Goal: Task Accomplishment & Management: Use online tool/utility

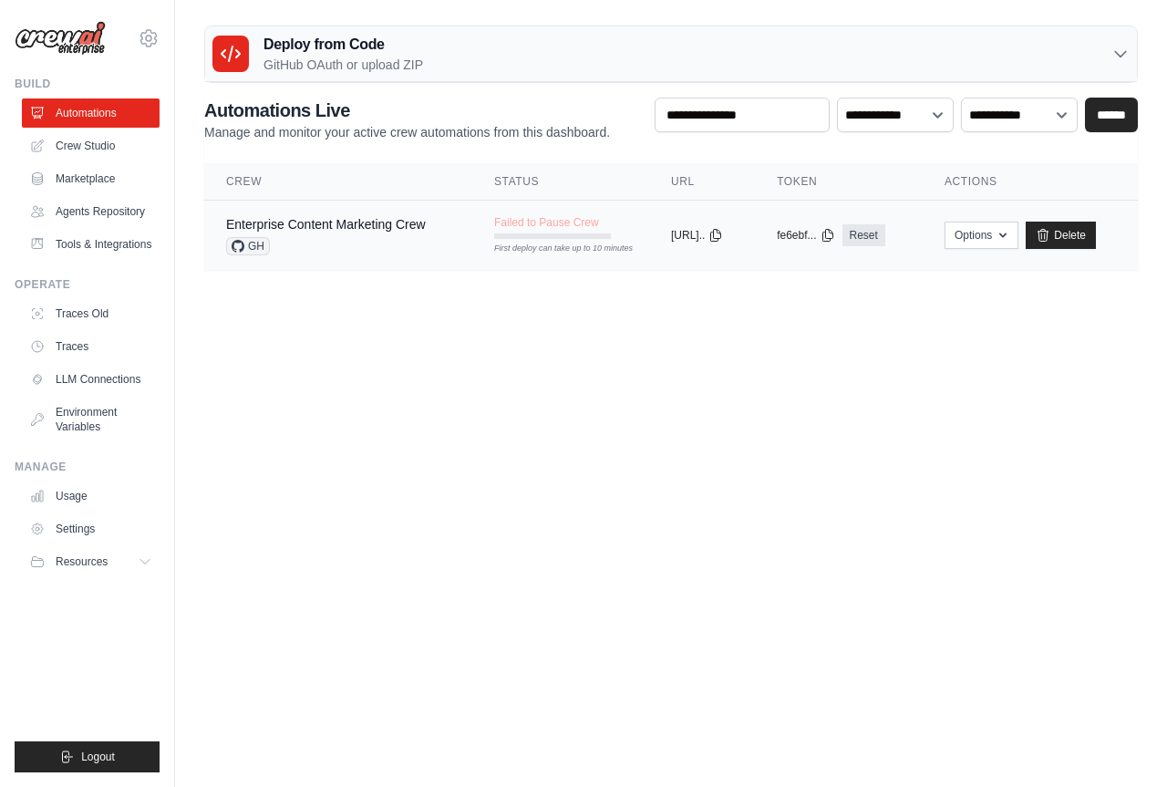
click at [428, 231] on div "Enterprise Content Marketing Crew GH" at bounding box center [338, 235] width 224 height 40
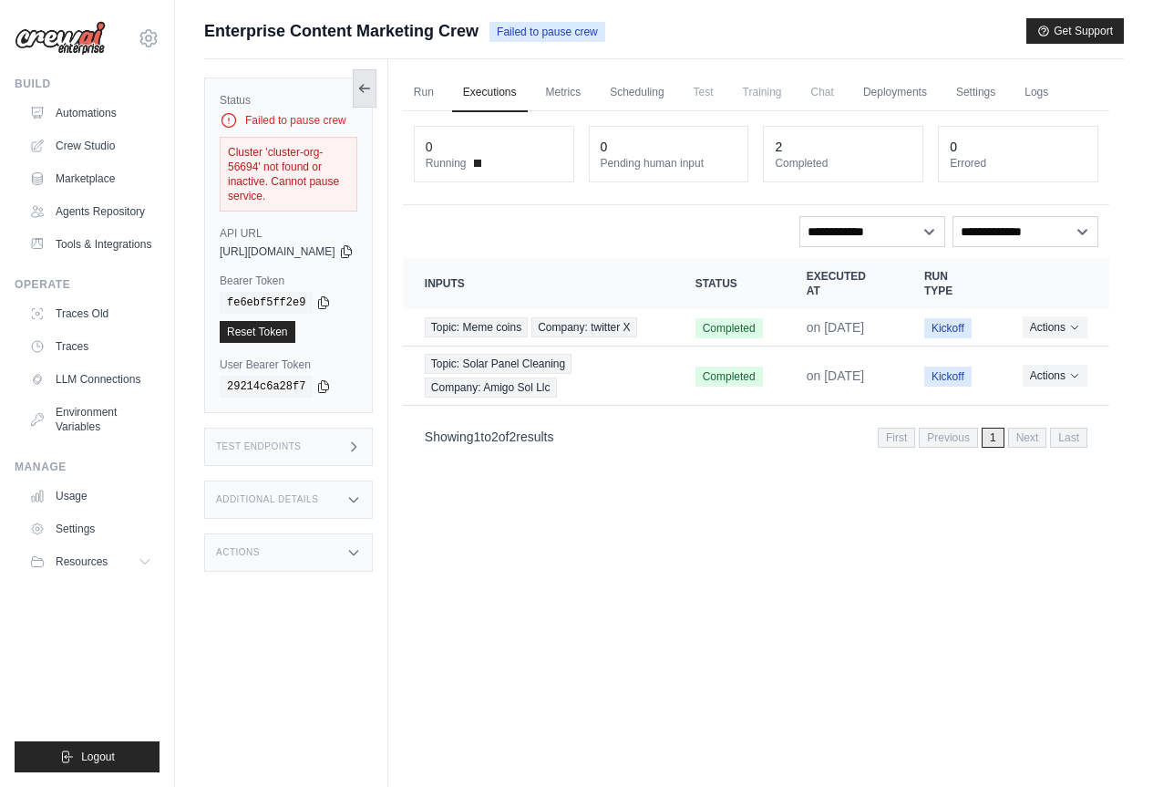
click at [376, 87] on button at bounding box center [365, 88] width 24 height 38
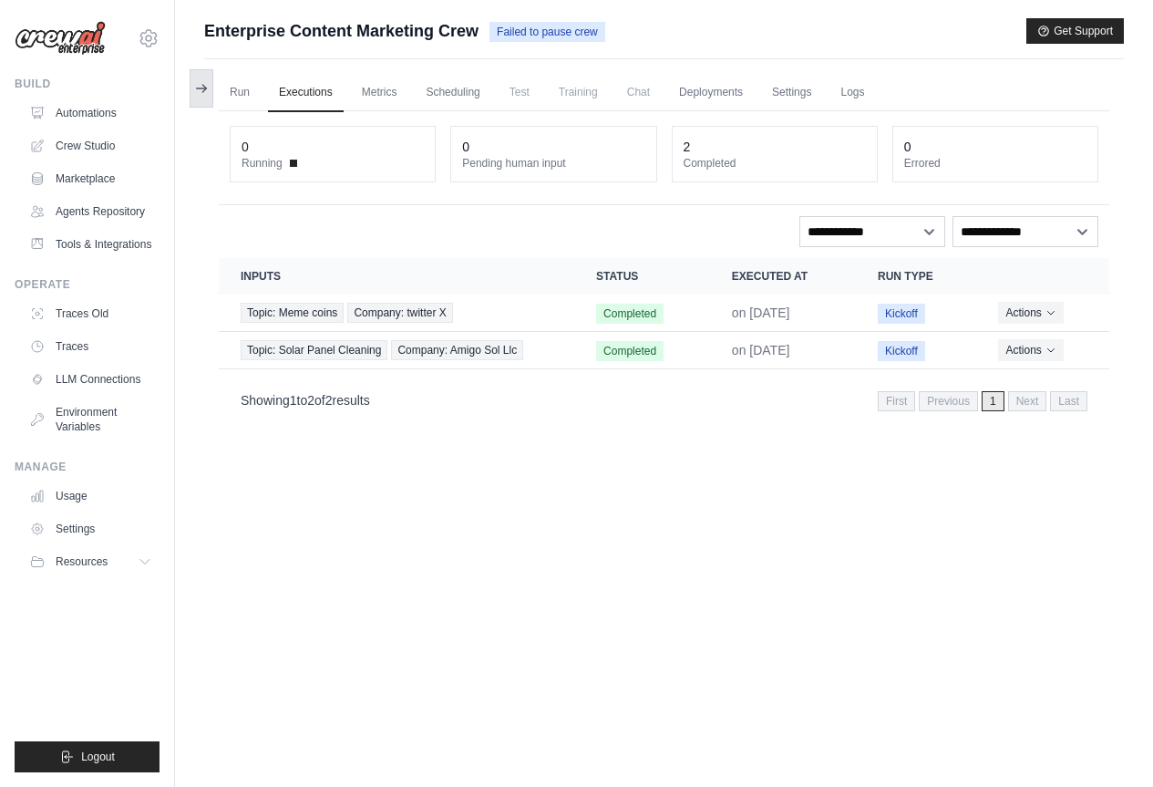
click at [201, 88] on icon at bounding box center [202, 88] width 10 height 0
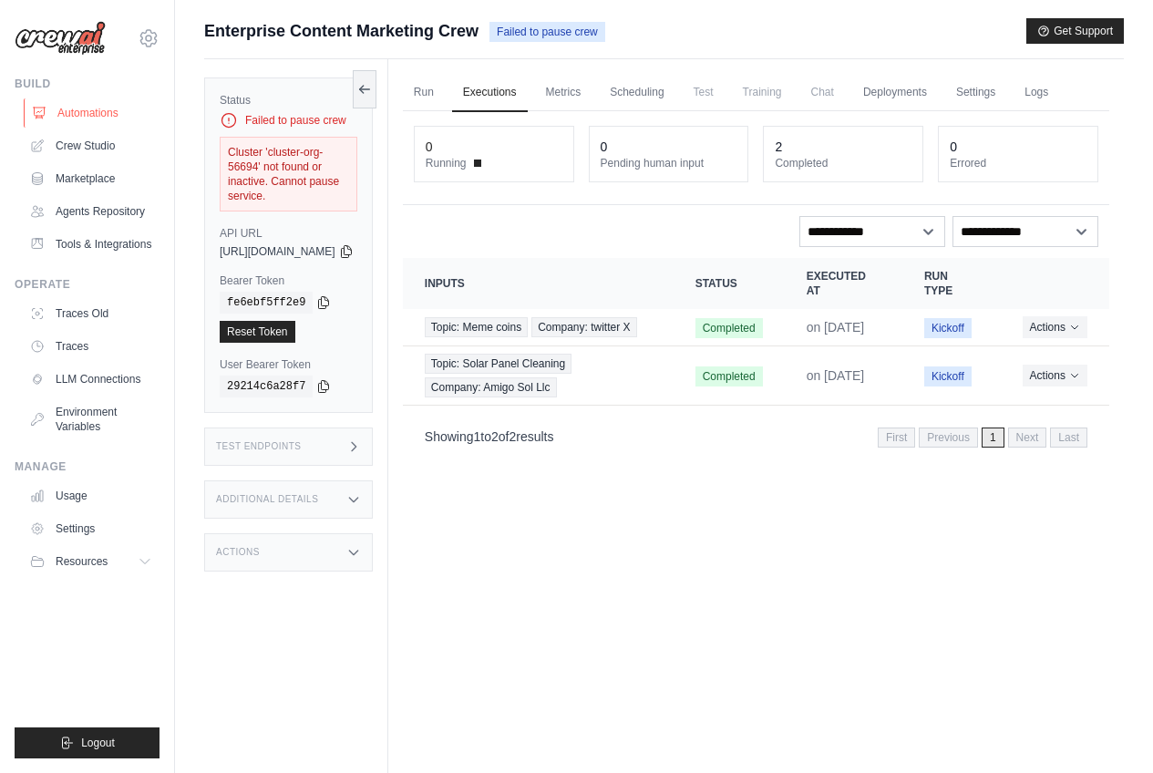
click at [93, 110] on link "Automations" at bounding box center [93, 112] width 138 height 29
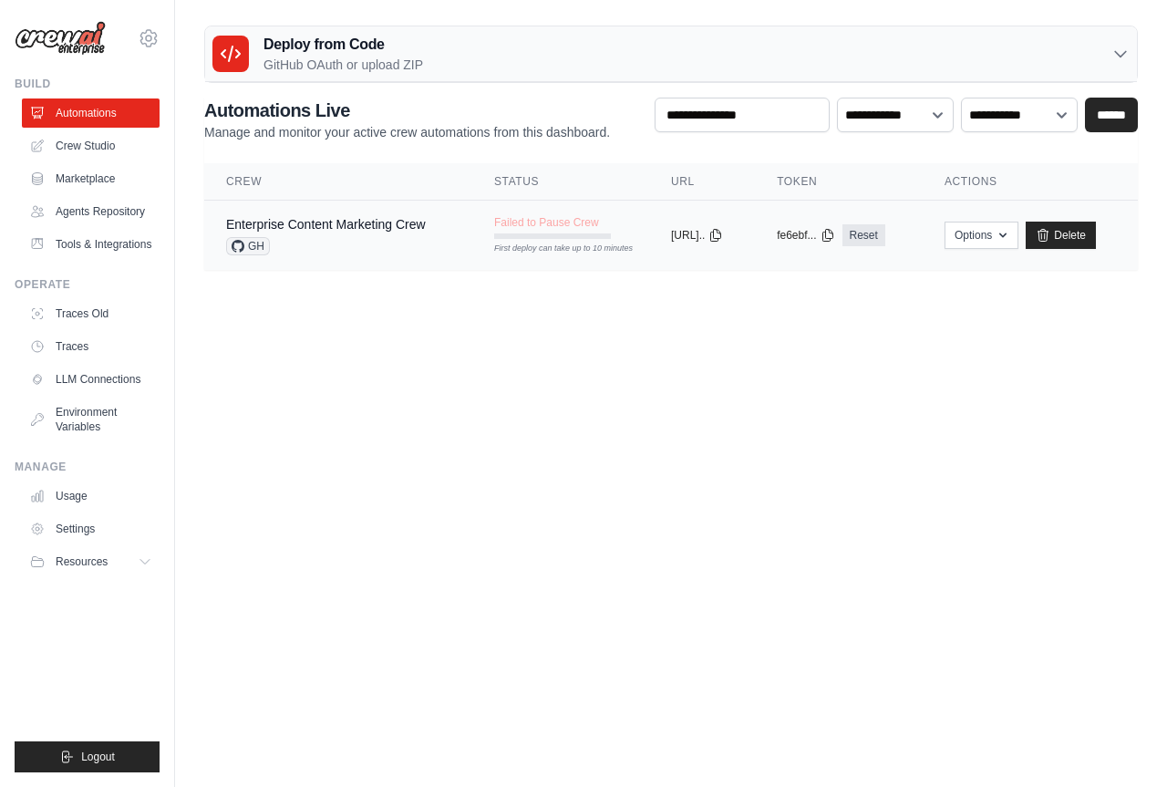
click at [258, 249] on span "GH" at bounding box center [248, 246] width 44 height 18
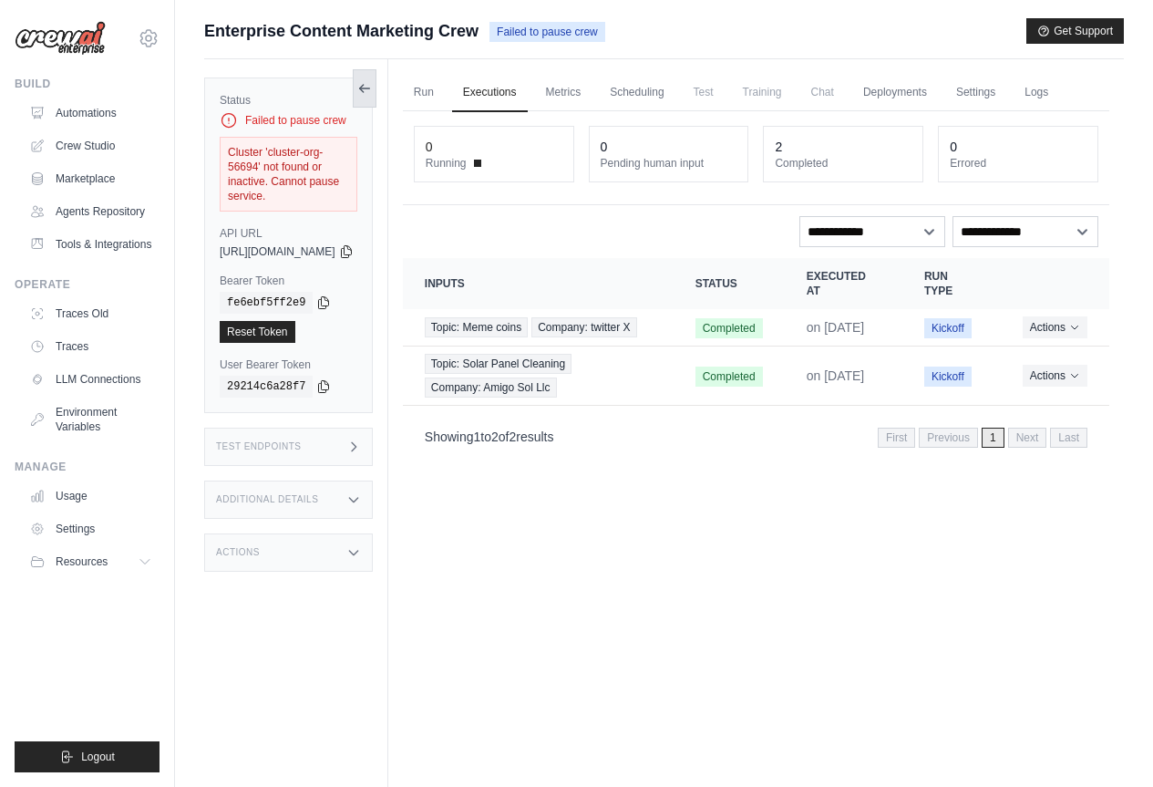
click at [372, 90] on icon at bounding box center [364, 88] width 15 height 15
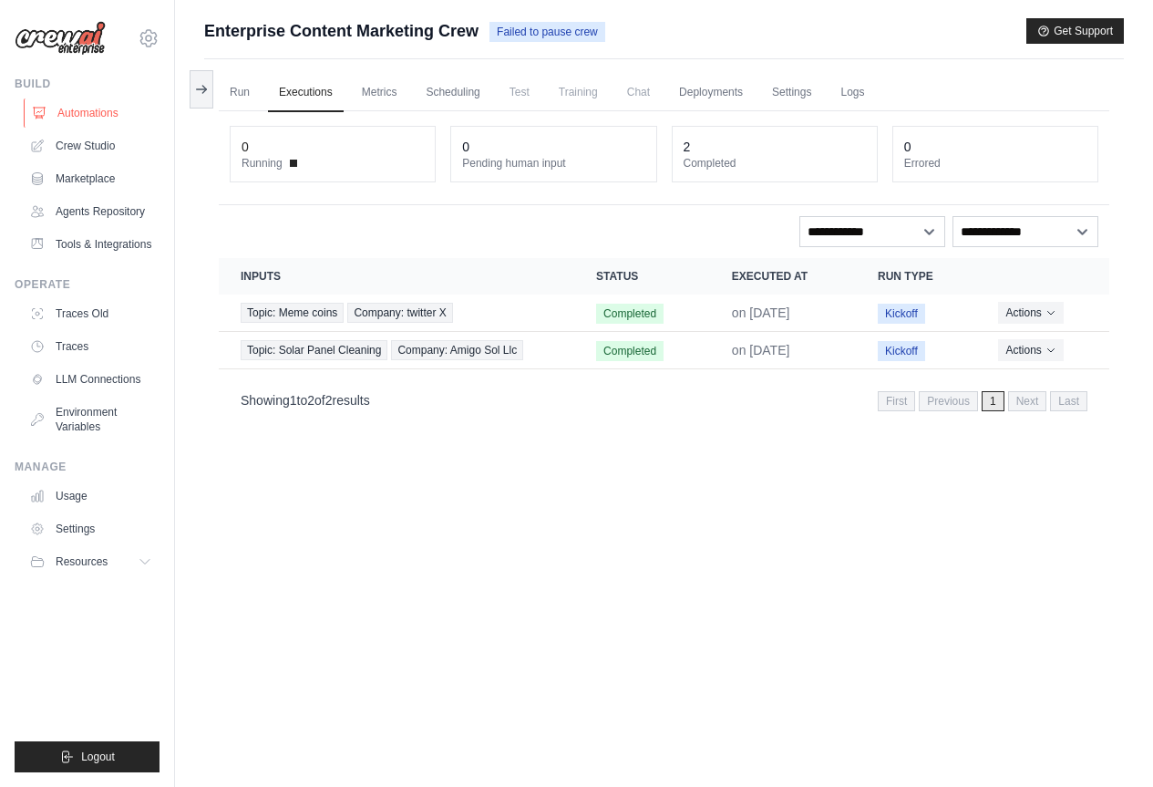
click at [97, 113] on link "Automations" at bounding box center [93, 112] width 138 height 29
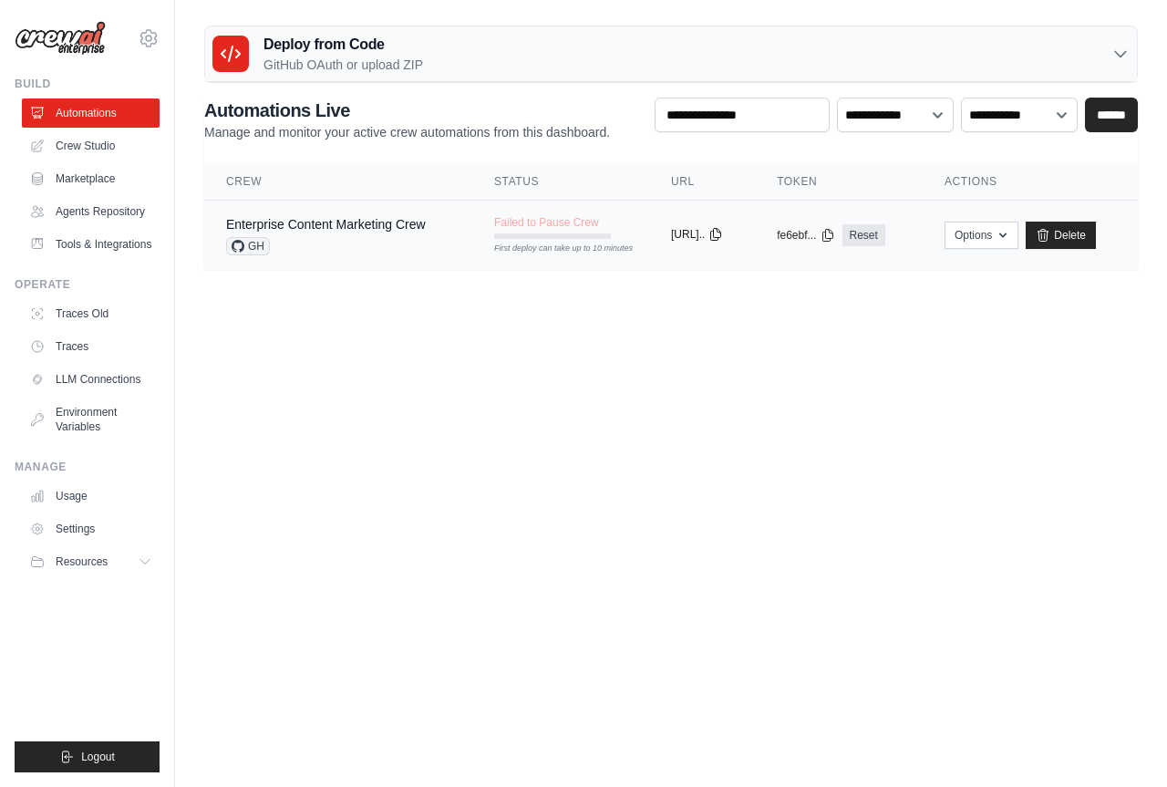
click at [723, 235] on icon at bounding box center [715, 234] width 15 height 15
click at [1067, 238] on link "Delete" at bounding box center [1060, 234] width 70 height 27
click at [111, 145] on link "Crew Studio" at bounding box center [93, 145] width 138 height 29
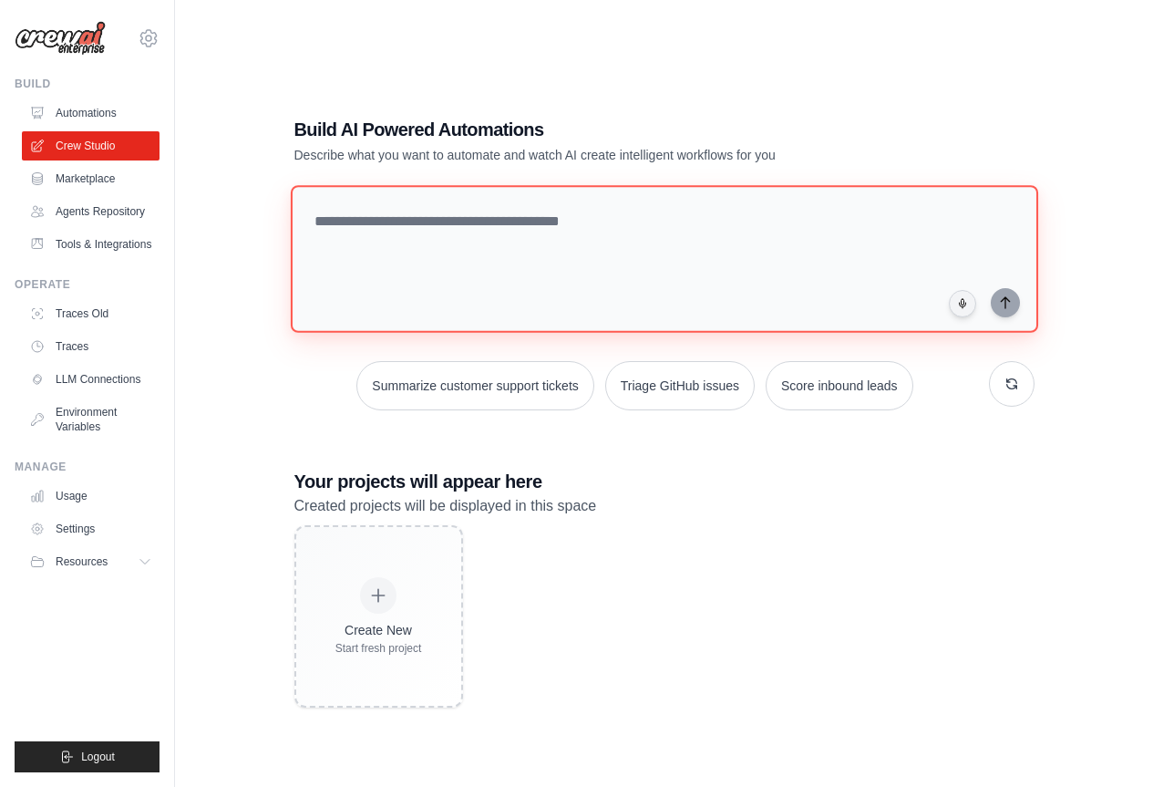
click at [588, 215] on textarea at bounding box center [663, 259] width 747 height 148
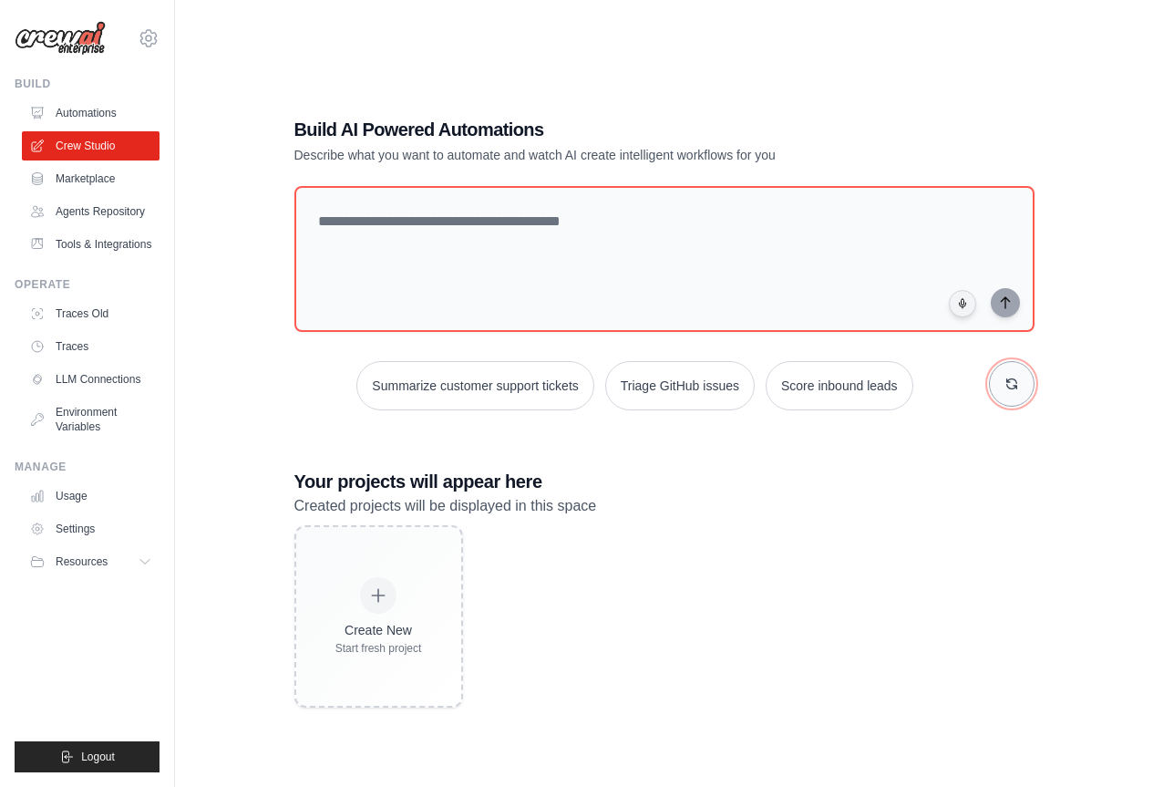
click at [1021, 379] on button "button" at bounding box center [1012, 384] width 46 height 46
click at [1023, 379] on button "button" at bounding box center [1012, 384] width 46 height 46
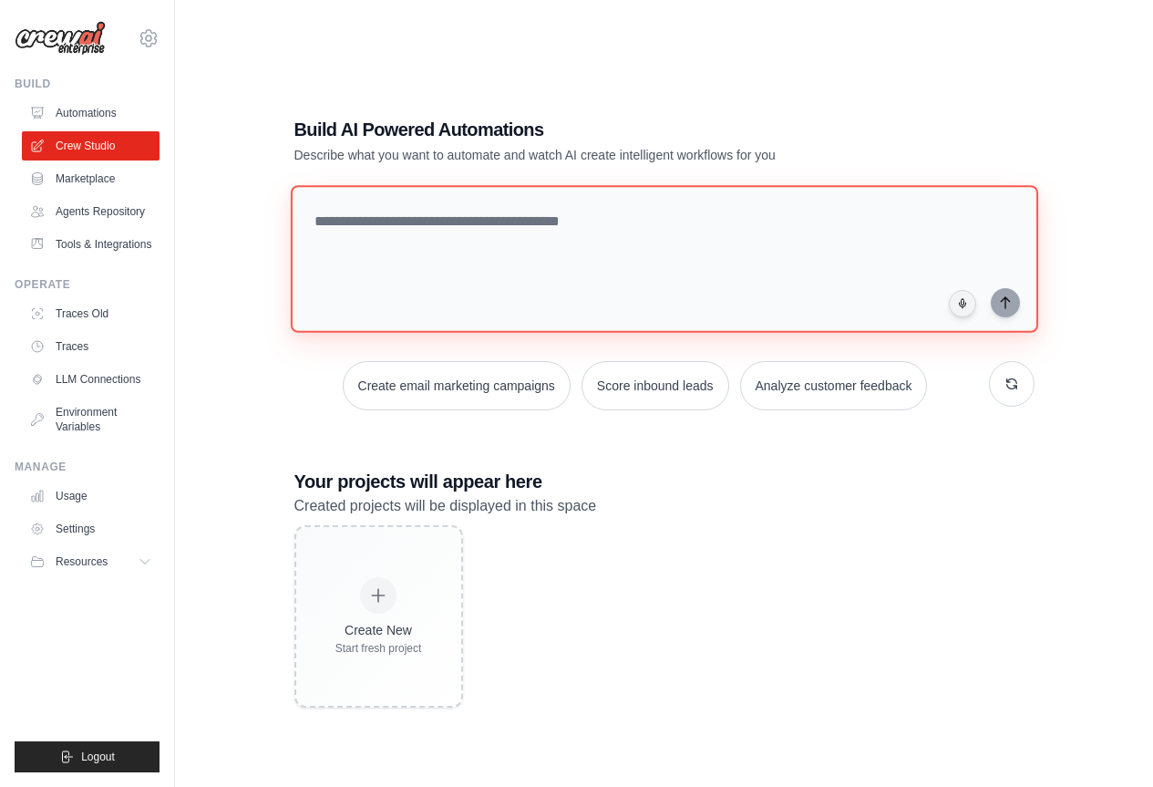
click at [546, 218] on textarea at bounding box center [663, 259] width 747 height 148
type textarea "*"
click at [386, 229] on textarea at bounding box center [667, 258] width 755 height 149
type textarea "**********"
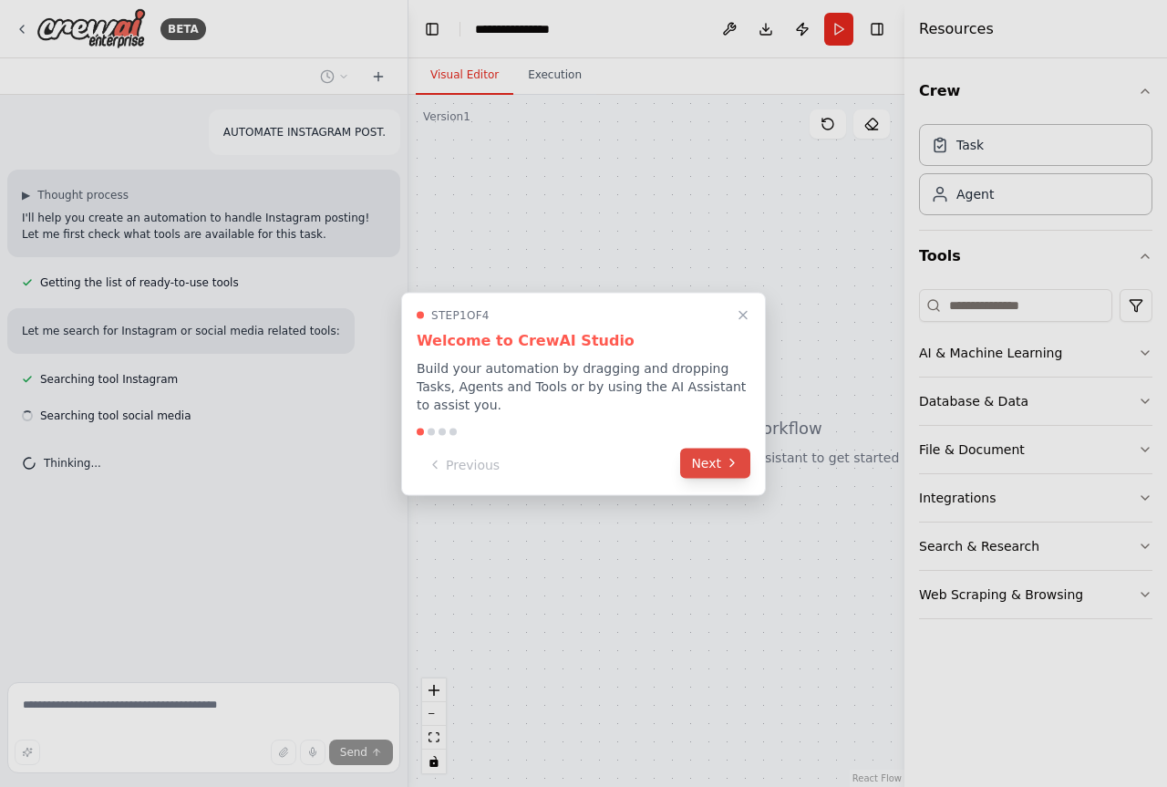
click at [722, 463] on button "Next" at bounding box center [715, 463] width 70 height 30
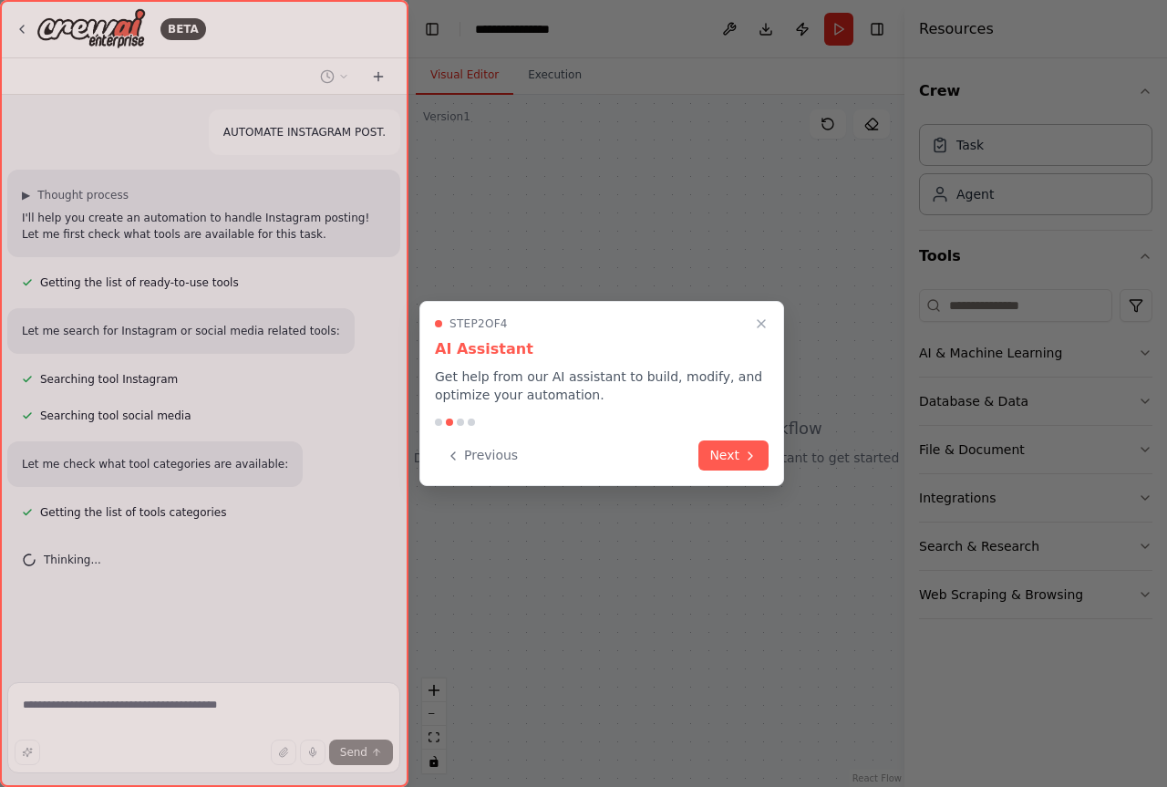
scroll to position [17, 0]
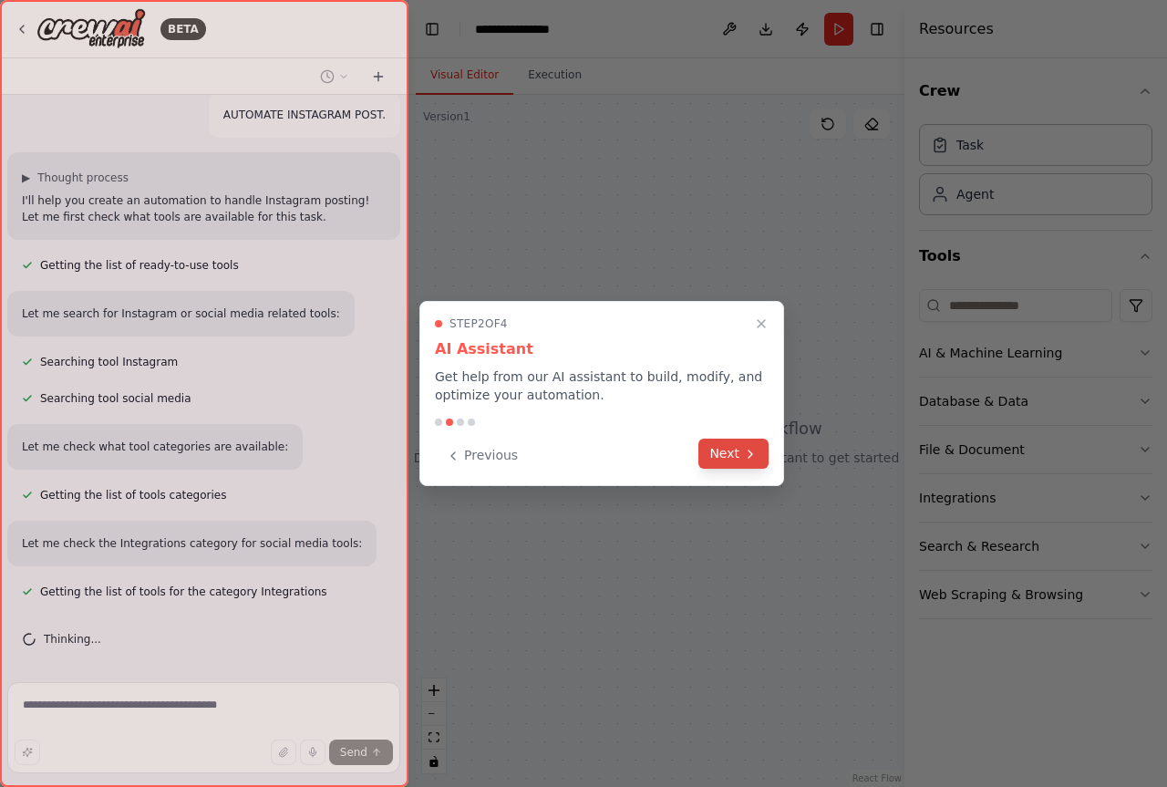
click at [718, 450] on button "Next" at bounding box center [733, 453] width 70 height 30
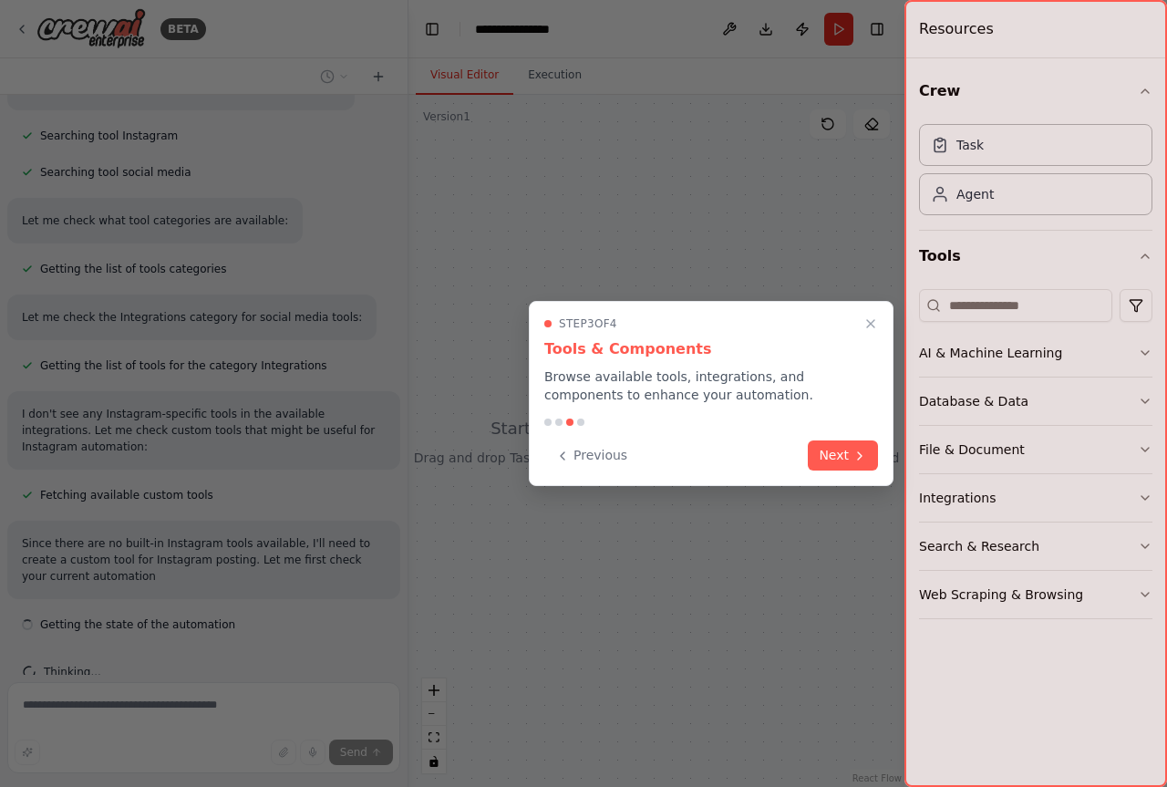
scroll to position [260, 0]
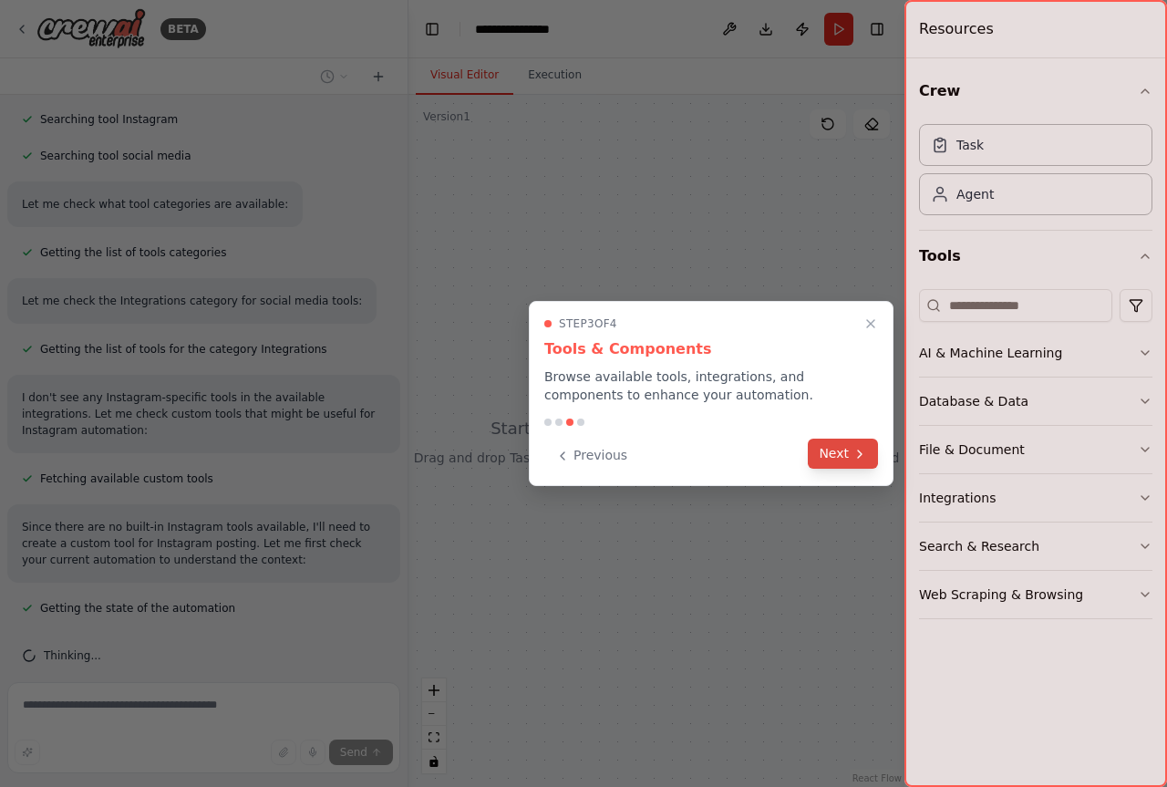
click at [867, 462] on button "Next" at bounding box center [843, 453] width 70 height 30
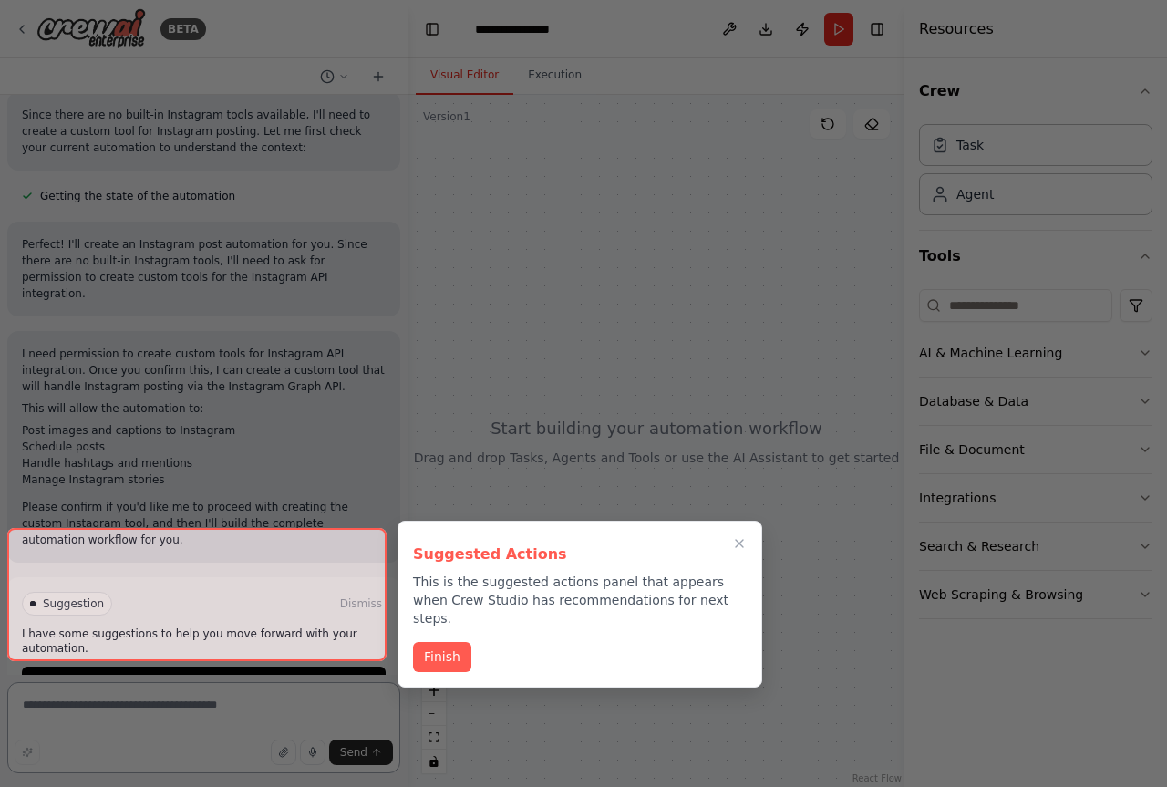
scroll to position [688, 0]
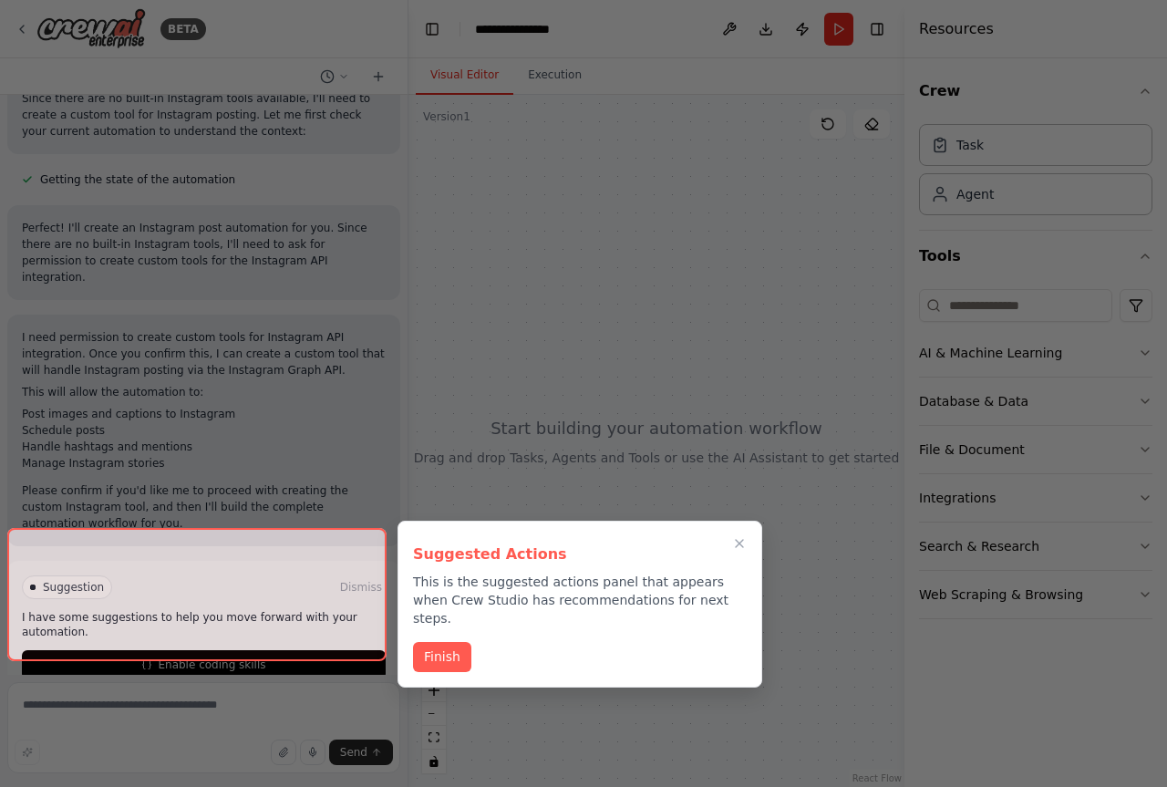
click at [408, 647] on div "Suggested Actions This is the suggested actions panel that appears when Crew St…" at bounding box center [579, 603] width 365 height 167
click at [423, 643] on button "Finish" at bounding box center [442, 655] width 58 height 30
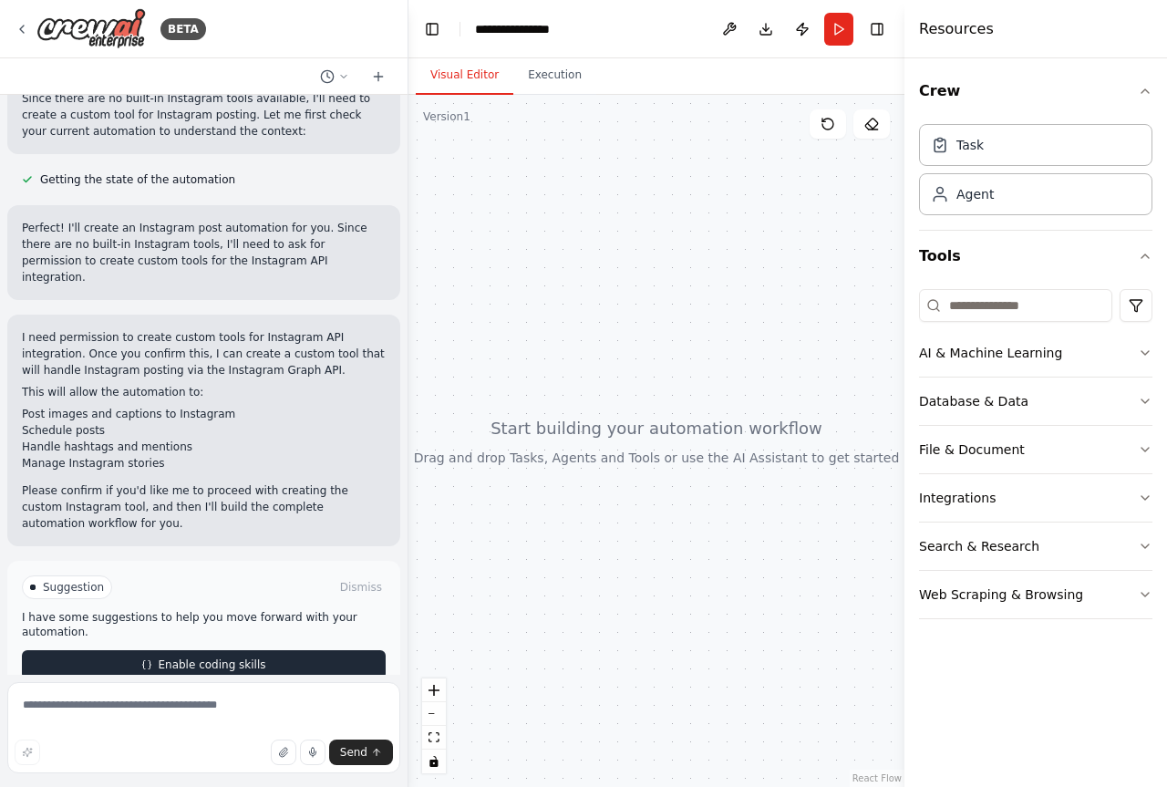
click at [212, 650] on button "Enable coding skills" at bounding box center [204, 664] width 364 height 29
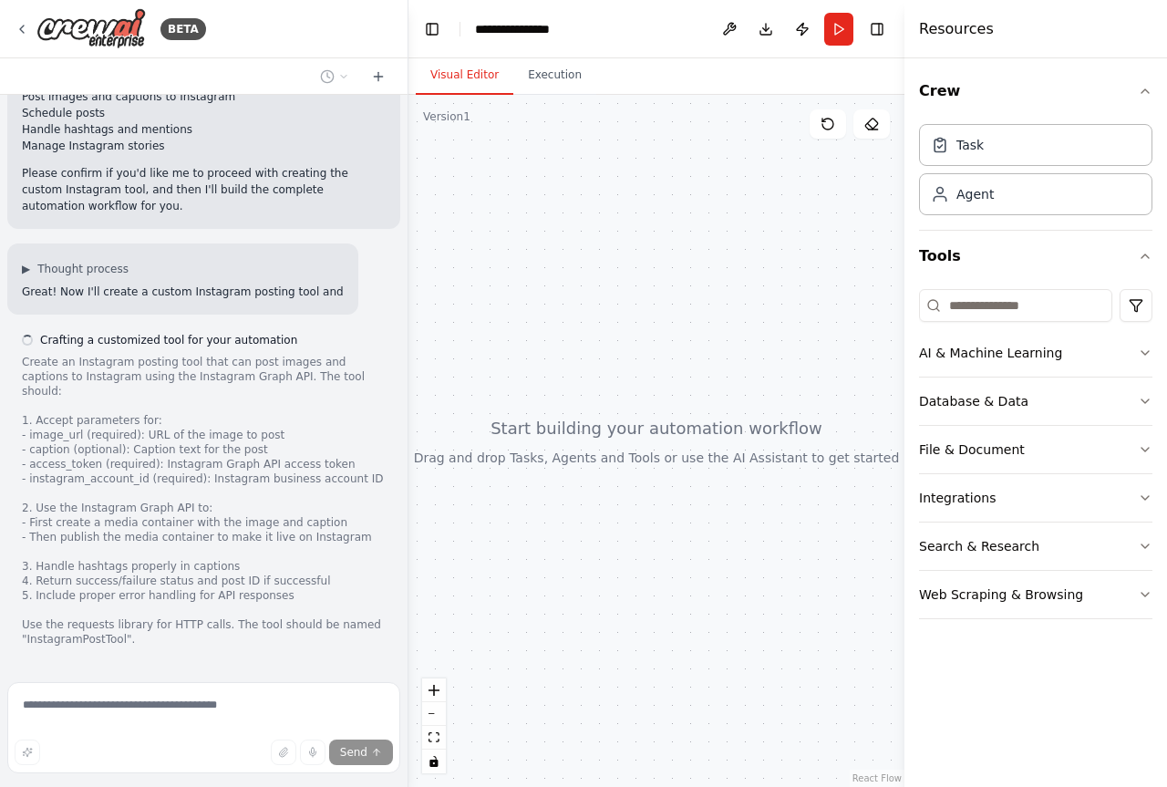
scroll to position [1022, 0]
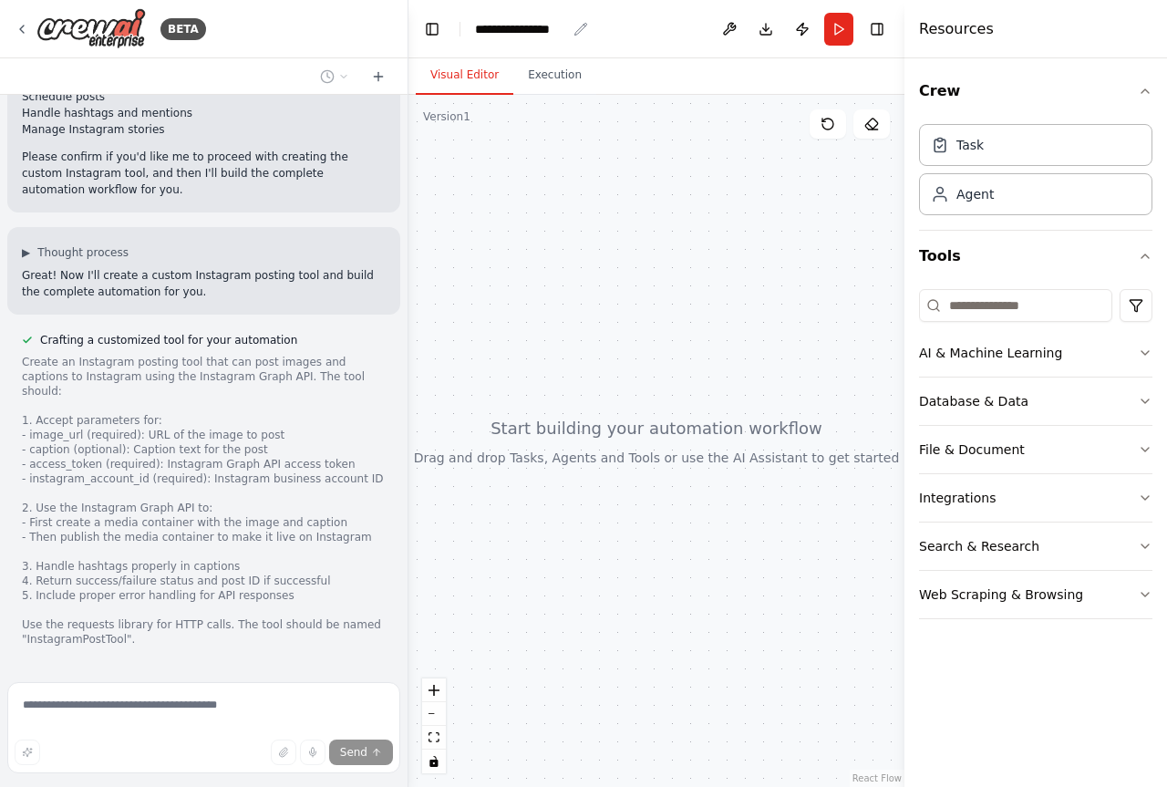
click at [536, 26] on div "**********" at bounding box center [520, 29] width 91 height 18
click at [585, 33] on div "**********" at bounding box center [543, 29] width 137 height 18
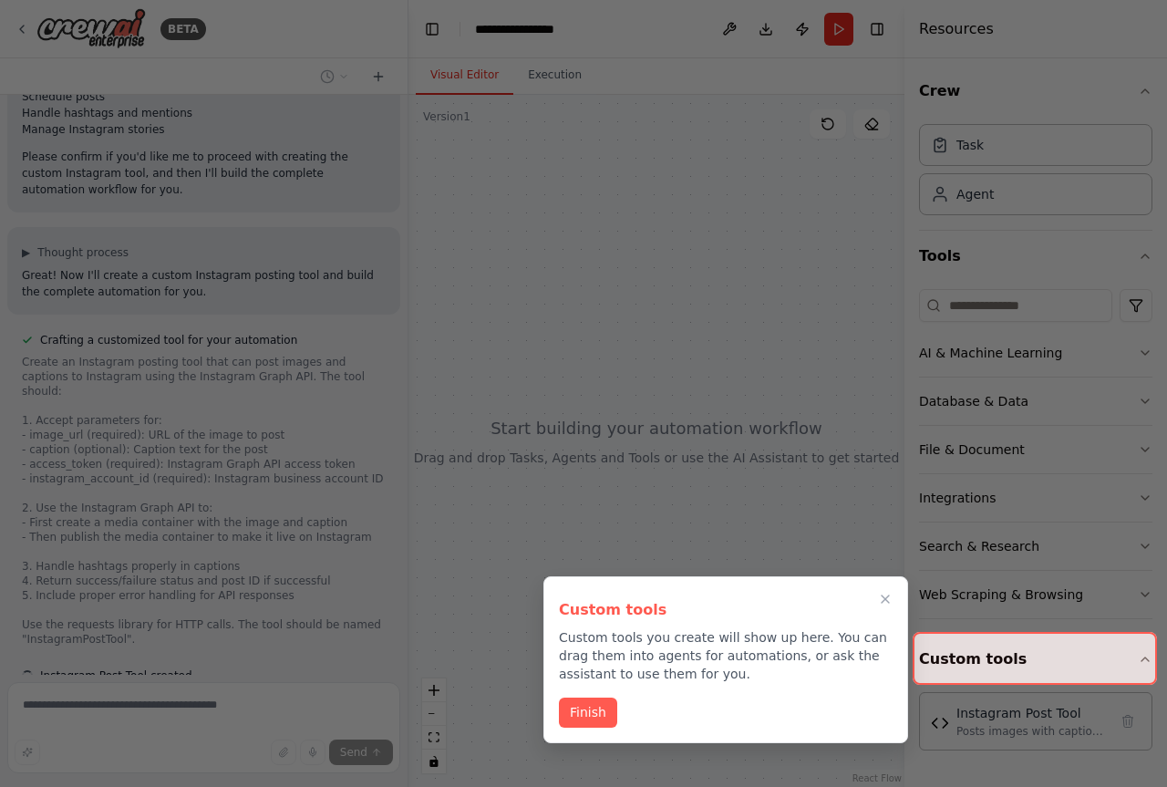
scroll to position [1117, 0]
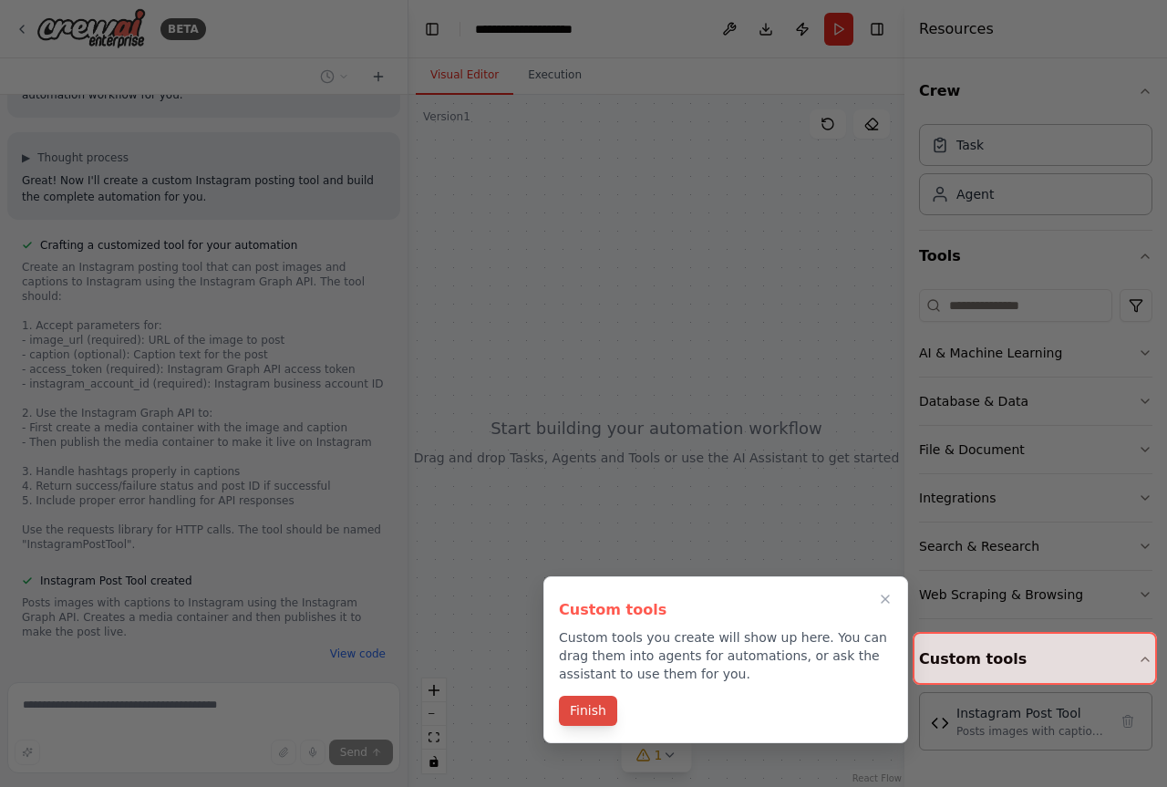
click at [593, 718] on button "Finish" at bounding box center [588, 710] width 58 height 30
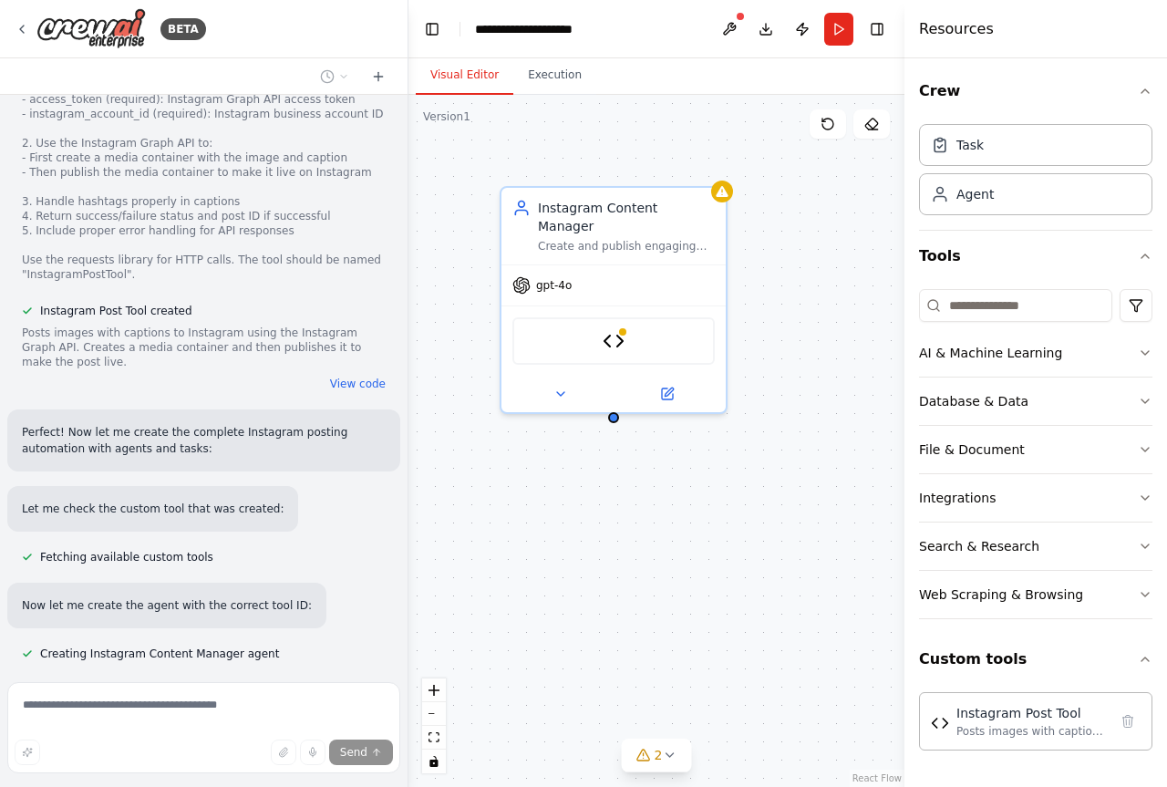
scroll to position [1423, 0]
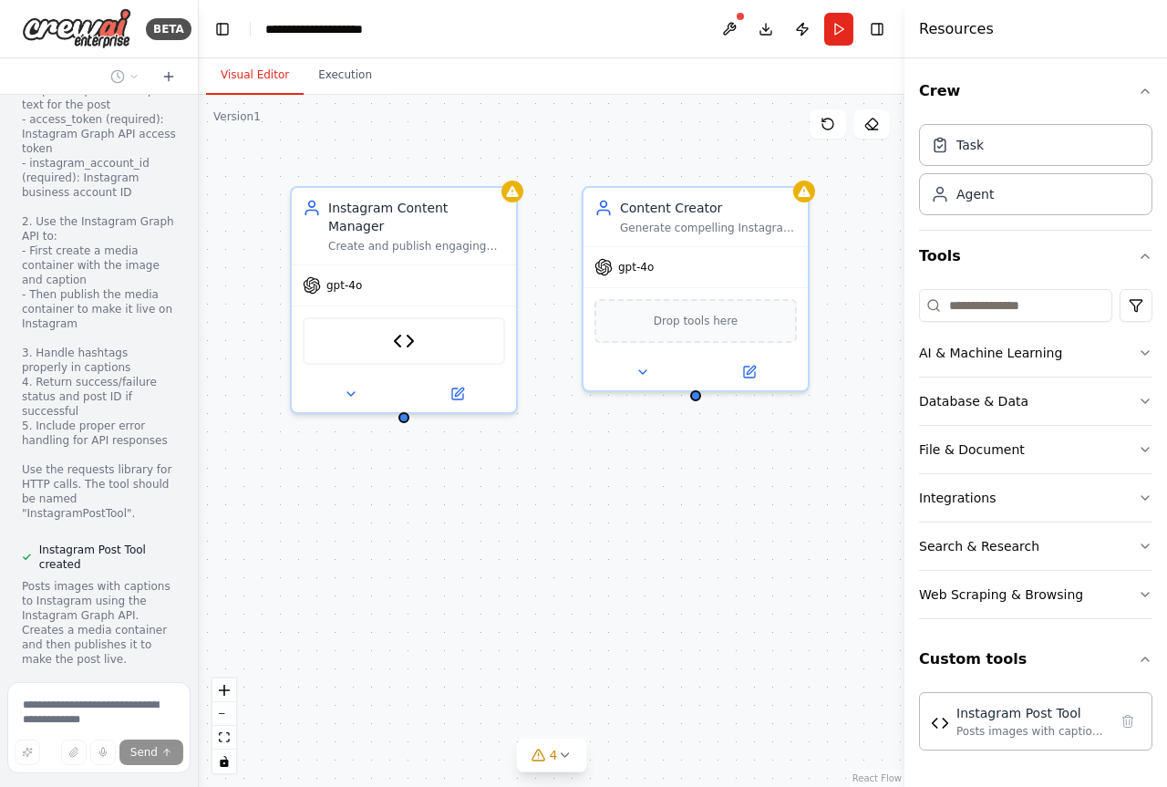
drag, startPoint x: 404, startPoint y: 361, endPoint x: 193, endPoint y: 356, distance: 210.6
click at [193, 356] on div "BETA AUTOMATE INSTAGRAM POST. ▶ Thought process I'll help you create an automat…" at bounding box center [583, 393] width 1167 height 787
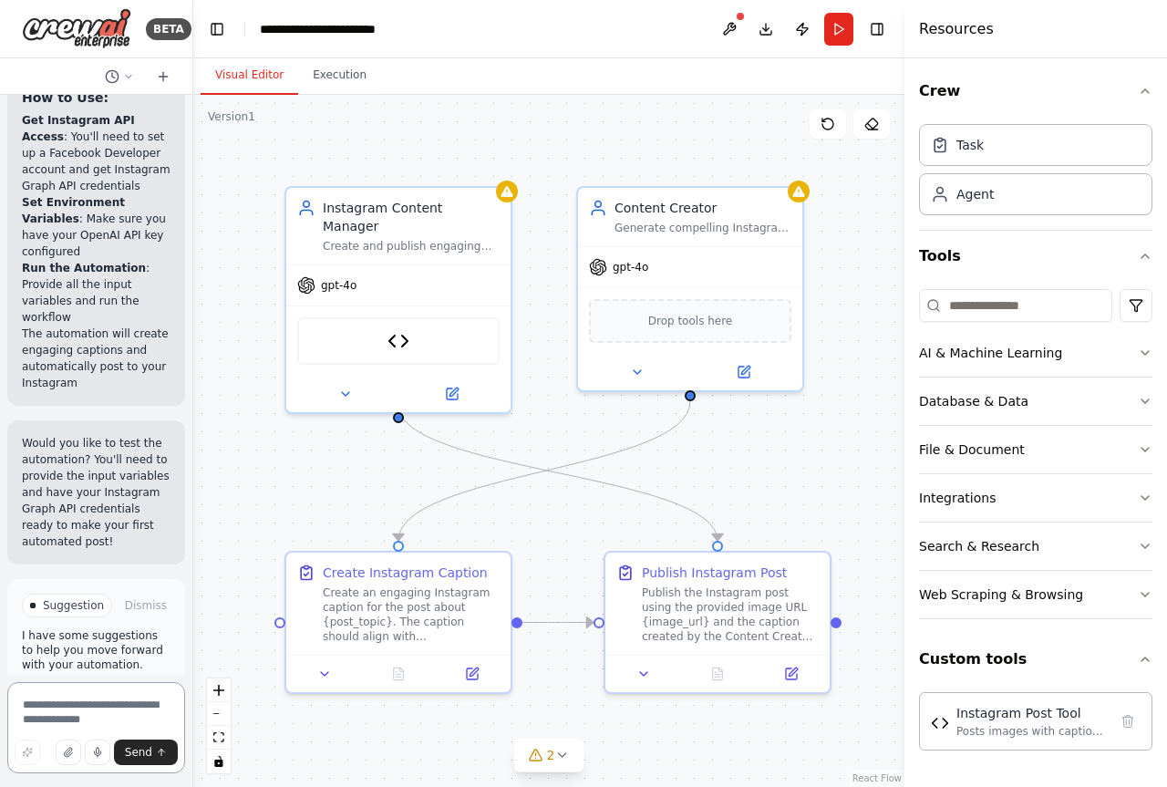
scroll to position [4611, 0]
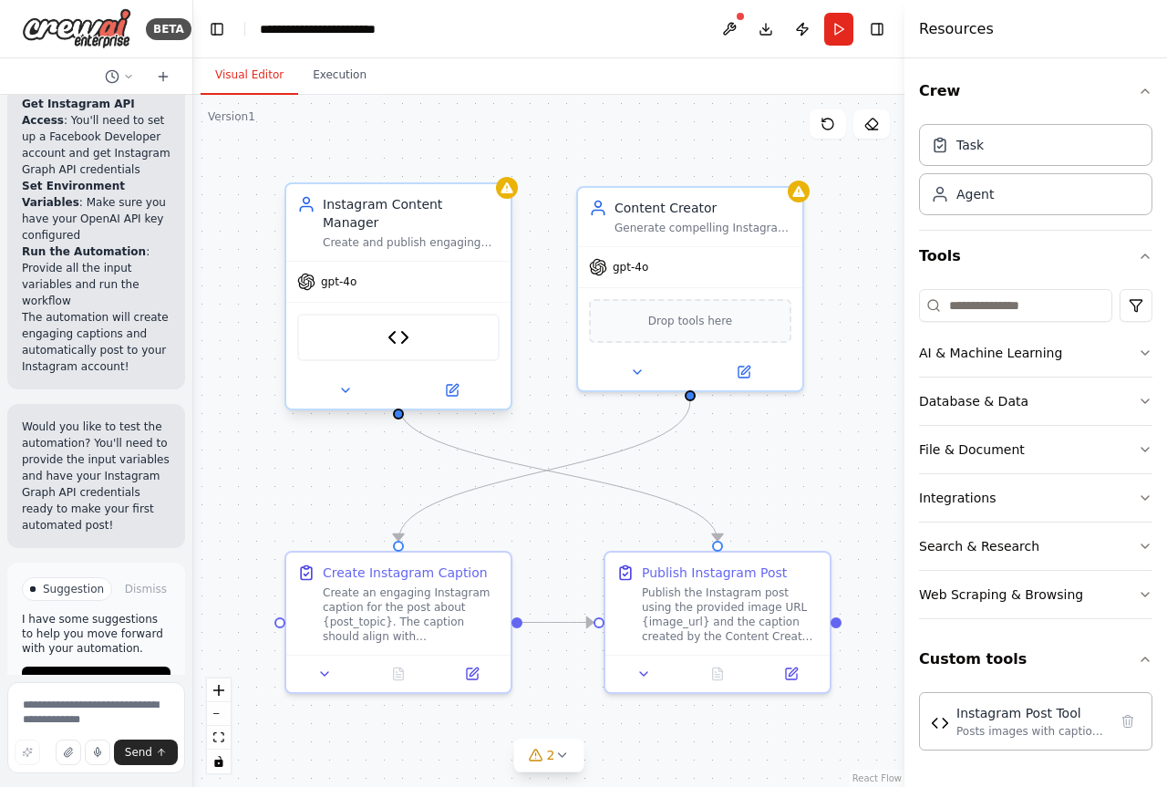
click at [406, 335] on div "Instagram Post Tool" at bounding box center [398, 337] width 202 height 47
click at [398, 326] on img at bounding box center [398, 337] width 22 height 22
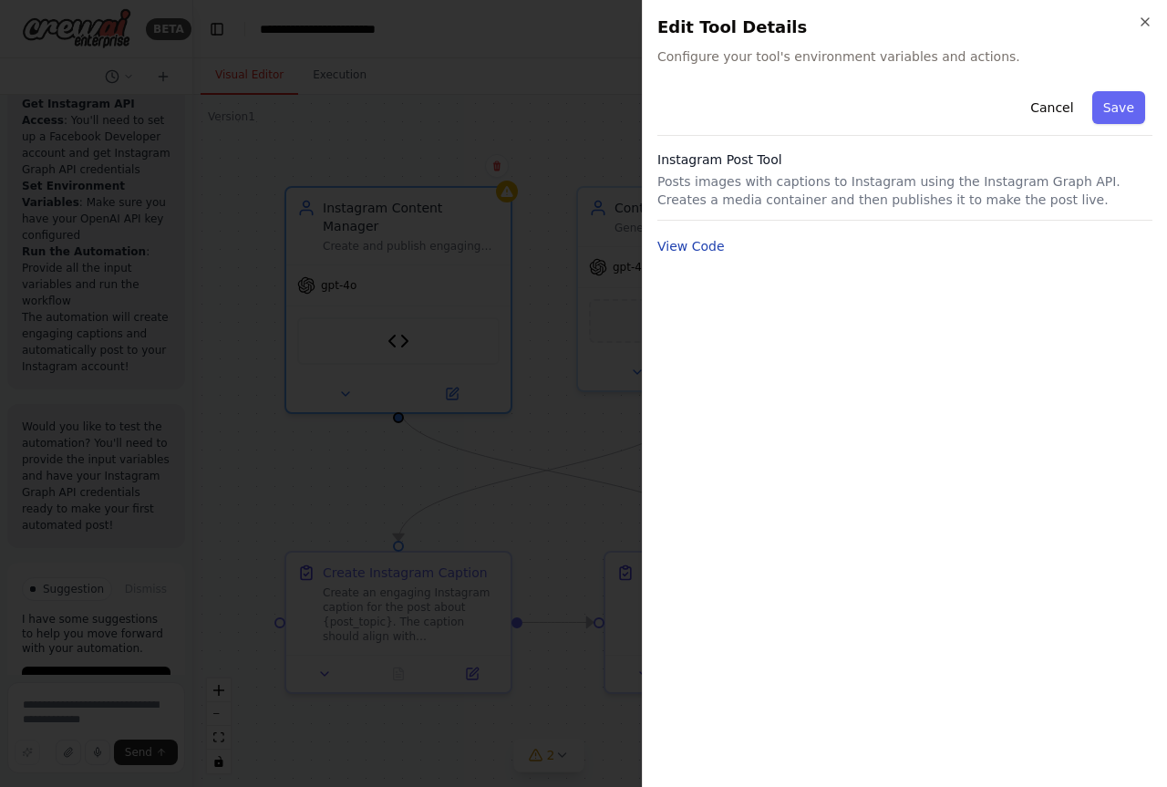
click at [694, 250] on button "View Code" at bounding box center [690, 246] width 67 height 18
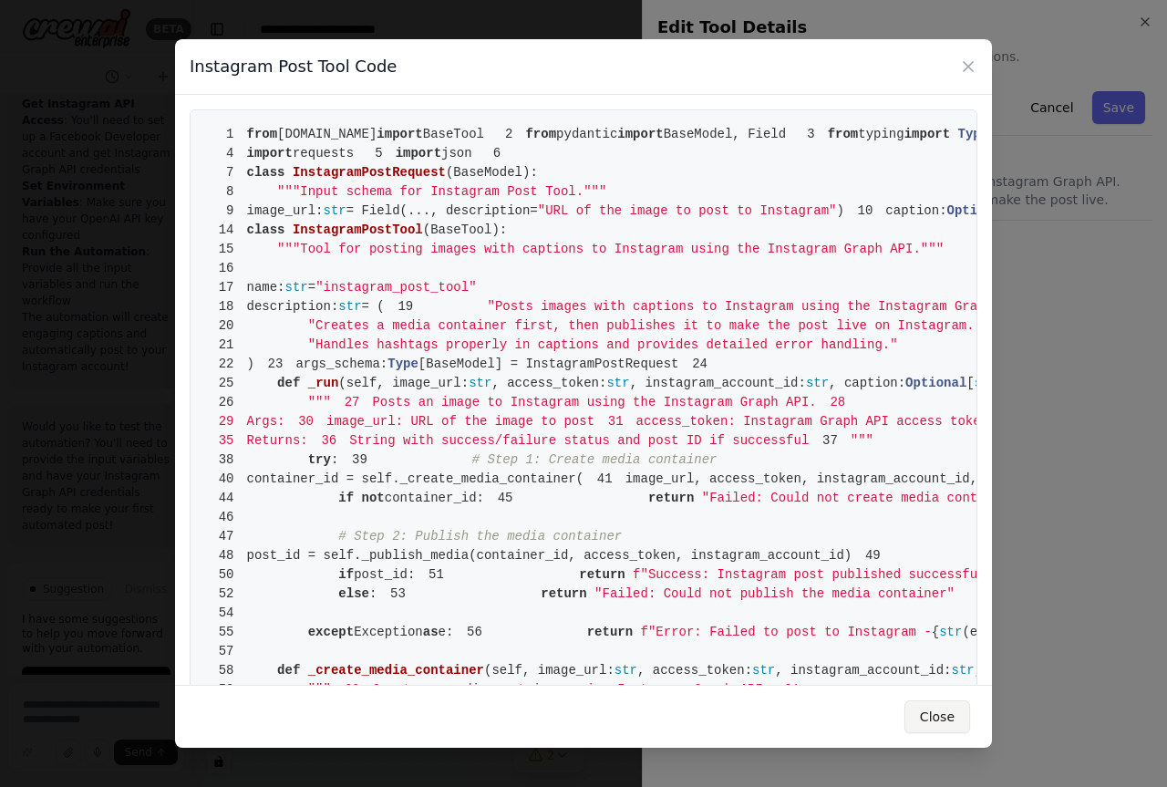
click at [945, 722] on button "Close" at bounding box center [937, 716] width 66 height 33
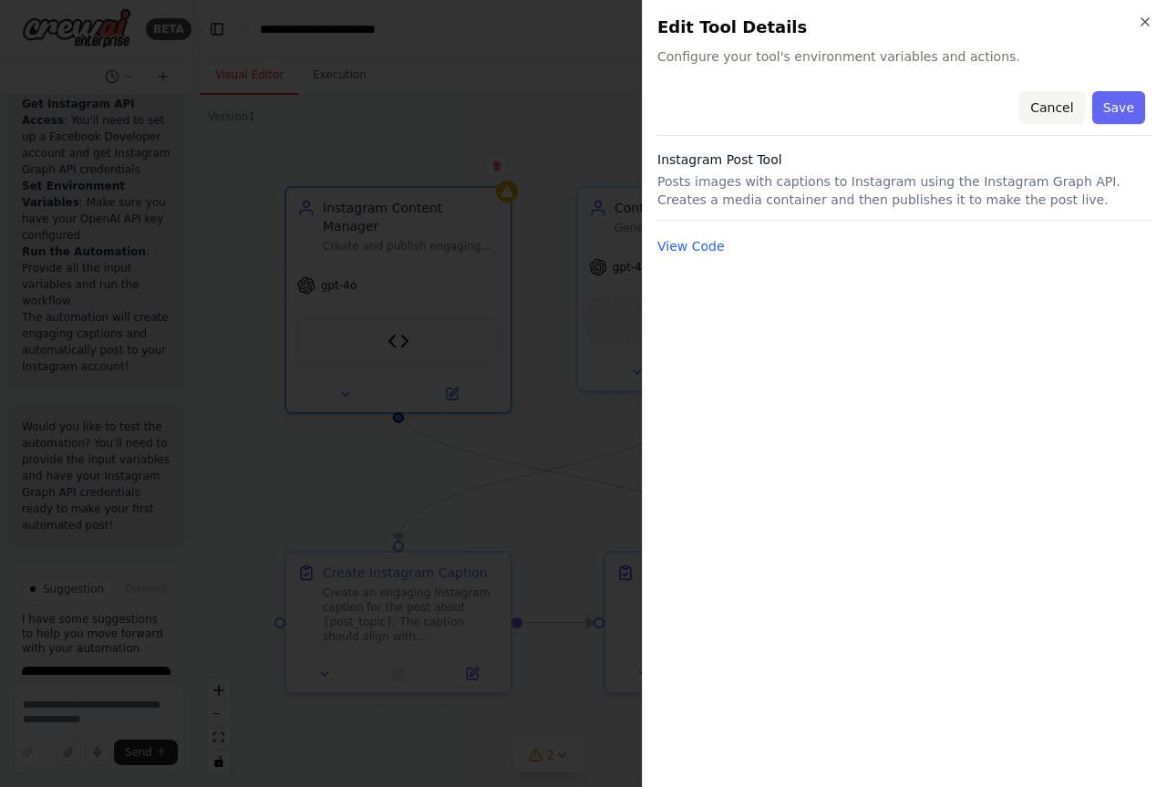
click at [1059, 107] on button "Cancel" at bounding box center [1051, 107] width 65 height 33
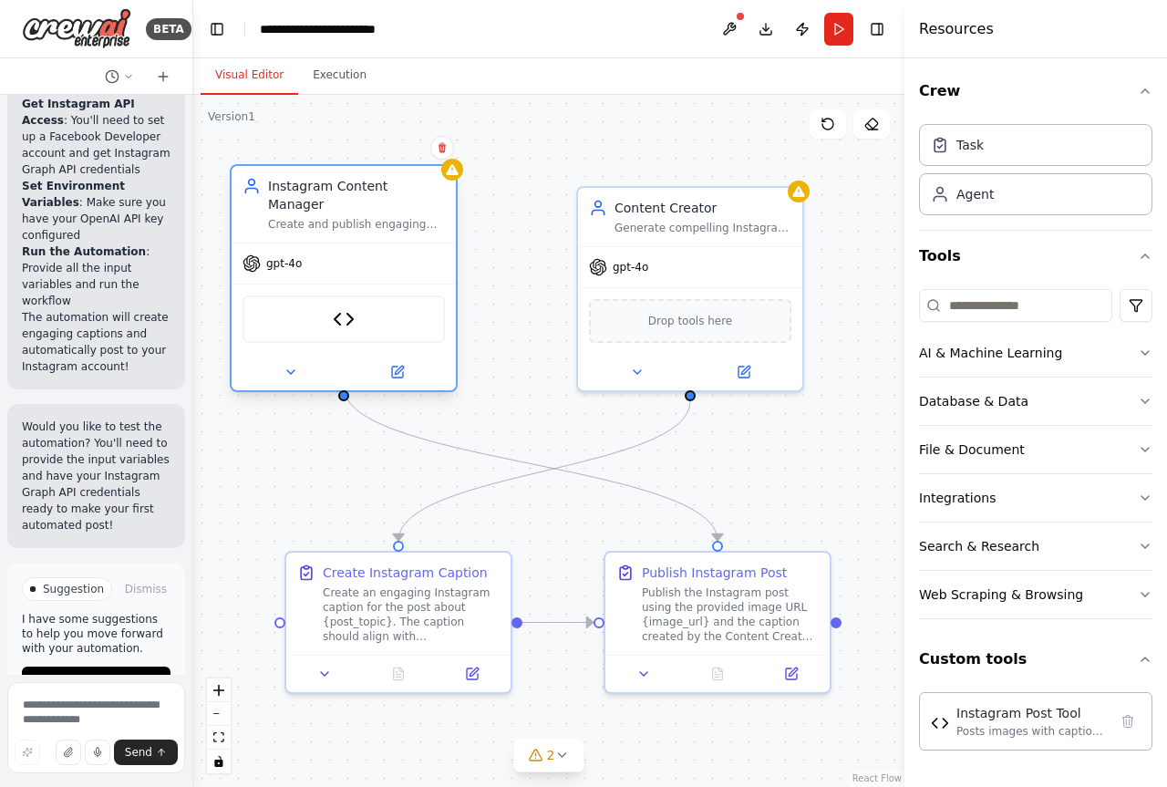
drag, startPoint x: 345, startPoint y: 229, endPoint x: 286, endPoint y: 219, distance: 59.2
click at [286, 219] on div "Instagram Content Manager Create and publish engaging Instagram posts with imag…" at bounding box center [344, 204] width 224 height 77
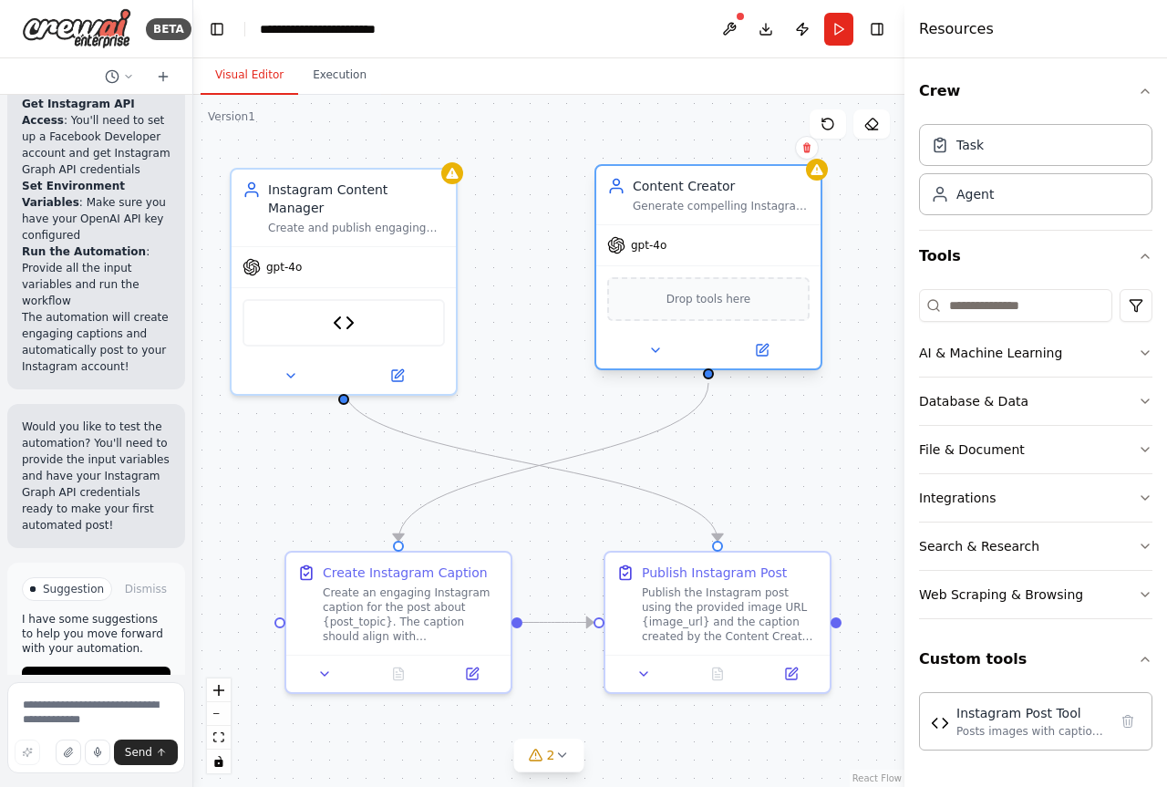
drag, startPoint x: 636, startPoint y: 239, endPoint x: 661, endPoint y: 222, distance: 29.6
click at [661, 222] on div "Content Creator Generate compelling Instagram captions with strategic hashtags …" at bounding box center [708, 195] width 224 height 58
click at [683, 215] on div "Content Creator Generate compelling Instagram captions with strategic hashtags …" at bounding box center [708, 195] width 224 height 58
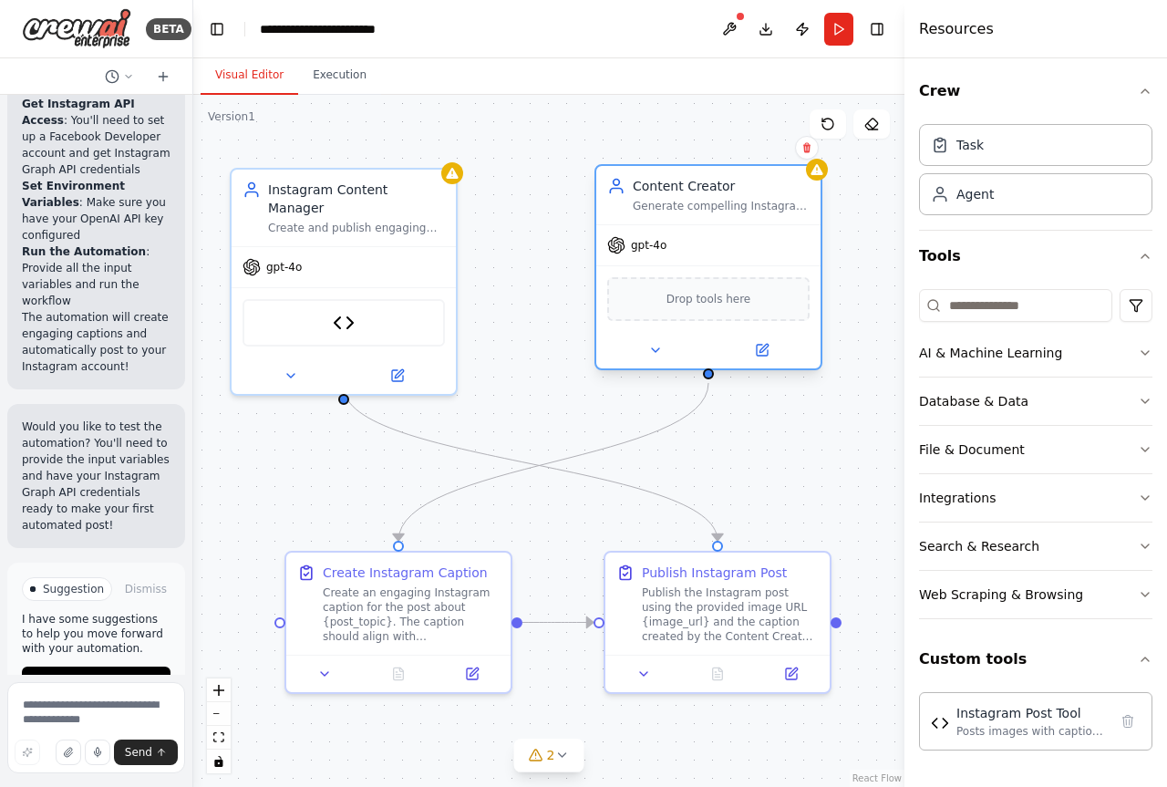
click at [683, 215] on div "Content Creator Generate compelling Instagram captions with strategic hashtags …" at bounding box center [708, 195] width 224 height 58
click at [720, 311] on div "Drop tools here" at bounding box center [708, 299] width 202 height 44
click at [722, 304] on span "Drop tools here" at bounding box center [708, 299] width 85 height 18
click at [645, 353] on button at bounding box center [654, 350] width 103 height 22
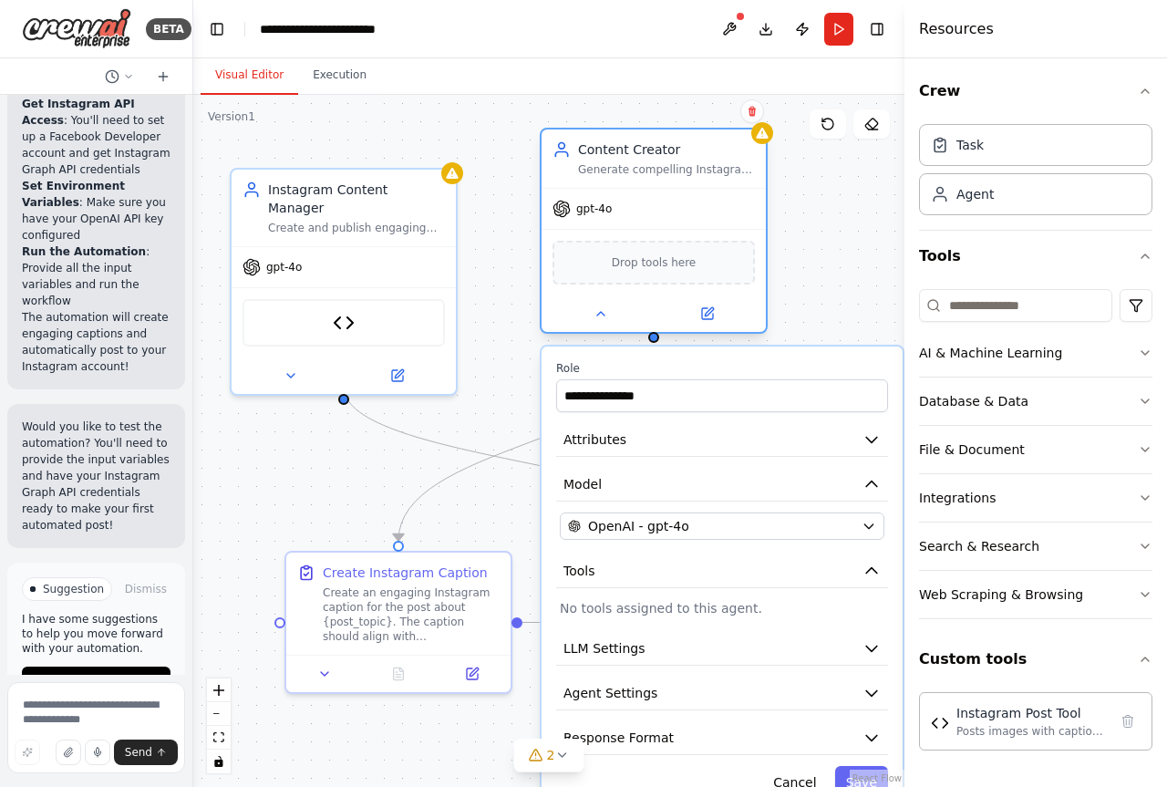
drag, startPoint x: 681, startPoint y: 199, endPoint x: 632, endPoint y: 152, distance: 67.7
click at [632, 152] on div "Content Creator Generate compelling Instagram captions with strategic hashtags …" at bounding box center [666, 158] width 177 height 36
click at [717, 366] on label "Role" at bounding box center [722, 368] width 332 height 15
click at [699, 442] on button "Attributes" at bounding box center [722, 440] width 332 height 34
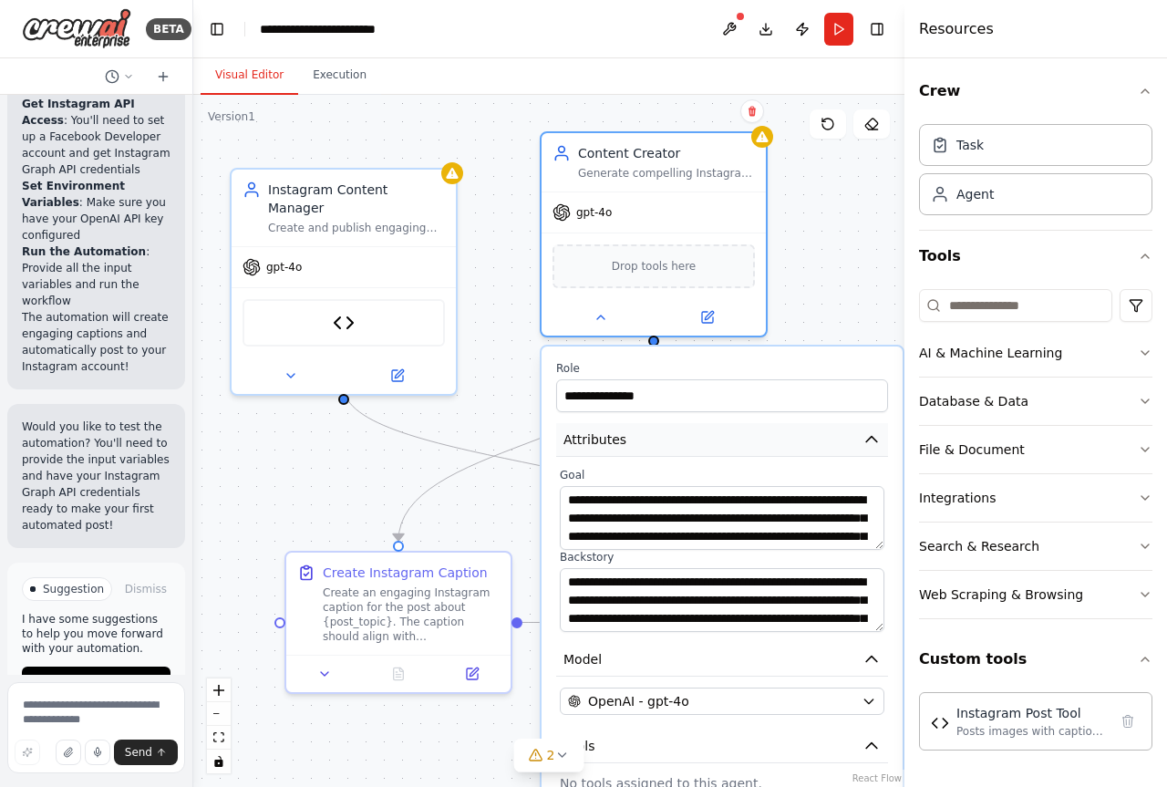
click at [699, 442] on button "Attributes" at bounding box center [722, 440] width 332 height 34
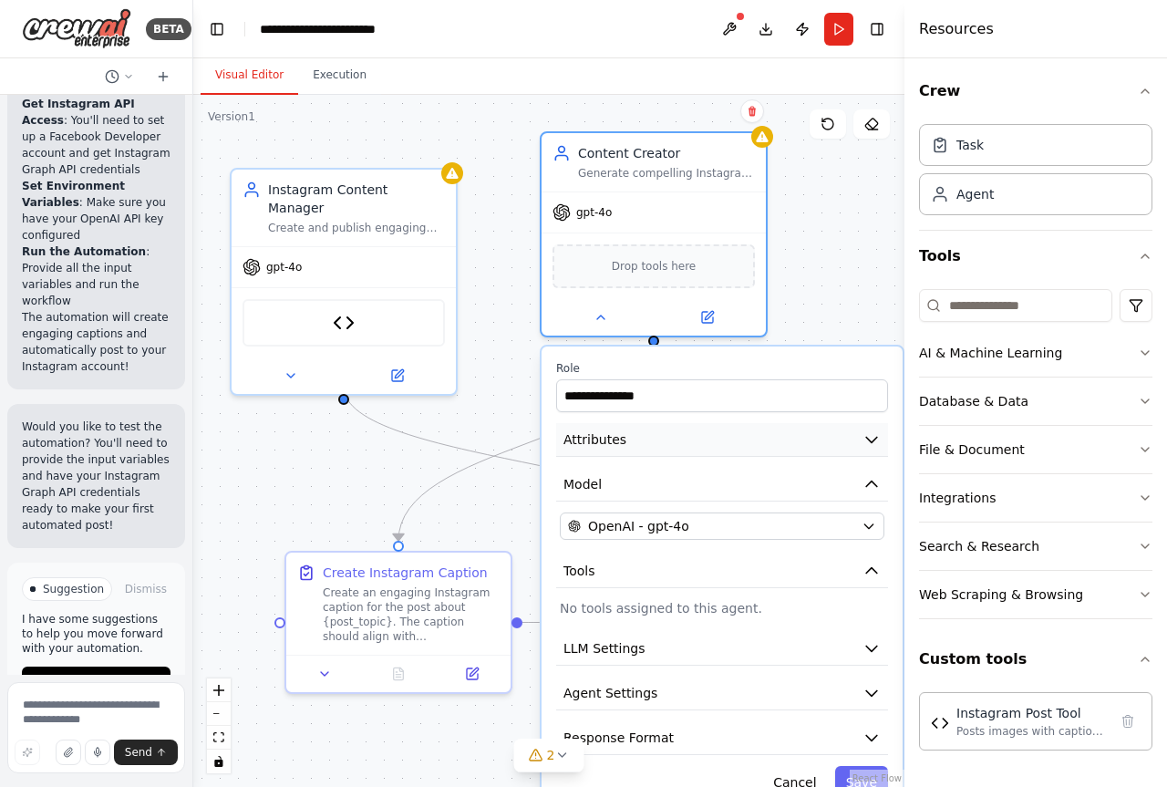
click at [699, 442] on button "Attributes" at bounding box center [722, 440] width 332 height 34
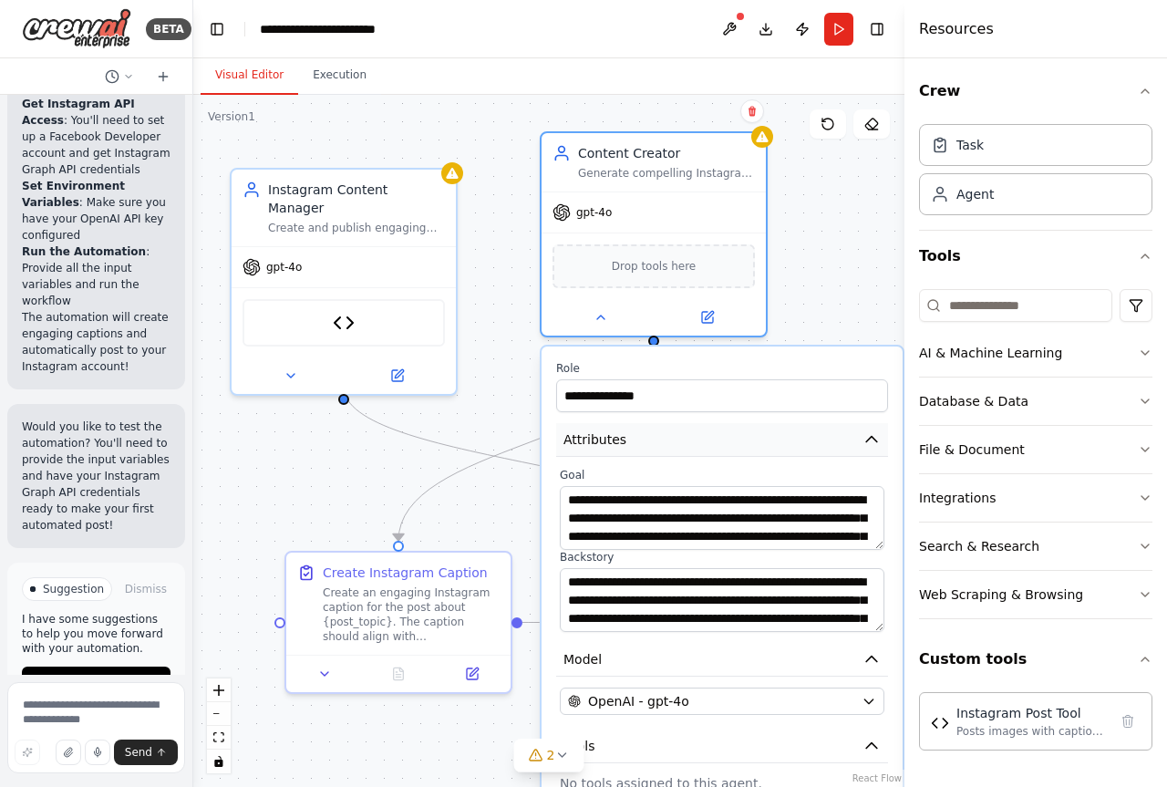
click at [699, 442] on button "Attributes" at bounding box center [722, 440] width 332 height 34
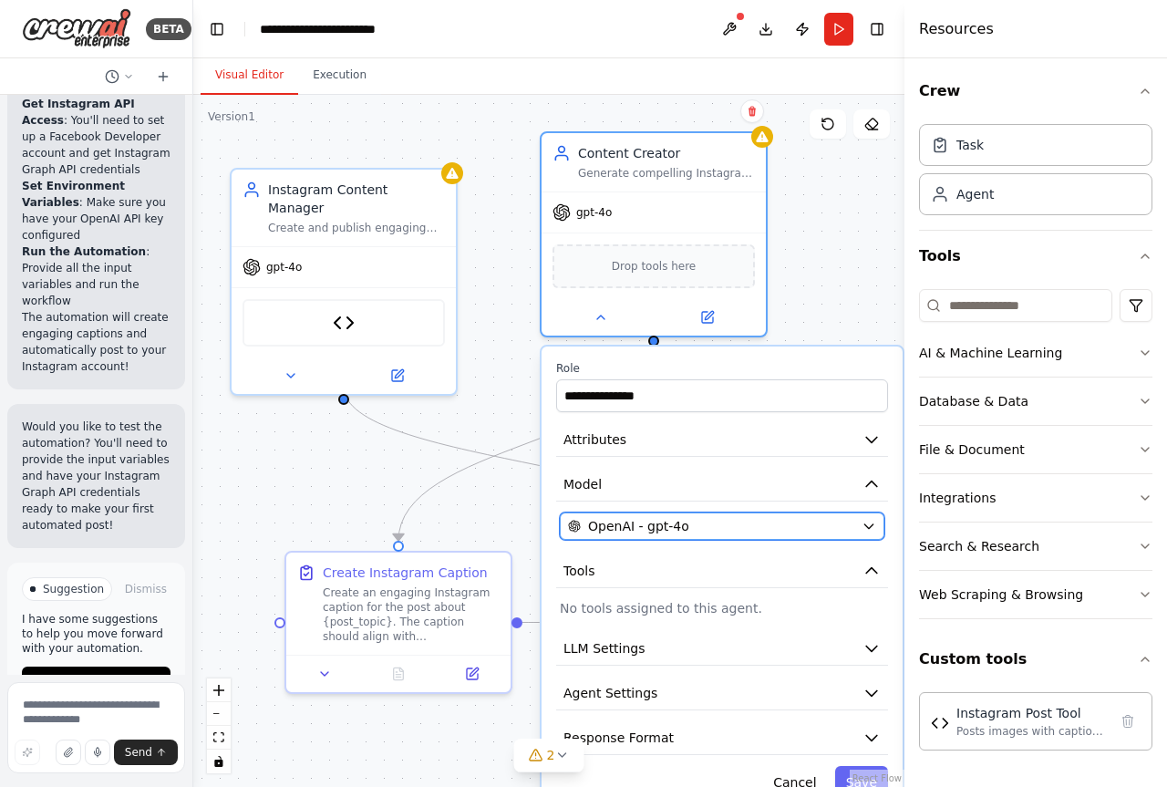
click at [694, 521] on div "OpenAI - gpt-4o" at bounding box center [711, 526] width 286 height 18
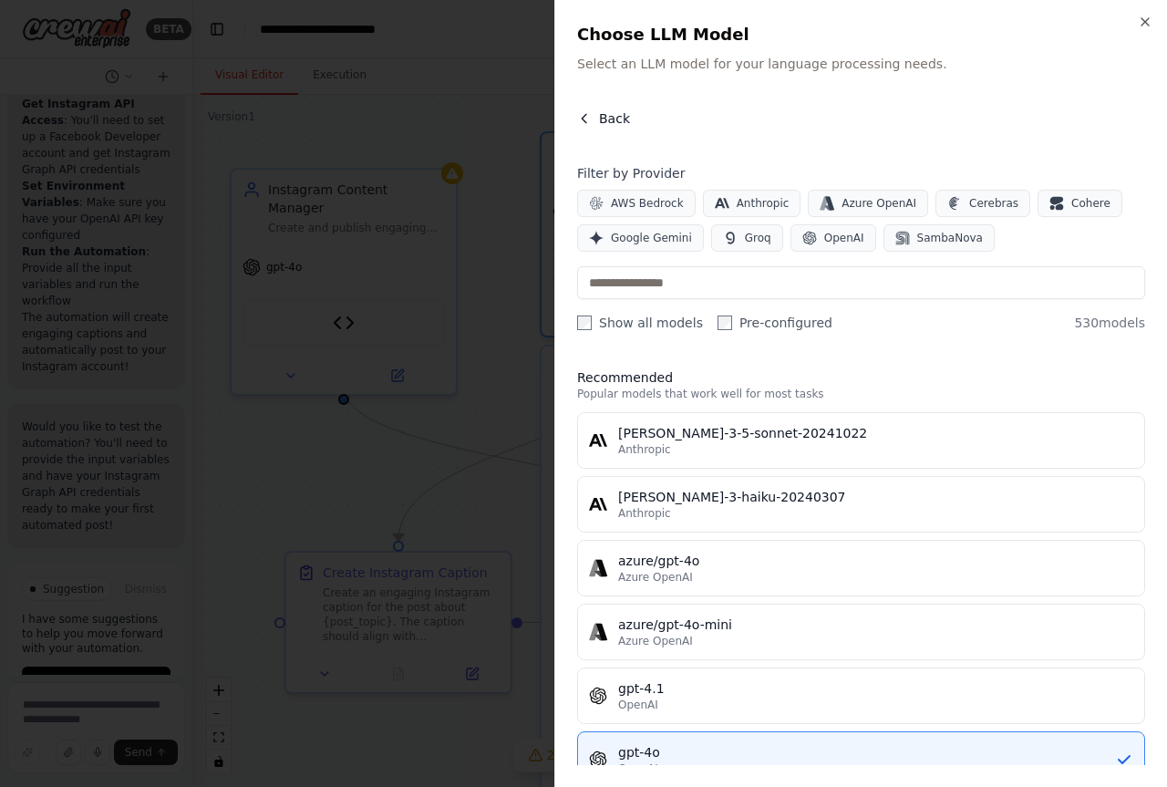
click at [584, 118] on icon "button" at bounding box center [584, 118] width 15 height 15
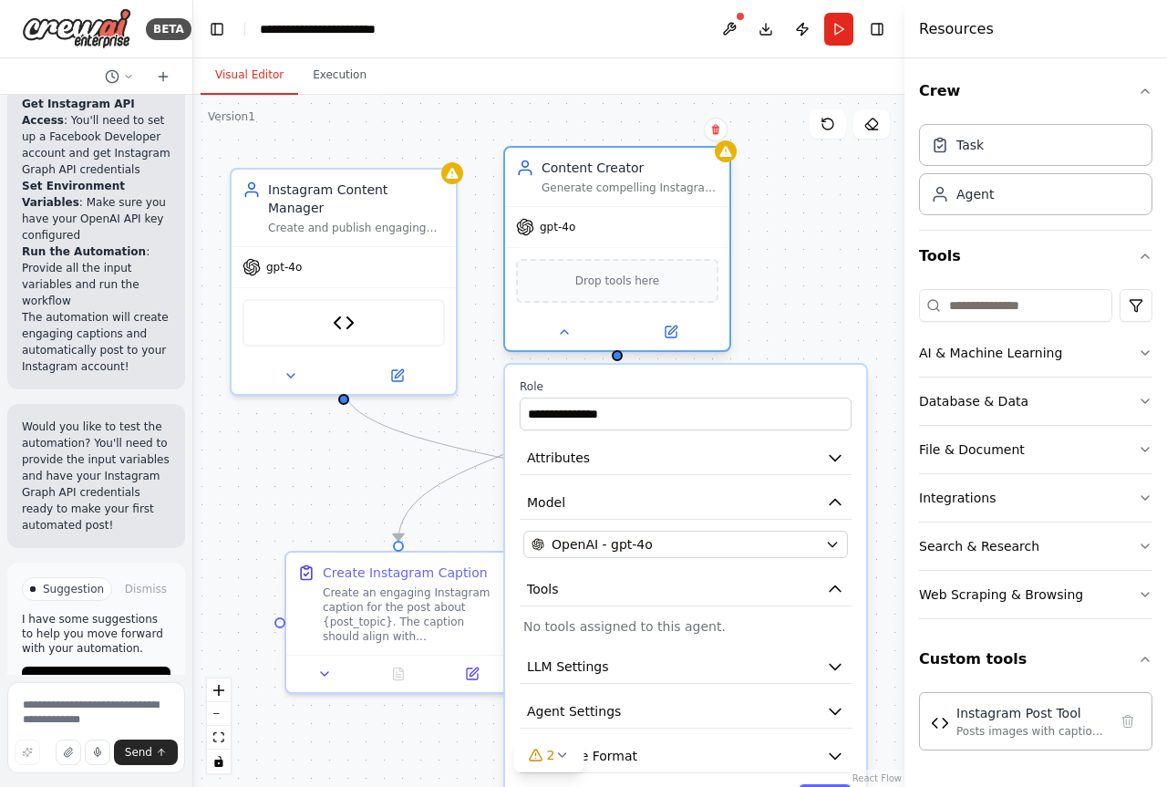
drag, startPoint x: 612, startPoint y: 160, endPoint x: 567, endPoint y: 174, distance: 47.0
click at [567, 174] on div "Content Creator Generate compelling Instagram captions with strategic hashtags …" at bounding box center [629, 177] width 177 height 36
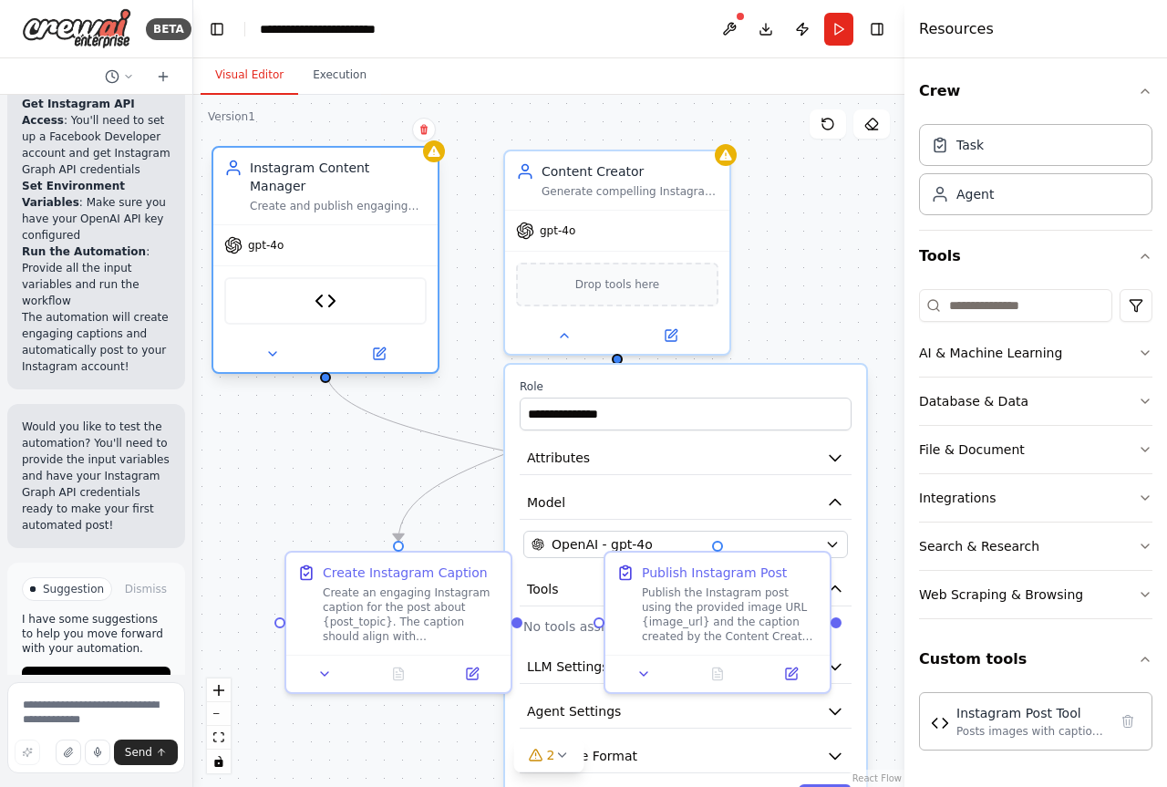
drag, startPoint x: 371, startPoint y: 208, endPoint x: 350, endPoint y: 180, distance: 34.5
click at [350, 199] on div "Create and publish engaging Instagram posts with images and captions, managing …" at bounding box center [338, 206] width 177 height 15
click at [748, 382] on label "Role" at bounding box center [686, 386] width 332 height 15
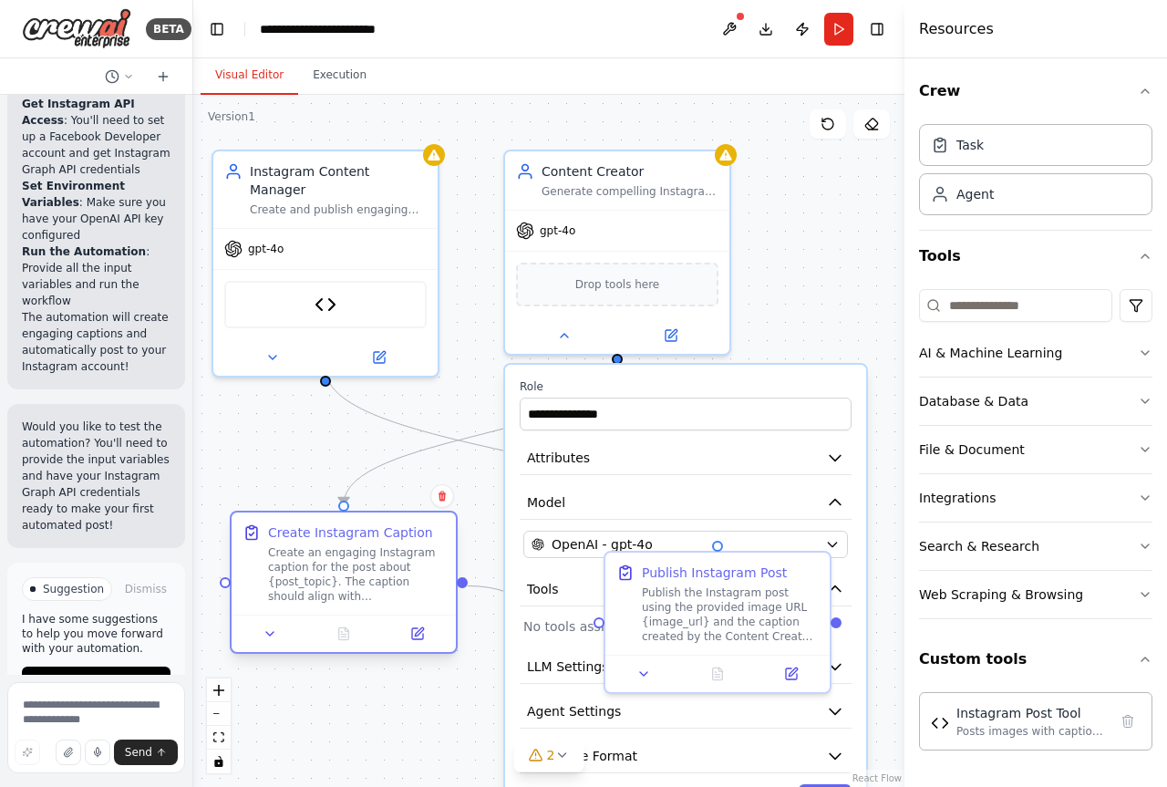
drag, startPoint x: 386, startPoint y: 610, endPoint x: 335, endPoint y: 569, distance: 65.5
click at [335, 569] on div "Create an engaging Instagram caption for the post about {post_topic}. The capti…" at bounding box center [356, 574] width 177 height 58
click at [643, 676] on icon at bounding box center [643, 670] width 15 height 15
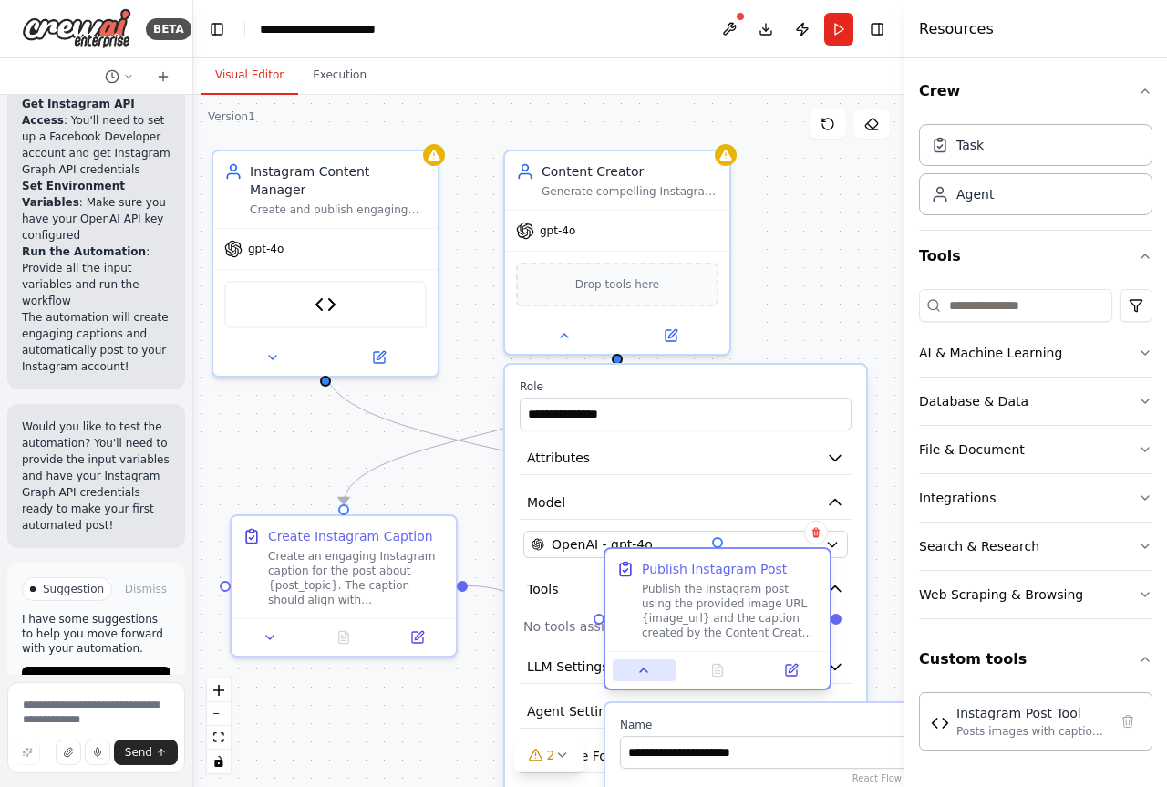
click at [643, 676] on icon at bounding box center [643, 670] width 15 height 15
click at [839, 503] on icon "button" at bounding box center [834, 501] width 11 height 5
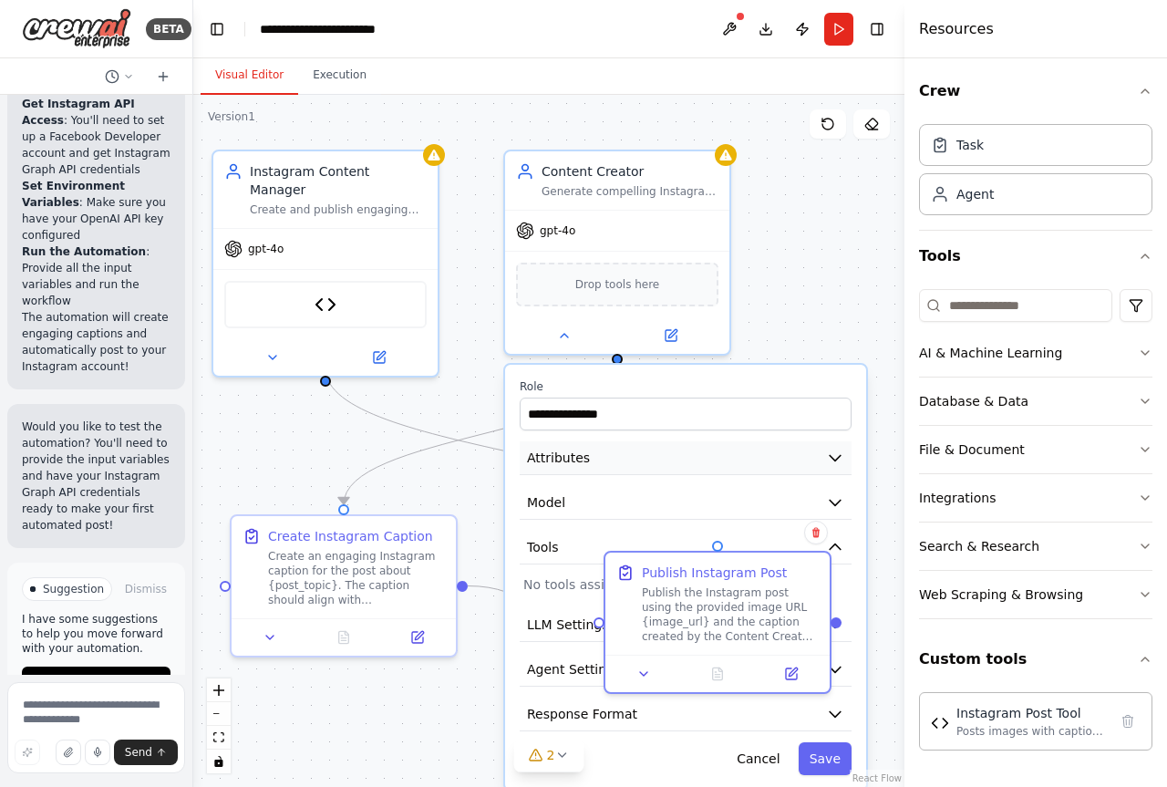
click at [638, 470] on button "Attributes" at bounding box center [686, 458] width 332 height 34
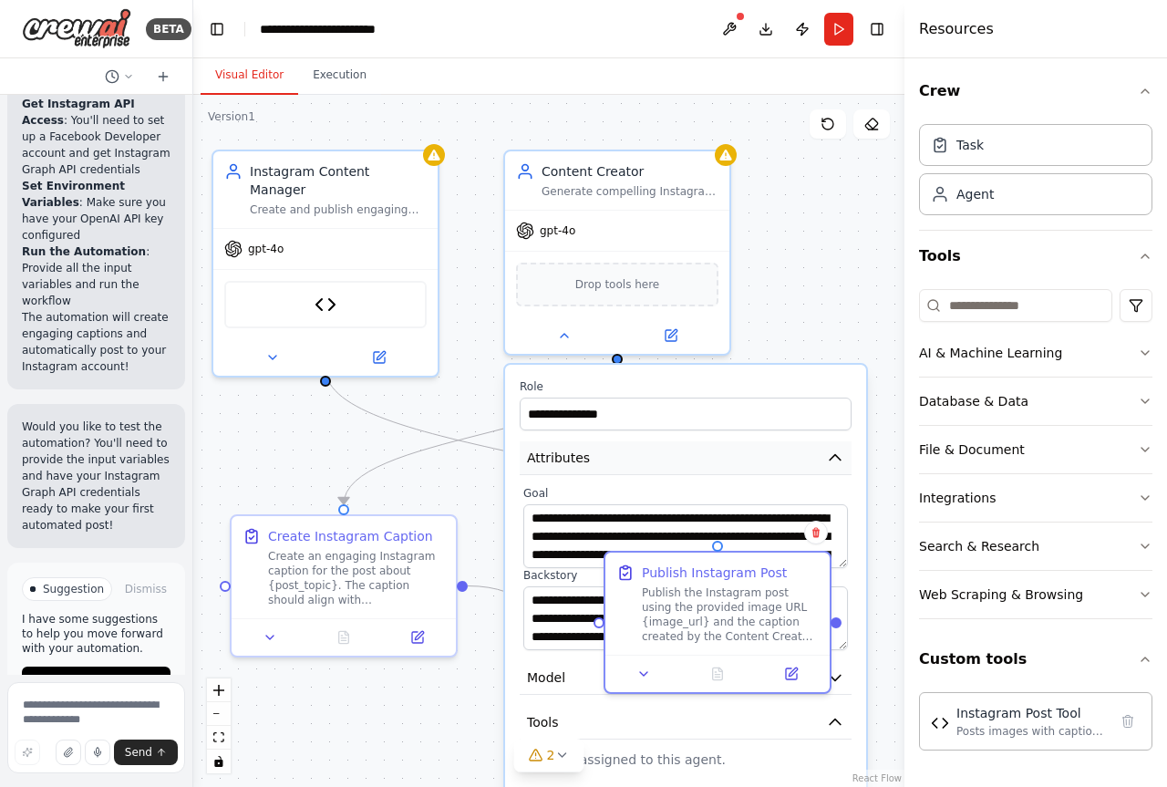
click at [638, 470] on button "Attributes" at bounding box center [686, 458] width 332 height 34
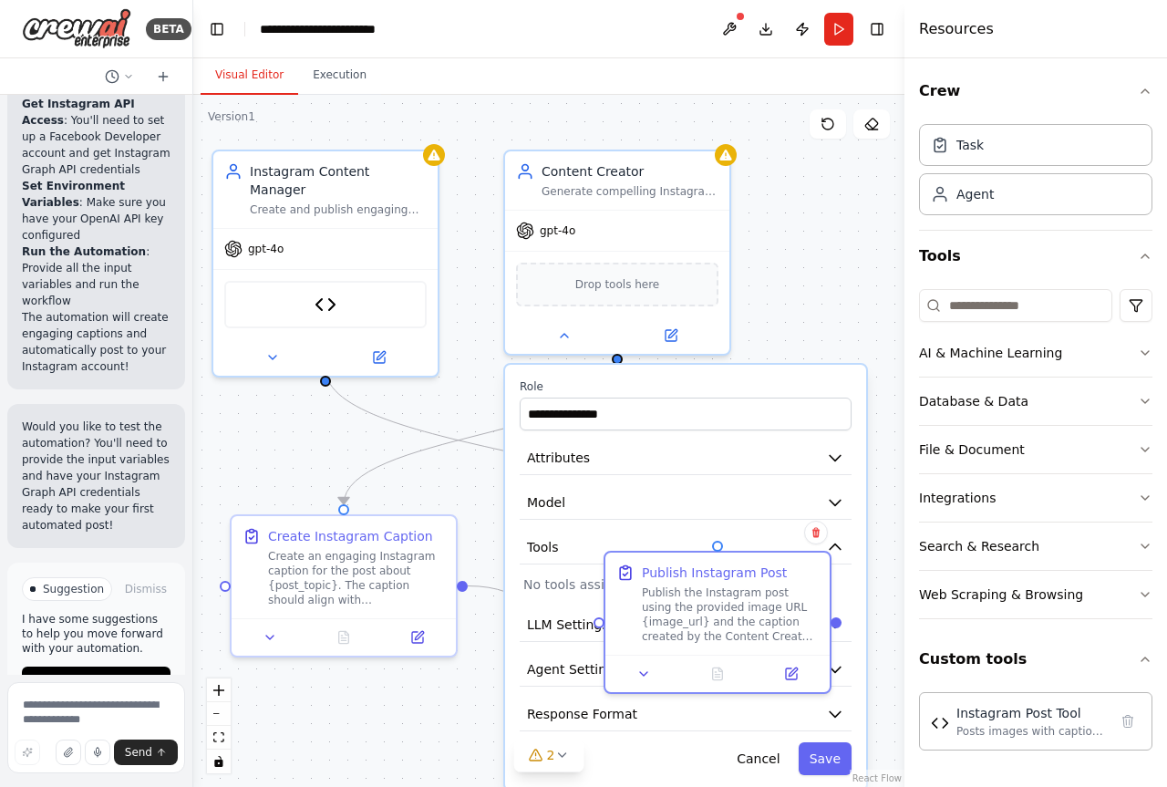
click at [687, 388] on label "Role" at bounding box center [686, 386] width 332 height 15
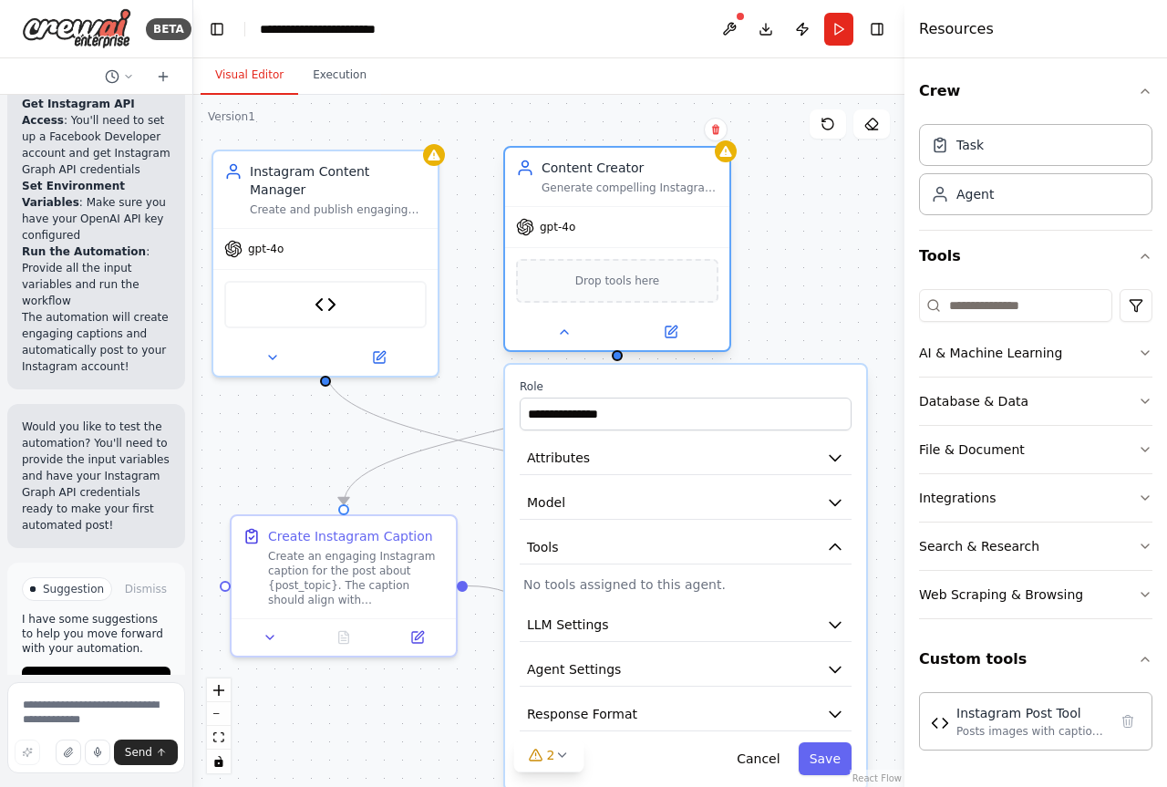
click at [632, 169] on div "Content Creator" at bounding box center [629, 168] width 177 height 18
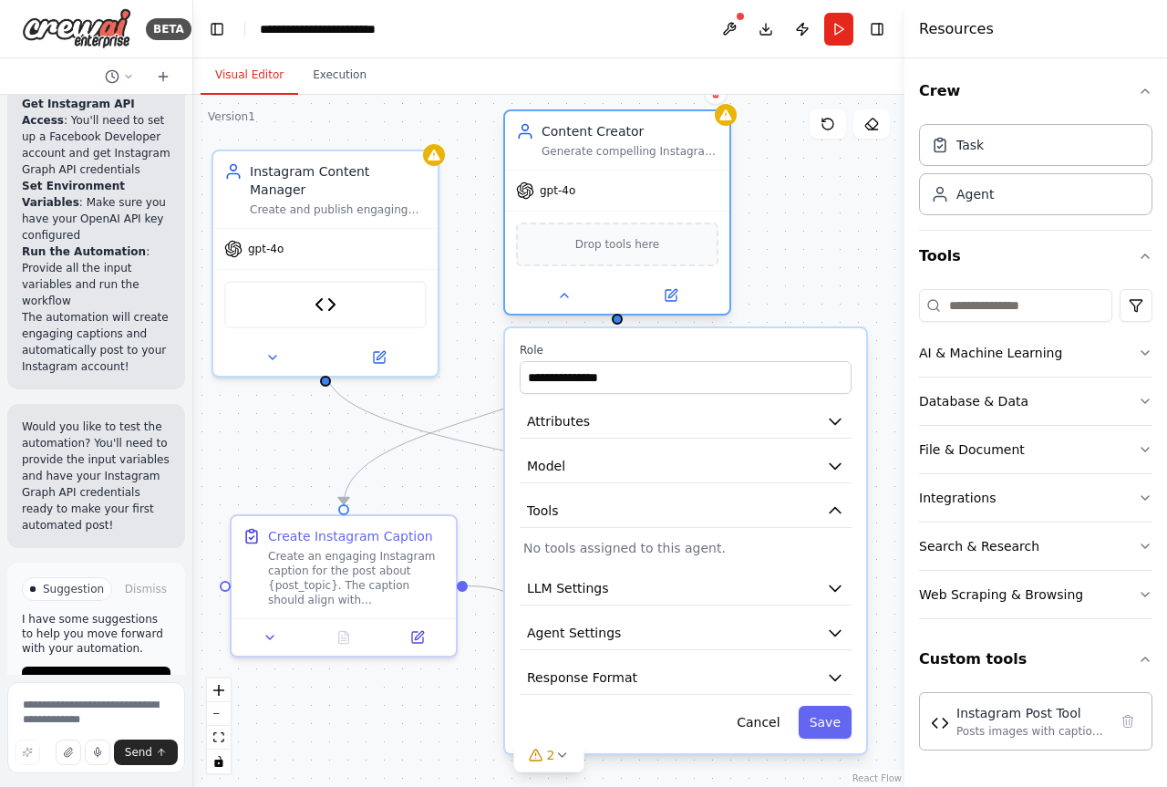
drag, startPoint x: 632, startPoint y: 169, endPoint x: 620, endPoint y: 156, distance: 17.4
click at [622, 139] on div "Content Creator" at bounding box center [629, 131] width 177 height 18
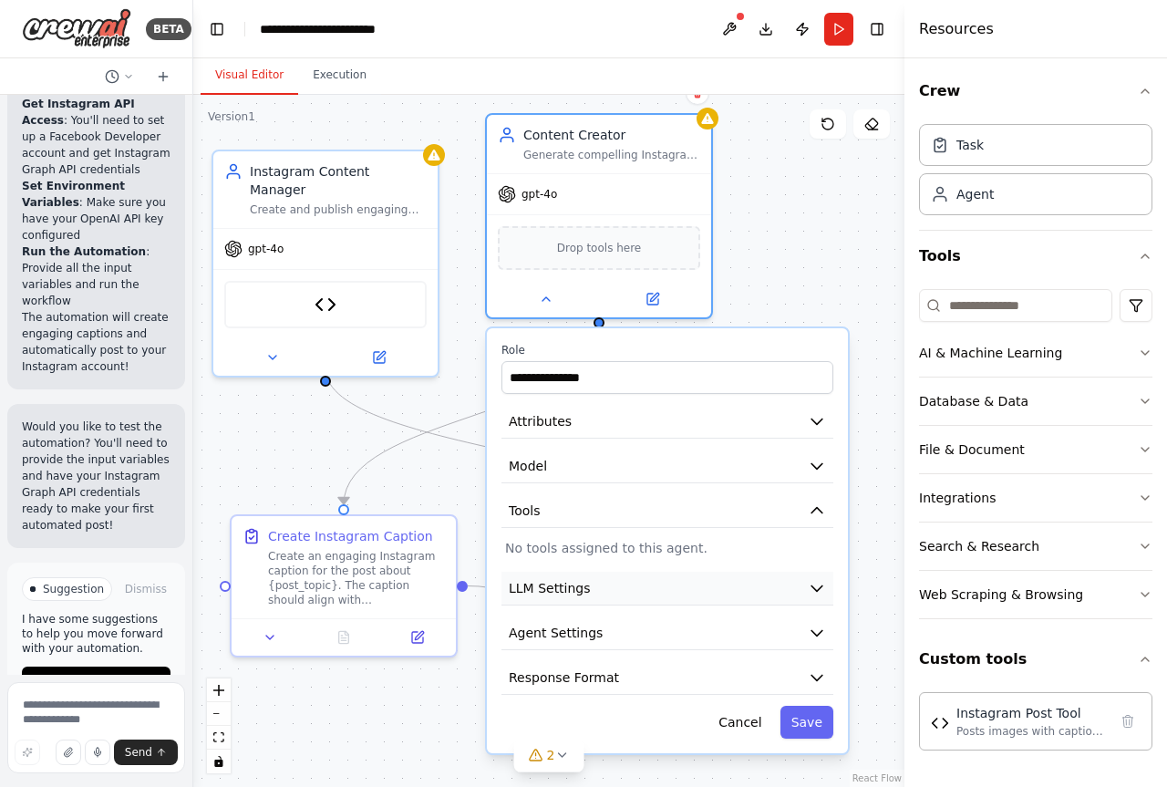
click at [816, 590] on icon "button" at bounding box center [816, 588] width 11 height 5
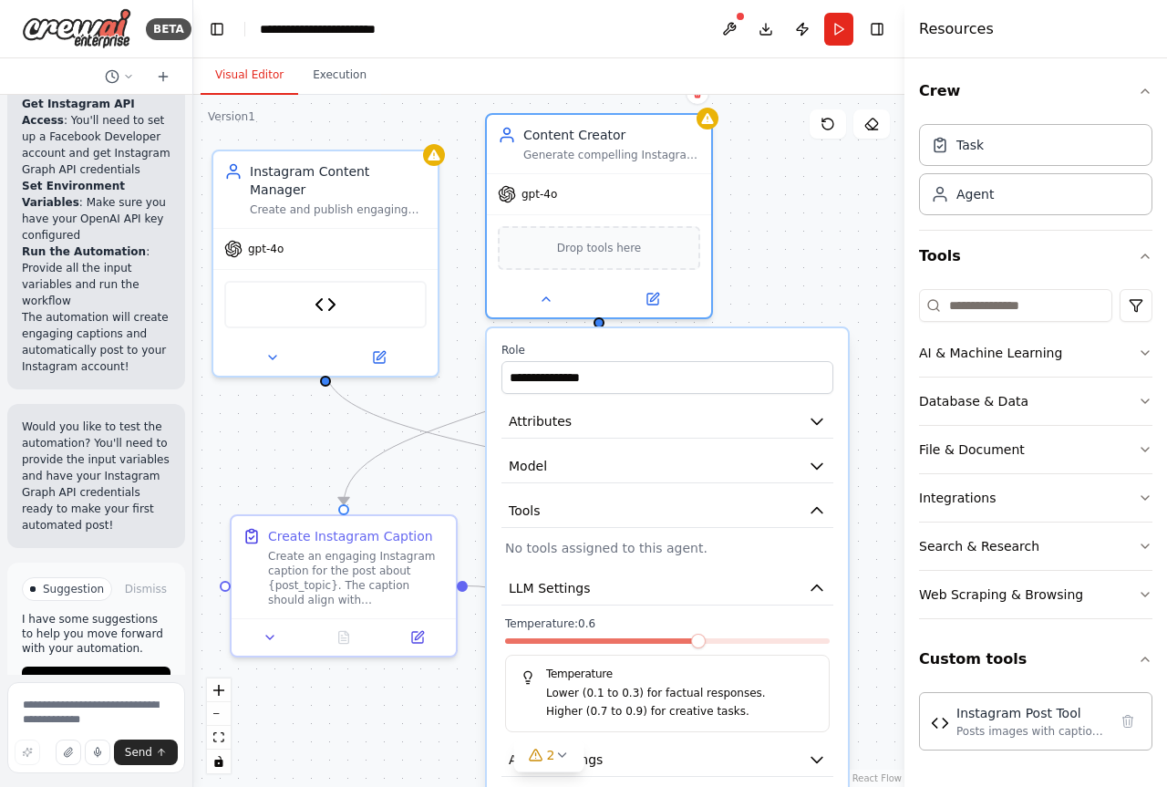
click at [704, 645] on span at bounding box center [698, 640] width 15 height 15
click at [820, 560] on div "**********" at bounding box center [667, 603] width 361 height 551
click at [821, 597] on button "LLM Settings" at bounding box center [667, 588] width 332 height 34
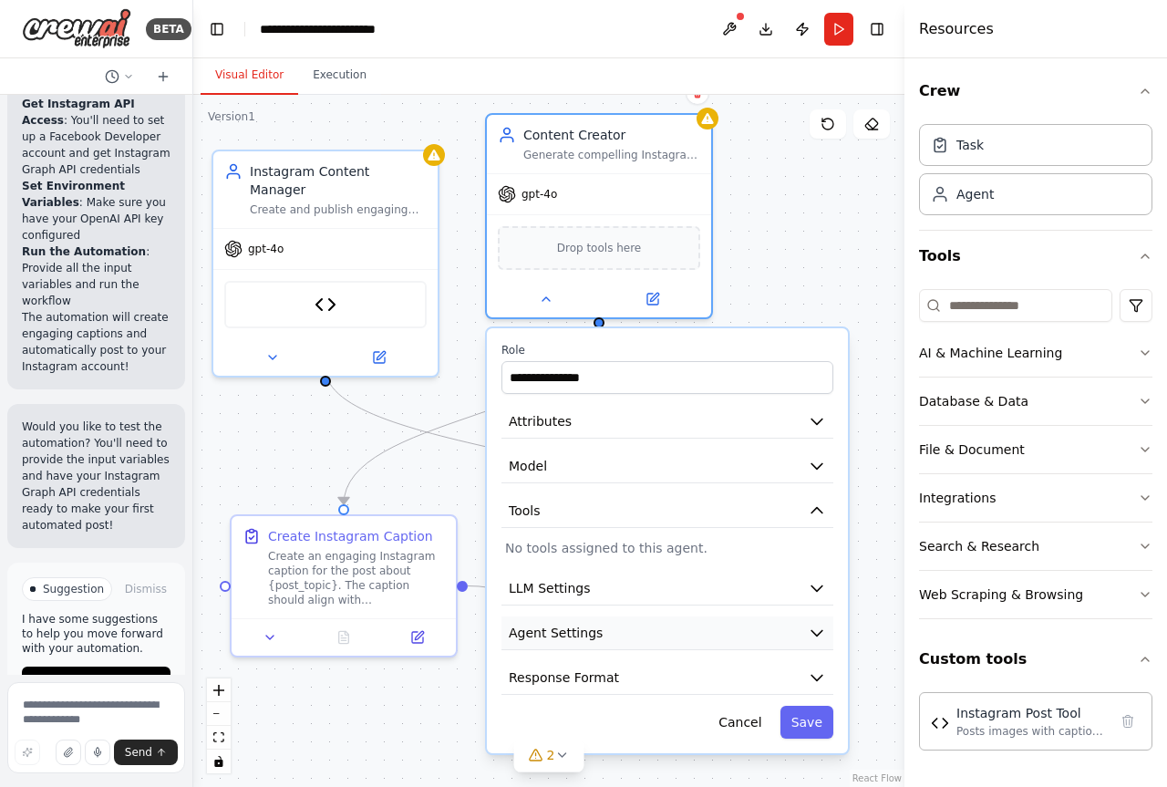
click at [717, 646] on button "Agent Settings" at bounding box center [667, 633] width 332 height 34
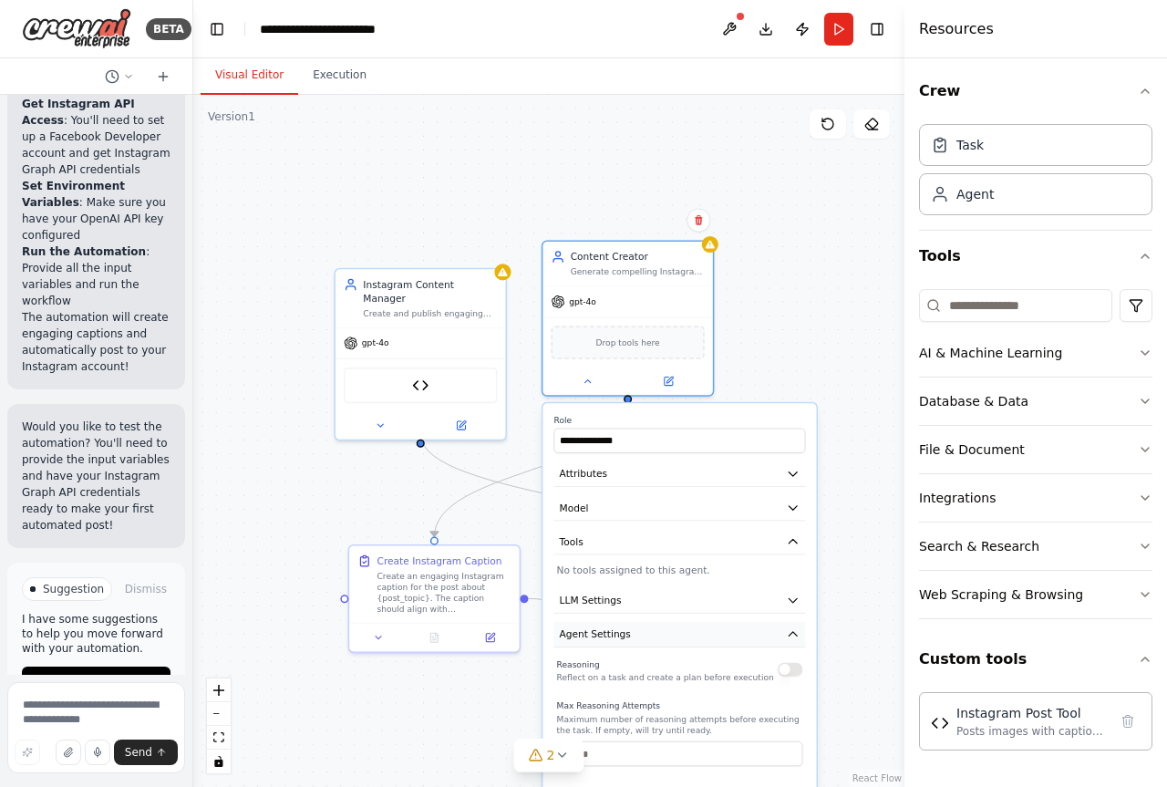
click at [794, 643] on button "Agent Settings" at bounding box center [680, 635] width 252 height 26
click at [643, 667] on button "Response Format" at bounding box center [680, 668] width 252 height 26
click at [643, 666] on button "Response Format" at bounding box center [680, 668] width 252 height 26
click at [645, 663] on button "Response Format" at bounding box center [679, 668] width 252 height 26
click at [788, 701] on button "Save" at bounding box center [785, 701] width 40 height 25
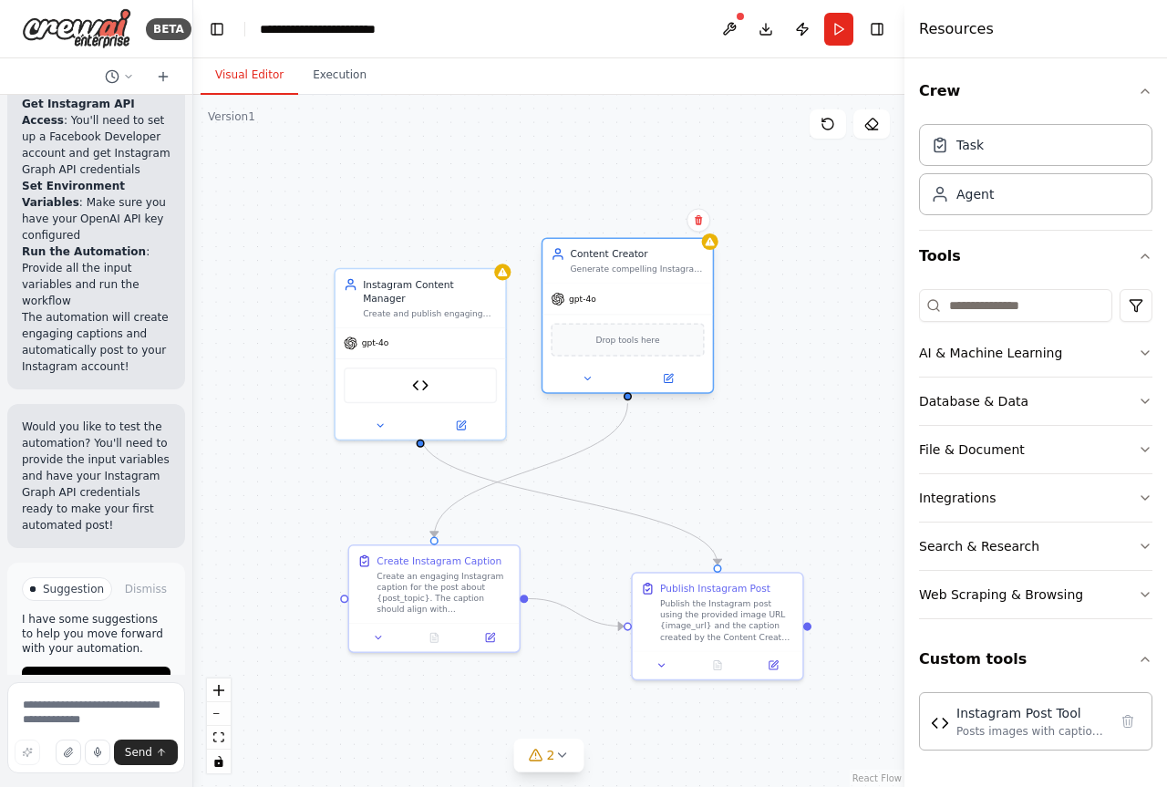
click at [616, 343] on span "Drop tools here" at bounding box center [627, 340] width 64 height 14
click at [615, 343] on span "Drop tools here" at bounding box center [627, 340] width 64 height 14
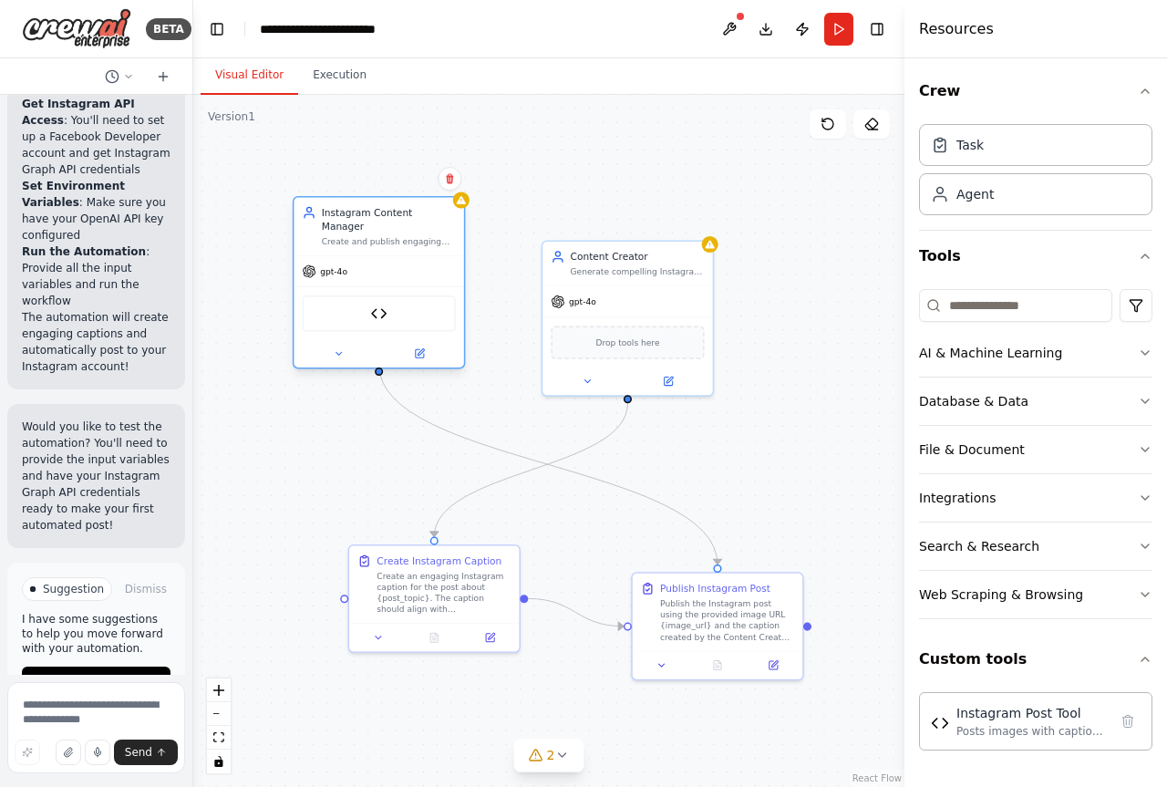
drag, startPoint x: 426, startPoint y: 302, endPoint x: 371, endPoint y: 230, distance: 90.4
click at [371, 236] on div "Create and publish engaging Instagram posts with images and captions, managing …" at bounding box center [389, 241] width 134 height 11
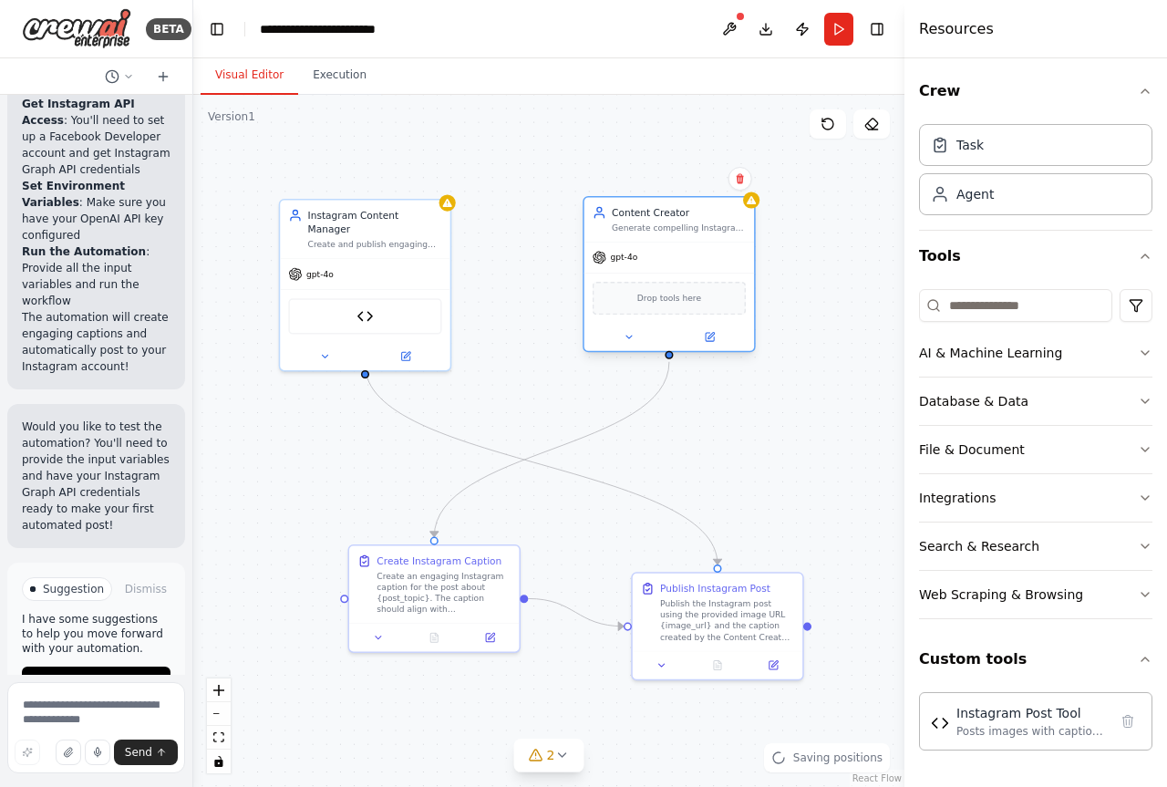
drag, startPoint x: 604, startPoint y: 290, endPoint x: 653, endPoint y: 252, distance: 61.6
click at [653, 252] on div "gpt-4o" at bounding box center [669, 257] width 170 height 30
click at [632, 330] on button at bounding box center [629, 336] width 78 height 16
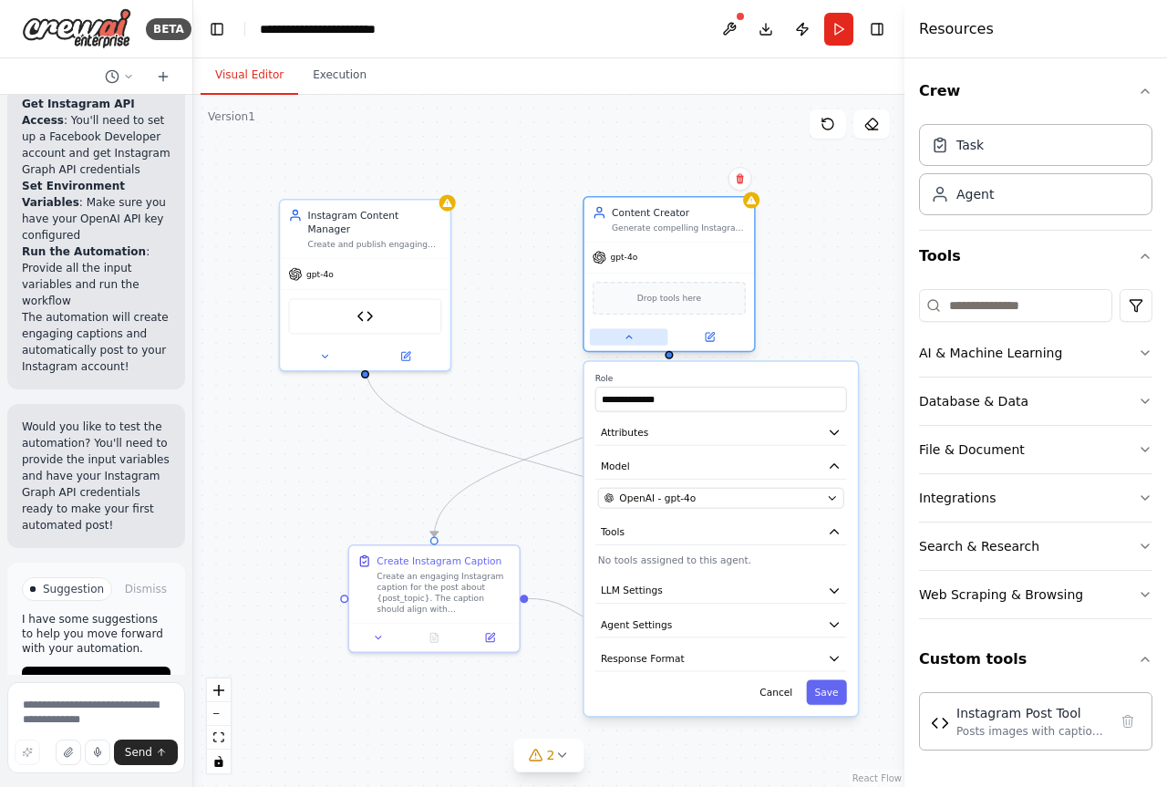
click at [632, 330] on button at bounding box center [629, 336] width 78 height 16
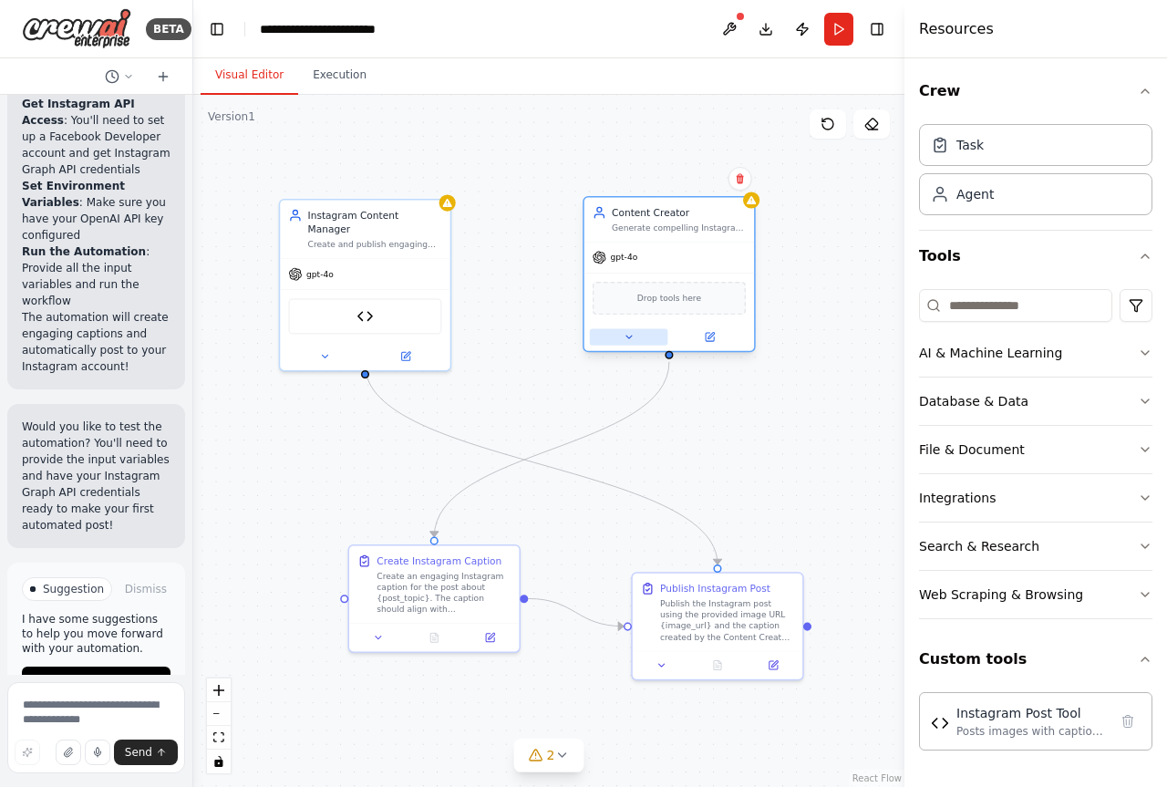
click at [632, 330] on button at bounding box center [629, 336] width 78 height 16
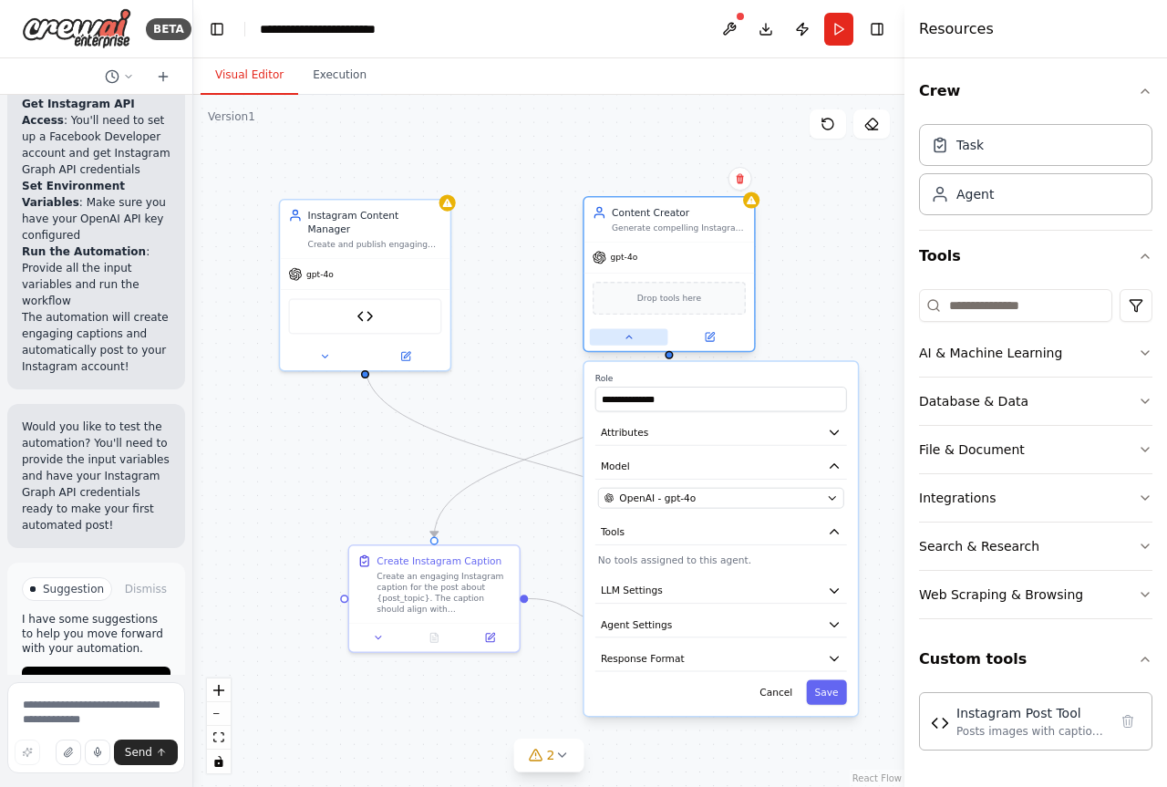
click at [632, 330] on button at bounding box center [629, 336] width 78 height 16
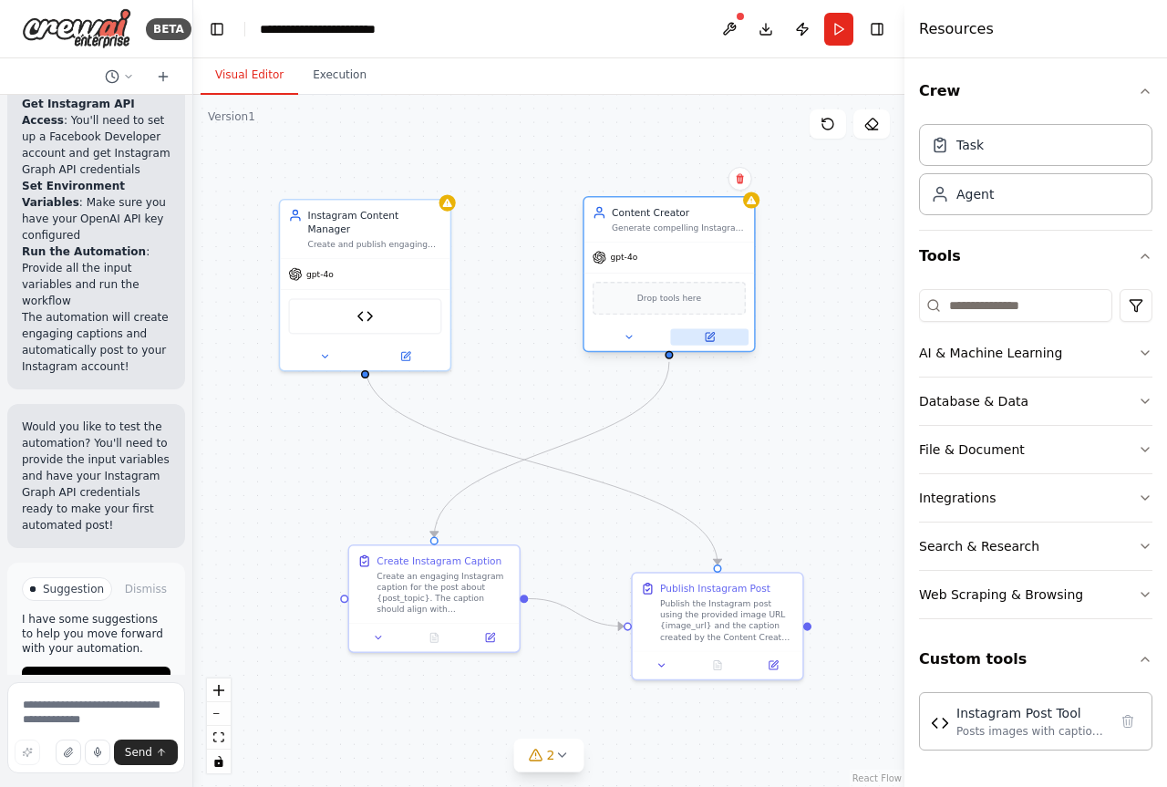
click at [705, 334] on icon at bounding box center [709, 337] width 11 height 11
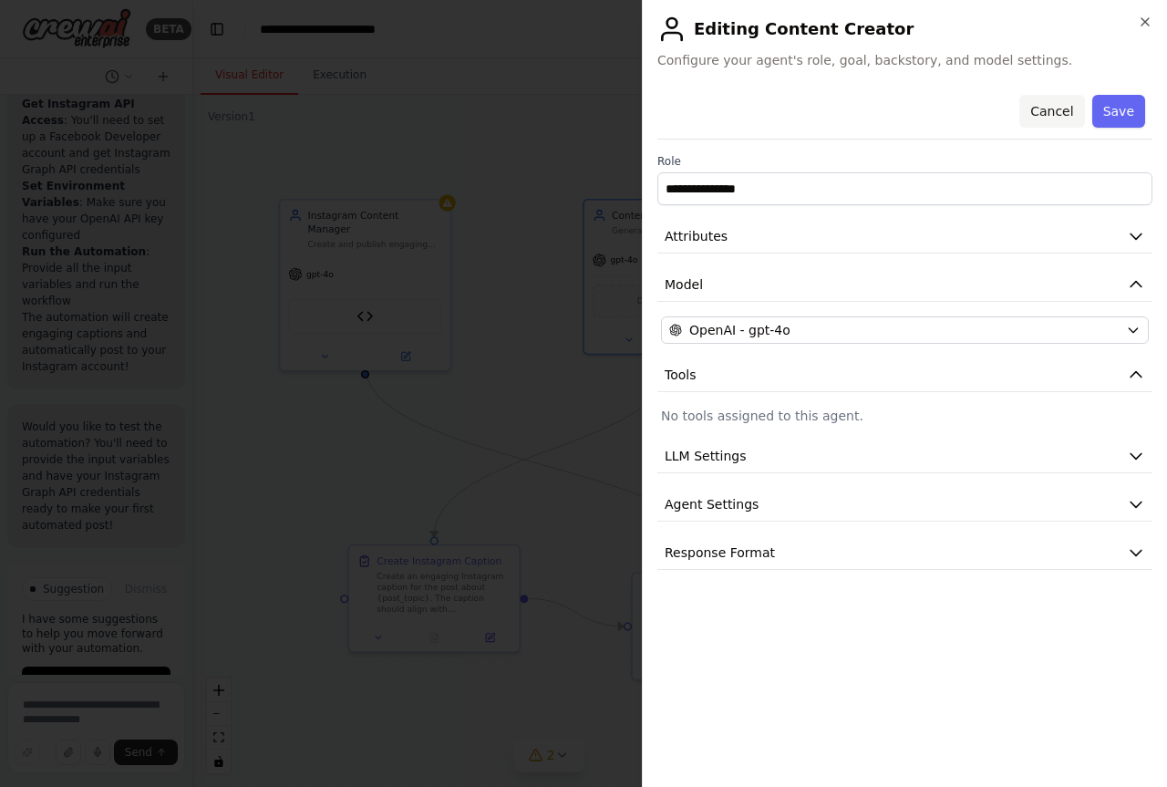
click at [1053, 112] on button "Cancel" at bounding box center [1051, 111] width 65 height 33
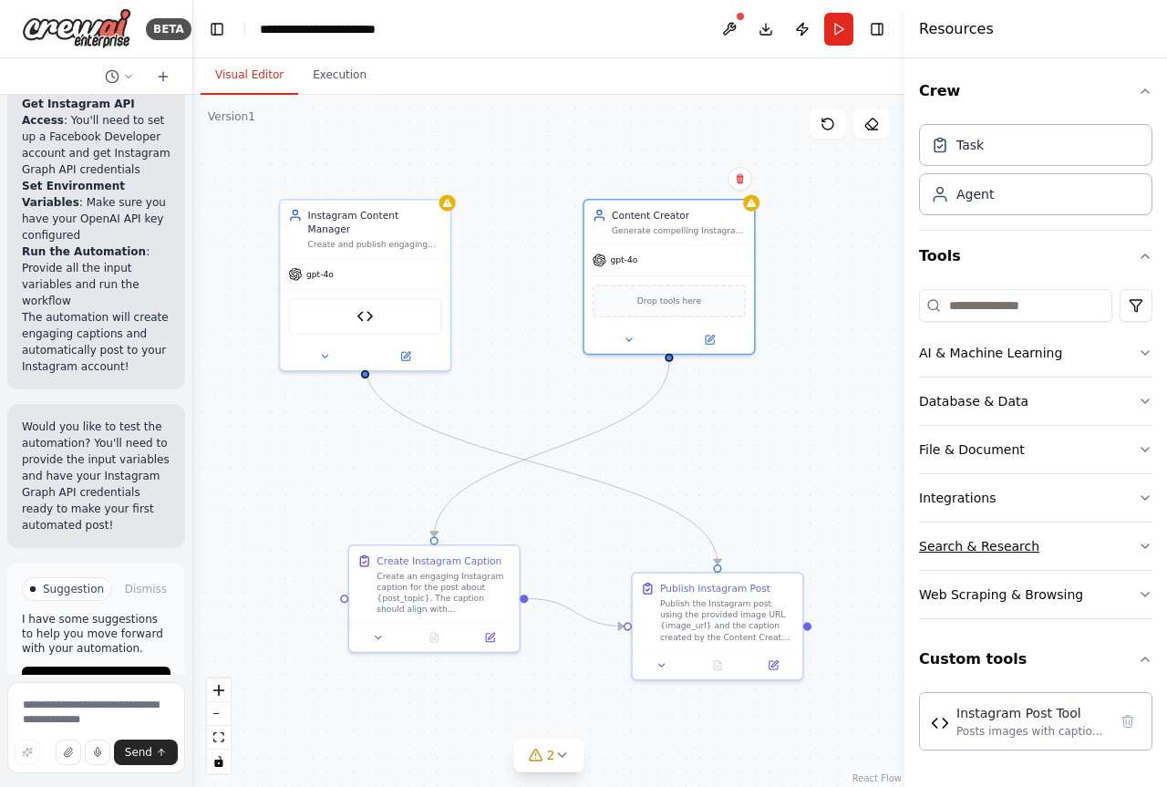
click at [1010, 547] on div "Search & Research" at bounding box center [979, 546] width 120 height 18
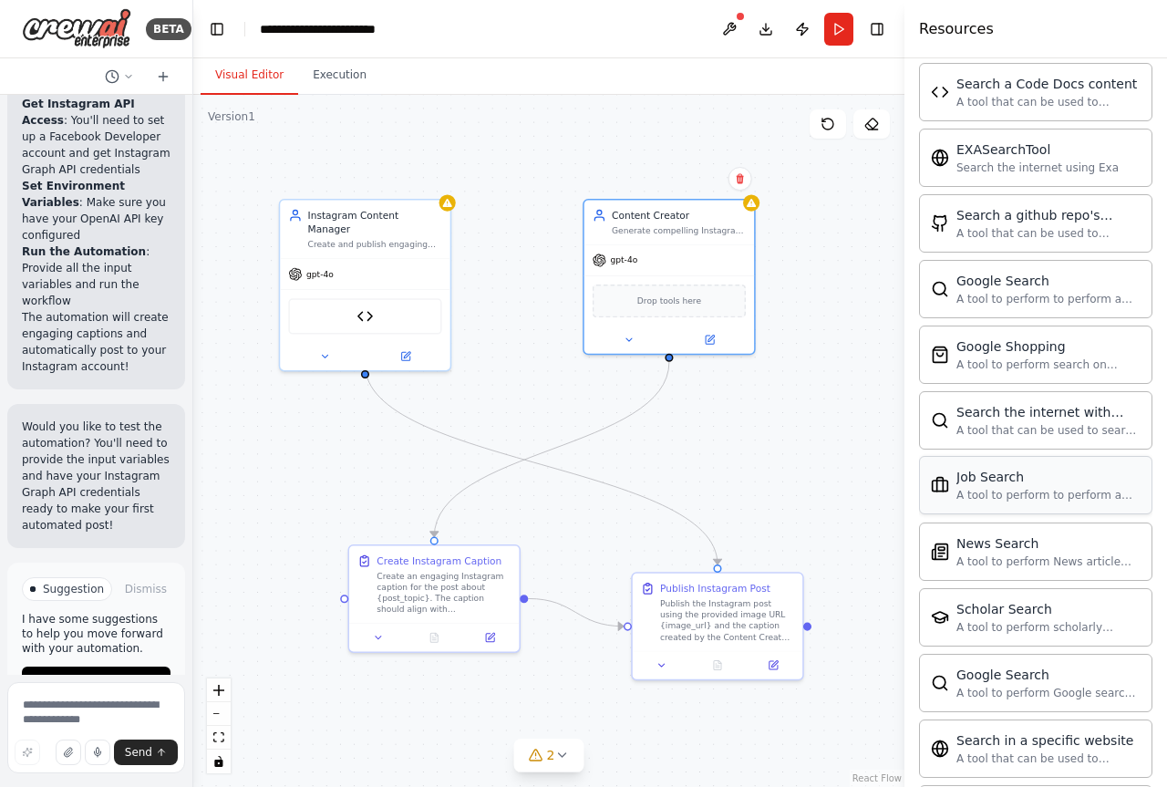
scroll to position [547, 0]
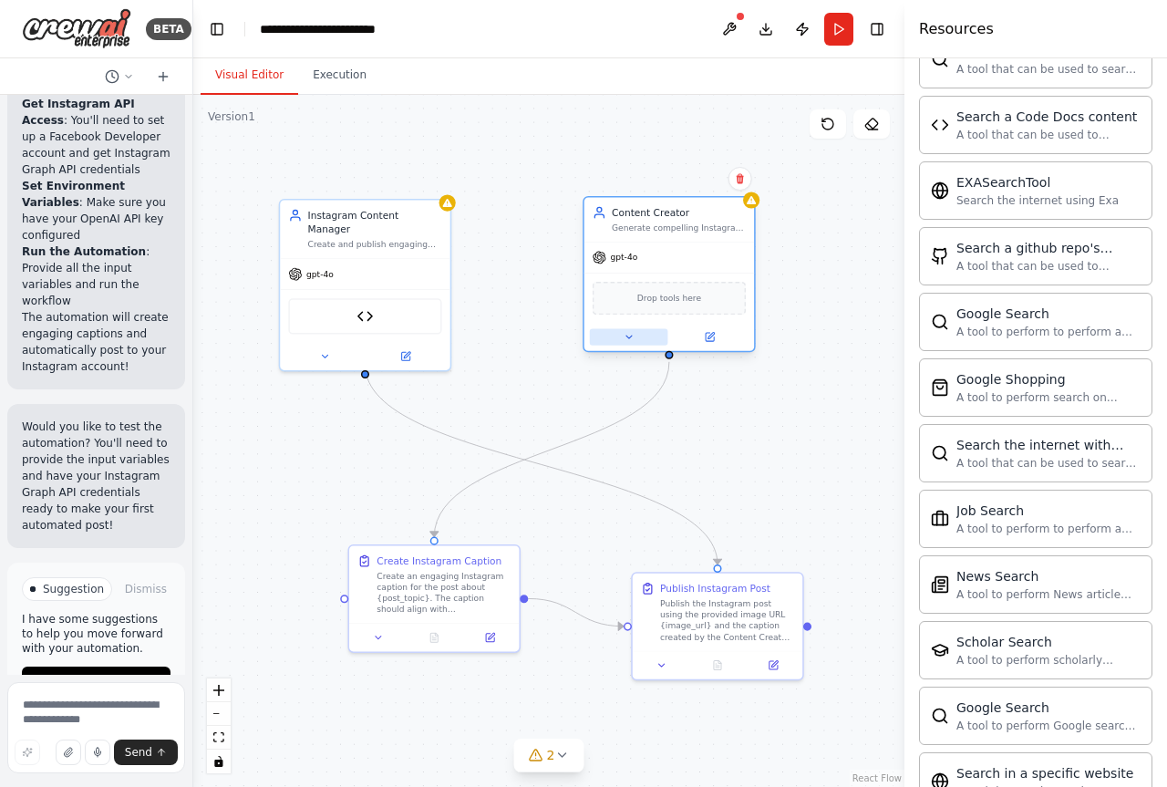
click at [634, 343] on button at bounding box center [629, 336] width 78 height 16
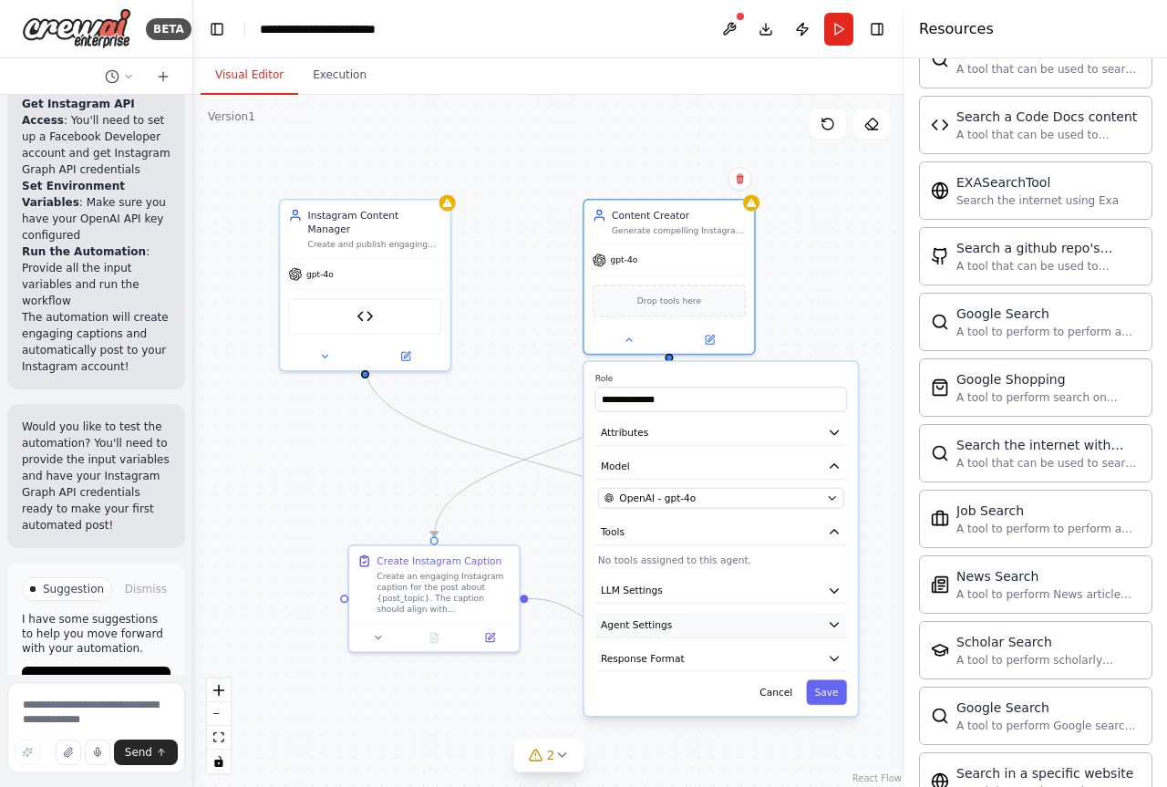
click at [658, 625] on span "Agent Settings" at bounding box center [636, 624] width 71 height 14
click at [654, 595] on span "LLM Settings" at bounding box center [633, 590] width 62 height 14
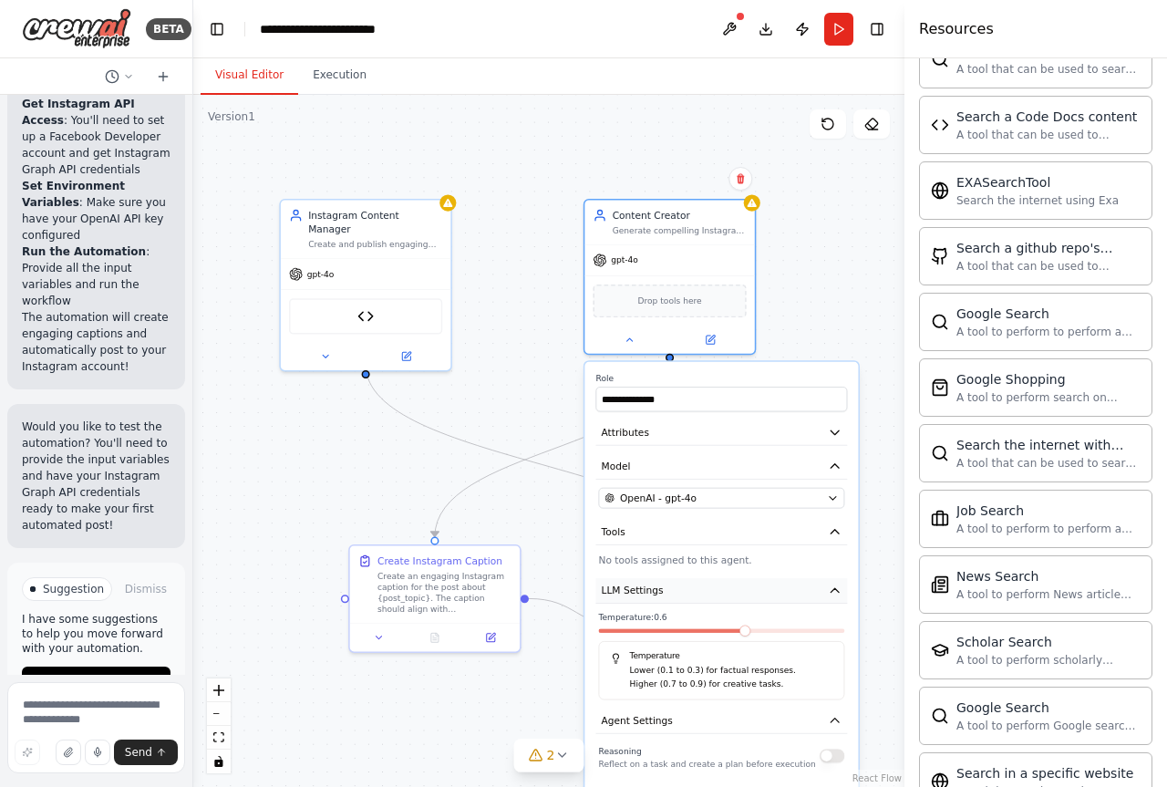
click at [654, 592] on span "LLM Settings" at bounding box center [633, 590] width 62 height 14
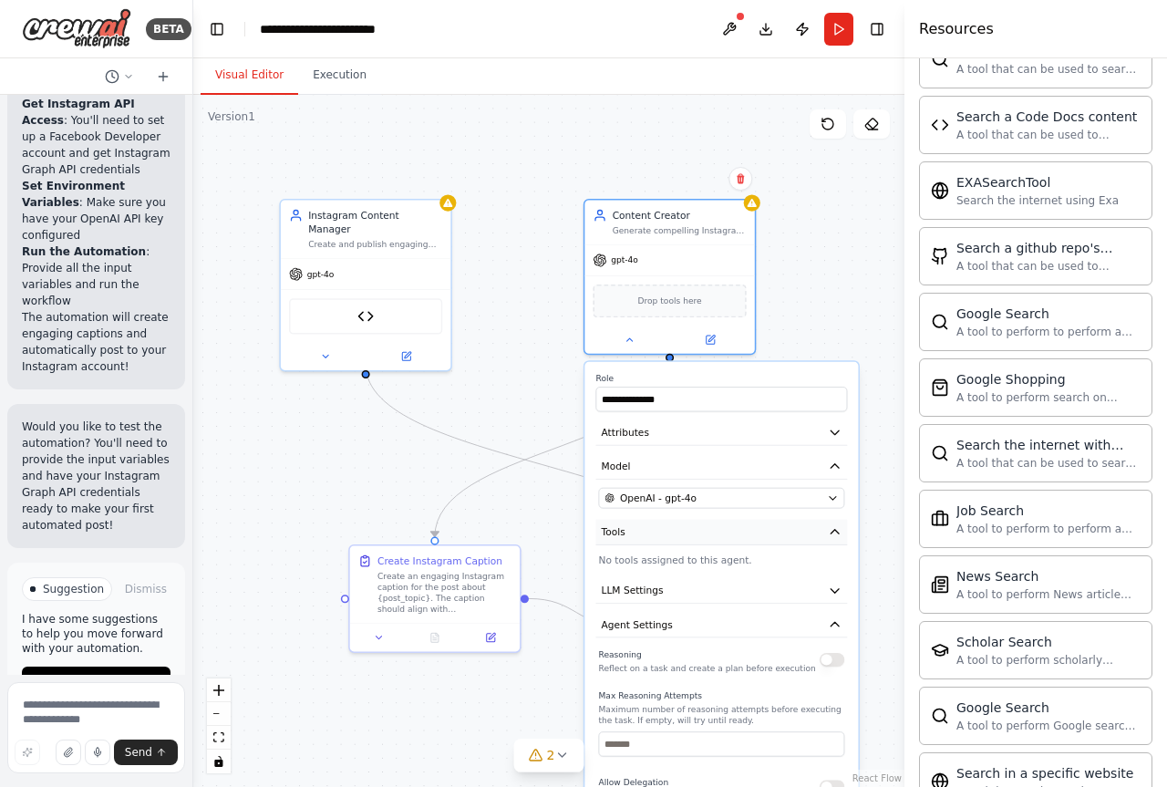
click at [661, 532] on button "Tools" at bounding box center [721, 533] width 252 height 26
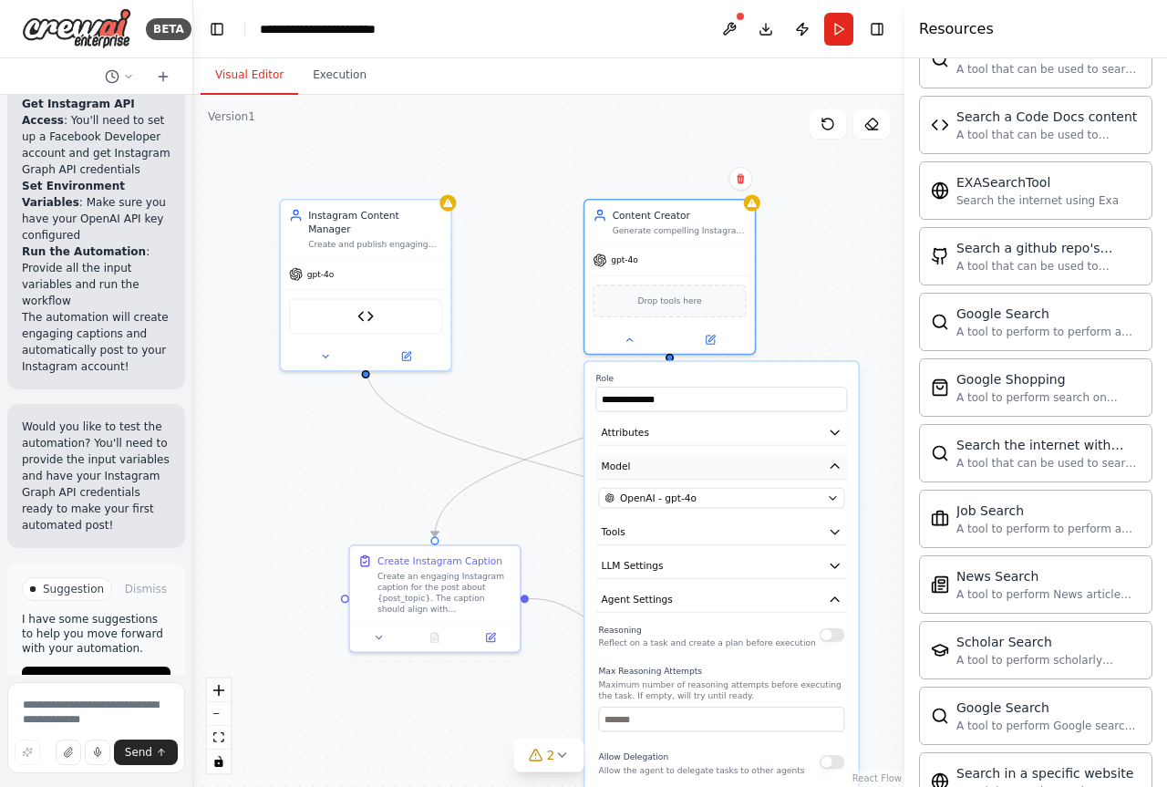
click at [661, 460] on button "Model" at bounding box center [721, 467] width 252 height 26
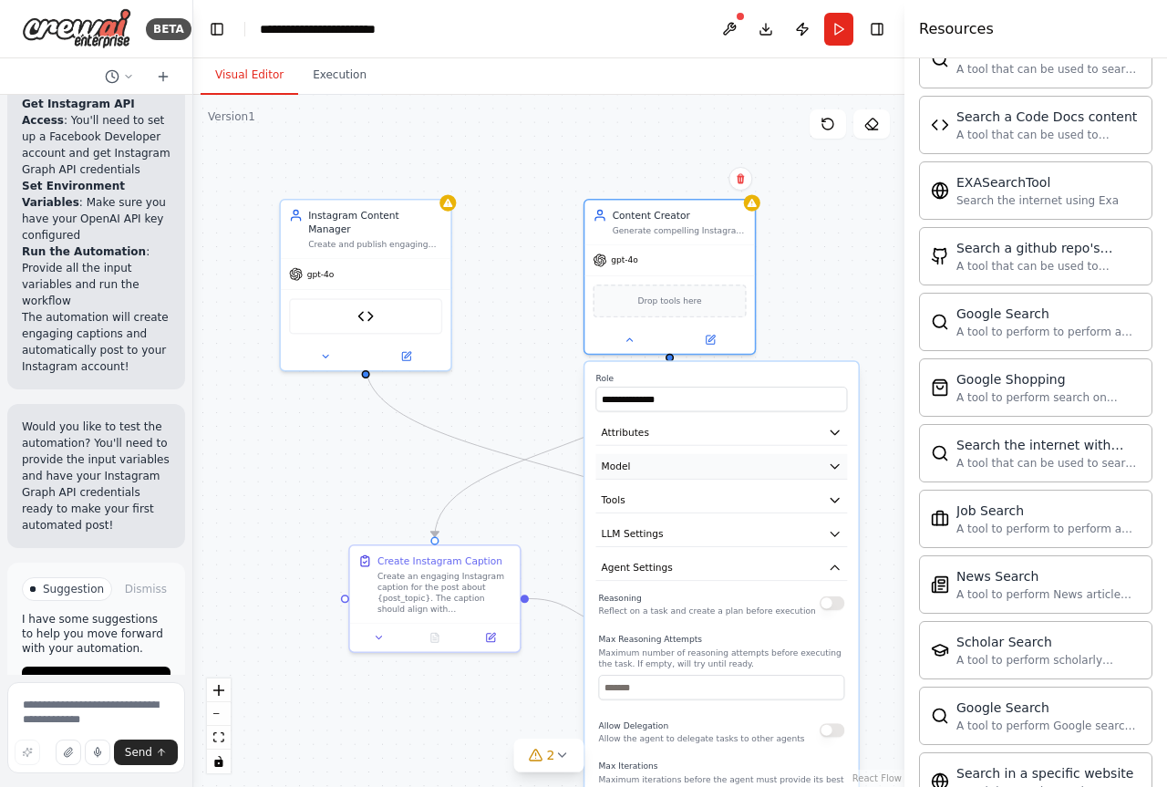
click at [661, 460] on button "Model" at bounding box center [721, 467] width 252 height 26
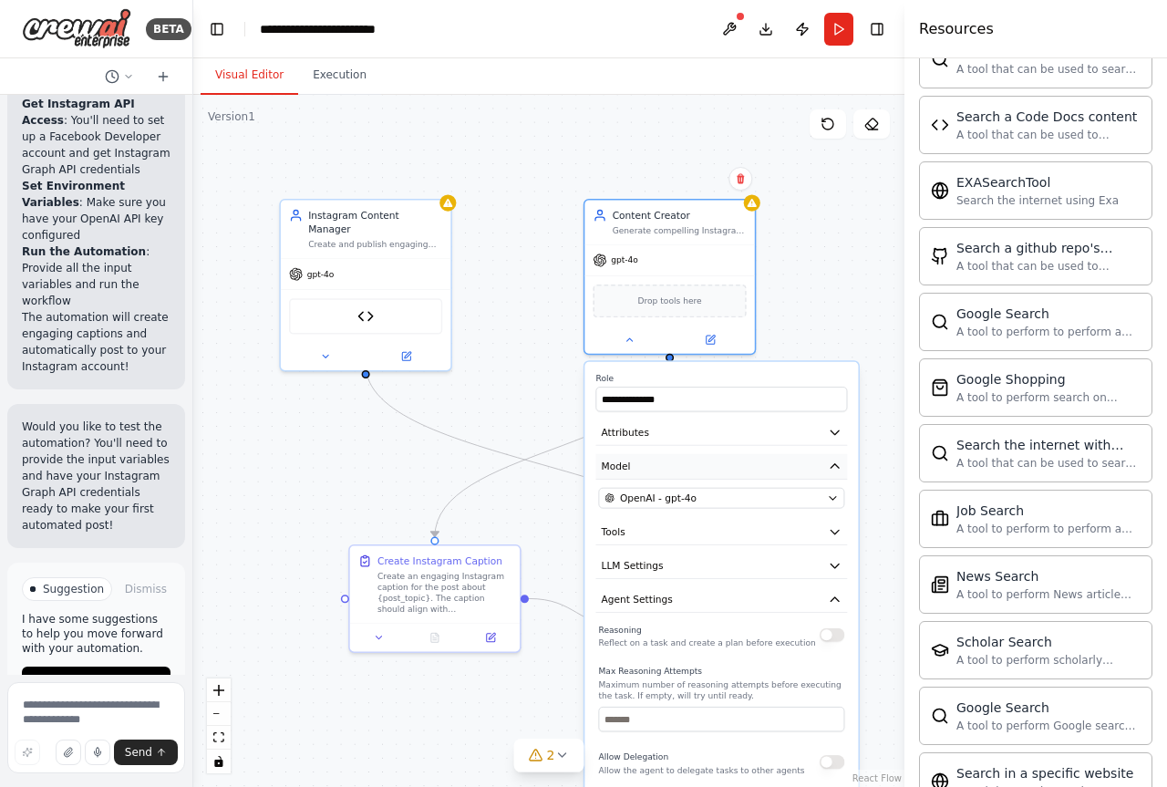
click at [661, 460] on button "Model" at bounding box center [721, 467] width 252 height 26
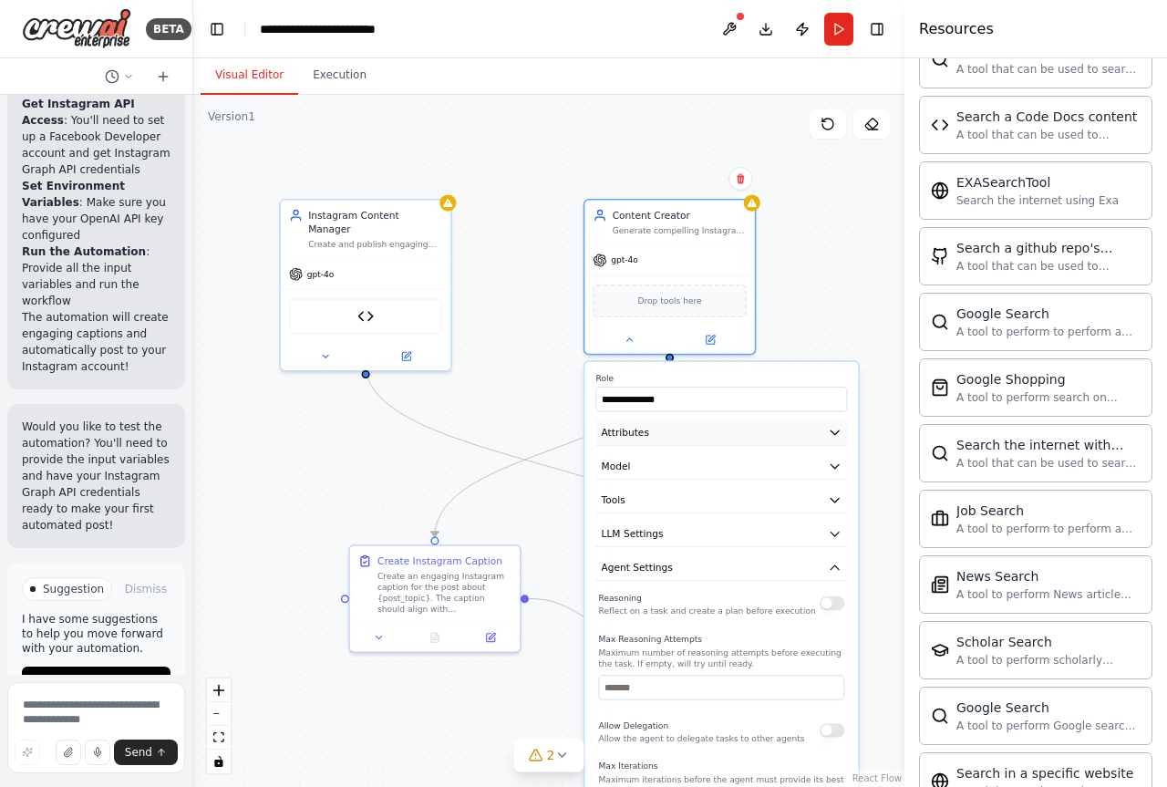
click at [660, 424] on button "Attributes" at bounding box center [721, 433] width 252 height 26
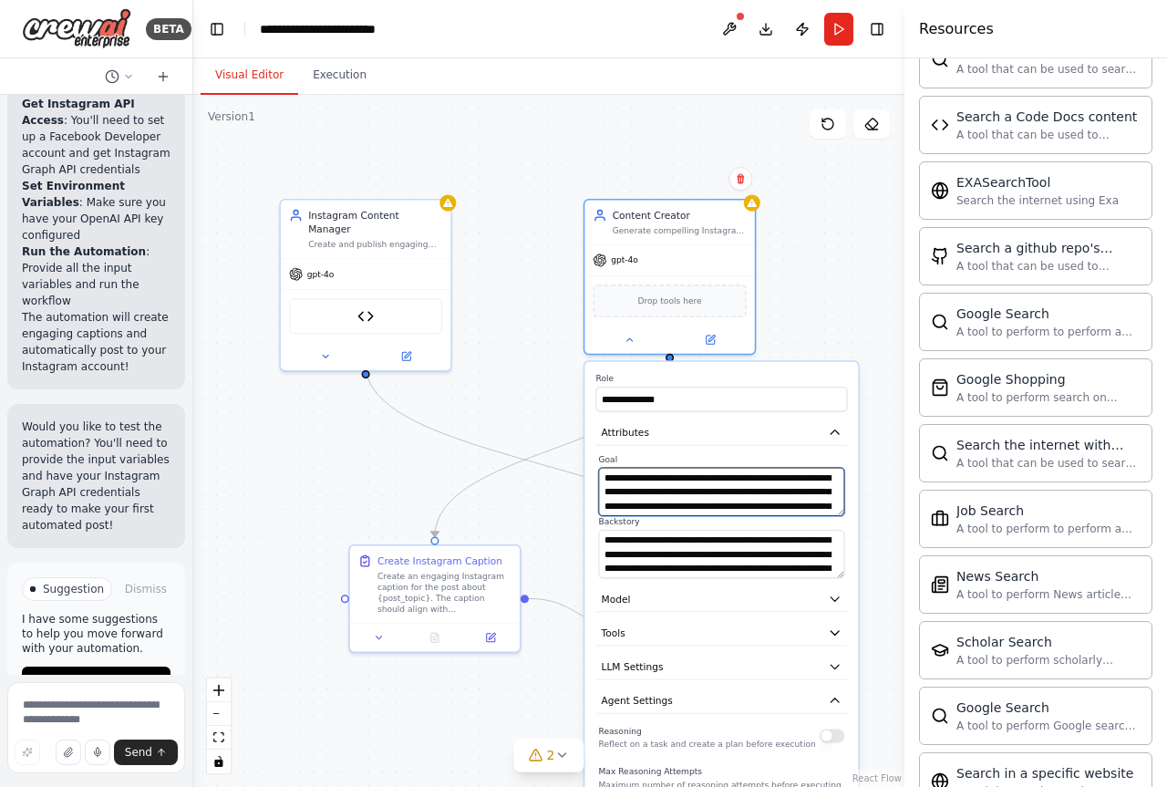
scroll to position [36, 0]
click at [830, 433] on icon "button" at bounding box center [835, 433] width 14 height 14
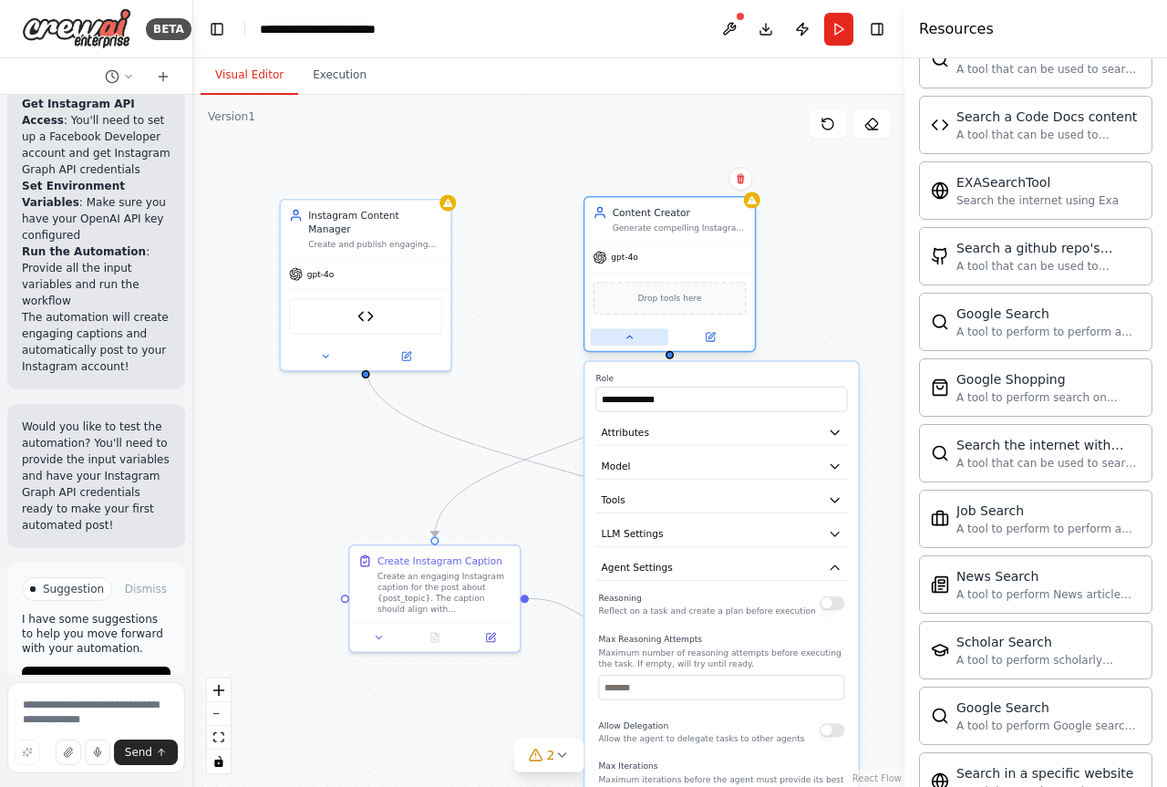
click at [630, 339] on icon at bounding box center [628, 337] width 11 height 11
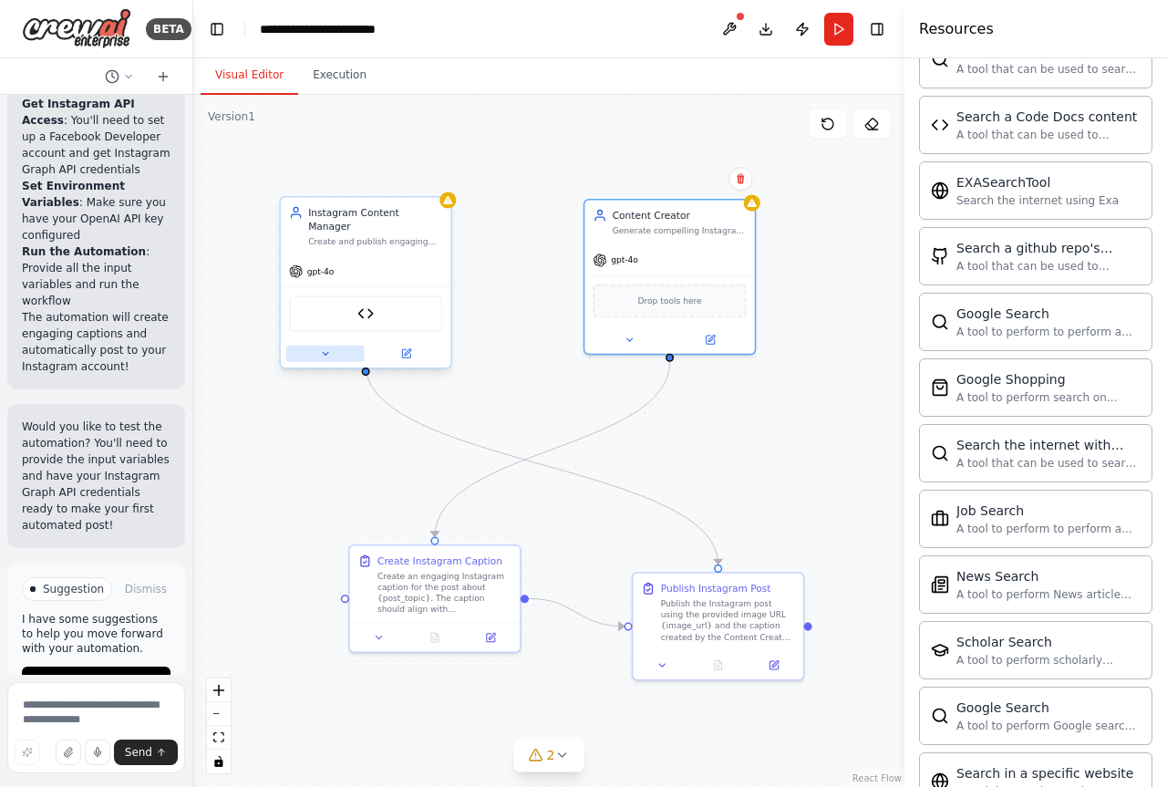
click at [318, 345] on button at bounding box center [325, 353] width 78 height 16
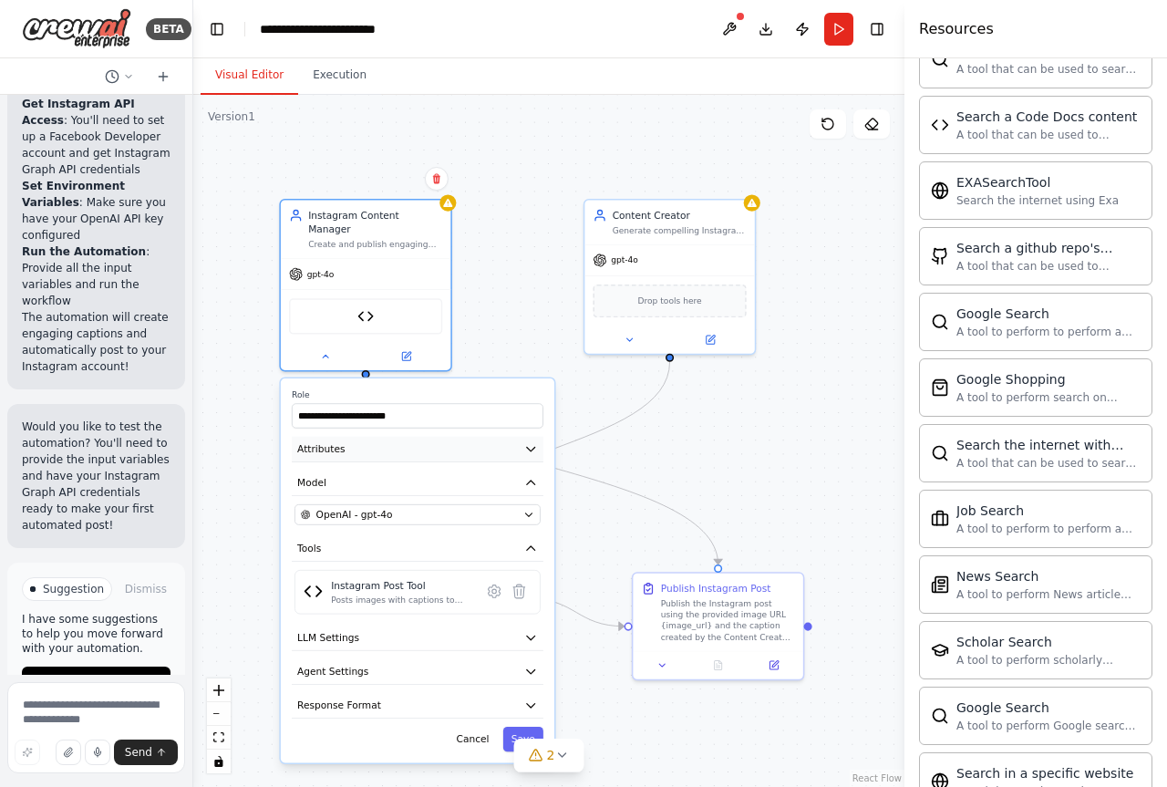
click at [499, 437] on button "Attributes" at bounding box center [418, 450] width 252 height 26
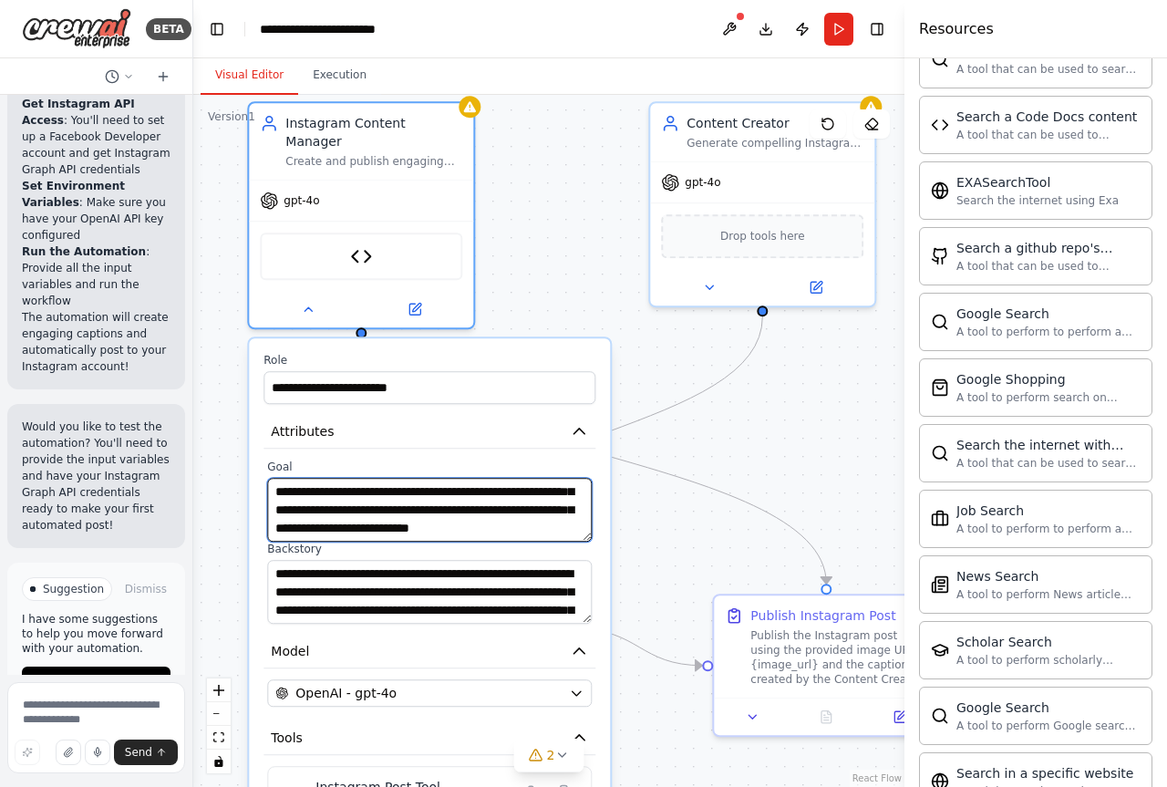
scroll to position [0, 0]
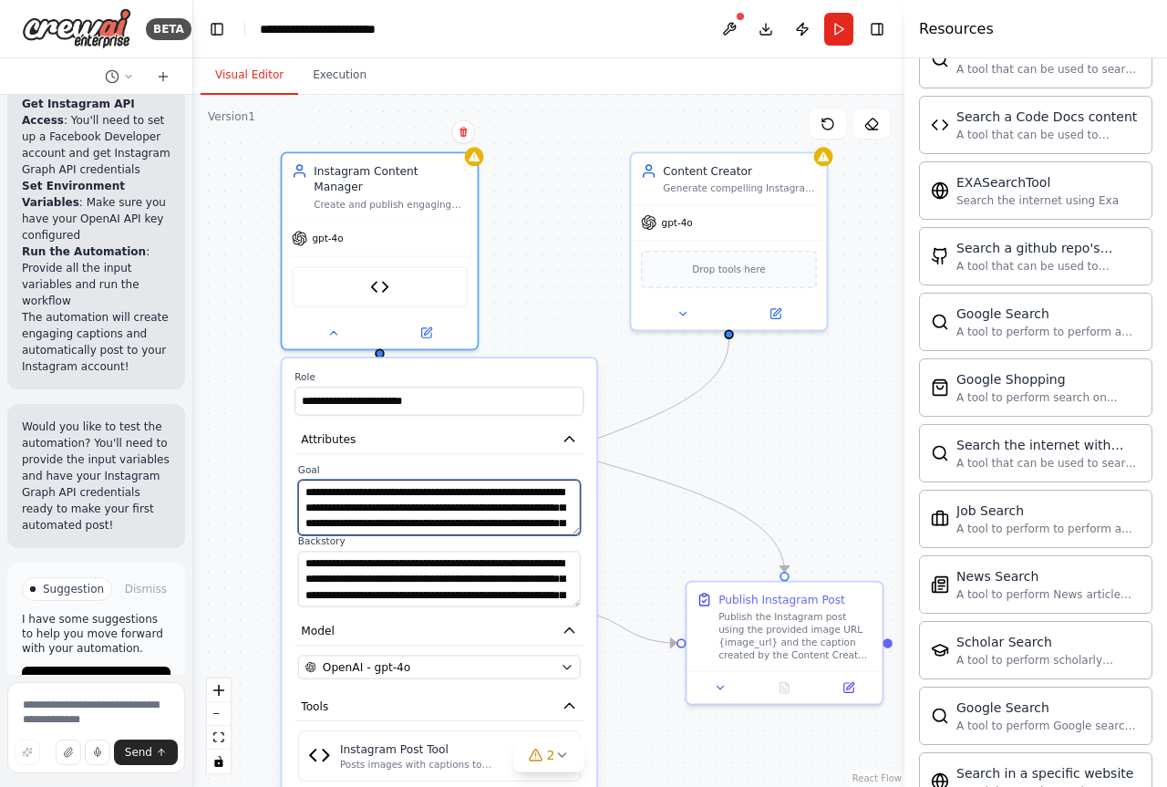
click at [521, 492] on textarea "**********" at bounding box center [439, 507] width 283 height 56
click at [407, 494] on textarea "**********" at bounding box center [439, 507] width 283 height 56
type textarea "**********"
click at [467, 625] on button "Model" at bounding box center [438, 631] width 289 height 29
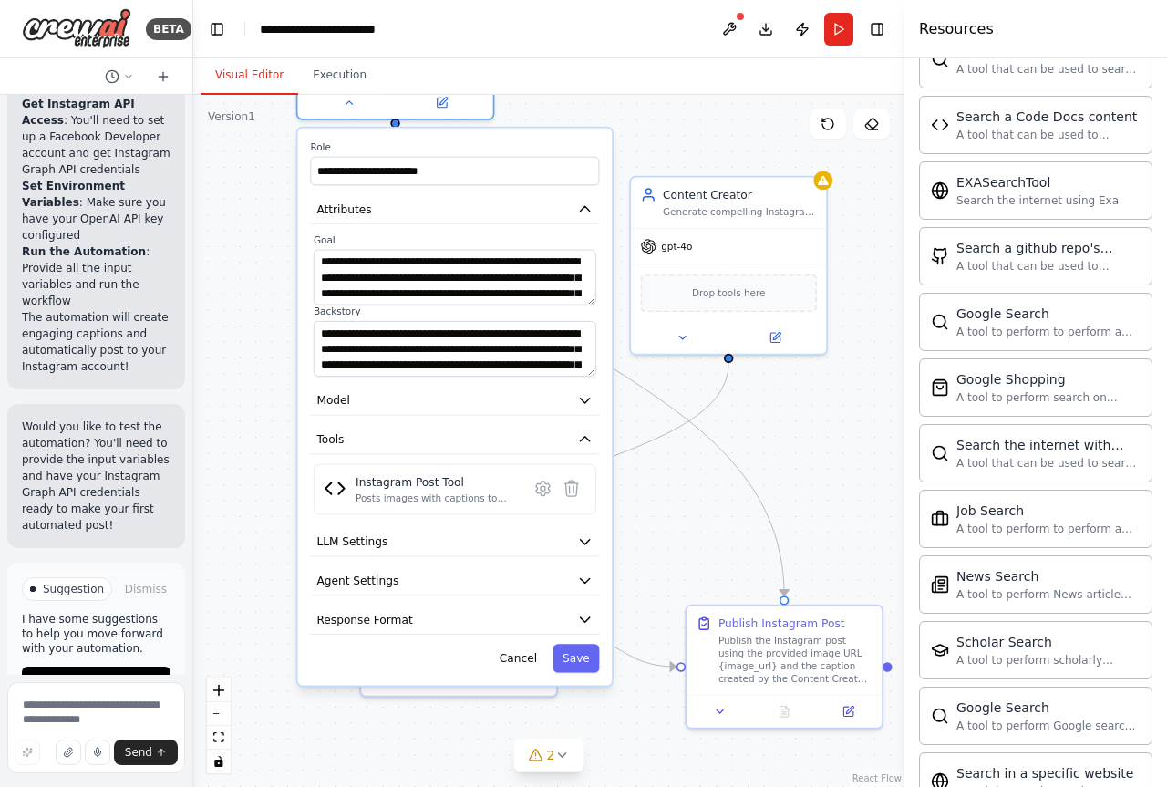
drag, startPoint x: 511, startPoint y: 353, endPoint x: 534, endPoint y: 125, distance: 229.0
click at [534, 128] on div "**********" at bounding box center [454, 406] width 314 height 557
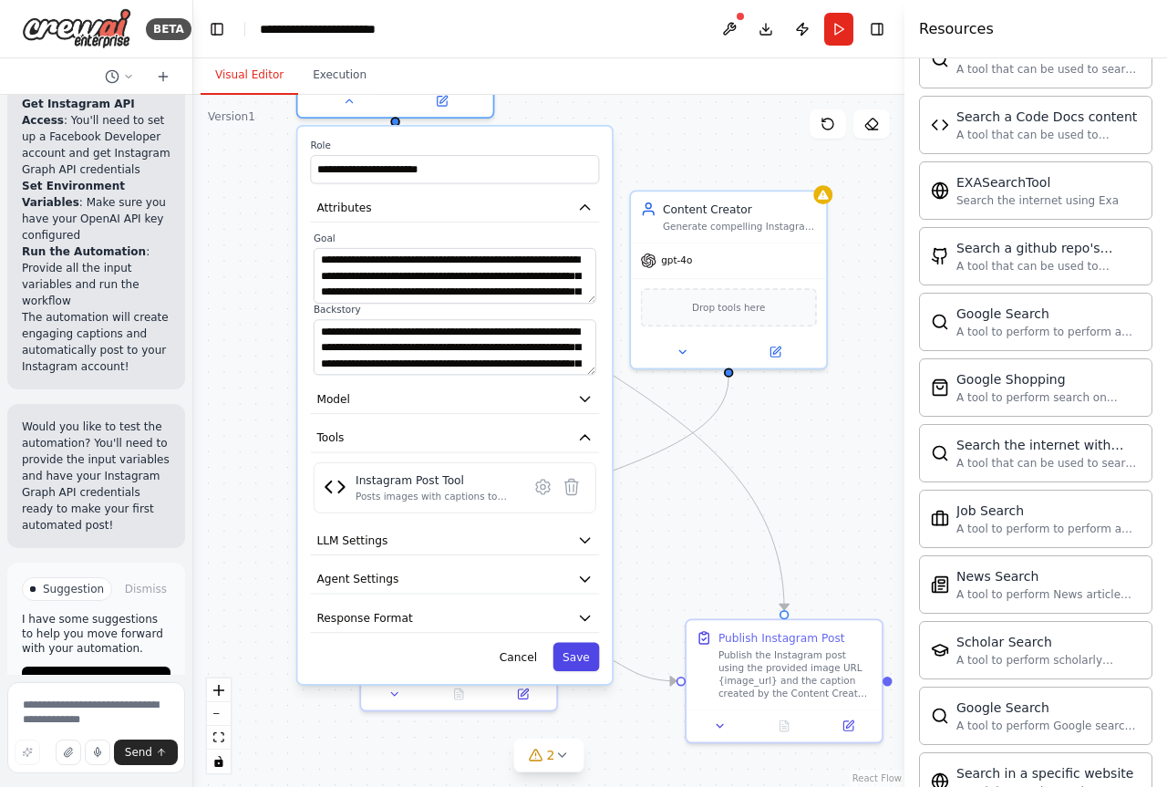
click at [588, 645] on button "Save" at bounding box center [575, 657] width 46 height 28
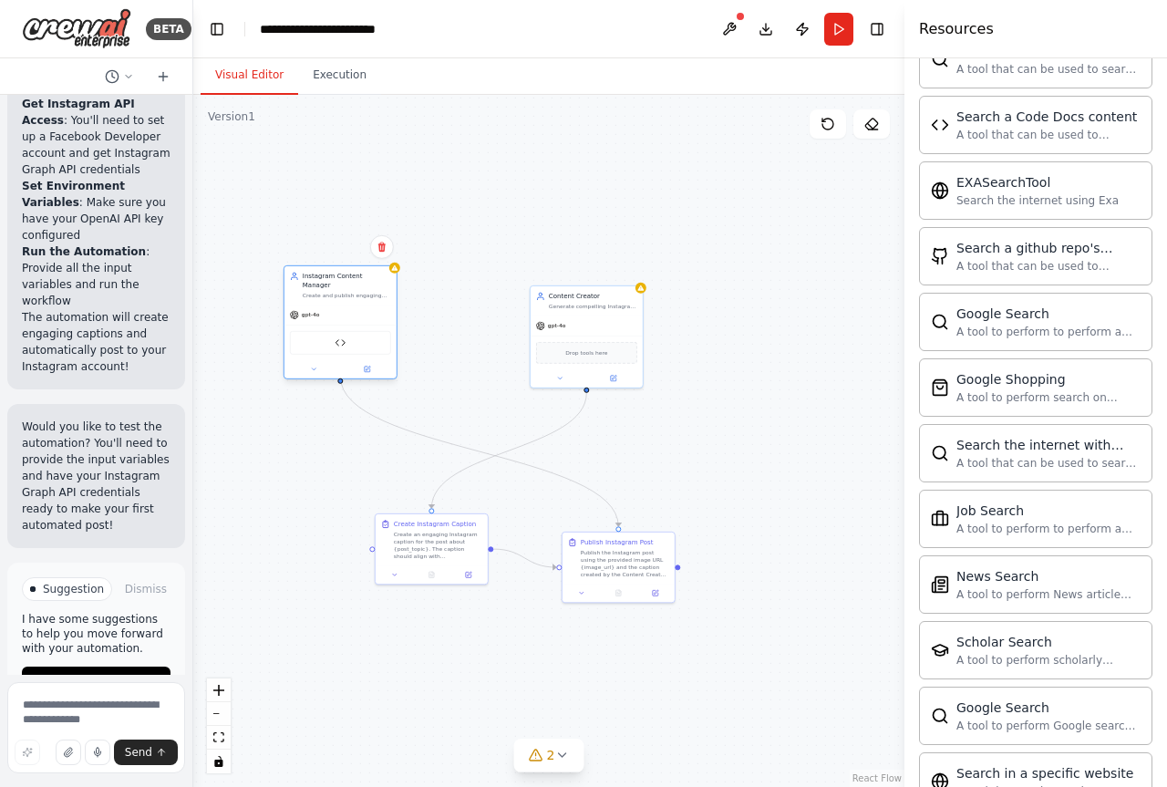
drag, startPoint x: 388, startPoint y: 149, endPoint x: 335, endPoint y: 289, distance: 150.3
click at [335, 292] on div "Create and publish engaging Instagram posts with images and captions about cryp…" at bounding box center [347, 295] width 88 height 7
drag, startPoint x: 449, startPoint y: 551, endPoint x: 342, endPoint y: 581, distance: 111.7
click at [342, 576] on div "Create an engaging Instagram caption for the post about {post_topic}. The capti…" at bounding box center [347, 561] width 88 height 29
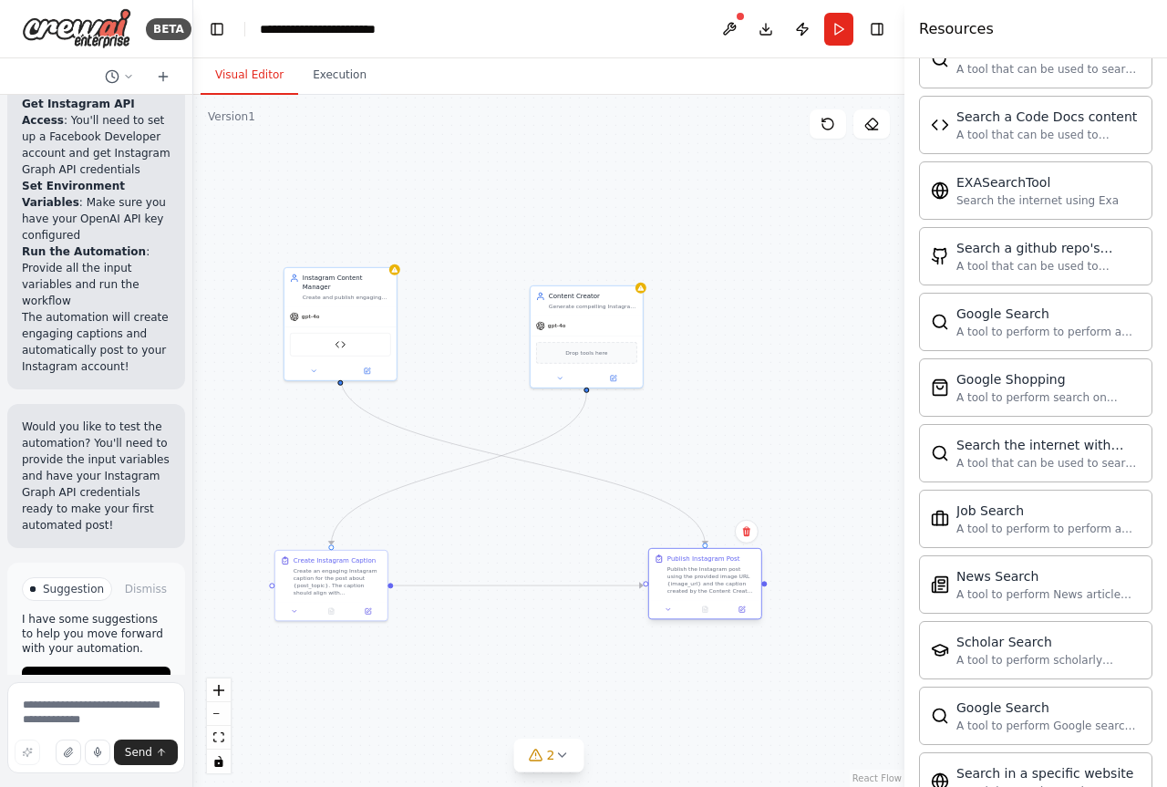
drag, startPoint x: 624, startPoint y: 560, endPoint x: 709, endPoint y: 577, distance: 86.5
click at [709, 577] on div "Publish the Instagram post using the provided image URL {image_url} and the cap…" at bounding box center [711, 579] width 88 height 29
drag, startPoint x: 575, startPoint y: 318, endPoint x: 636, endPoint y: 232, distance: 106.0
click at [636, 232] on div "gpt-4o" at bounding box center [650, 242] width 112 height 20
click at [666, 279] on div "Drop tools here" at bounding box center [650, 269] width 101 height 22
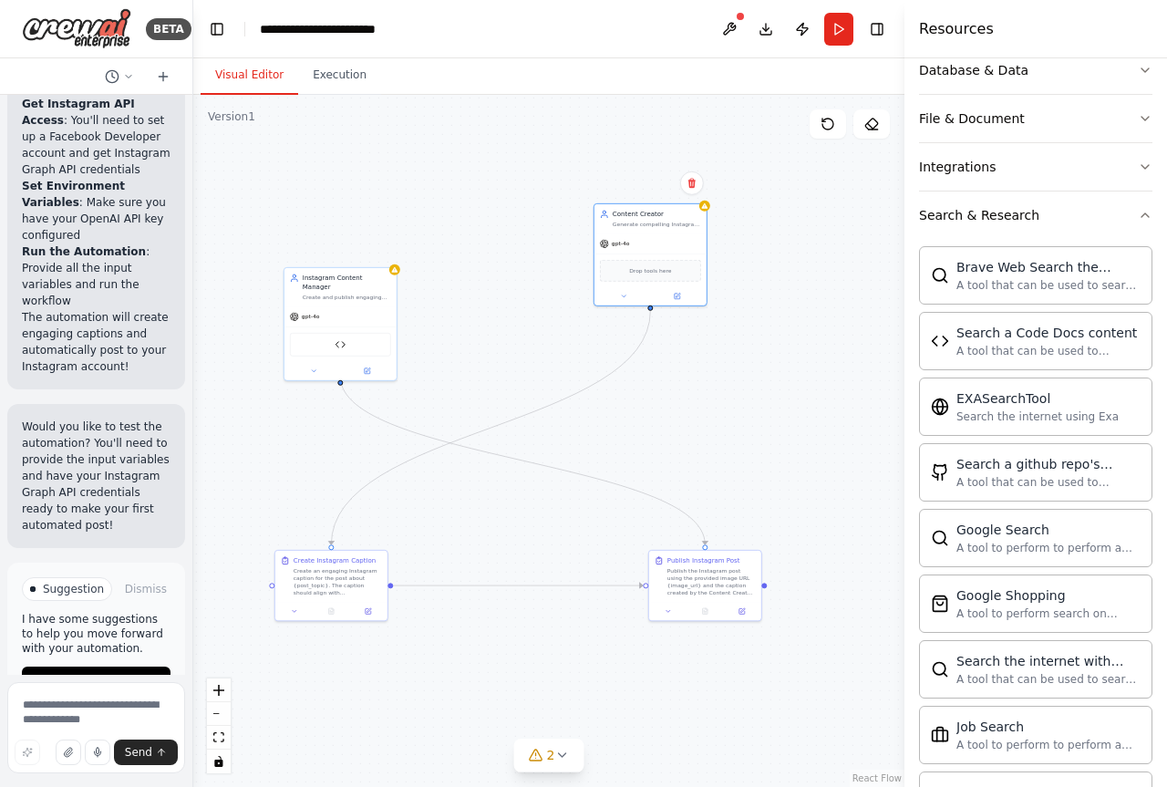
scroll to position [379, 0]
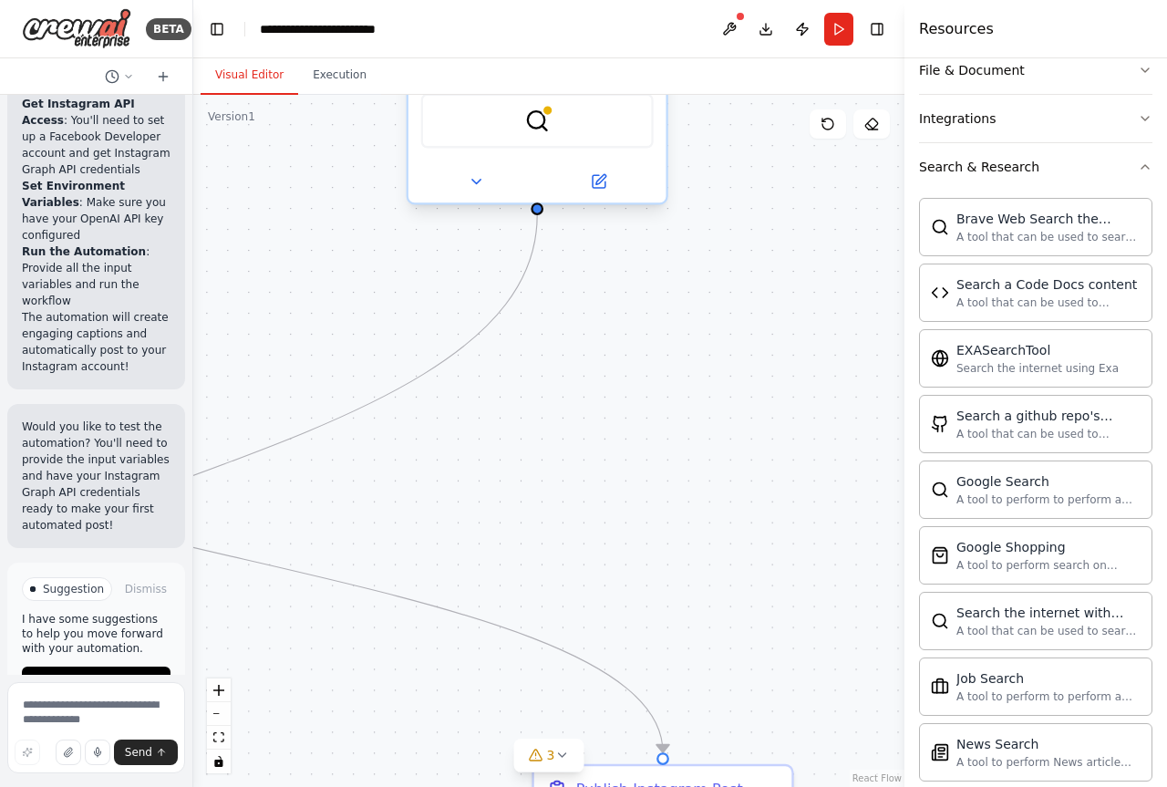
drag, startPoint x: 438, startPoint y: 147, endPoint x: 434, endPoint y: 156, distance: 10.2
click at [436, 149] on div "SerpApiGoogleSearchTool" at bounding box center [537, 120] width 258 height 80
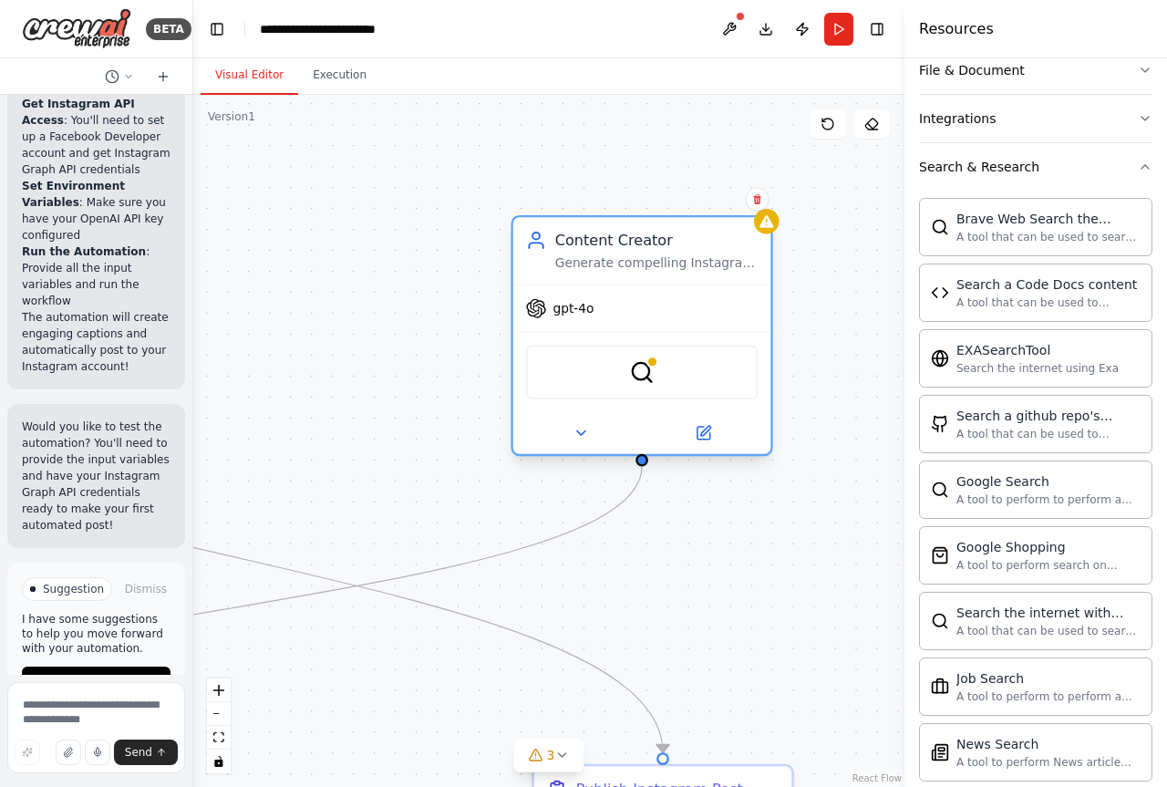
drag, startPoint x: 434, startPoint y: 152, endPoint x: 568, endPoint y: 387, distance: 270.6
click at [546, 397] on div "SerpApiGoogleSearchTool" at bounding box center [642, 371] width 258 height 80
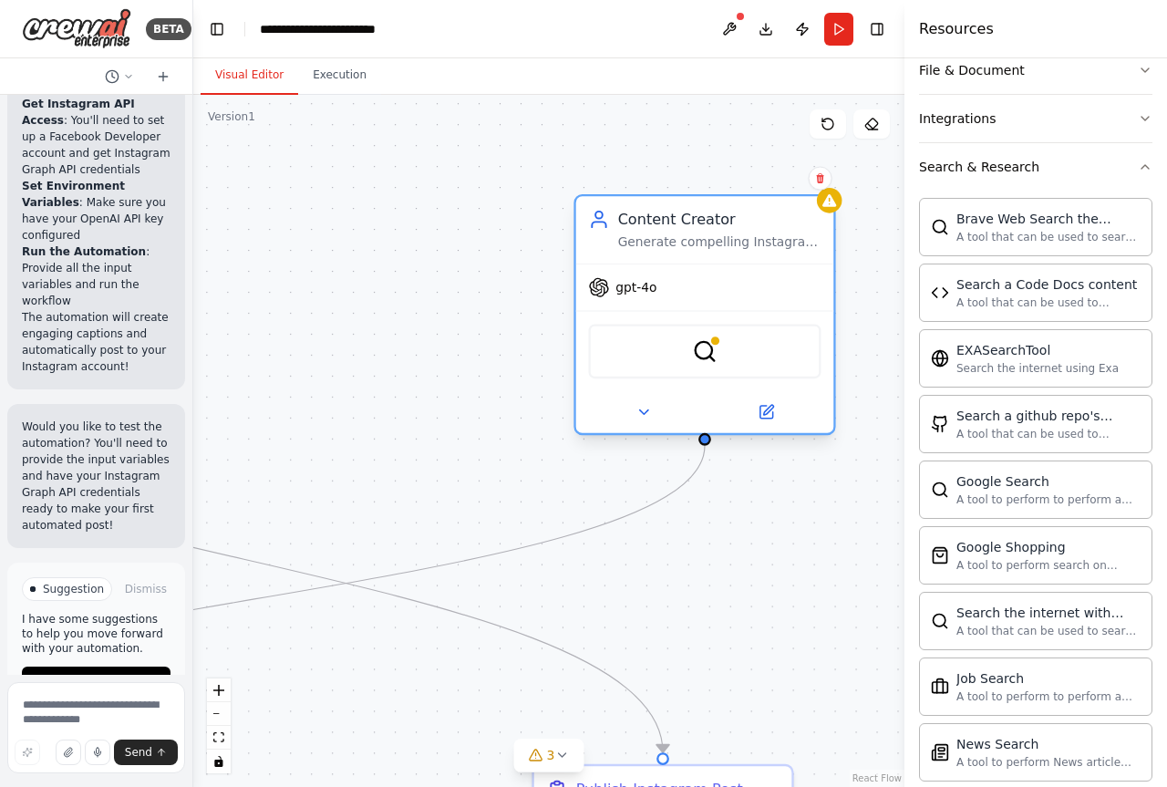
drag, startPoint x: 592, startPoint y: 264, endPoint x: 660, endPoint y: 231, distance: 75.4
click at [660, 231] on div "Content Creator Generate compelling Instagram captions with strategic hashtags …" at bounding box center [705, 229] width 258 height 67
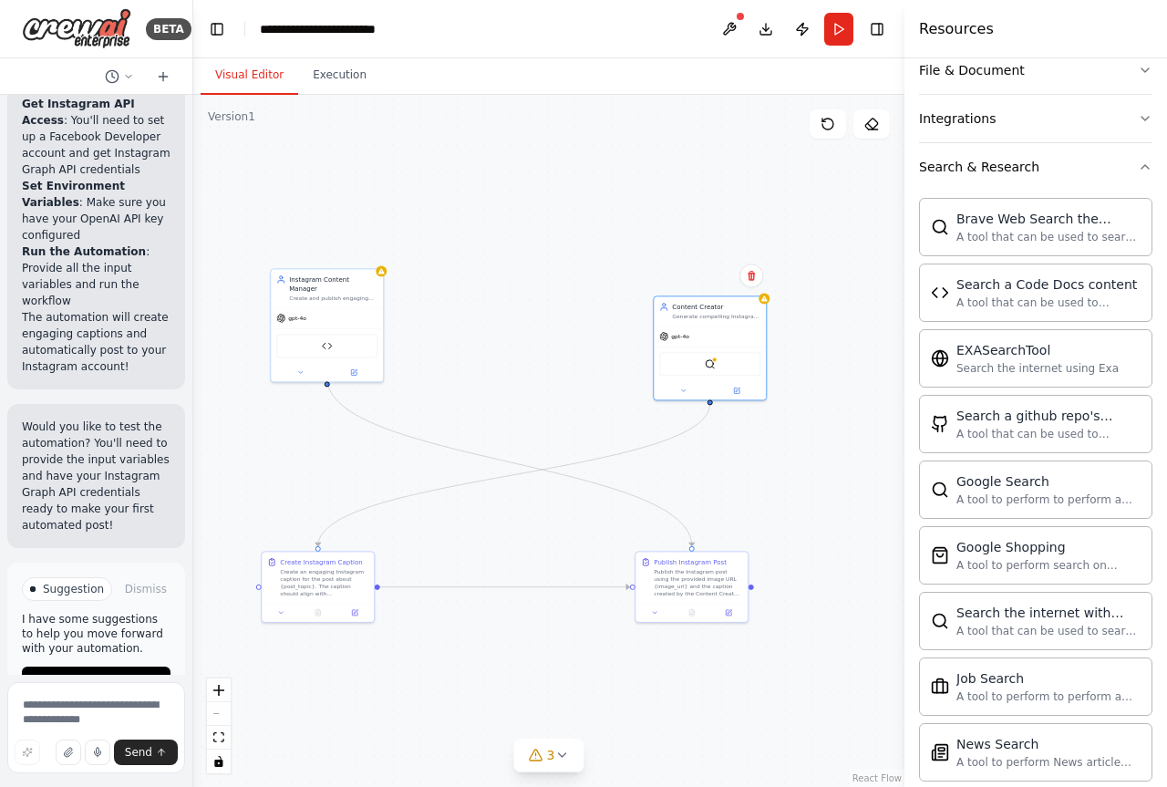
drag, startPoint x: 402, startPoint y: 501, endPoint x: 500, endPoint y: 412, distance: 132.9
click at [500, 412] on div ".deletable-edge-delete-btn { width: 20px; height: 20px; border: 0px solid #ffff…" at bounding box center [548, 441] width 711 height 692
click at [329, 571] on div "Create an engaging Instagram caption for the post about {post_topic}. The capti…" at bounding box center [324, 580] width 88 height 29
click at [325, 593] on div "Create an engaging Instagram caption for the post about {post_topic}. The capti…" at bounding box center [324, 580] width 88 height 29
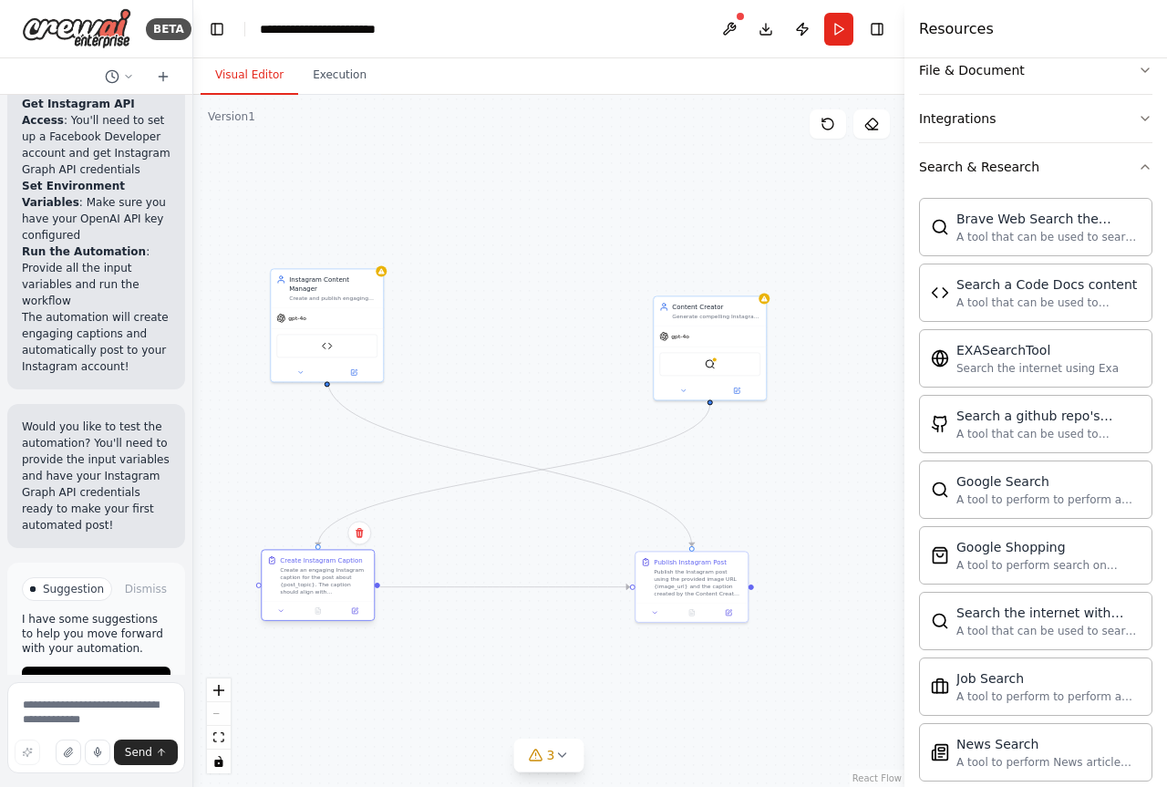
click at [324, 589] on div "Create an engaging Instagram caption for the post about {post_topic}. The capti…" at bounding box center [324, 580] width 88 height 29
click at [280, 612] on icon at bounding box center [280, 610] width 7 height 7
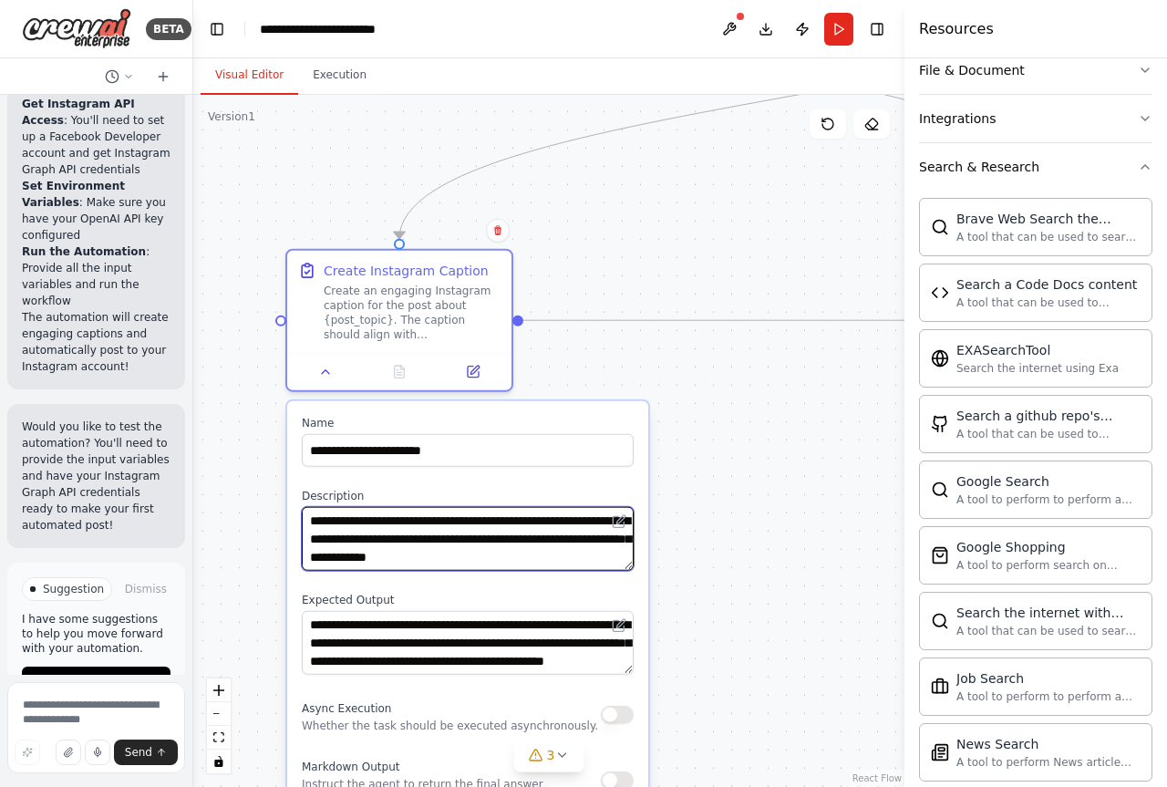
drag, startPoint x: 388, startPoint y: 535, endPoint x: 654, endPoint y: 252, distance: 388.2
click at [648, 213] on div ".deletable-edge-delete-btn { width: 20px; height: 20px; border: 0px solid #ffff…" at bounding box center [548, 441] width 711 height 692
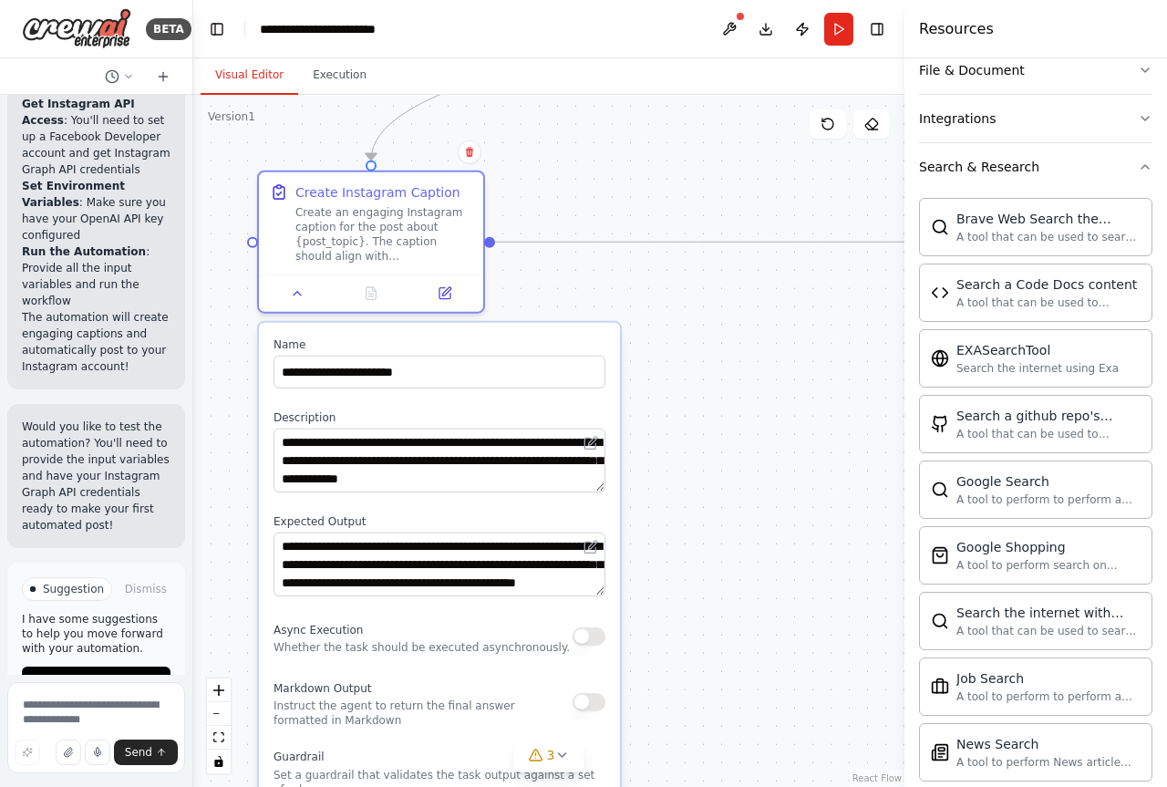
drag, startPoint x: 757, startPoint y: 570, endPoint x: 751, endPoint y: 494, distance: 75.8
click at [751, 494] on div ".deletable-edge-delete-btn { width: 20px; height: 20px; border: 0px solid #ffff…" at bounding box center [548, 441] width 711 height 692
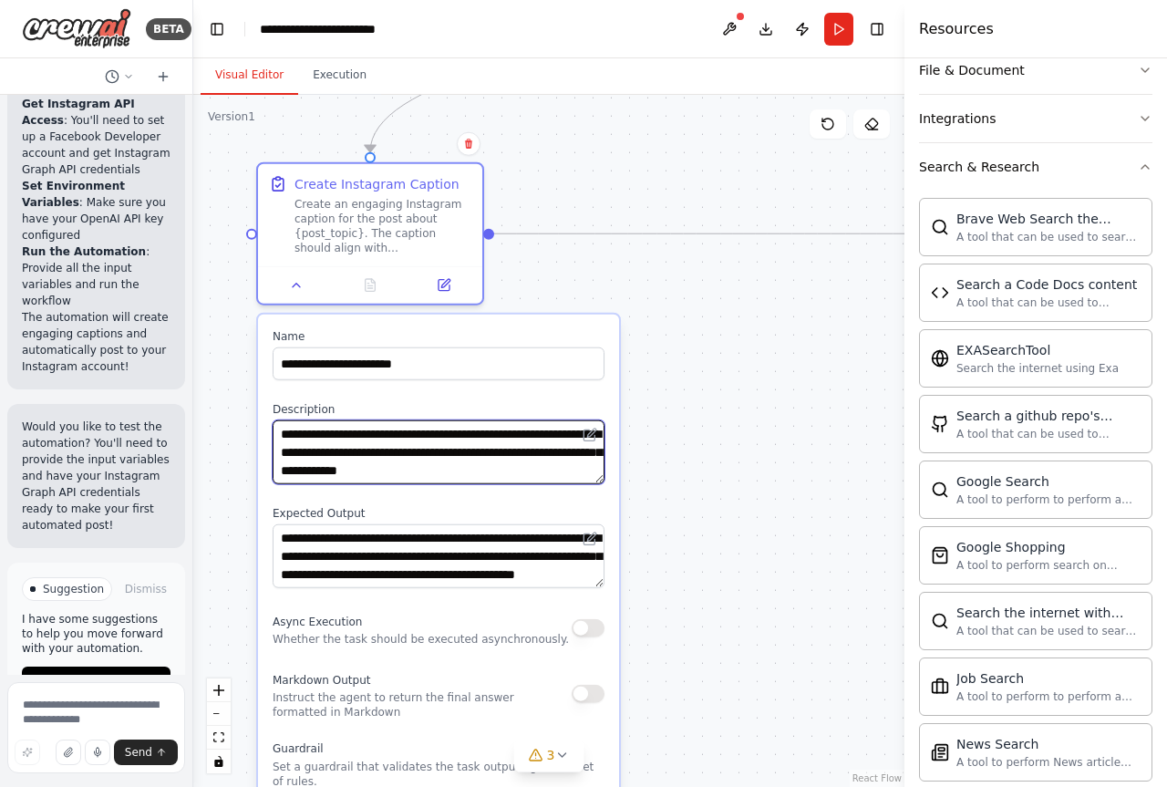
click at [377, 451] on textarea "**********" at bounding box center [439, 452] width 332 height 64
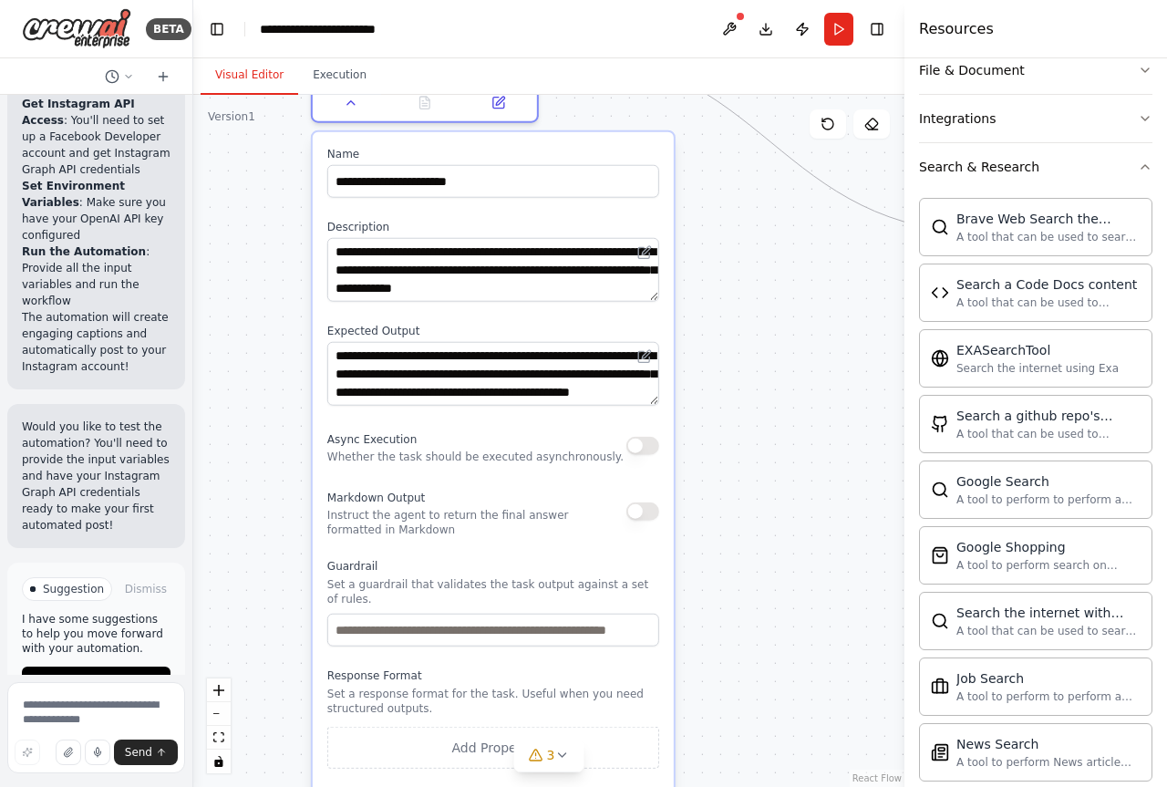
drag, startPoint x: 420, startPoint y: 401, endPoint x: 470, endPoint y: 219, distance: 189.1
click at [472, 218] on div "**********" at bounding box center [493, 484] width 361 height 705
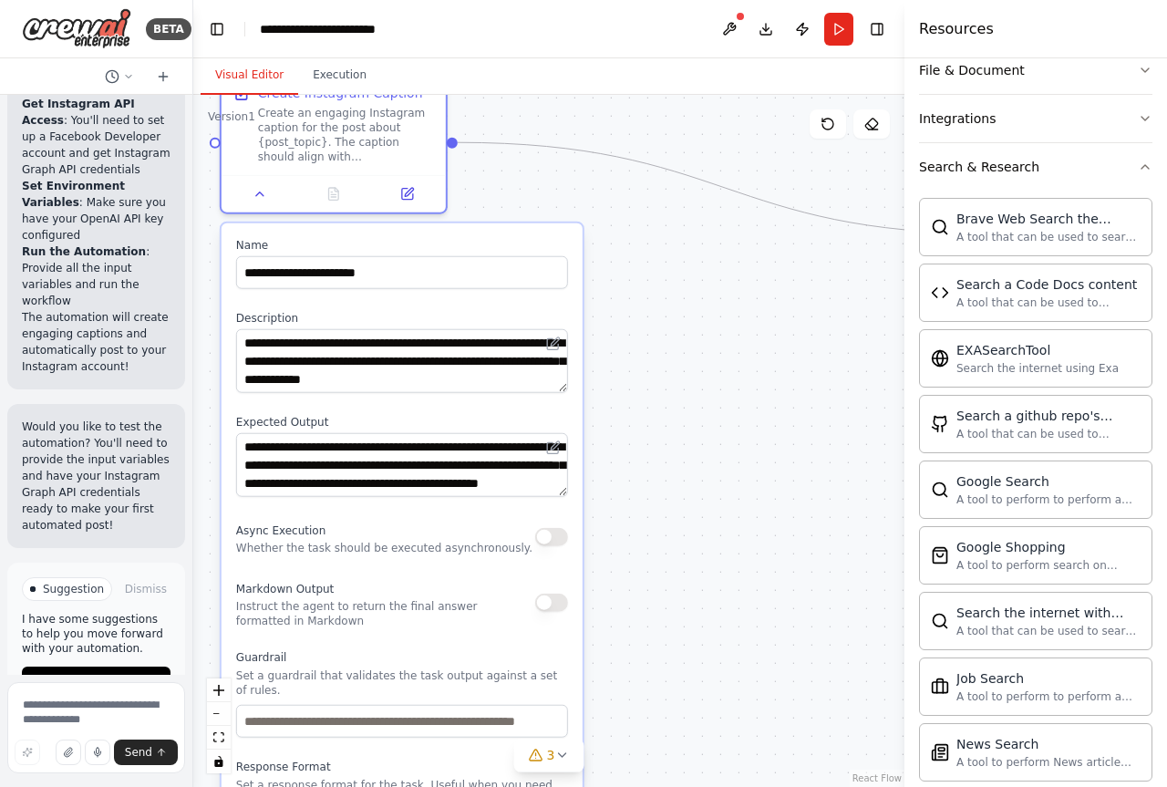
drag, startPoint x: 571, startPoint y: 148, endPoint x: 486, endPoint y: 245, distance: 129.8
click at [486, 245] on label "Name" at bounding box center [402, 245] width 332 height 15
click at [737, 489] on div ".deletable-edge-delete-btn { width: 20px; height: 20px; border: 0px solid #ffff…" at bounding box center [548, 441] width 711 height 692
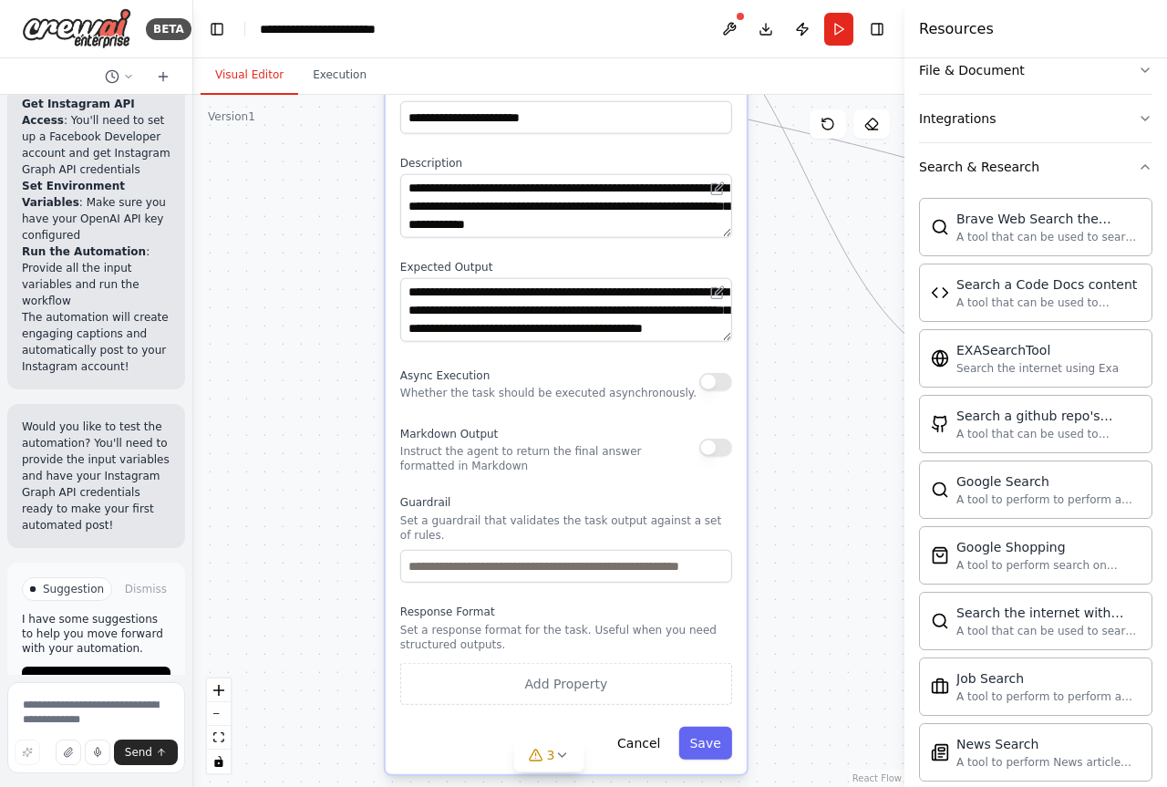
drag, startPoint x: 434, startPoint y: 246, endPoint x: 582, endPoint y: 77, distance: 224.1
click at [588, 68] on div "Visual Editor Execution Version 1 Show Tools Hide Agents .deletable-edge-delete…" at bounding box center [548, 422] width 711 height 728
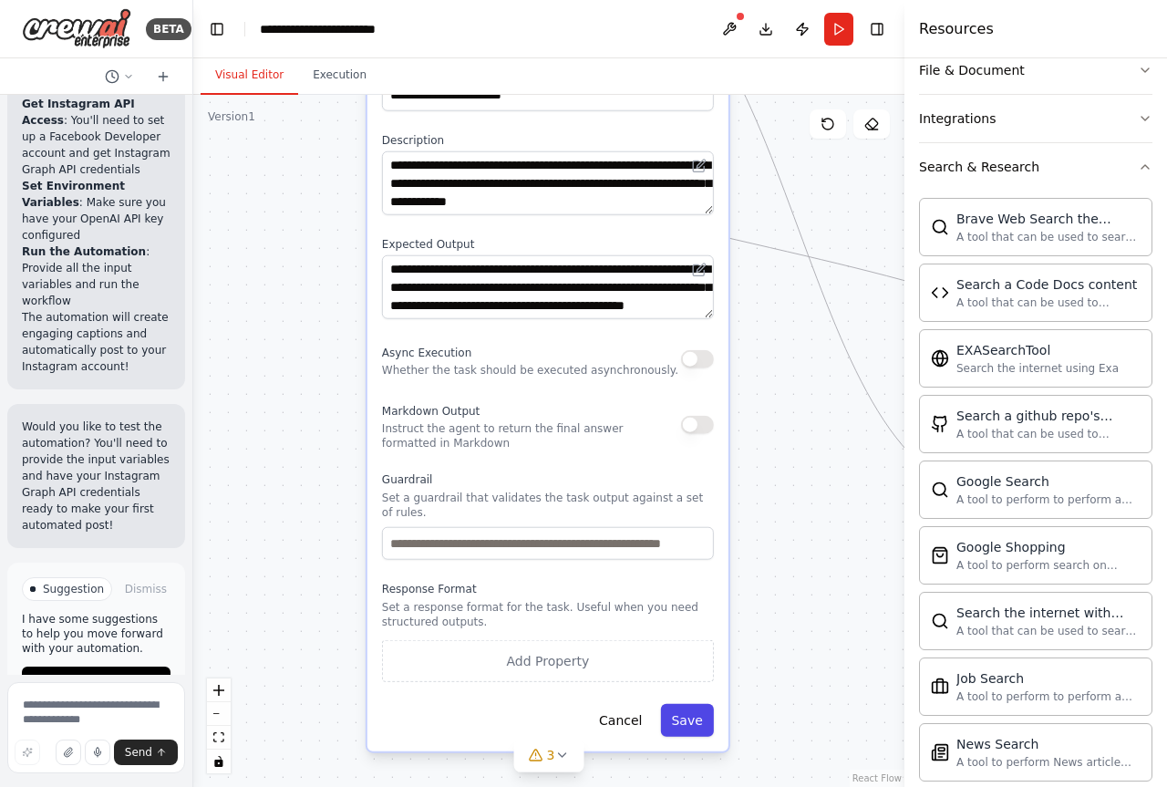
click at [687, 706] on button "Save" at bounding box center [686, 720] width 53 height 33
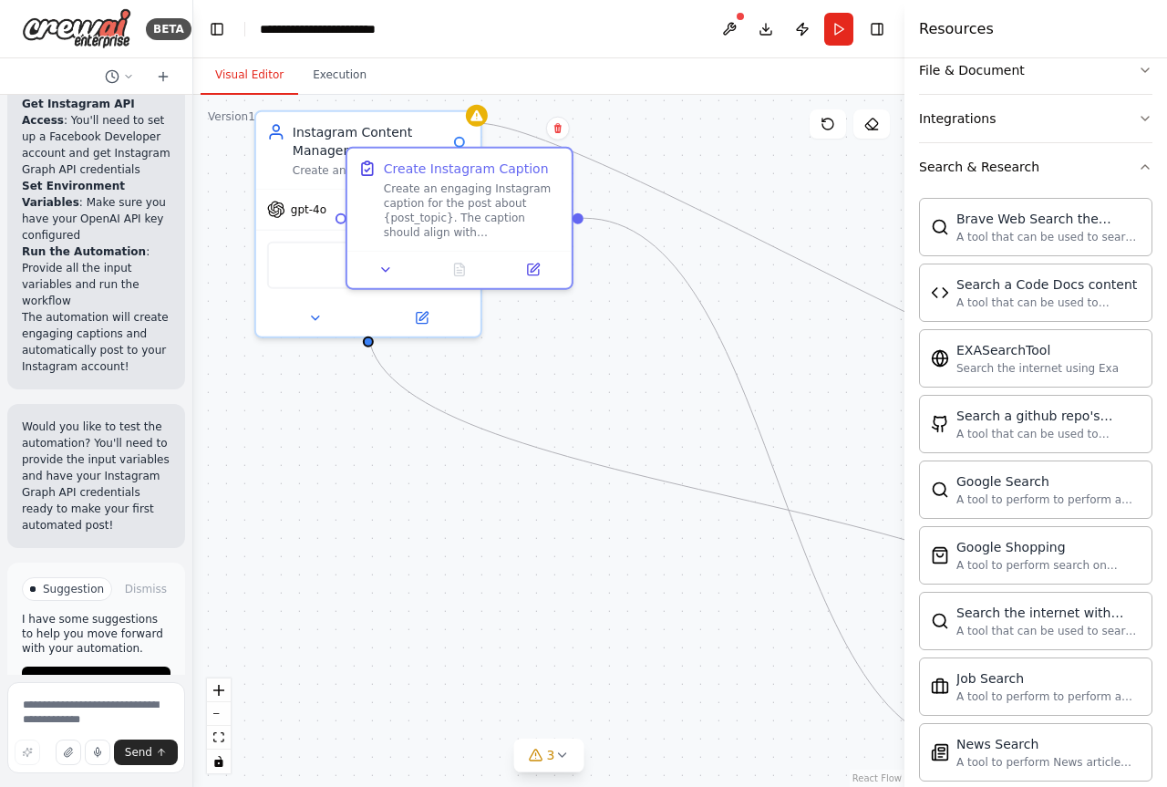
drag, startPoint x: 654, startPoint y: 502, endPoint x: 584, endPoint y: 631, distance: 146.0
click at [664, 743] on div ".deletable-edge-delete-btn { width: 20px; height: 20px; border: 0px solid #ffff…" at bounding box center [548, 441] width 711 height 692
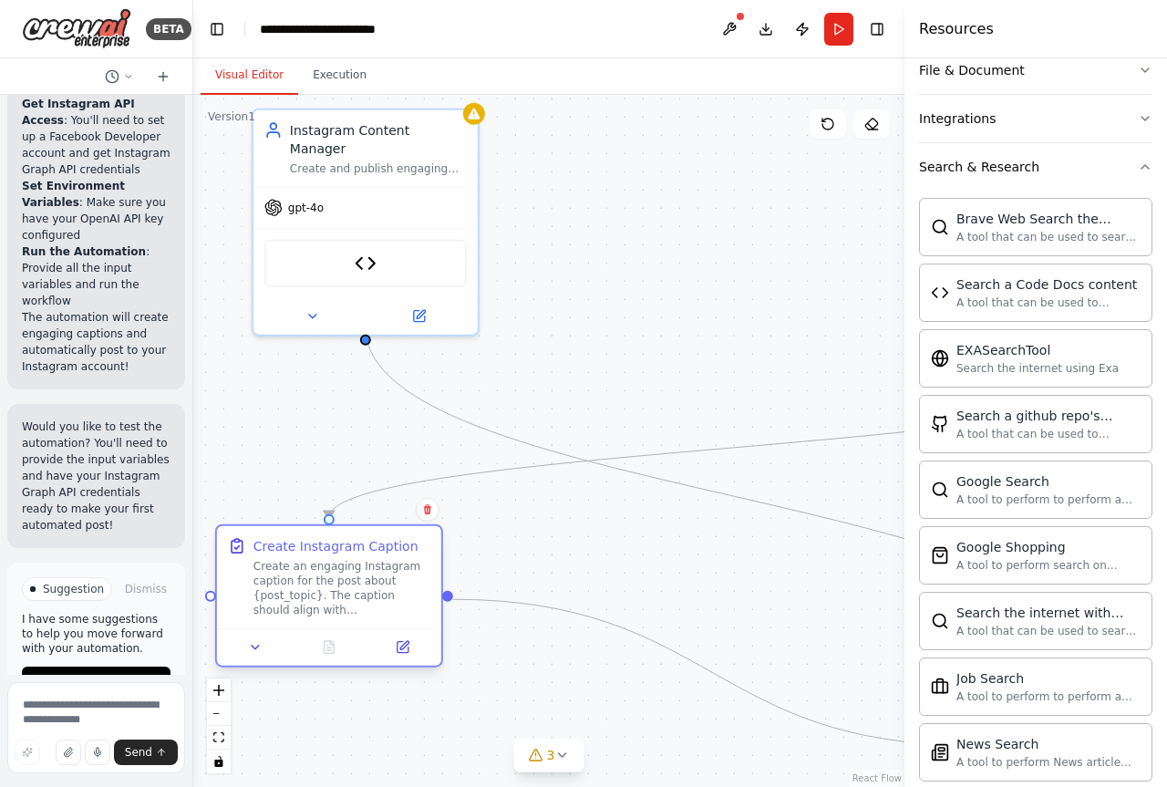
drag, startPoint x: 478, startPoint y: 183, endPoint x: 355, endPoint y: 568, distance: 403.8
click at [355, 568] on div "Create an engaging Instagram caption for the post about {post_topic}. The capti…" at bounding box center [341, 588] width 177 height 58
click at [402, 645] on icon at bounding box center [404, 645] width 8 height 8
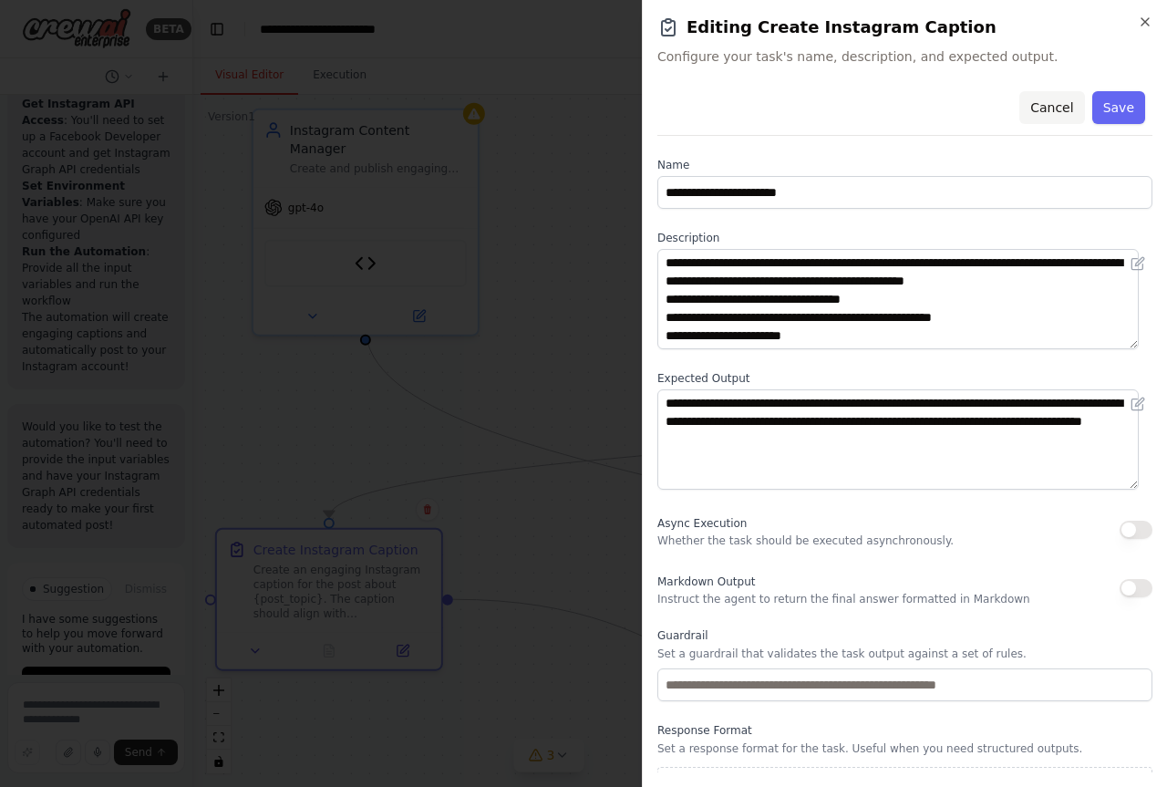
click at [1057, 104] on button "Cancel" at bounding box center [1051, 107] width 65 height 33
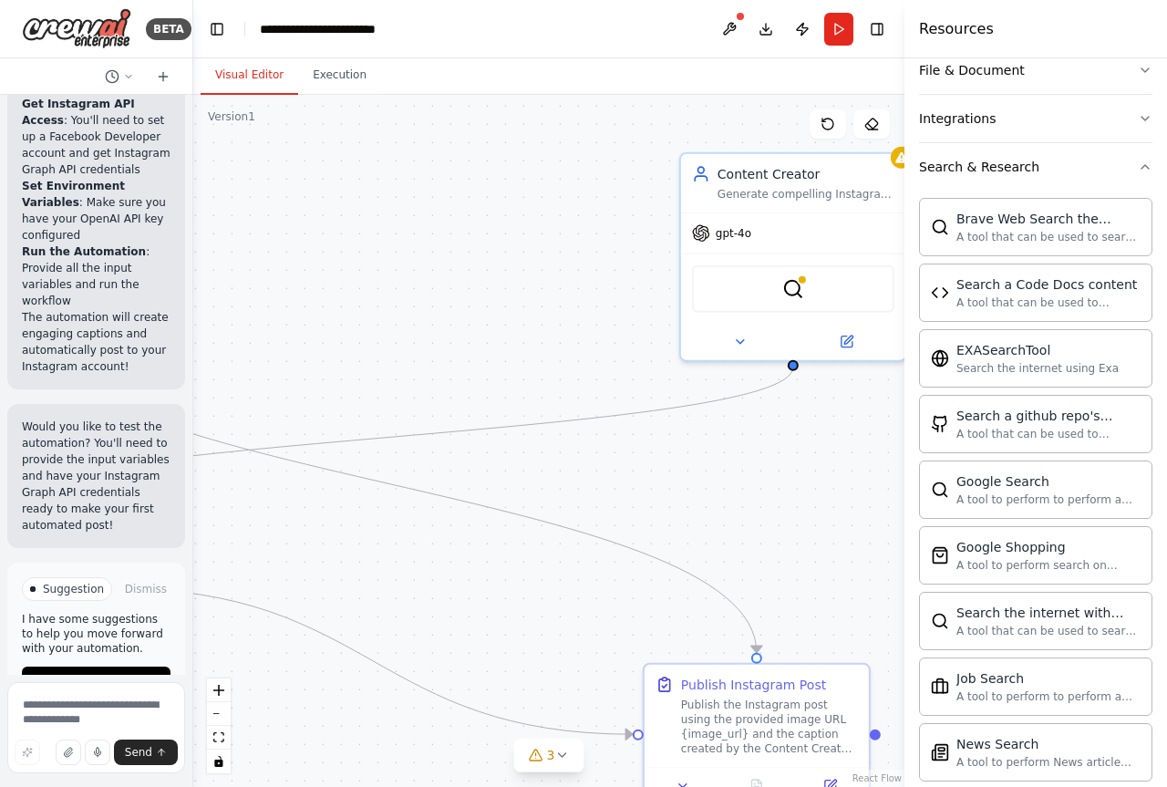
drag, startPoint x: 778, startPoint y: 380, endPoint x: 432, endPoint y: 368, distance: 346.6
click at [432, 368] on div ".deletable-edge-delete-btn { width: 20px; height: 20px; border: 0px solid #ffff…" at bounding box center [548, 441] width 711 height 692
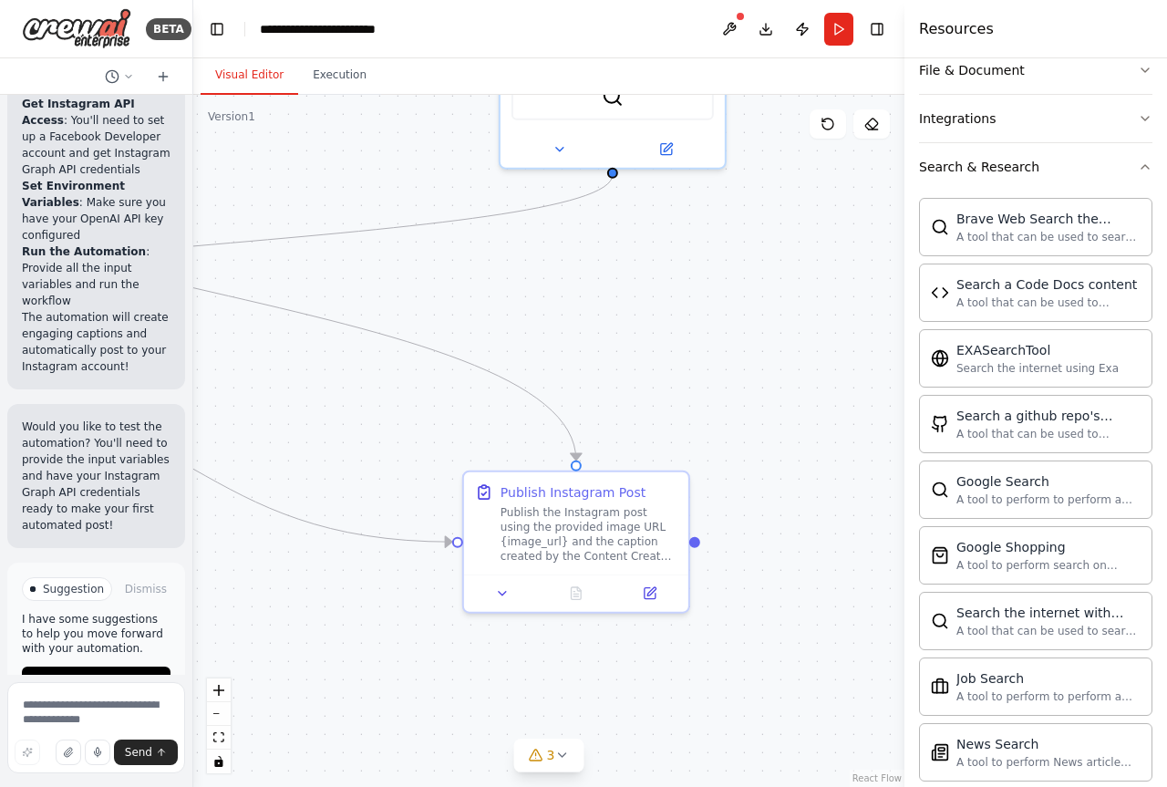
drag, startPoint x: 798, startPoint y: 559, endPoint x: 614, endPoint y: 382, distance: 255.3
click at [622, 366] on div ".deletable-edge-delete-btn { width: 20px; height: 20px; border: 0px solid #ffff…" at bounding box center [548, 441] width 711 height 692
click at [562, 517] on div "Publish the Instagram post using the provided image URL {image_url} and the cap…" at bounding box center [584, 529] width 177 height 58
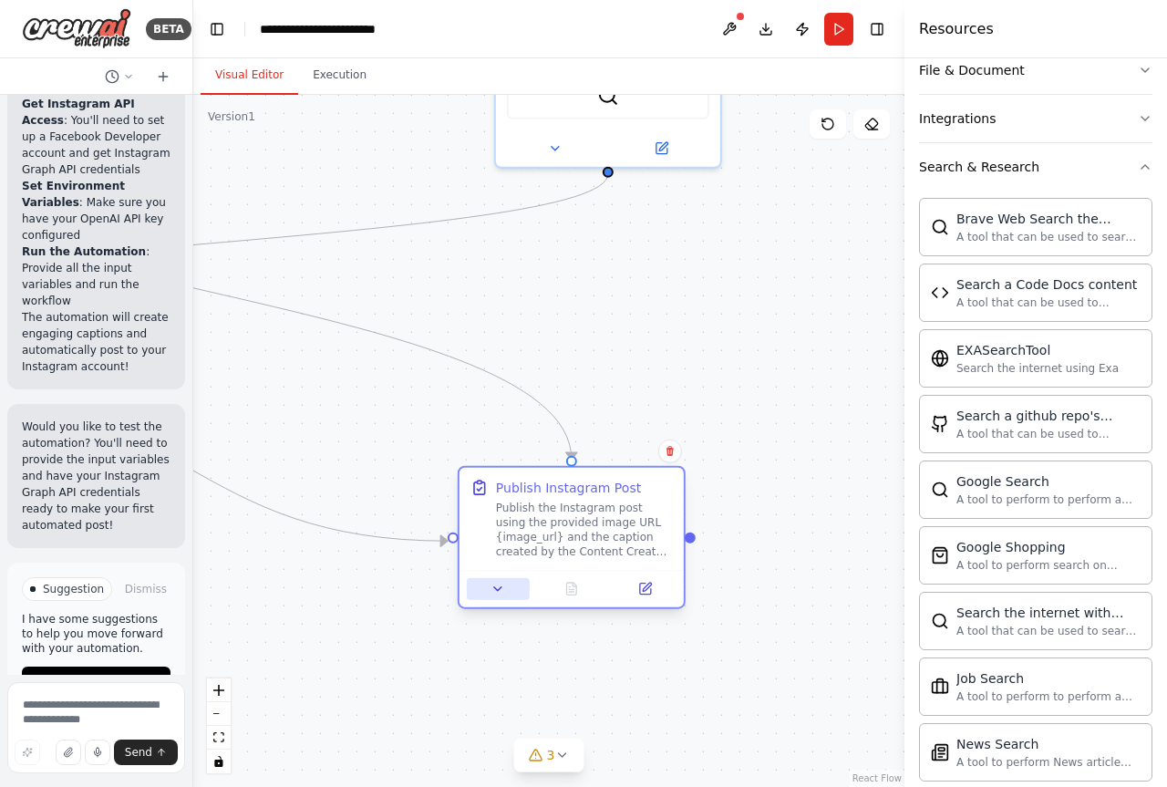
click at [491, 592] on icon at bounding box center [497, 589] width 15 height 15
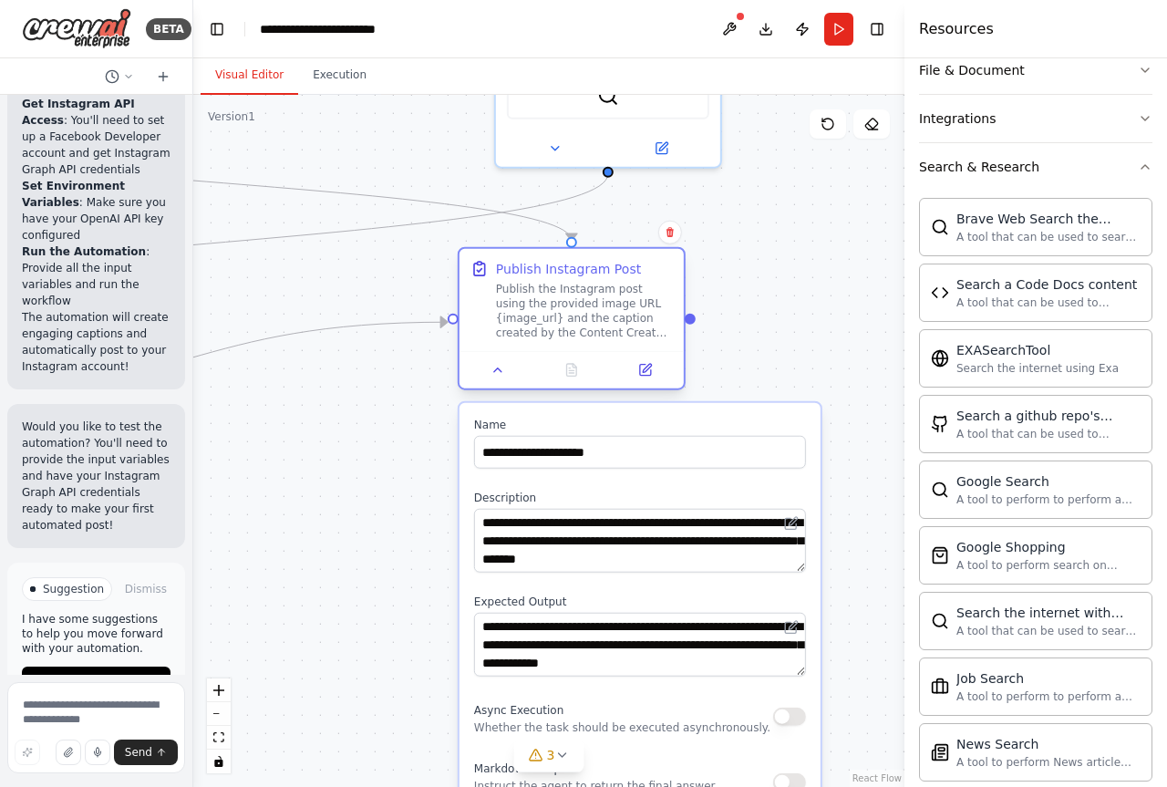
drag, startPoint x: 577, startPoint y: 530, endPoint x: 583, endPoint y: 312, distance: 218.8
click at [583, 312] on div "Publish the Instagram post using the provided image URL {image_url} and the cap…" at bounding box center [584, 311] width 177 height 58
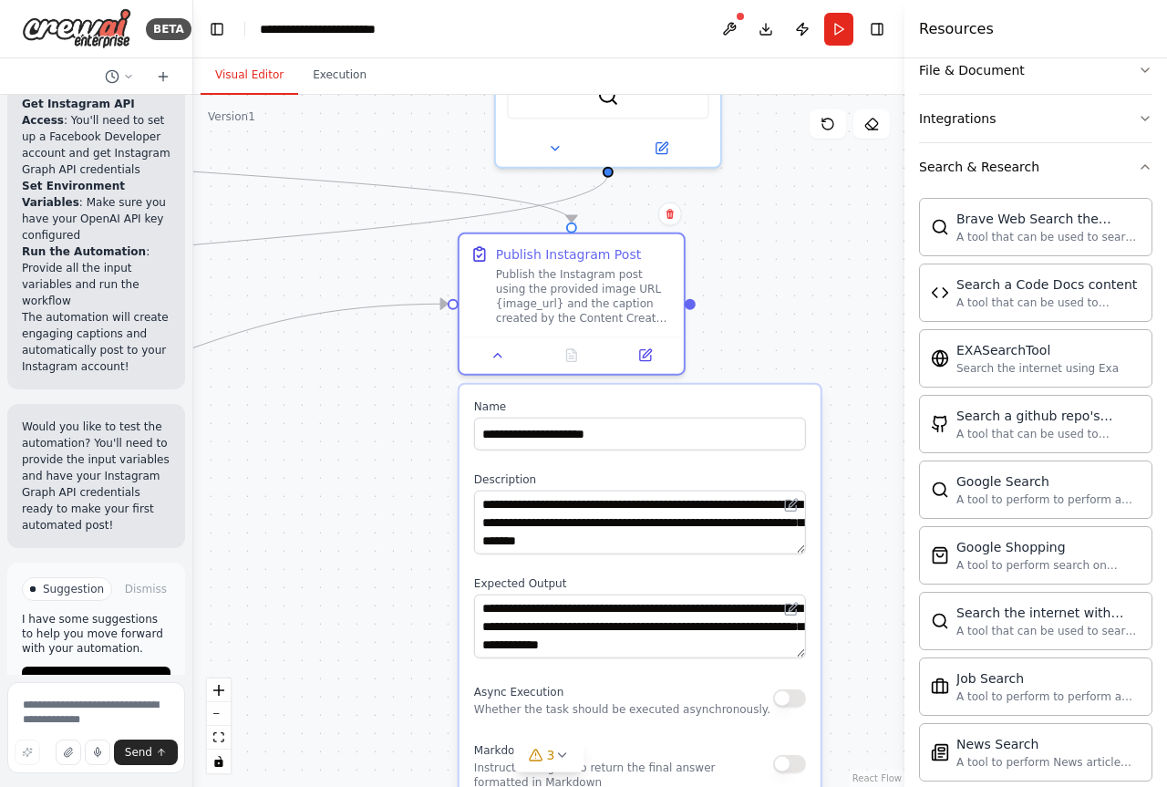
drag, startPoint x: 576, startPoint y: 607, endPoint x: 578, endPoint y: 586, distance: 21.0
click at [578, 586] on label "Expected Output" at bounding box center [640, 583] width 332 height 15
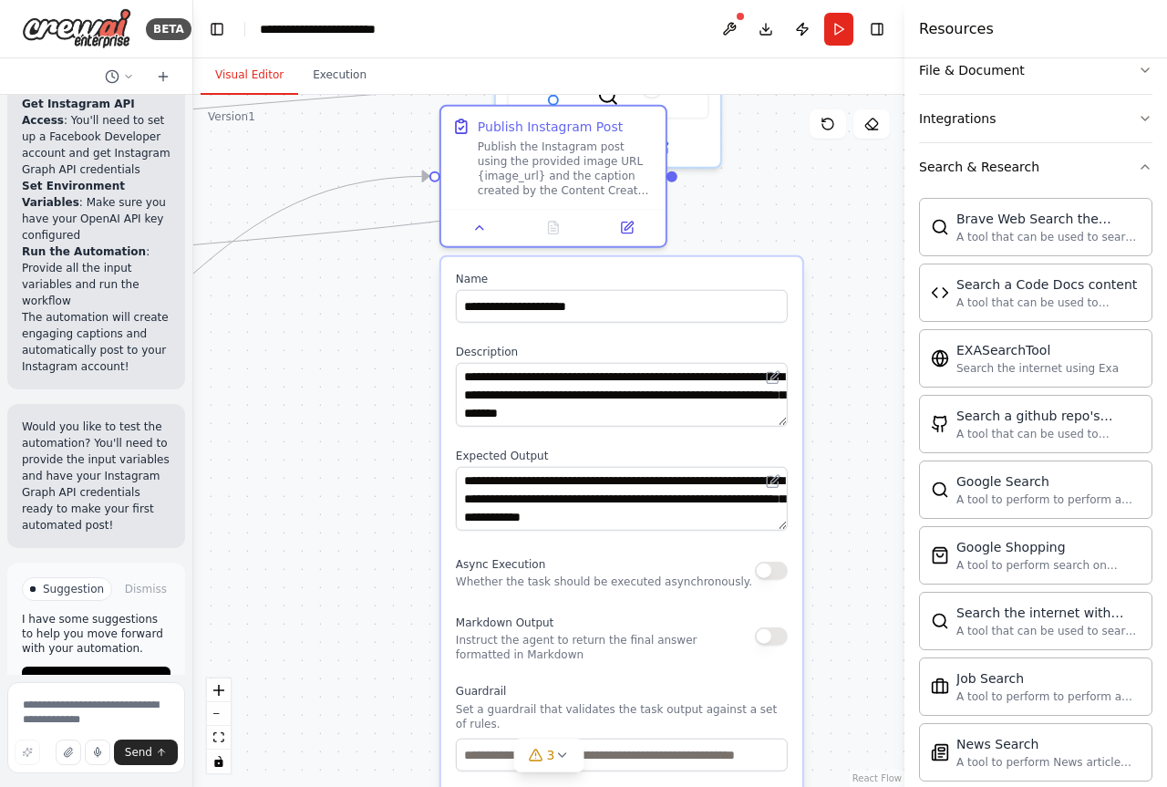
drag, startPoint x: 592, startPoint y: 691, endPoint x: 580, endPoint y: 551, distance: 140.0
click at [580, 552] on div "Async Execution Whether the task should be executed asynchronously." at bounding box center [604, 570] width 296 height 36
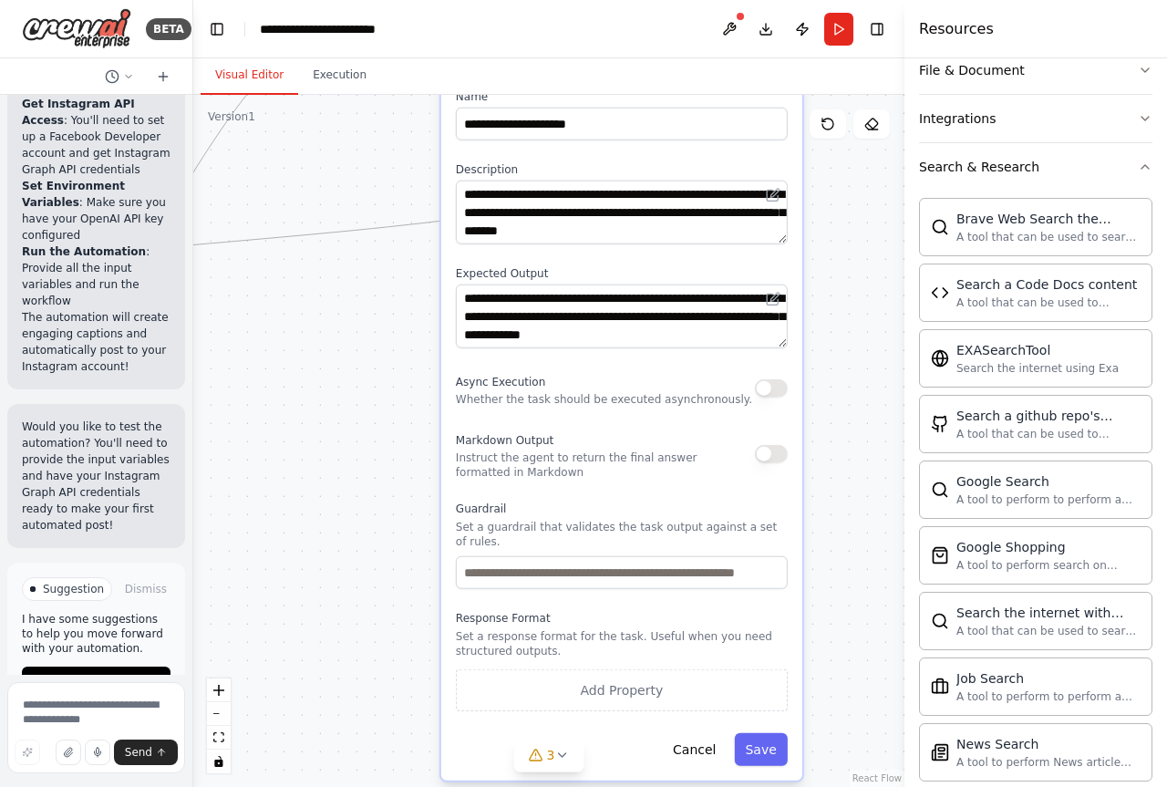
drag, startPoint x: 584, startPoint y: 561, endPoint x: 535, endPoint y: 557, distance: 49.4
click at [572, 389] on div "Async Execution Whether the task should be executed asynchronously." at bounding box center [604, 388] width 296 height 36
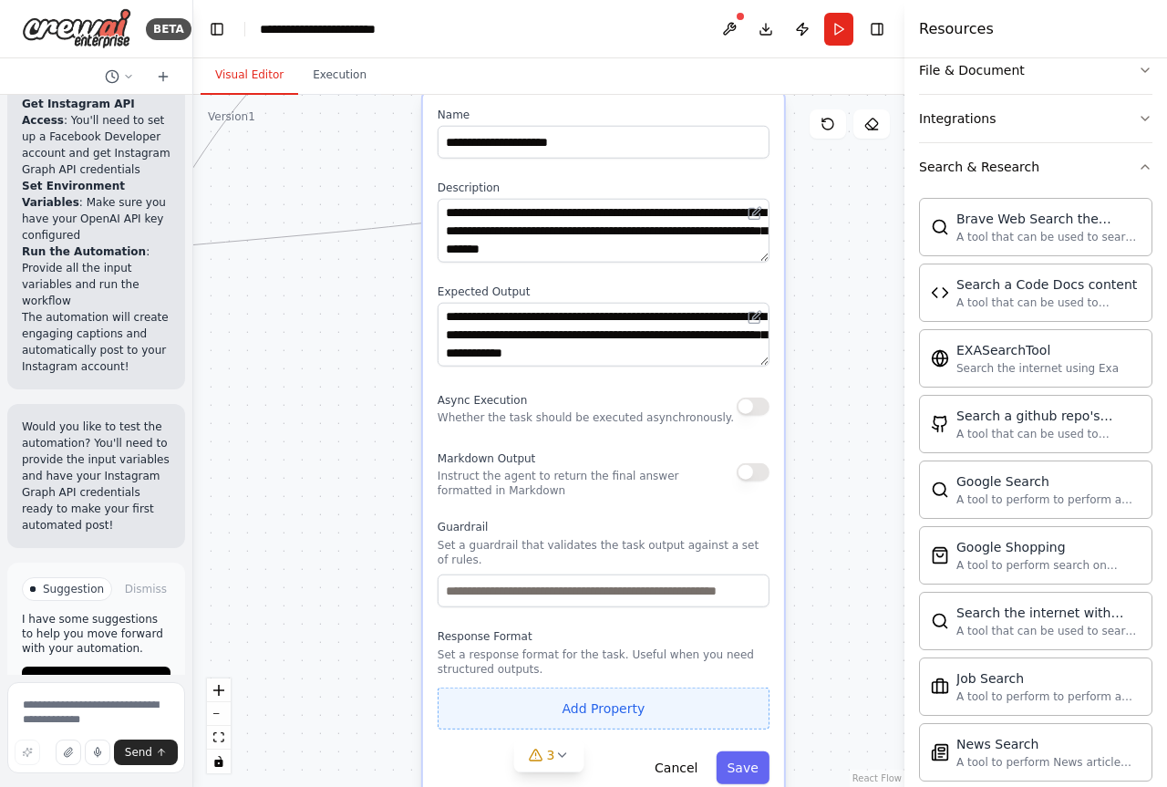
click at [589, 695] on button "Add Property" at bounding box center [603, 708] width 332 height 42
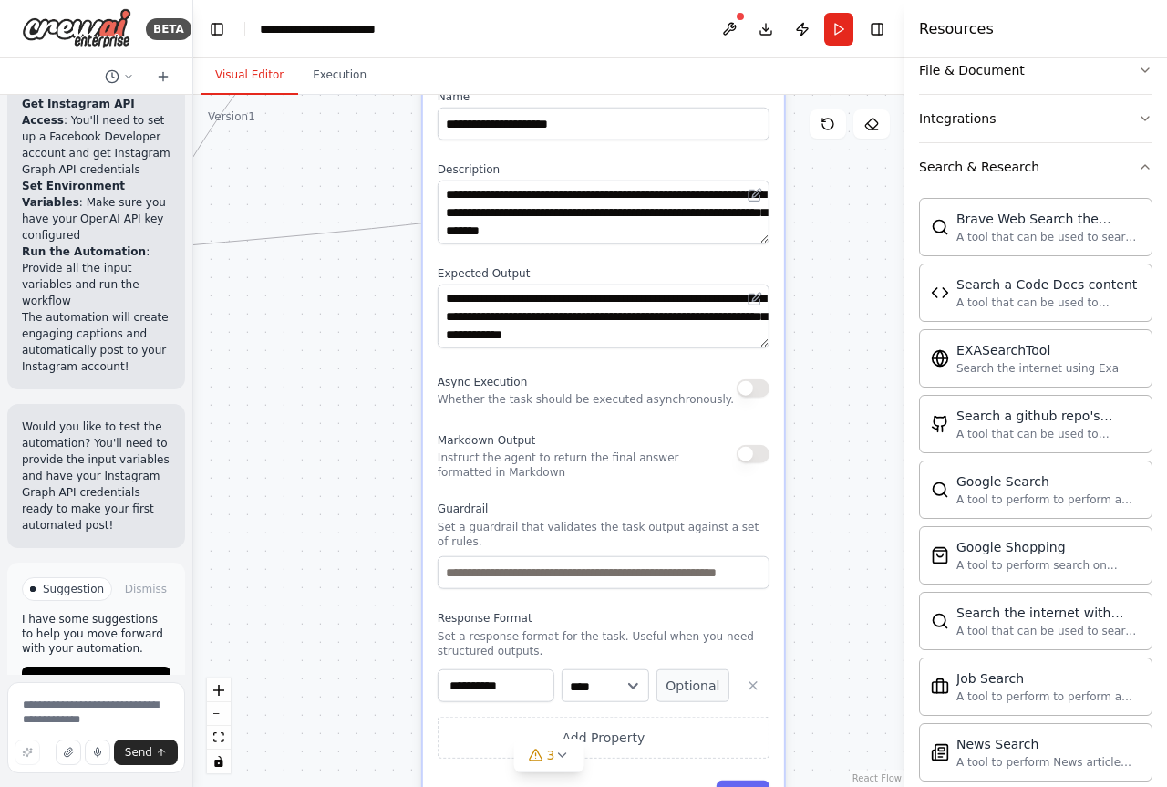
drag, startPoint x: 597, startPoint y: 617, endPoint x: 589, endPoint y: 577, distance: 40.9
click at [589, 611] on label "Response Format" at bounding box center [603, 618] width 332 height 15
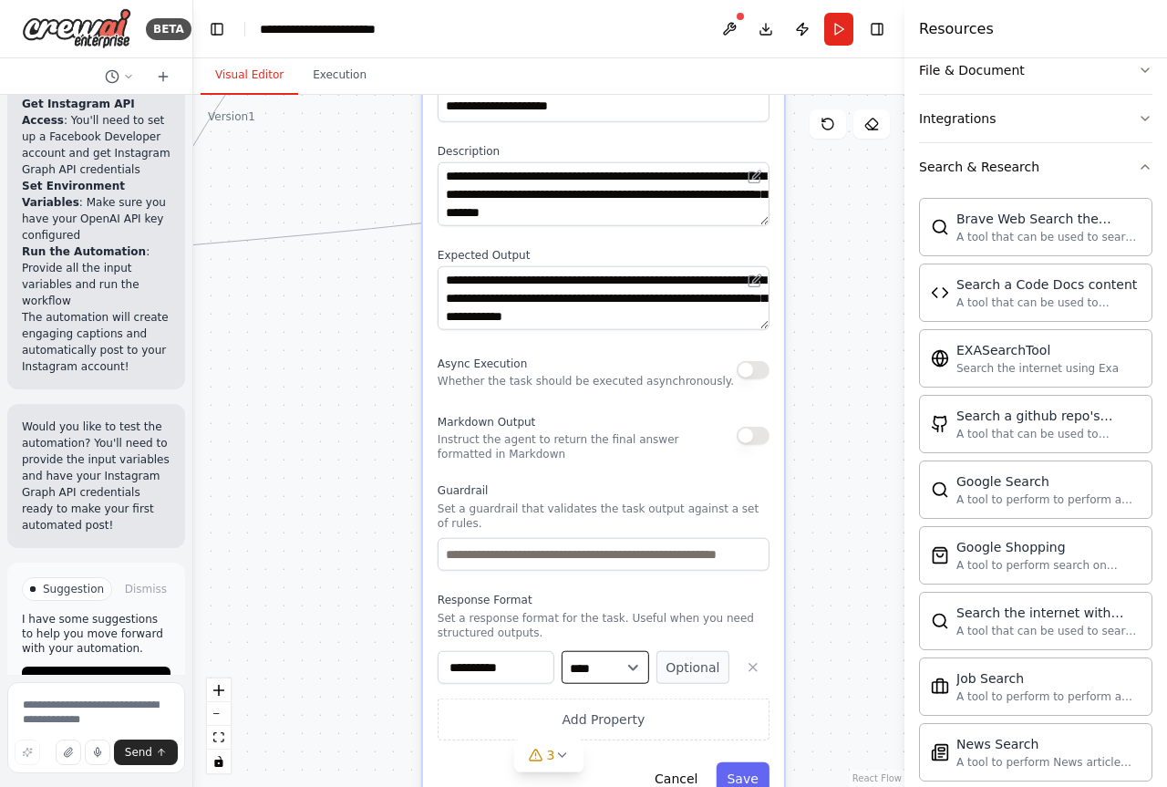
click at [626, 651] on select "**** ******* ******* **** ******" at bounding box center [604, 667] width 87 height 33
click at [634, 653] on select "**** ******* ******* **** ******" at bounding box center [604, 667] width 87 height 33
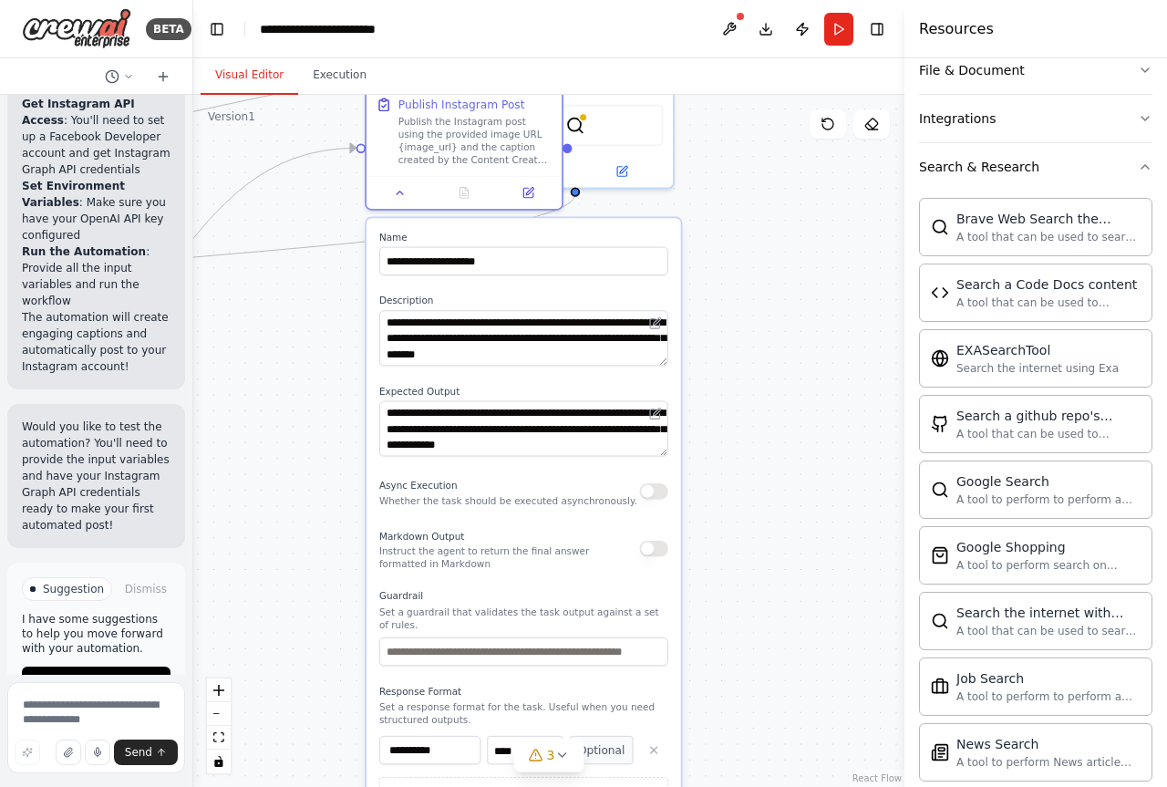
drag, startPoint x: 554, startPoint y: 354, endPoint x: 501, endPoint y: 475, distance: 132.2
click at [501, 475] on div "Async Execution Whether the task should be executed asynchronously." at bounding box center [508, 491] width 258 height 32
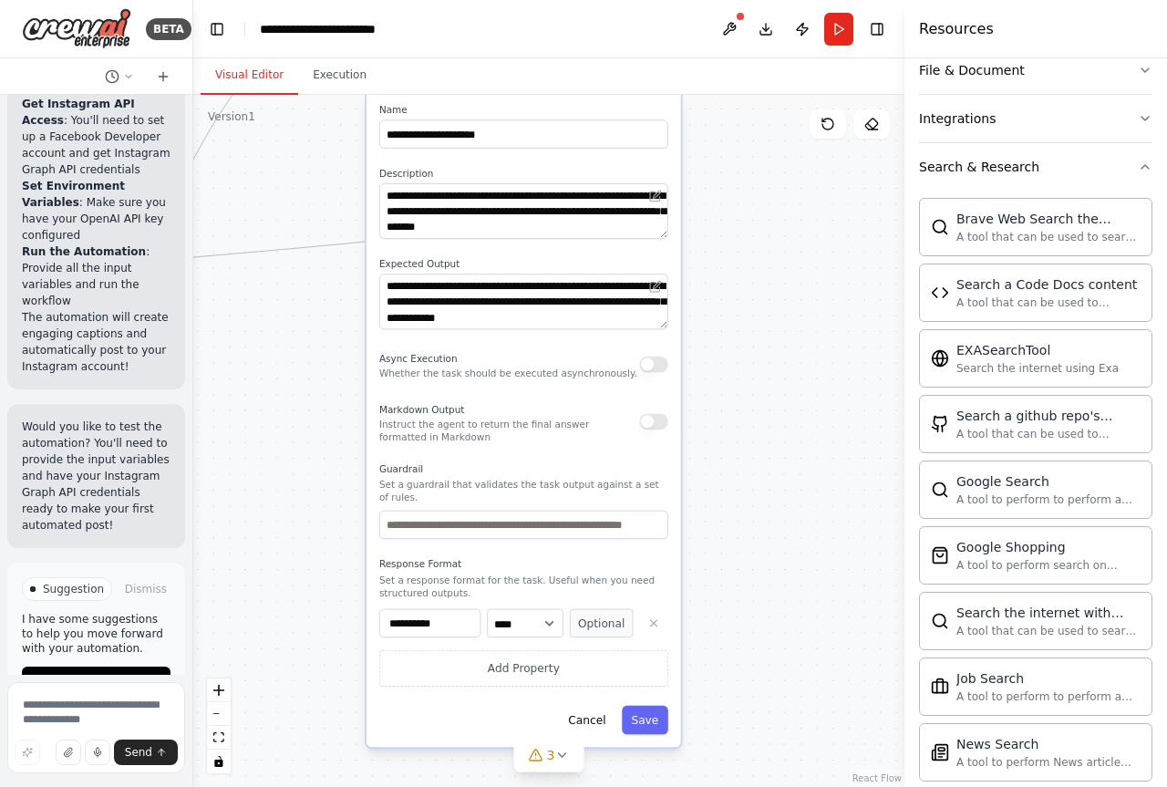
drag, startPoint x: 509, startPoint y: 489, endPoint x: 503, endPoint y: 326, distance: 162.3
click at [503, 348] on div "Async Execution Whether the task should be executed asynchronously." at bounding box center [508, 364] width 258 height 32
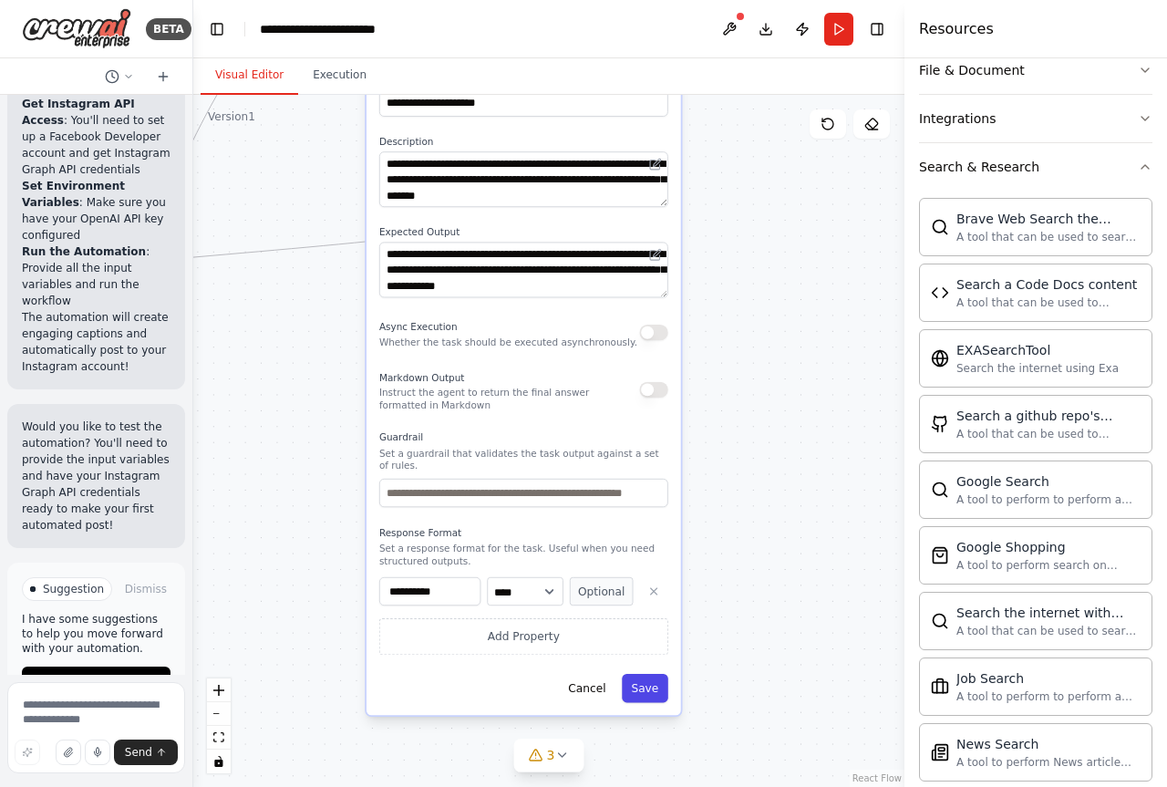
click at [652, 681] on button "Save" at bounding box center [645, 688] width 46 height 28
click at [646, 680] on button "Save" at bounding box center [645, 688] width 46 height 28
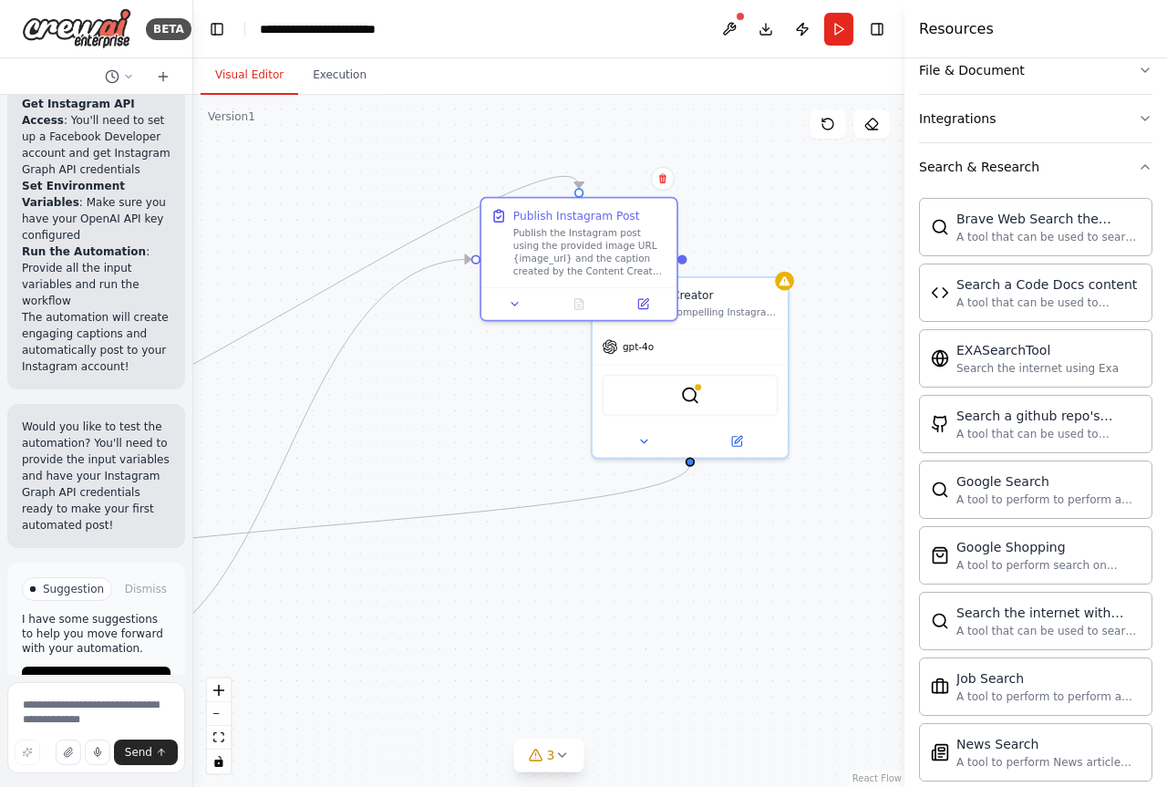
drag, startPoint x: 553, startPoint y: 380, endPoint x: 688, endPoint y: 669, distance: 318.9
click at [688, 669] on div ".deletable-edge-delete-btn { width: 20px; height: 20px; border: 0px solid #ffff…" at bounding box center [548, 441] width 711 height 692
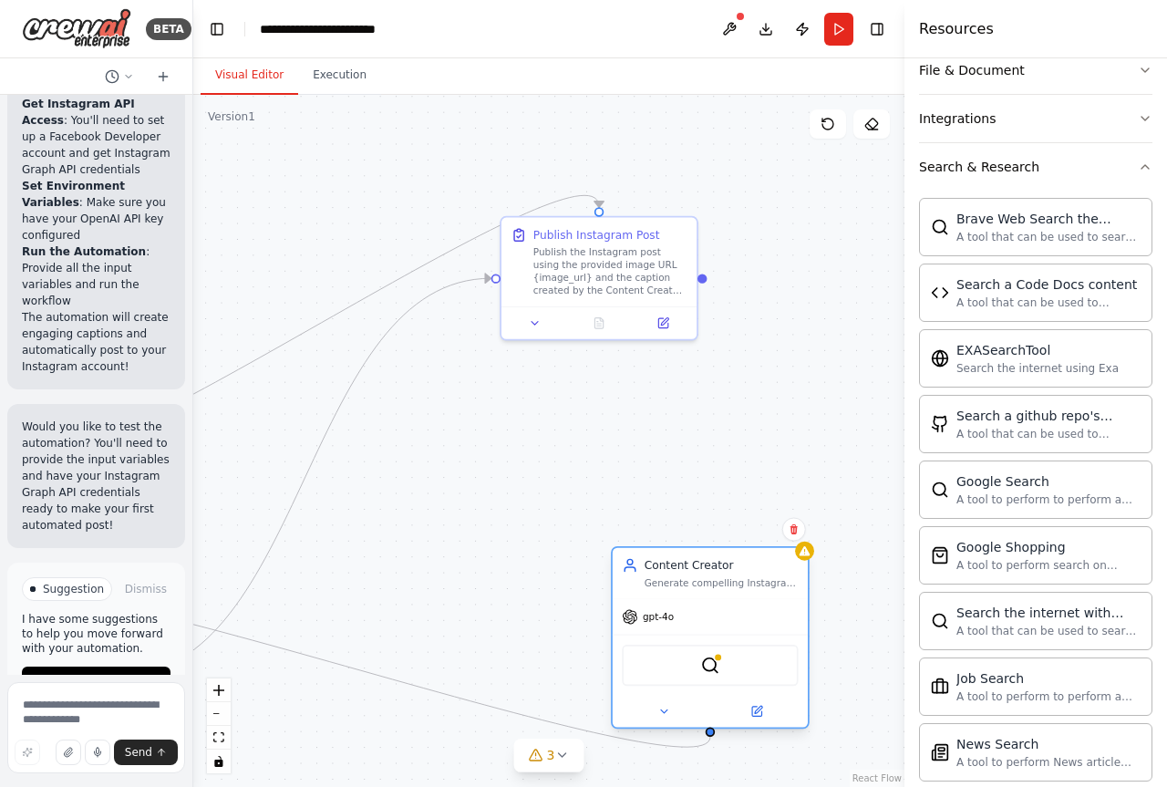
drag, startPoint x: 740, startPoint y: 309, endPoint x: 737, endPoint y: 571, distance: 261.6
click at [740, 572] on div "Content Creator" at bounding box center [721, 564] width 154 height 15
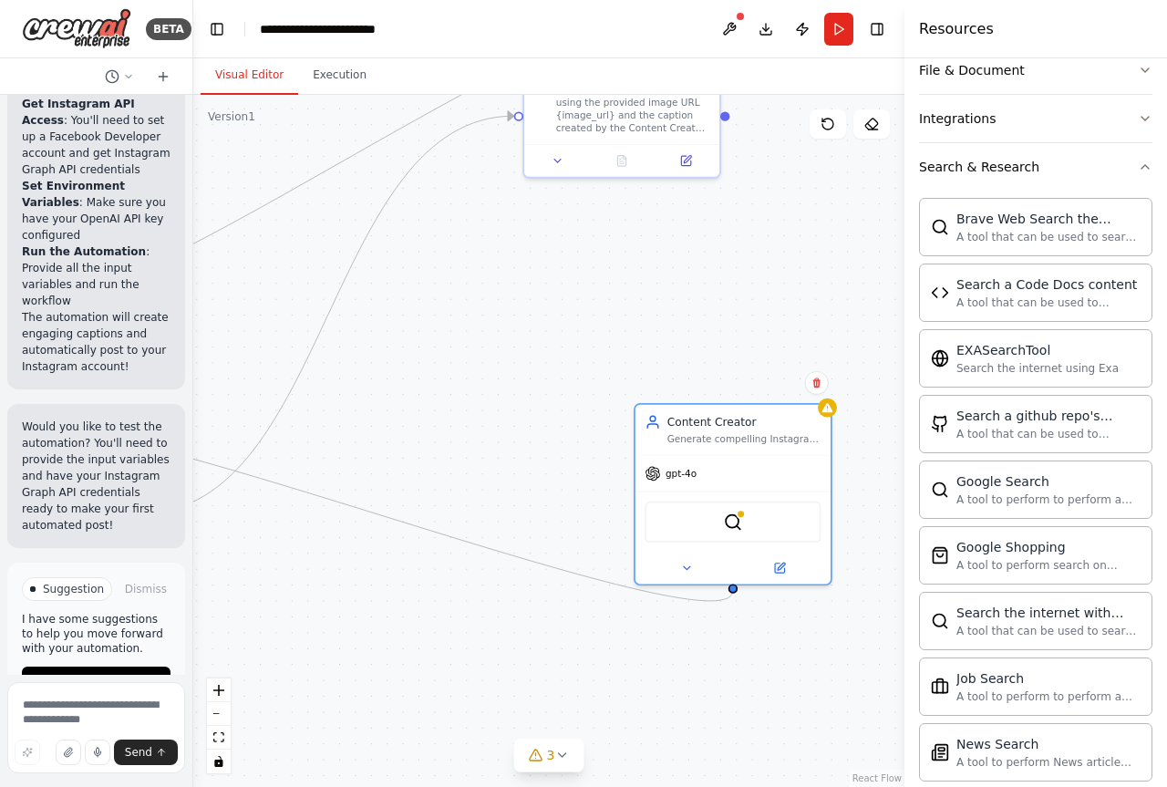
drag, startPoint x: 551, startPoint y: 501, endPoint x: 574, endPoint y: 339, distance: 163.8
click at [574, 339] on div ".deletable-edge-delete-btn { width: 20px; height: 20px; border: 0px solid #ffff…" at bounding box center [548, 441] width 711 height 692
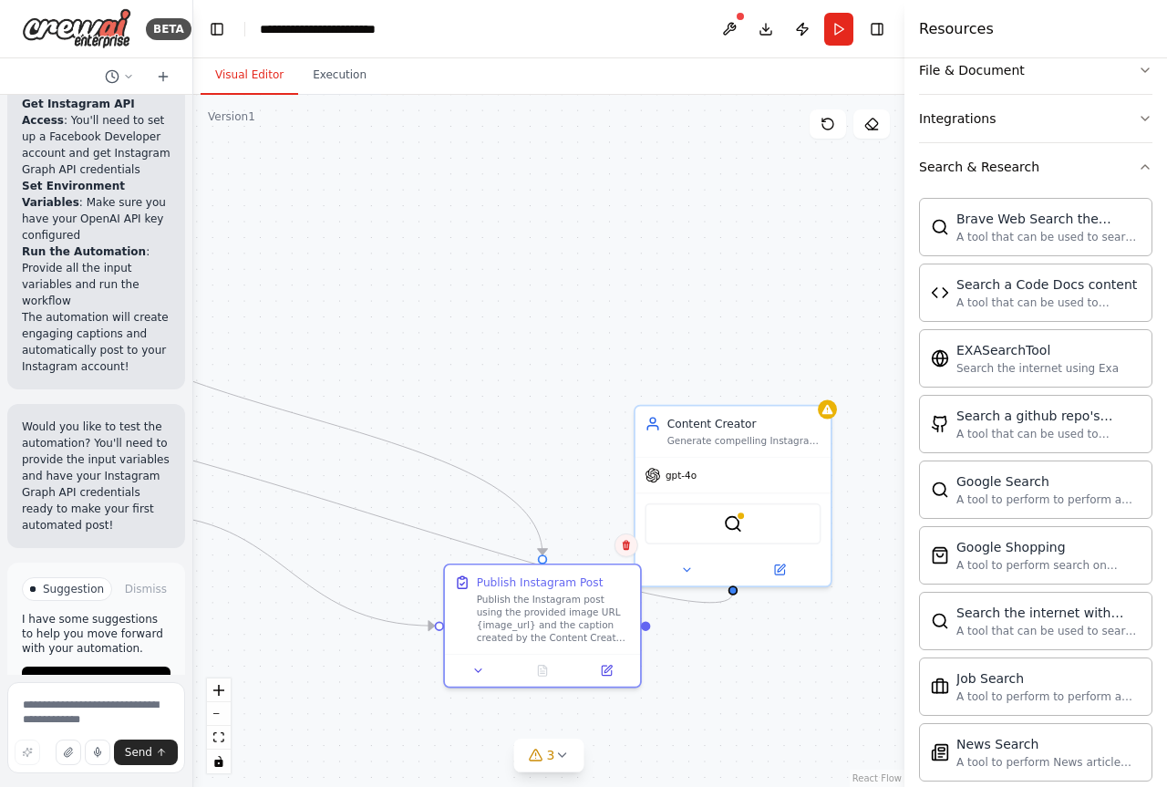
drag, startPoint x: 602, startPoint y: 123, endPoint x: 617, endPoint y: 567, distance: 444.1
click at [513, 644] on div "Publish the Instagram post using the provided image URL {image_url} and the cap…" at bounding box center [554, 618] width 154 height 51
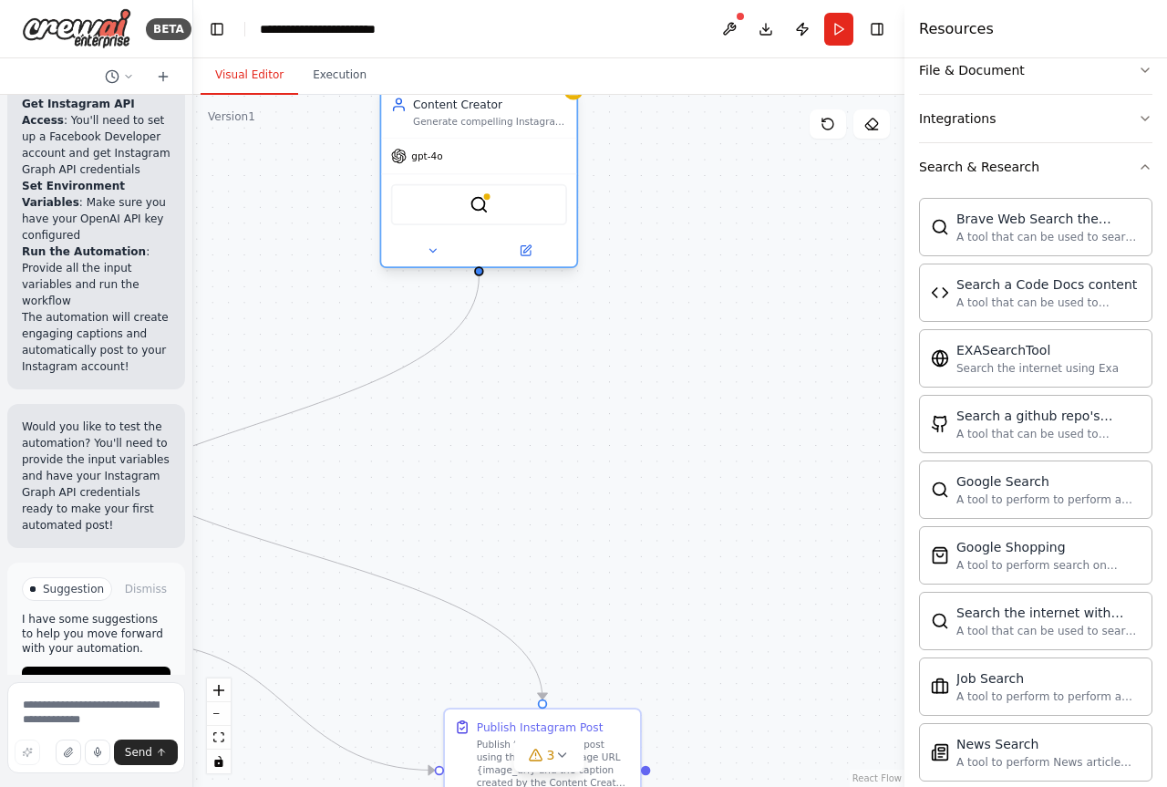
drag, startPoint x: 732, startPoint y: 454, endPoint x: 472, endPoint y: 130, distance: 414.9
click at [472, 130] on div "Content Creator Generate compelling Instagram captions with strategic hashtags …" at bounding box center [479, 177] width 199 height 182
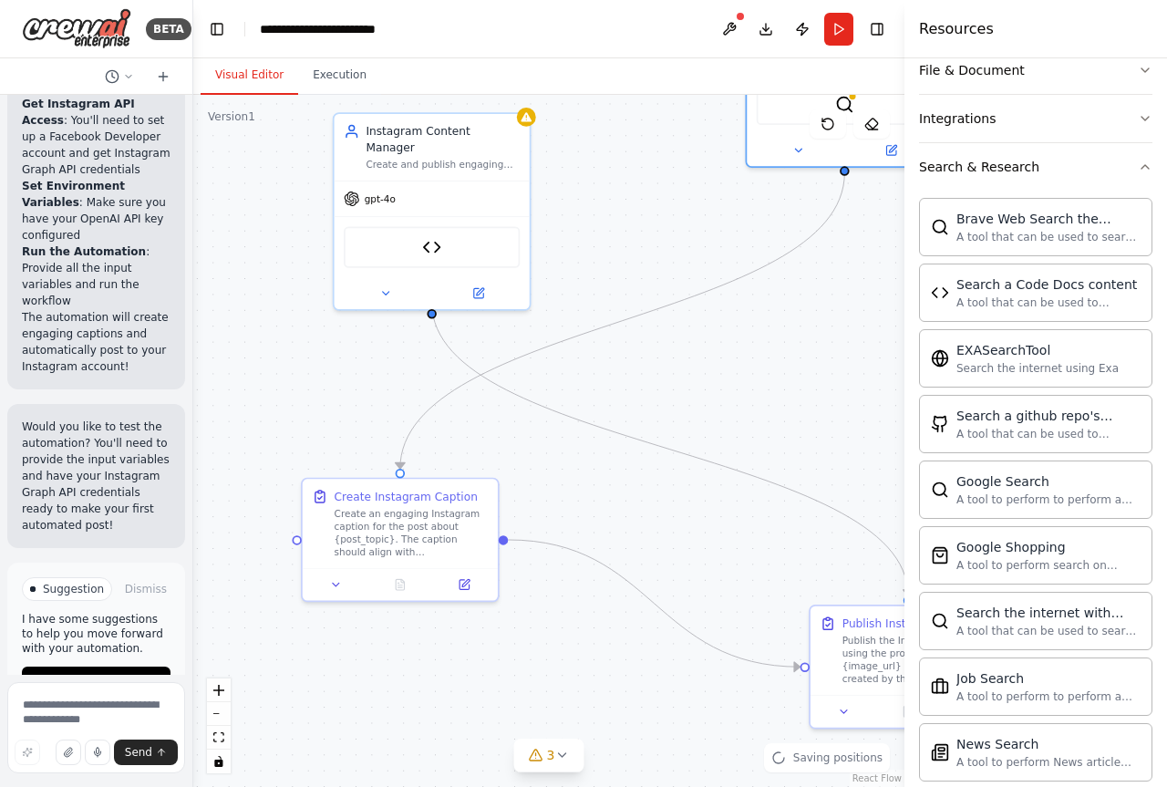
drag, startPoint x: 511, startPoint y: 412, endPoint x: 777, endPoint y: 319, distance: 281.1
click at [866, 316] on div ".deletable-edge-delete-btn { width: 20px; height: 20px; border: 0px solid #ffff…" at bounding box center [548, 441] width 711 height 692
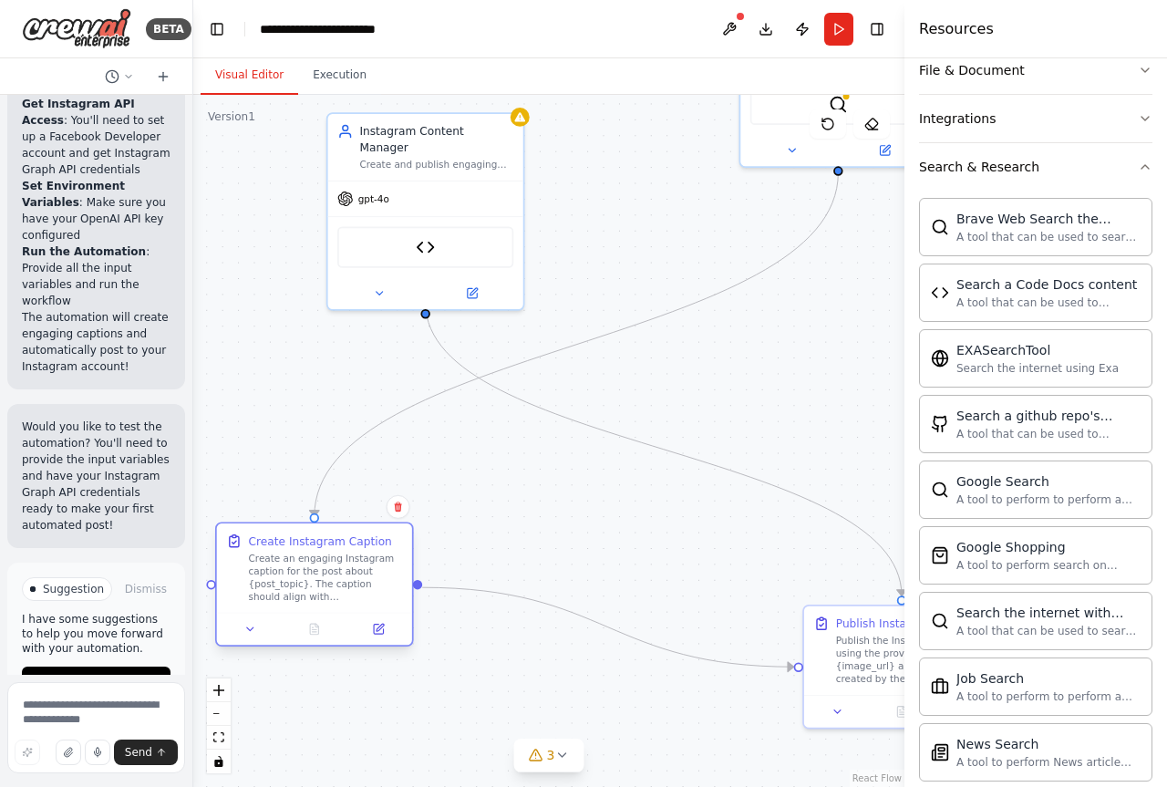
drag, startPoint x: 375, startPoint y: 533, endPoint x: 374, endPoint y: 564, distance: 31.0
click at [335, 558] on div "Create an engaging Instagram caption for the post about {post_topic}. The capti…" at bounding box center [326, 576] width 154 height 51
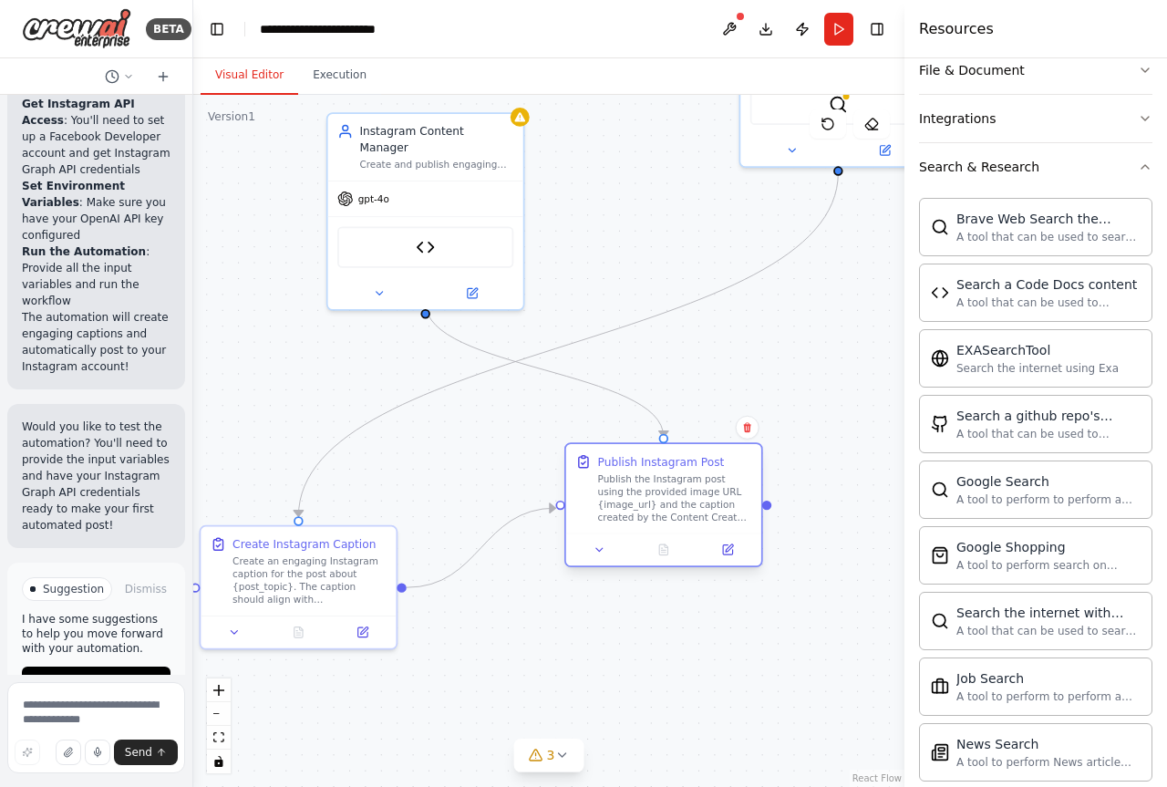
drag, startPoint x: 859, startPoint y: 656, endPoint x: 614, endPoint y: 492, distance: 295.0
click at [614, 492] on div "Publish the Instagram post using the provided image URL {image_url} and the cap…" at bounding box center [675, 497] width 154 height 51
click at [829, 33] on button "Run" at bounding box center [838, 29] width 29 height 33
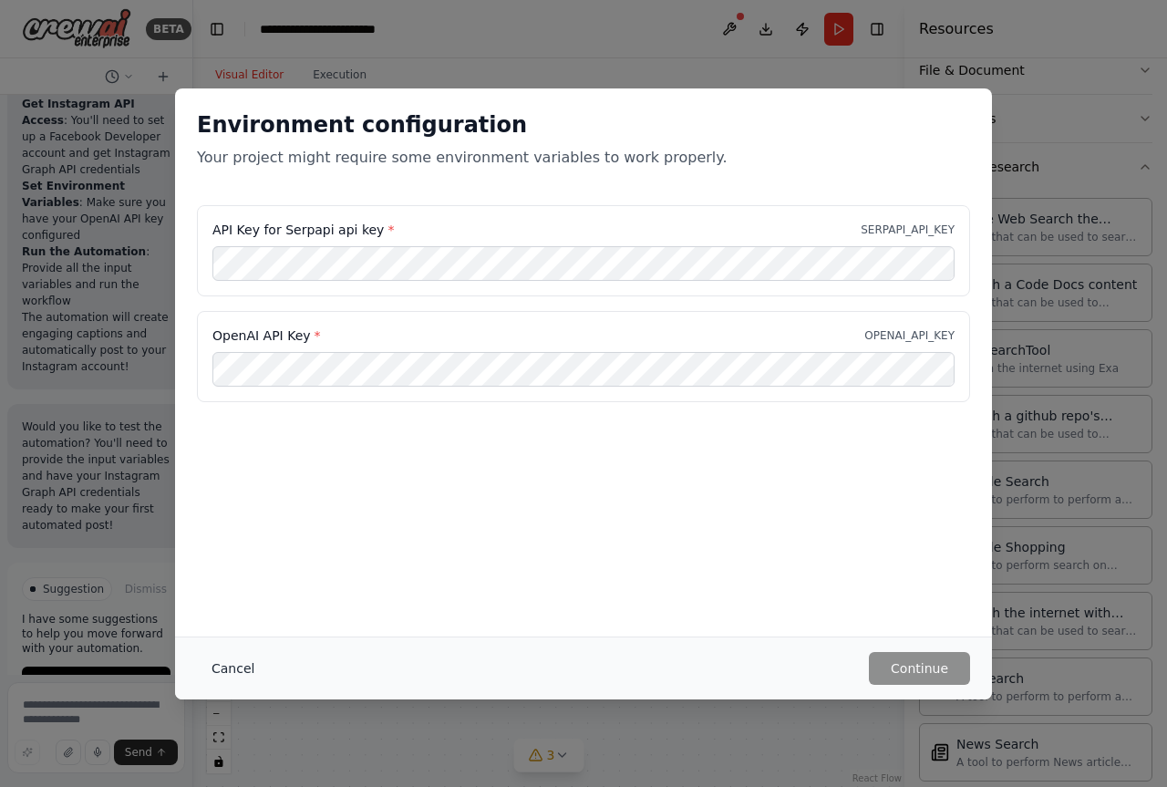
click at [231, 662] on button "Cancel" at bounding box center [233, 668] width 72 height 33
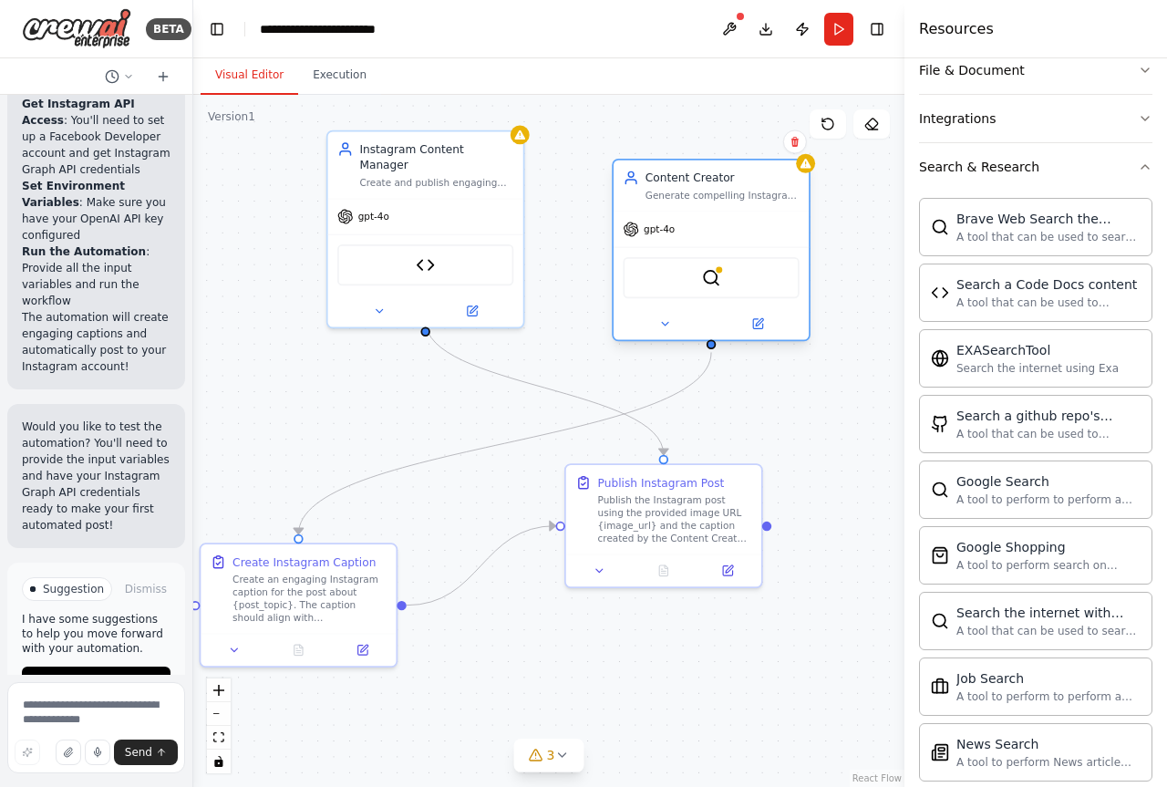
drag, startPoint x: 764, startPoint y: 107, endPoint x: 643, endPoint y: 292, distance: 221.2
click at [643, 292] on div "SerpApiGoogleSearchTool" at bounding box center [711, 277] width 176 height 41
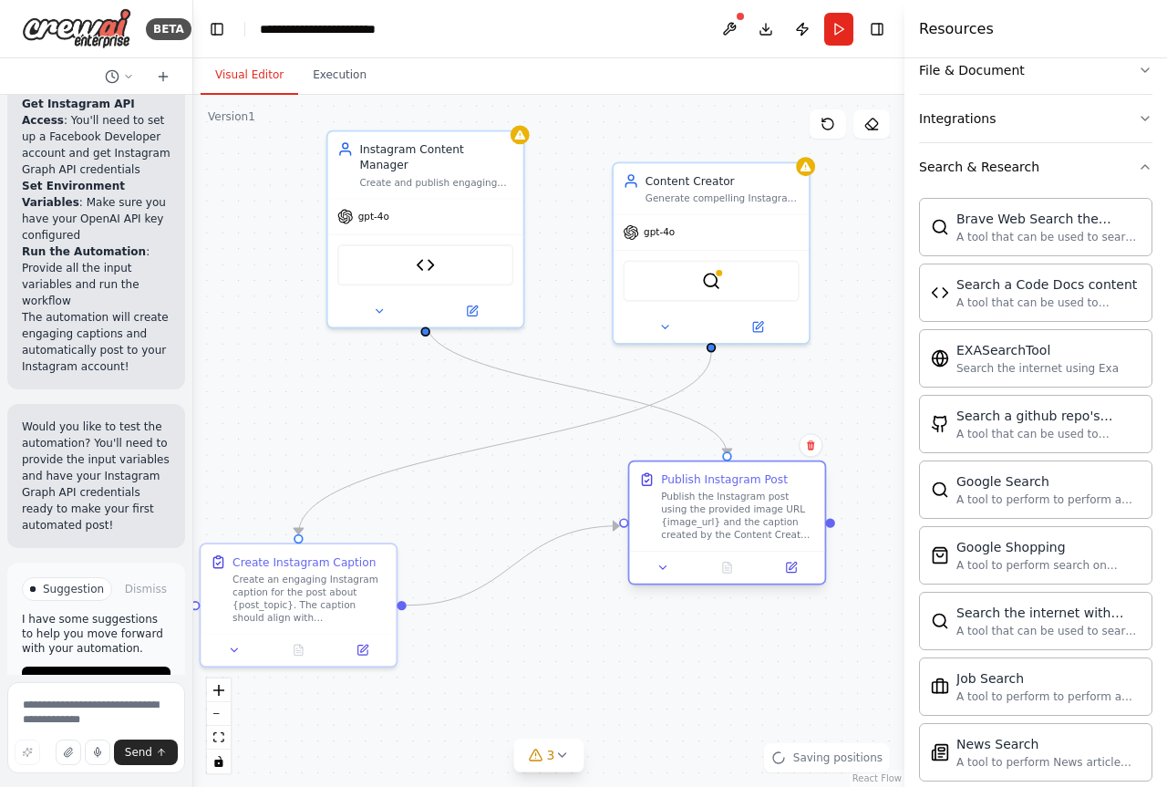
drag, startPoint x: 654, startPoint y: 505, endPoint x: 716, endPoint y: 499, distance: 63.2
click at [716, 499] on div "Publish the Instagram post using the provided image URL {image_url} and the cap…" at bounding box center [738, 515] width 154 height 51
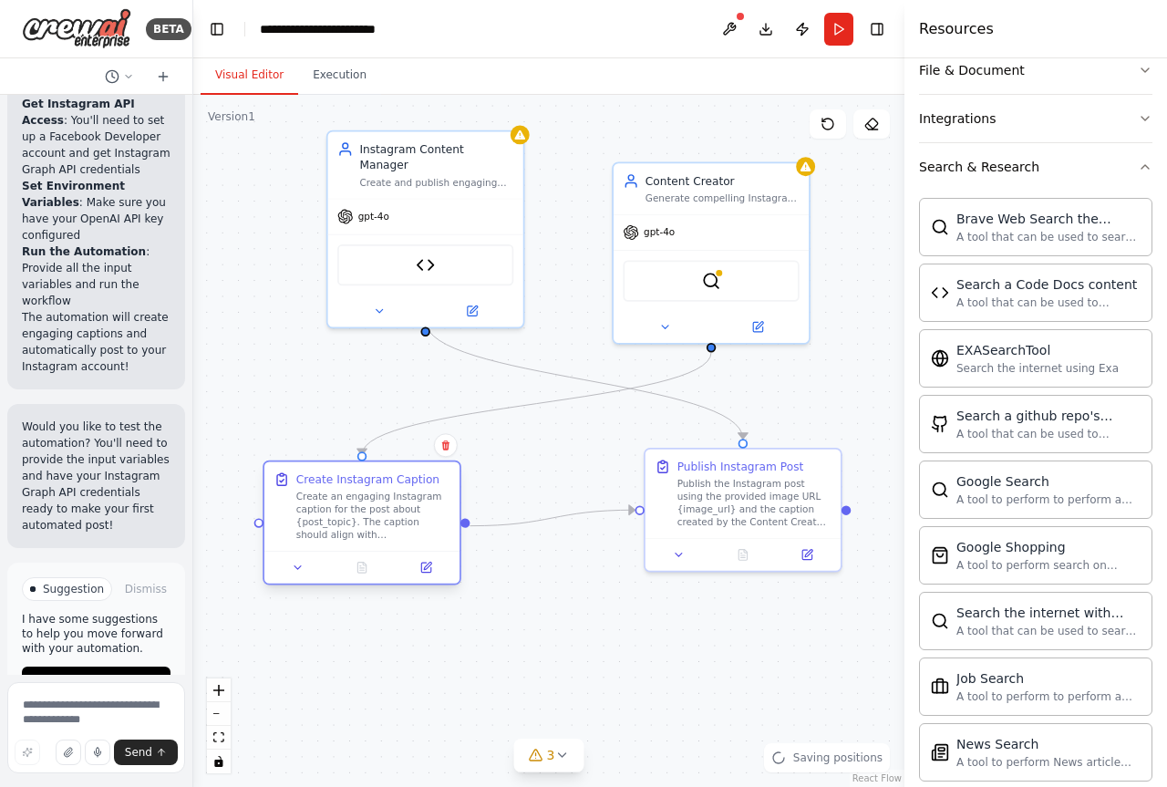
drag, startPoint x: 283, startPoint y: 595, endPoint x: 355, endPoint y: 511, distance: 110.5
click at [355, 511] on div "Create an engaging Instagram caption for the post about {post_topic}. The capti…" at bounding box center [373, 515] width 154 height 51
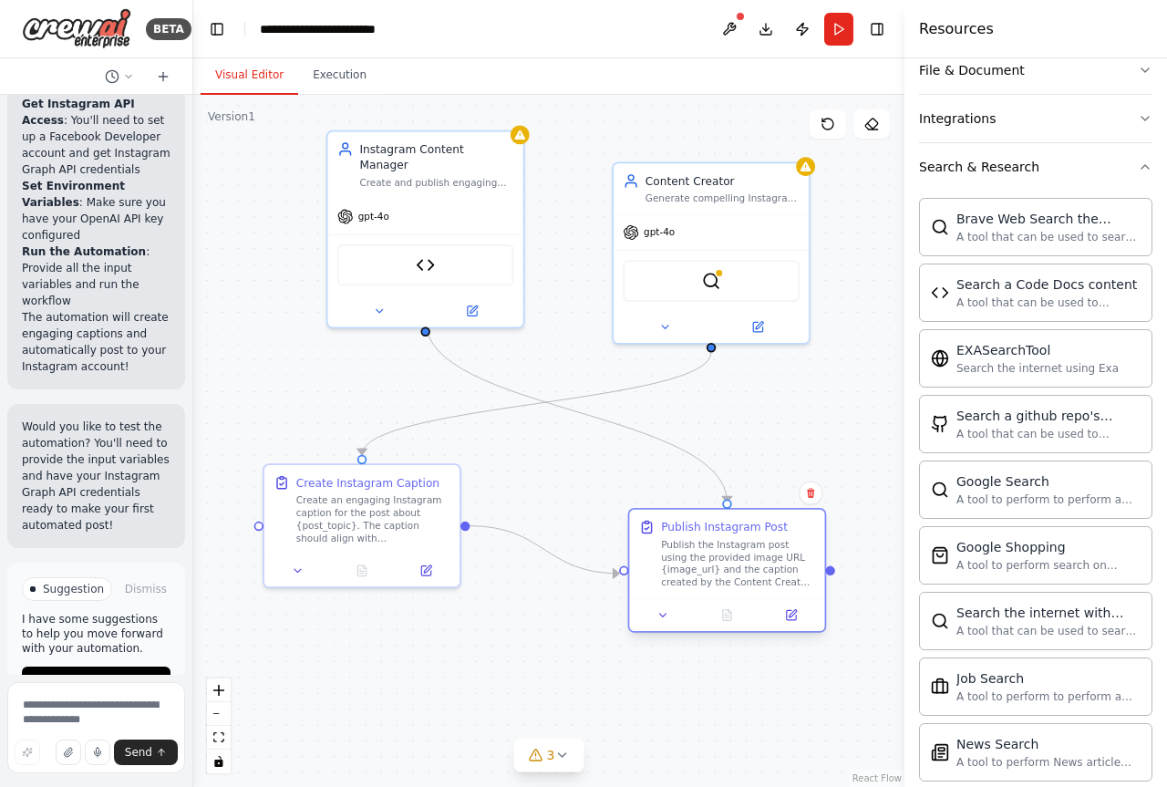
drag, startPoint x: 715, startPoint y: 484, endPoint x: 706, endPoint y: 571, distance: 87.0
click at [706, 571] on div "Publish the Instagram post using the provided image URL {image_url} and the cap…" at bounding box center [738, 563] width 154 height 51
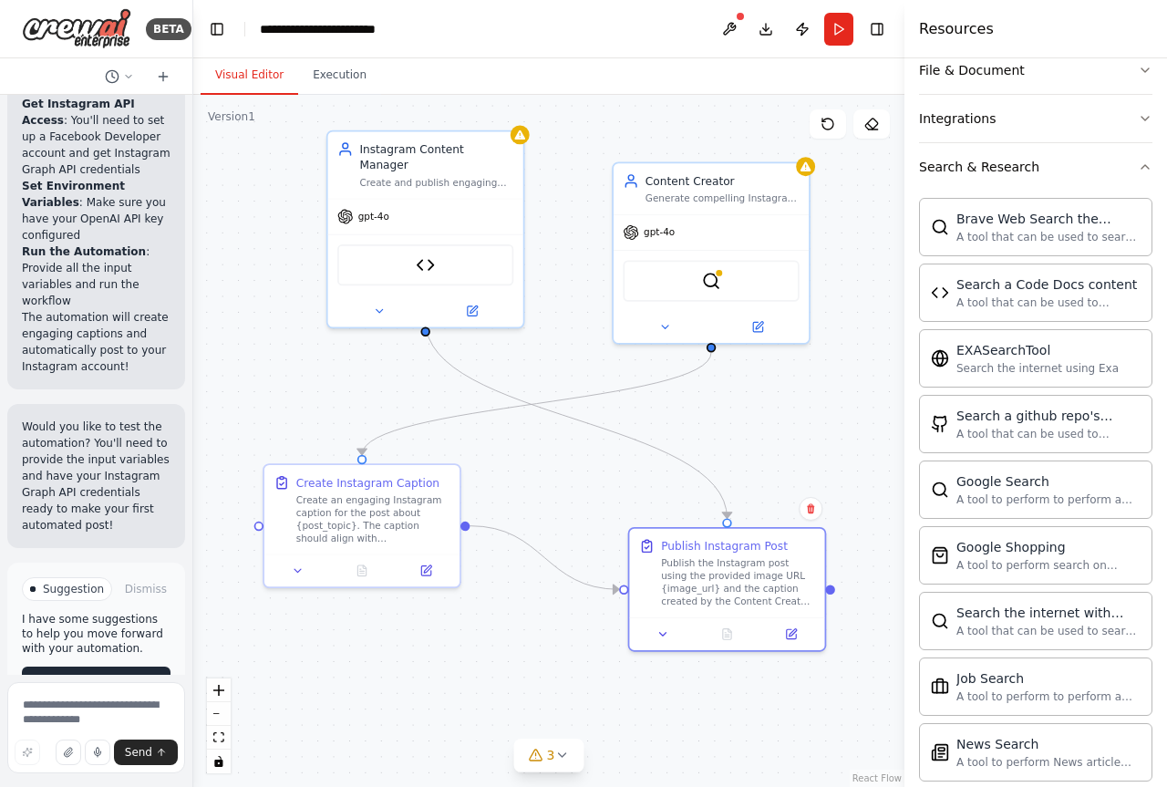
click at [98, 666] on button "Run Automation" at bounding box center [96, 680] width 149 height 29
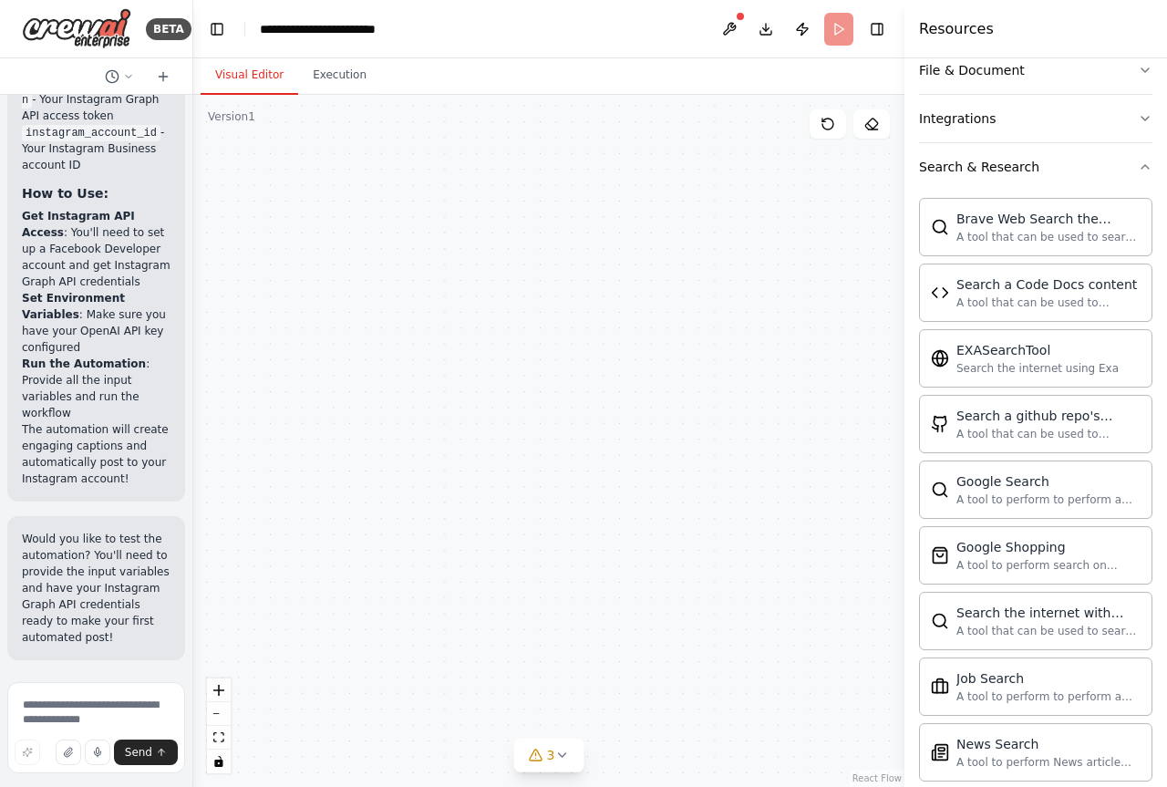
scroll to position [4449, 0]
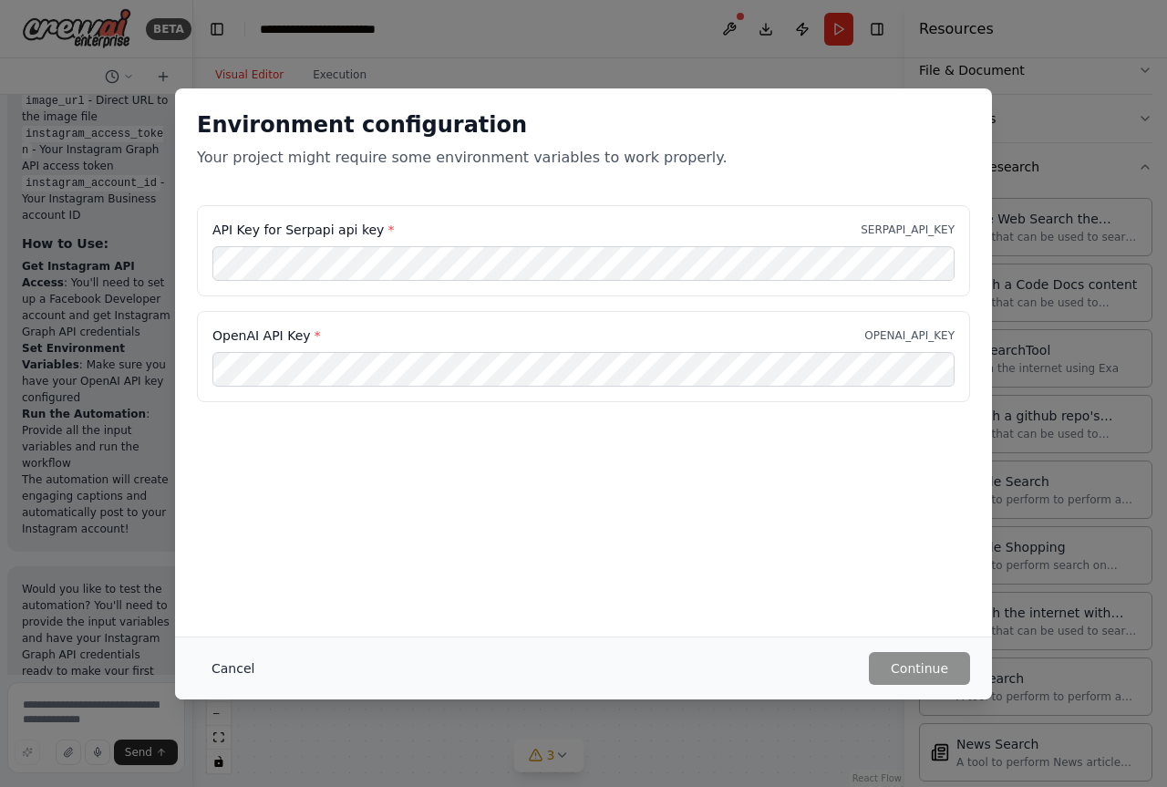
click at [240, 666] on button "Cancel" at bounding box center [233, 668] width 72 height 33
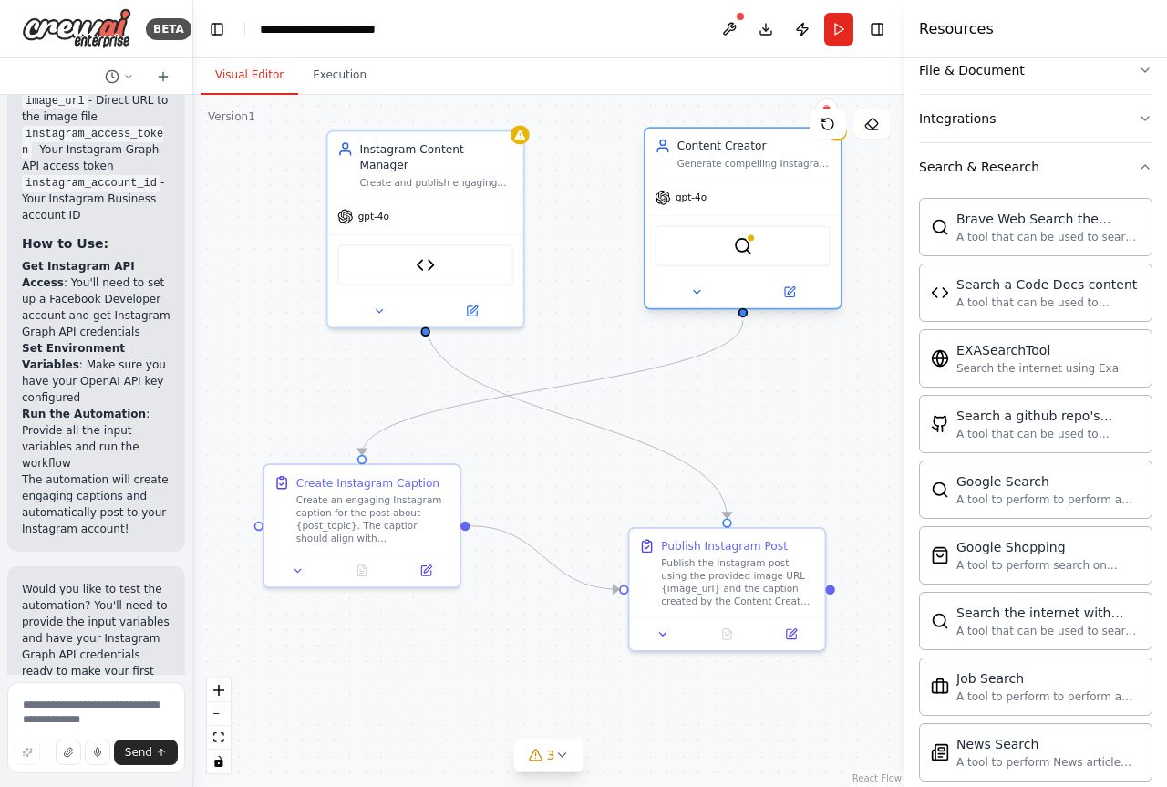
drag, startPoint x: 651, startPoint y: 196, endPoint x: 671, endPoint y: 160, distance: 40.8
click at [681, 161] on div "Generate compelling Instagram captions with strategic hashtags and engaging cop…" at bounding box center [754, 163] width 154 height 13
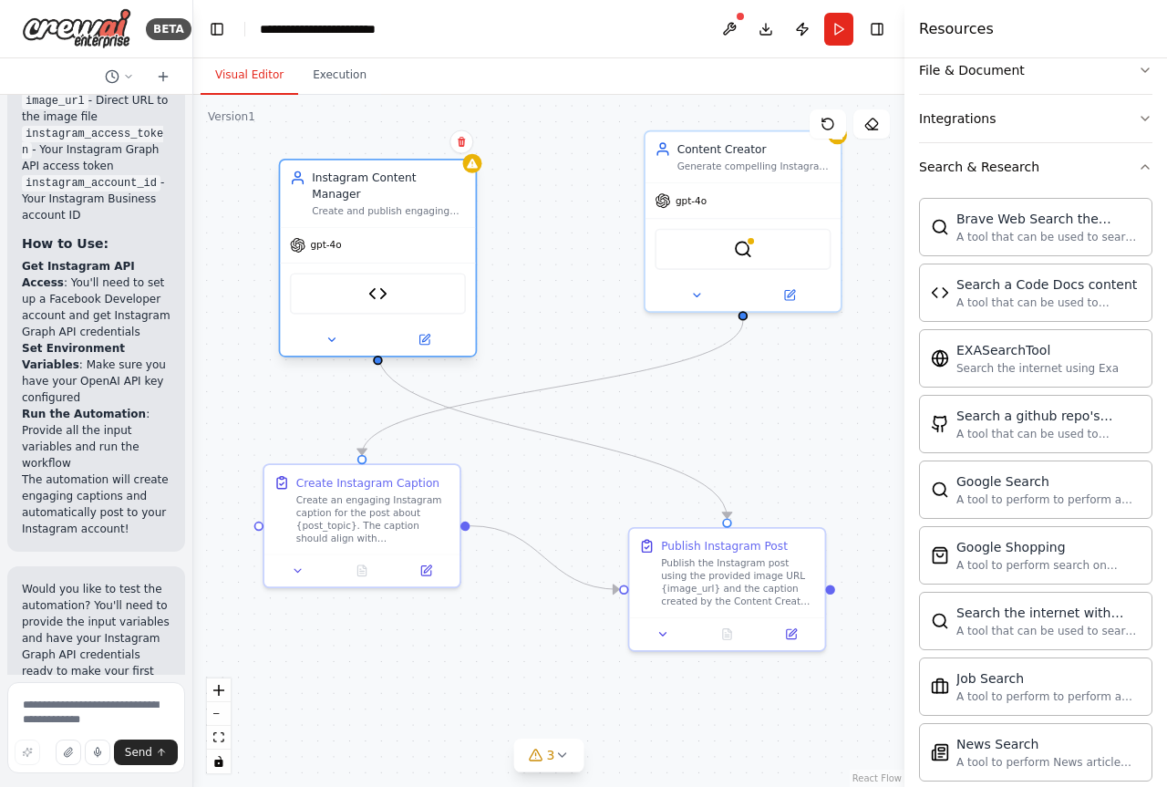
drag, startPoint x: 443, startPoint y: 170, endPoint x: 383, endPoint y: 198, distance: 66.5
click at [383, 205] on div "Create and publish engaging Instagram posts with images and captions about cryp…" at bounding box center [389, 211] width 154 height 13
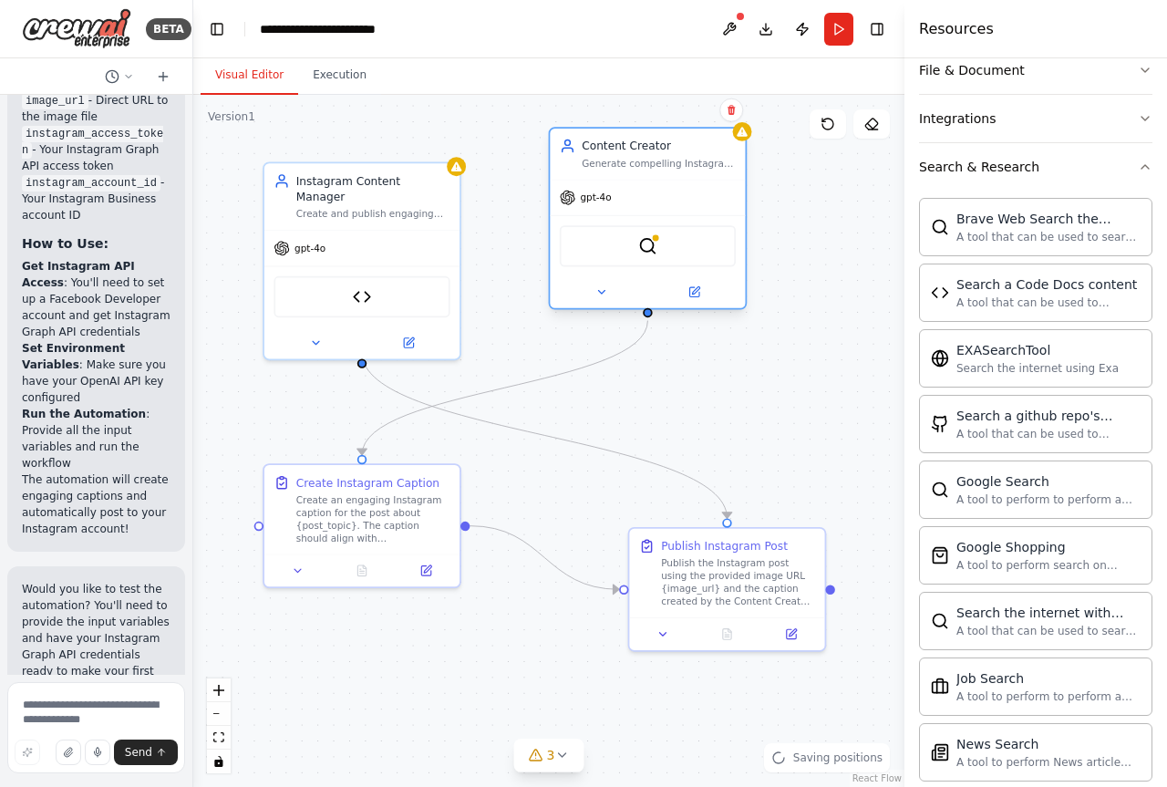
drag, startPoint x: 697, startPoint y: 155, endPoint x: 612, endPoint y: 158, distance: 85.7
click at [612, 158] on div "Content Creator Generate compelling Instagram captions with strategic hashtags …" at bounding box center [659, 154] width 154 height 32
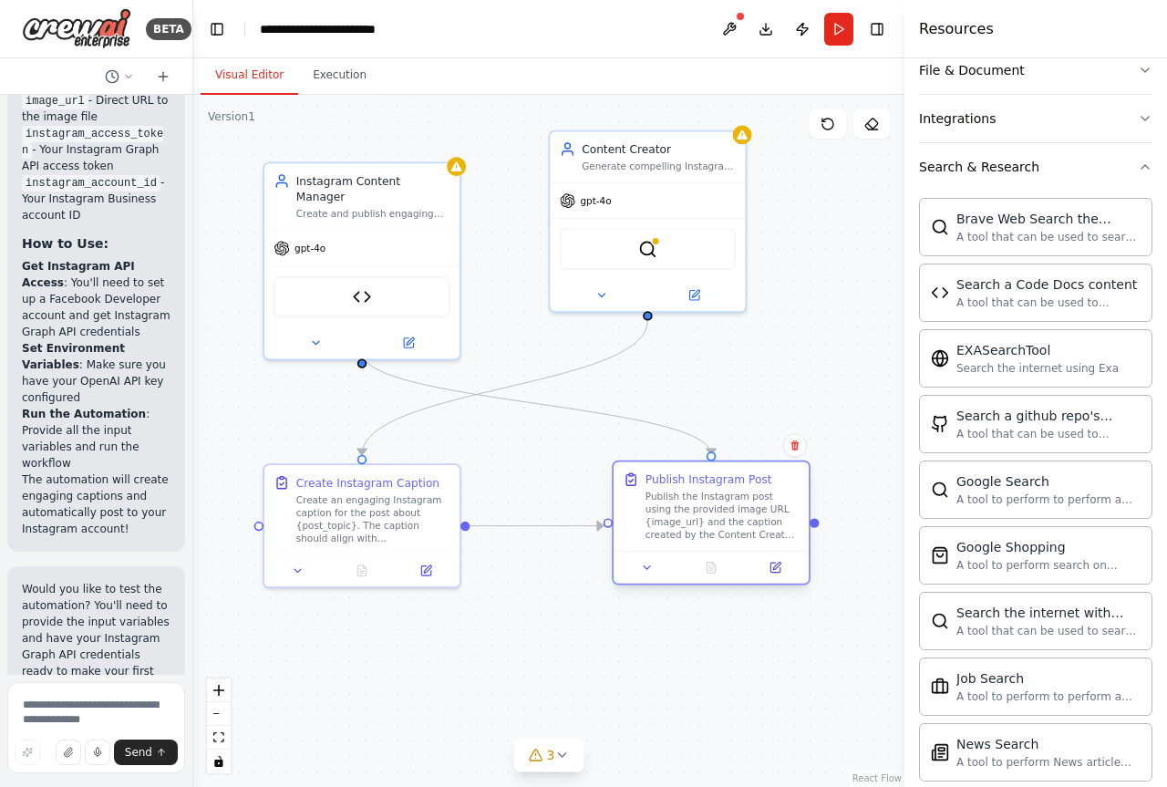
drag, startPoint x: 726, startPoint y: 590, endPoint x: 713, endPoint y: 533, distance: 57.9
click at [713, 533] on div "Publish the Instagram post using the provided image URL {image_url} and the cap…" at bounding box center [722, 515] width 154 height 51
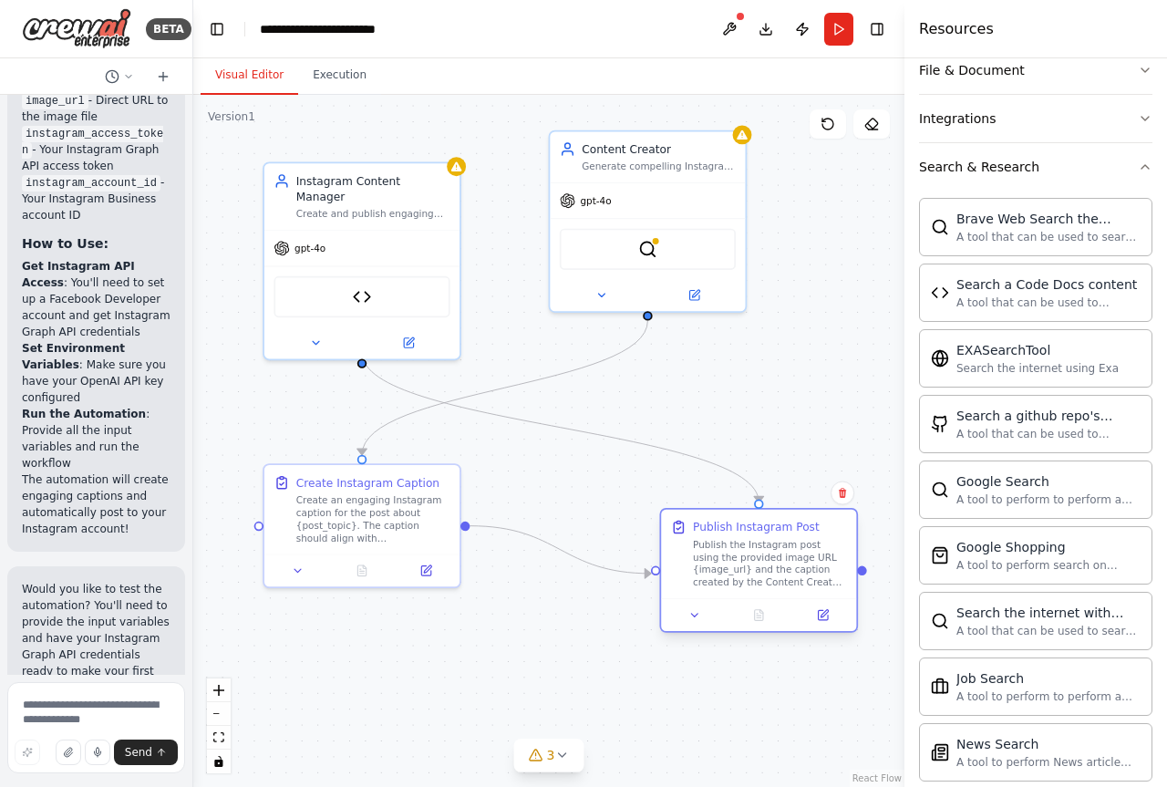
drag, startPoint x: 696, startPoint y: 540, endPoint x: 751, endPoint y: 594, distance: 76.7
click at [751, 589] on div "Publish the Instagram post using the provided image URL {image_url} and the cap…" at bounding box center [770, 563] width 154 height 51
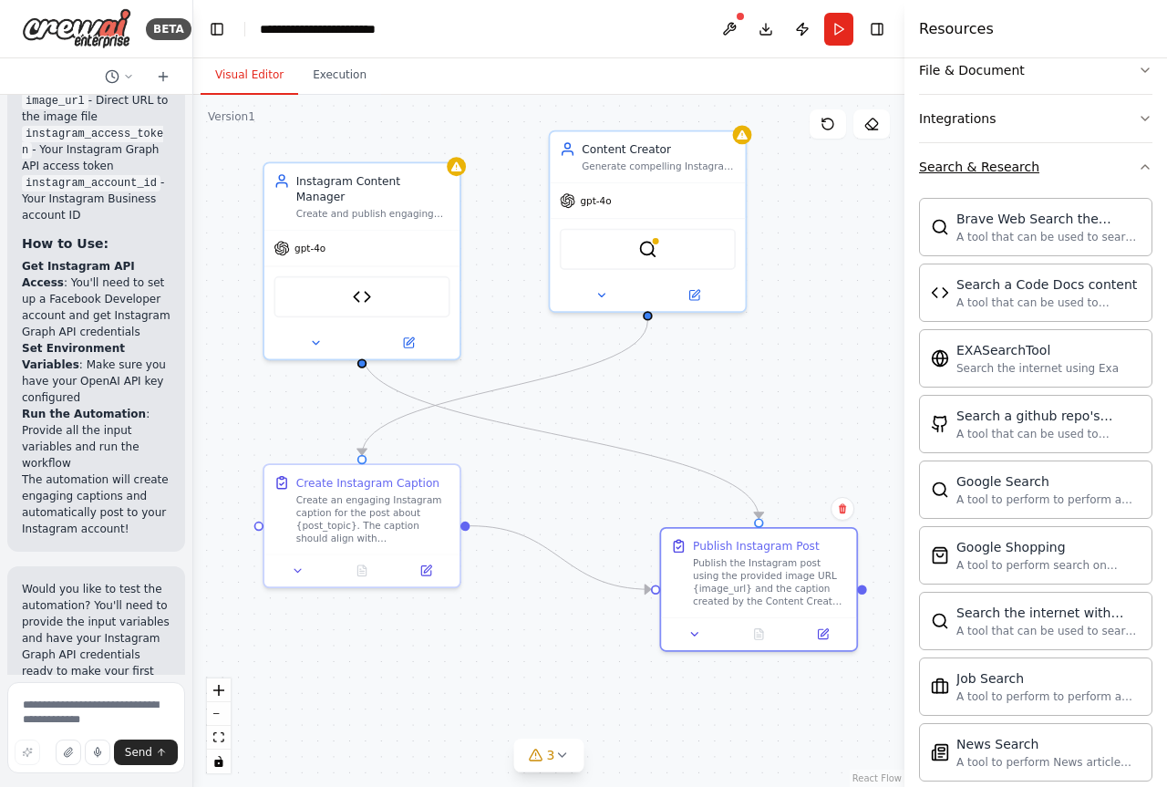
click at [1000, 163] on div "Search & Research" at bounding box center [979, 167] width 120 height 18
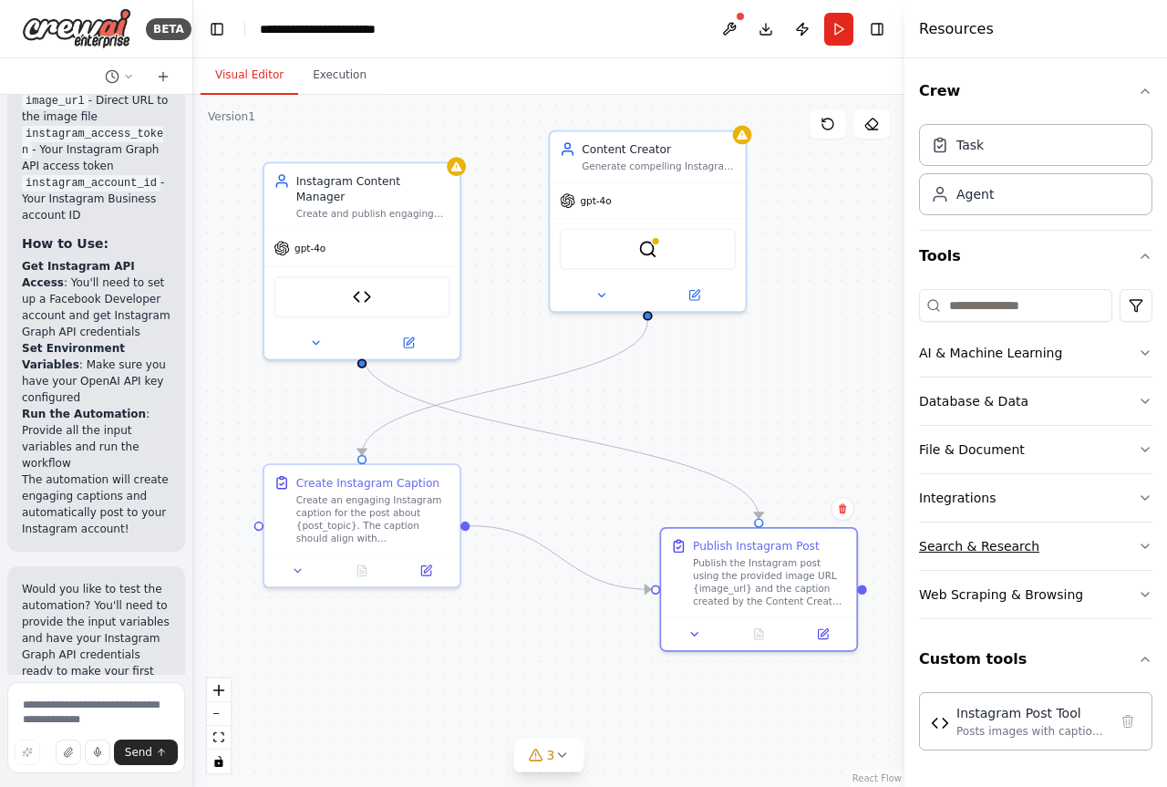
scroll to position [0, 0]
click at [977, 360] on div "AI & Machine Learning" at bounding box center [990, 353] width 143 height 18
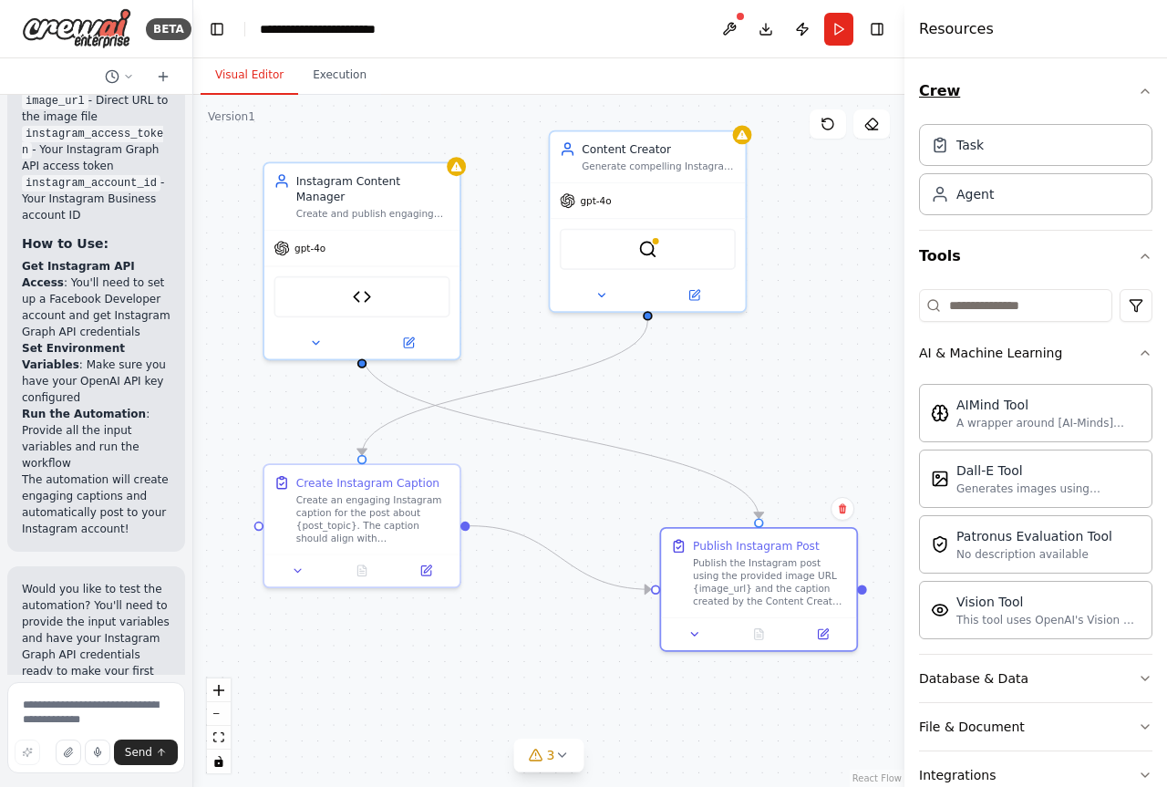
click at [1137, 92] on icon "button" at bounding box center [1144, 91] width 15 height 15
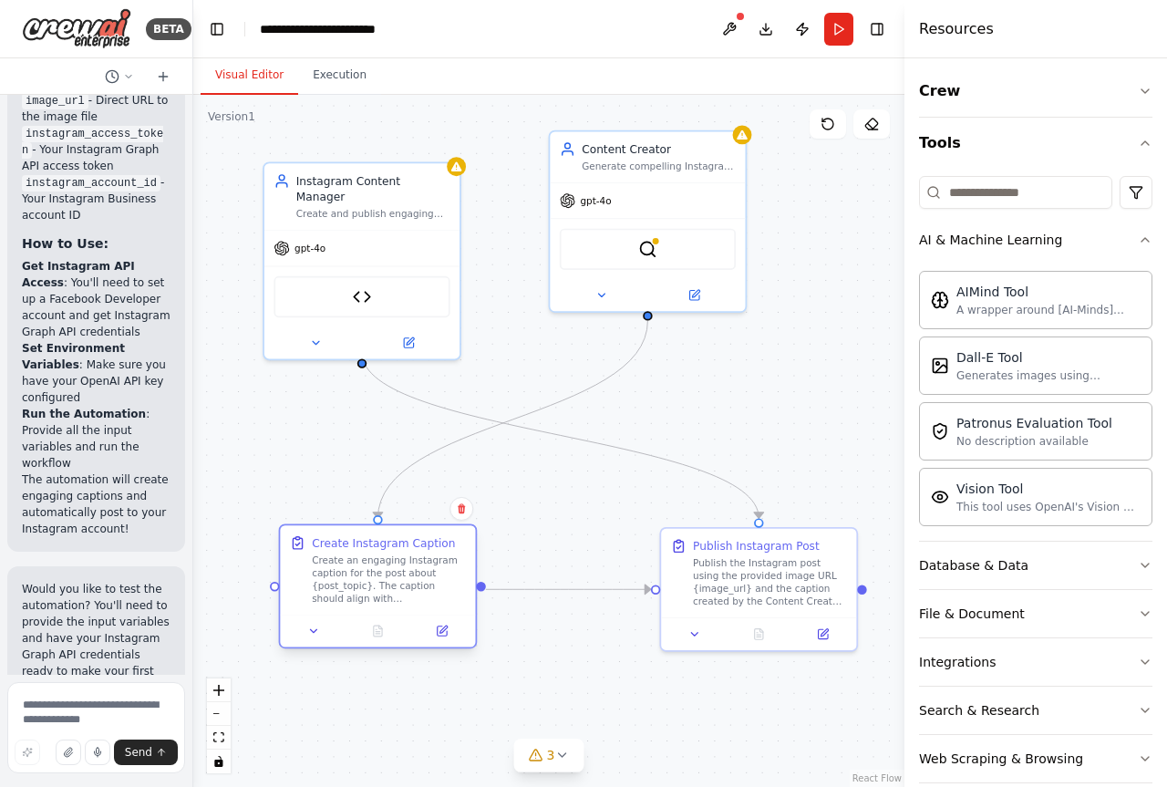
drag, startPoint x: 396, startPoint y: 530, endPoint x: 427, endPoint y: 619, distance: 93.7
click at [419, 607] on div "Create Instagram Caption Create an engaging Instagram caption for the post abou…" at bounding box center [377, 569] width 195 height 89
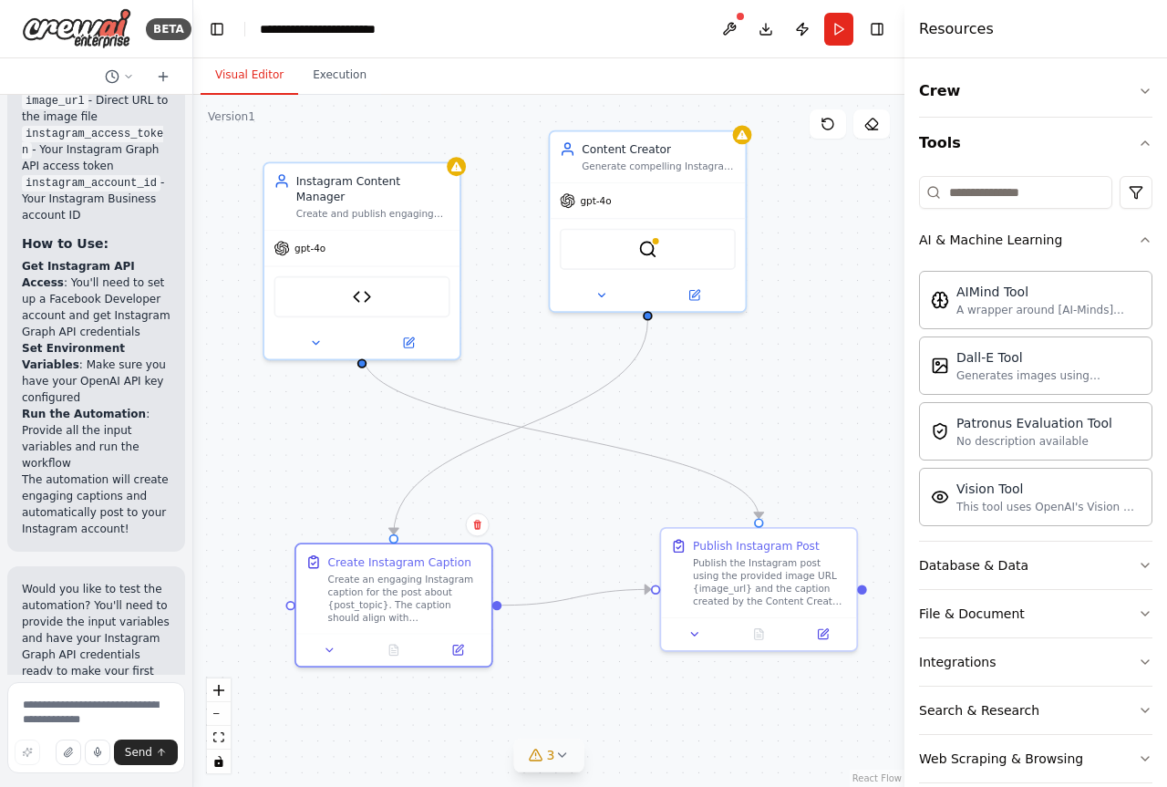
click at [555, 753] on icon at bounding box center [561, 754] width 15 height 15
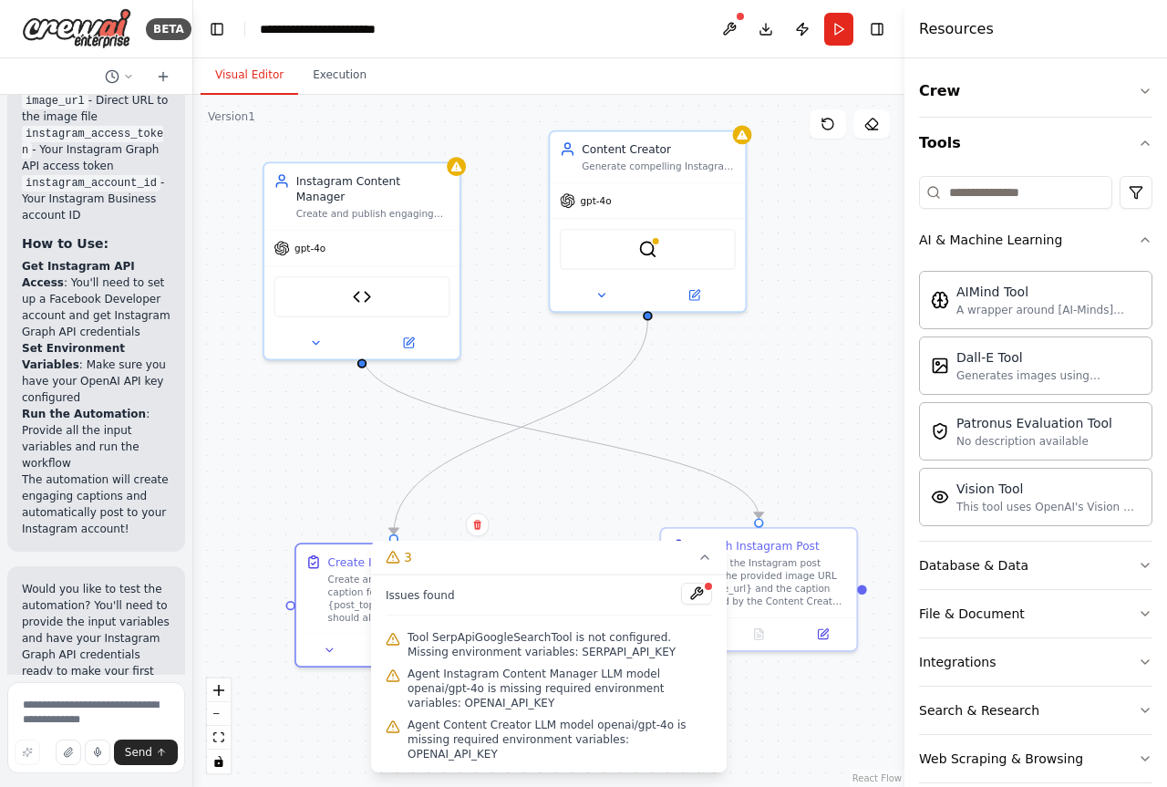
drag, startPoint x: 548, startPoint y: 577, endPoint x: 549, endPoint y: 499, distance: 78.4
click at [549, 499] on div "Version 1 Show Tools Hide Agents .deletable-edge-delete-btn { width: 20px; heig…" at bounding box center [548, 441] width 711 height 692
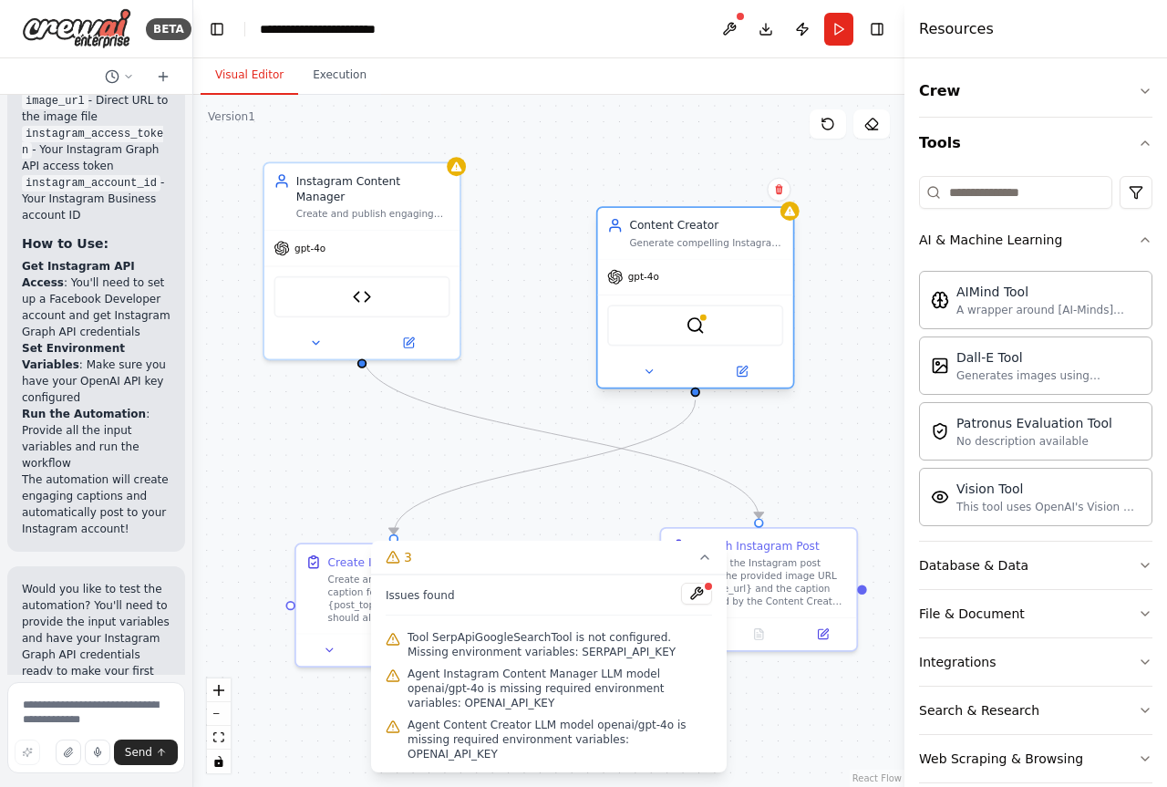
drag, startPoint x: 659, startPoint y: 174, endPoint x: 710, endPoint y: 257, distance: 97.4
click at [710, 257] on div "Content Creator Generate compelling Instagram captions with strategic hashtags …" at bounding box center [695, 233] width 195 height 51
click at [843, 345] on div ".deletable-edge-delete-btn { width: 20px; height: 20px; border: 0px solid #ffff…" at bounding box center [548, 441] width 711 height 692
click at [805, 31] on button "Publish" at bounding box center [801, 29] width 29 height 33
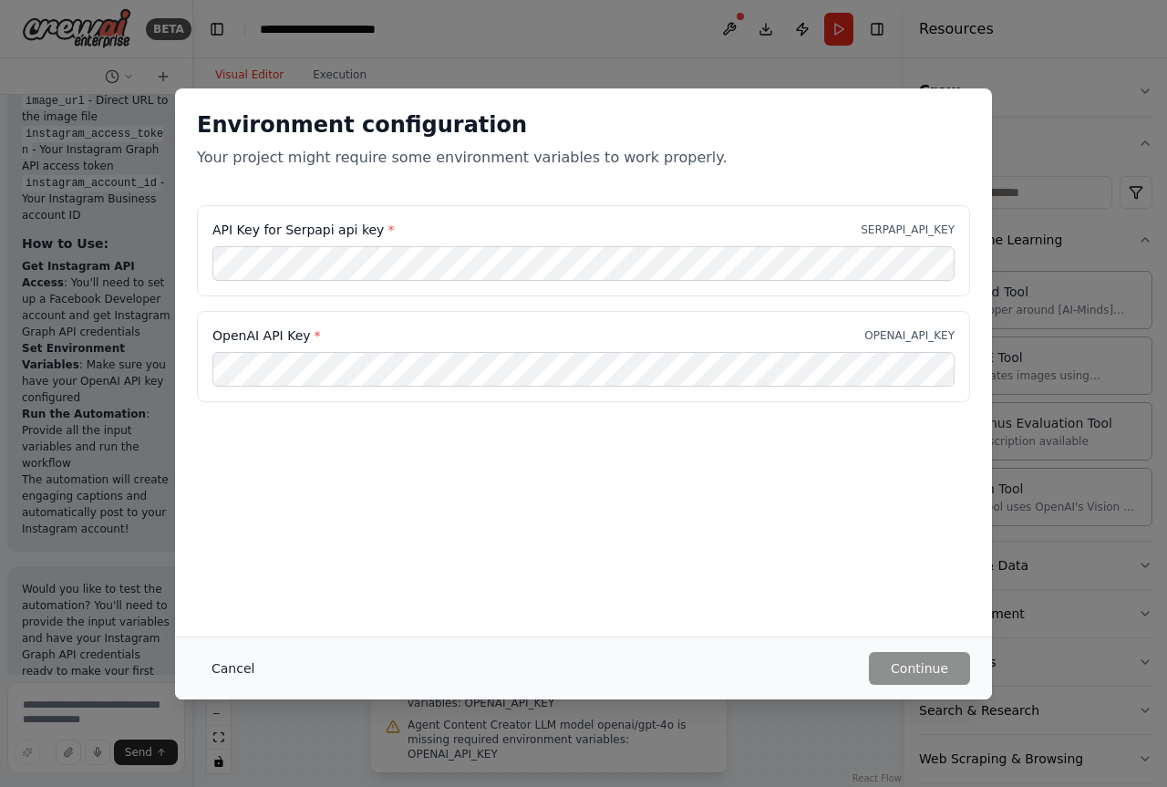
click at [234, 681] on button "Cancel" at bounding box center [233, 668] width 72 height 33
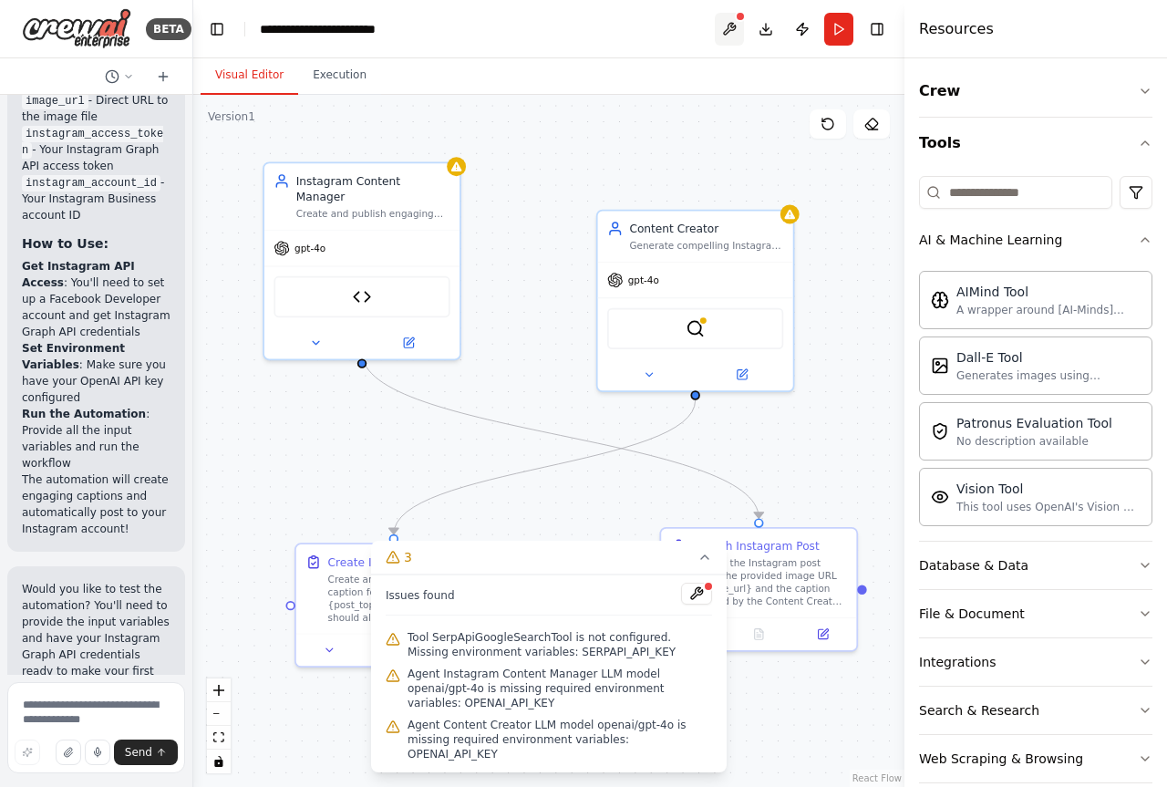
click at [738, 30] on button at bounding box center [729, 29] width 29 height 33
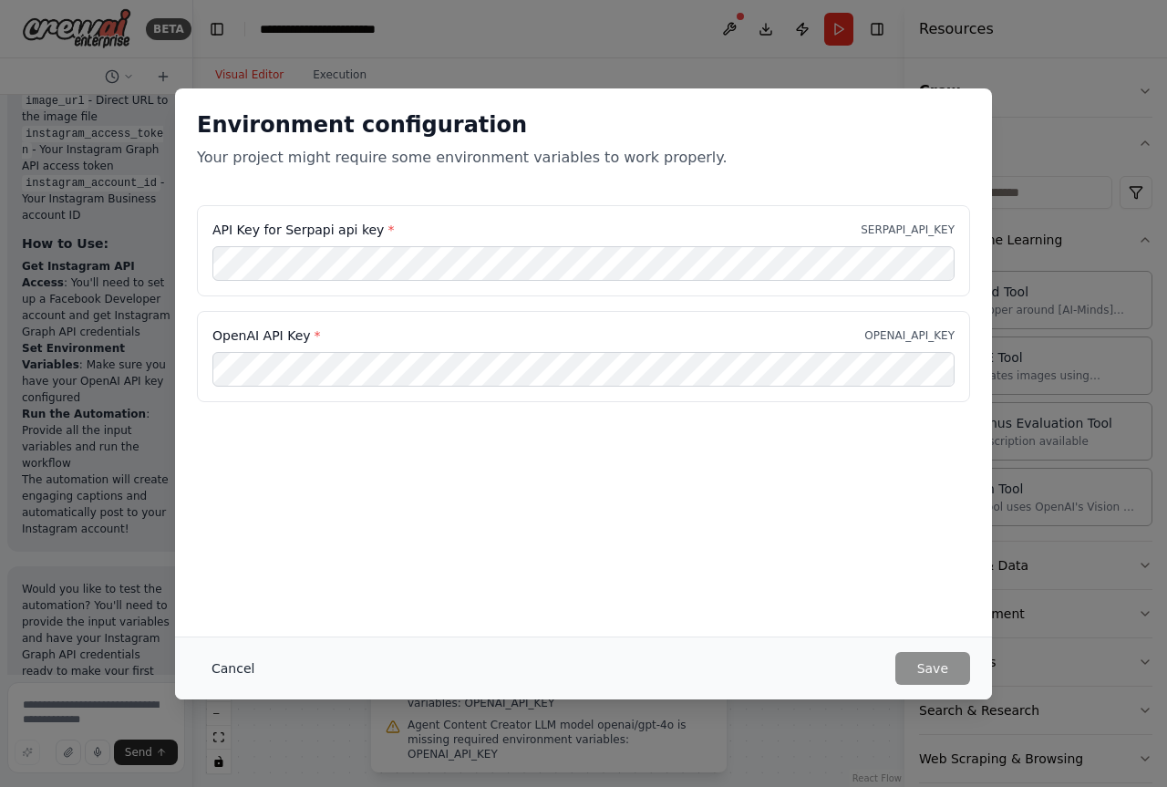
click at [221, 664] on button "Cancel" at bounding box center [233, 668] width 72 height 33
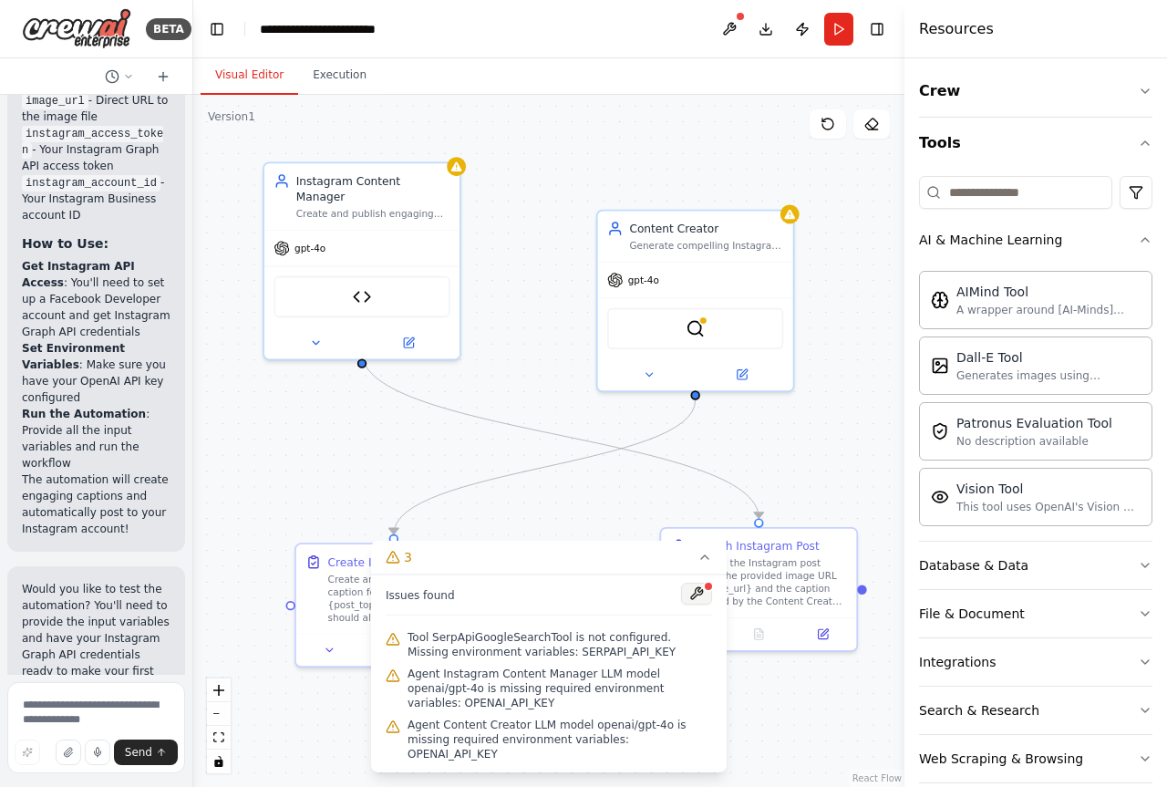
click at [706, 604] on button at bounding box center [696, 593] width 31 height 22
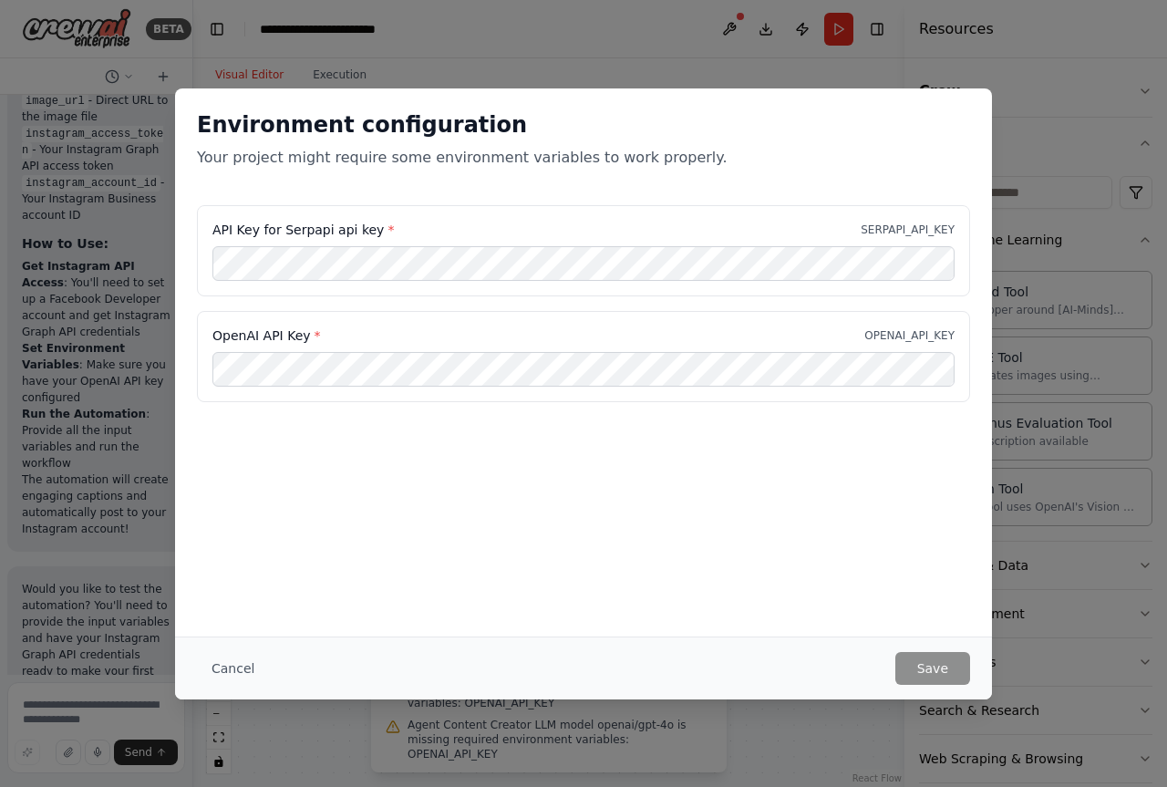
click at [235, 653] on button "Cancel" at bounding box center [233, 668] width 72 height 33
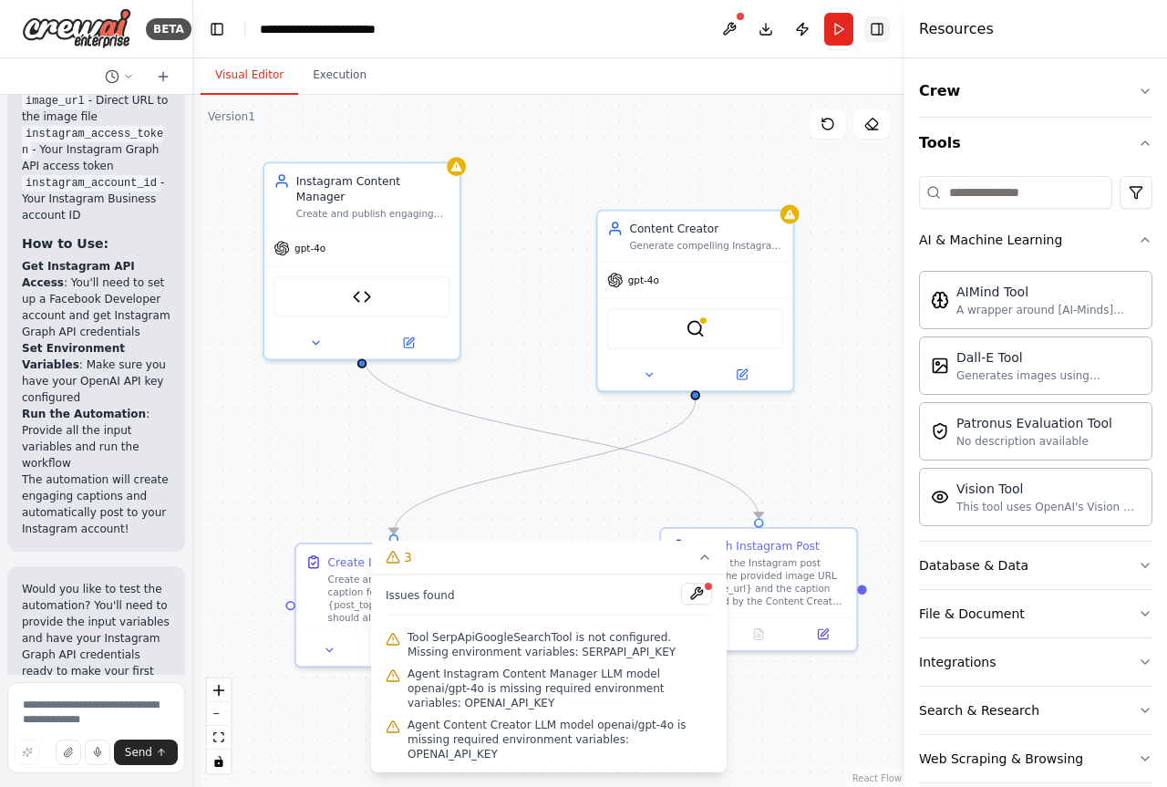
drag, startPoint x: 877, startPoint y: 42, endPoint x: 879, endPoint y: 32, distance: 10.2
click at [879, 43] on header "**********" at bounding box center [548, 29] width 711 height 58
click at [879, 28] on button "Toggle Right Sidebar" at bounding box center [877, 29] width 26 height 26
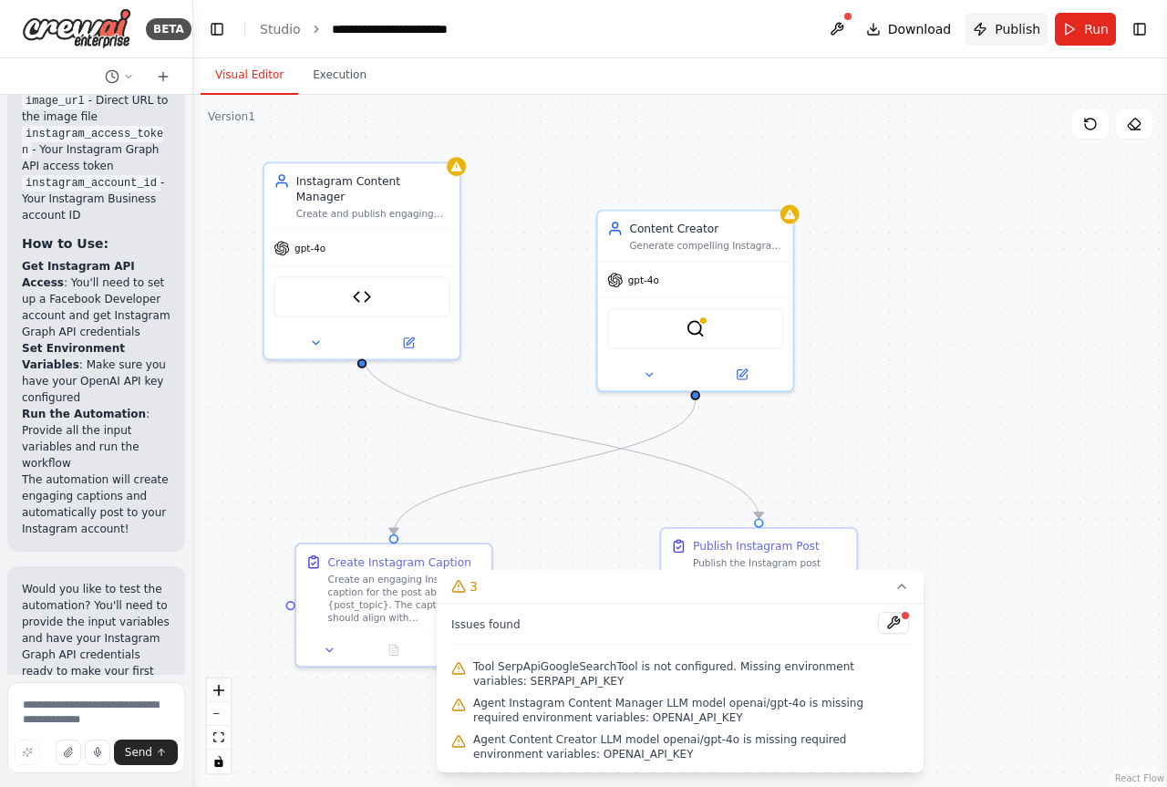
click at [1022, 34] on span "Publish" at bounding box center [1017, 29] width 46 height 18
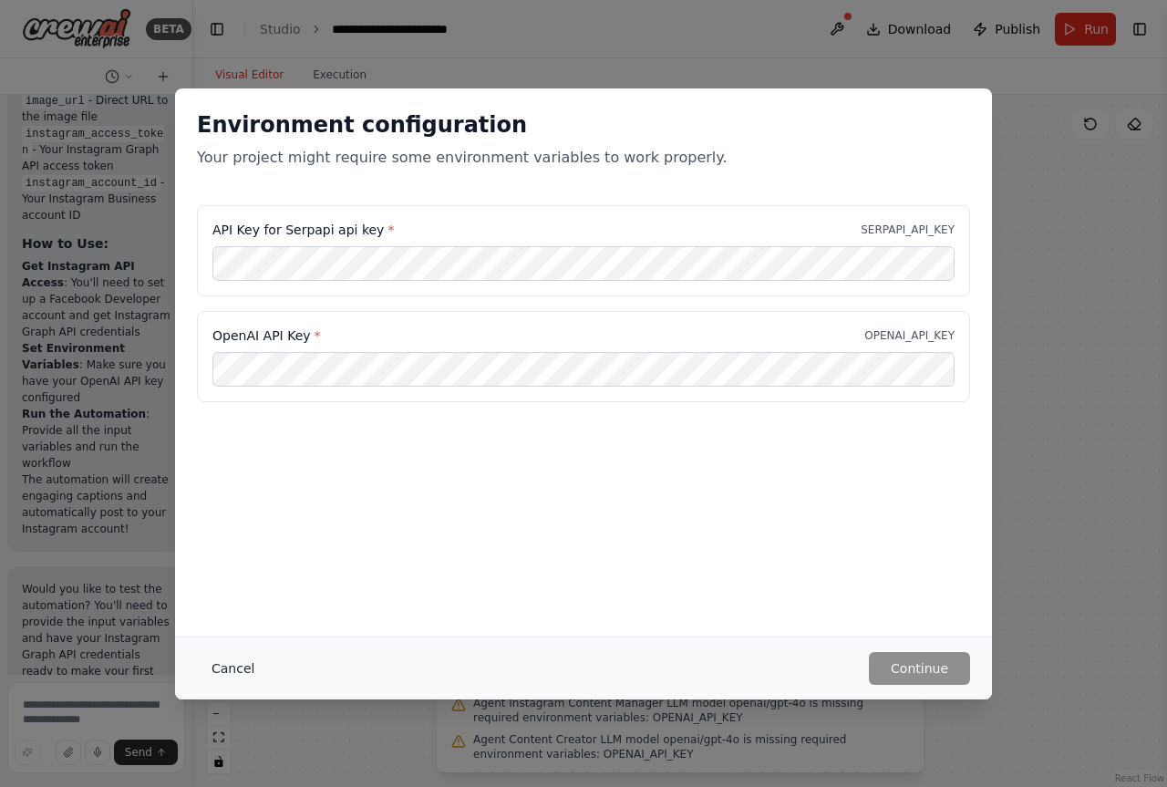
click at [232, 665] on button "Cancel" at bounding box center [233, 668] width 72 height 33
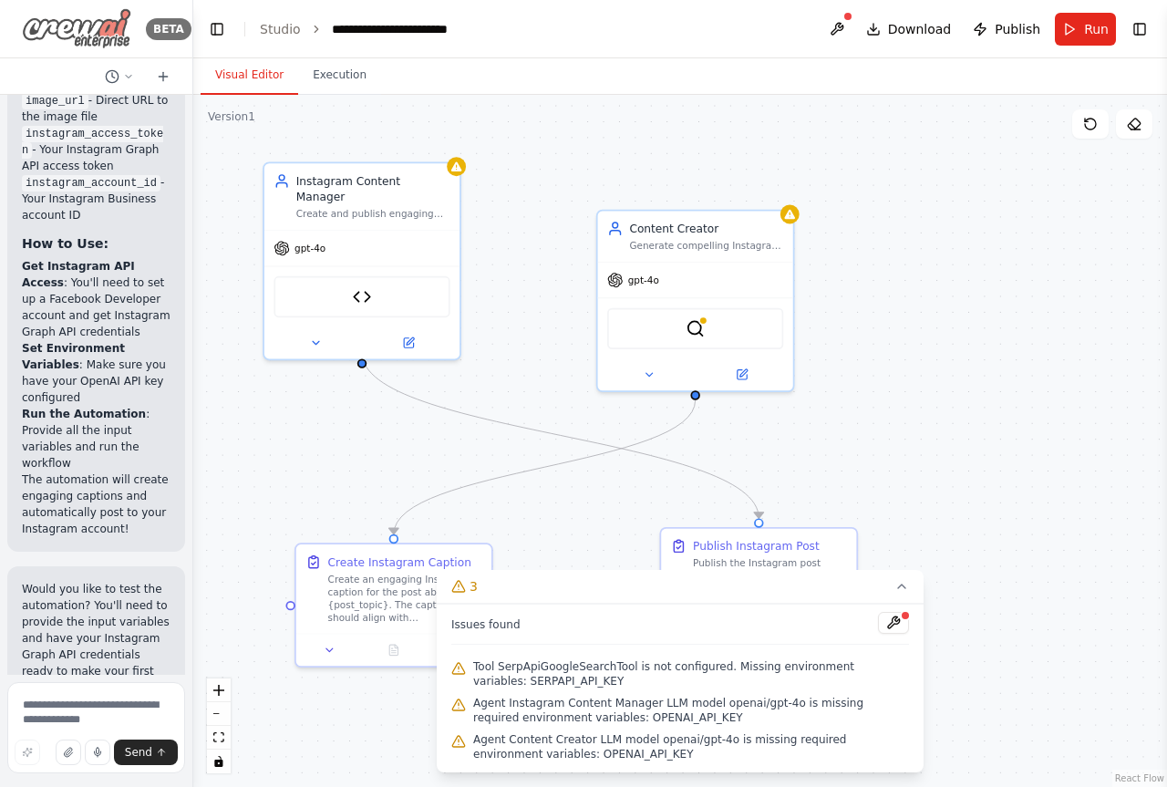
click at [100, 35] on img at bounding box center [76, 28] width 109 height 41
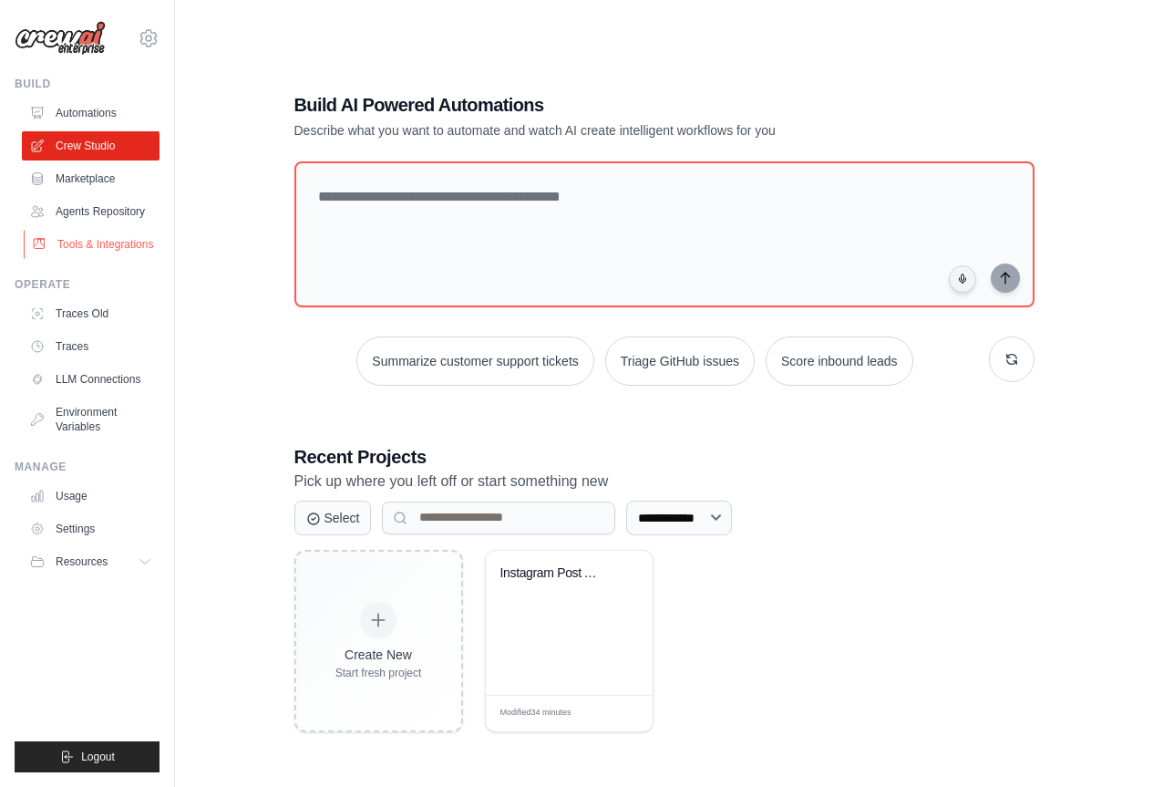
click at [115, 242] on link "Tools & Integrations" at bounding box center [93, 244] width 138 height 29
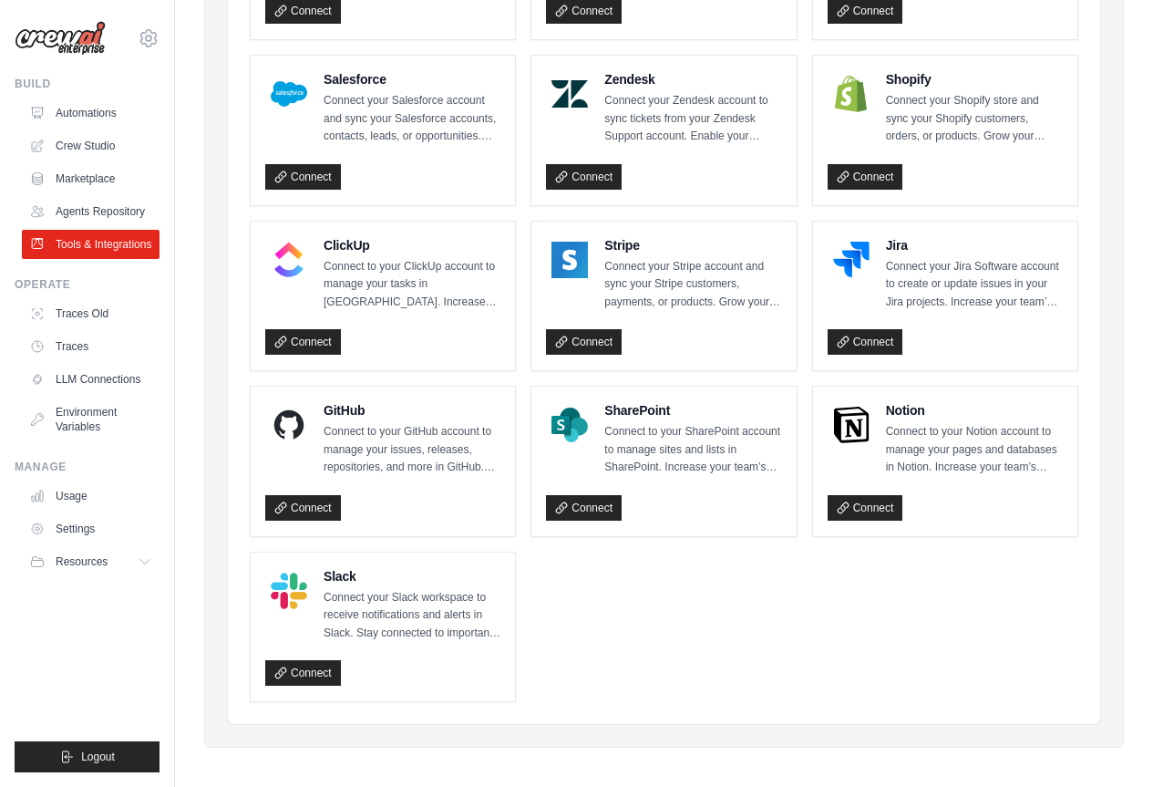
scroll to position [853, 0]
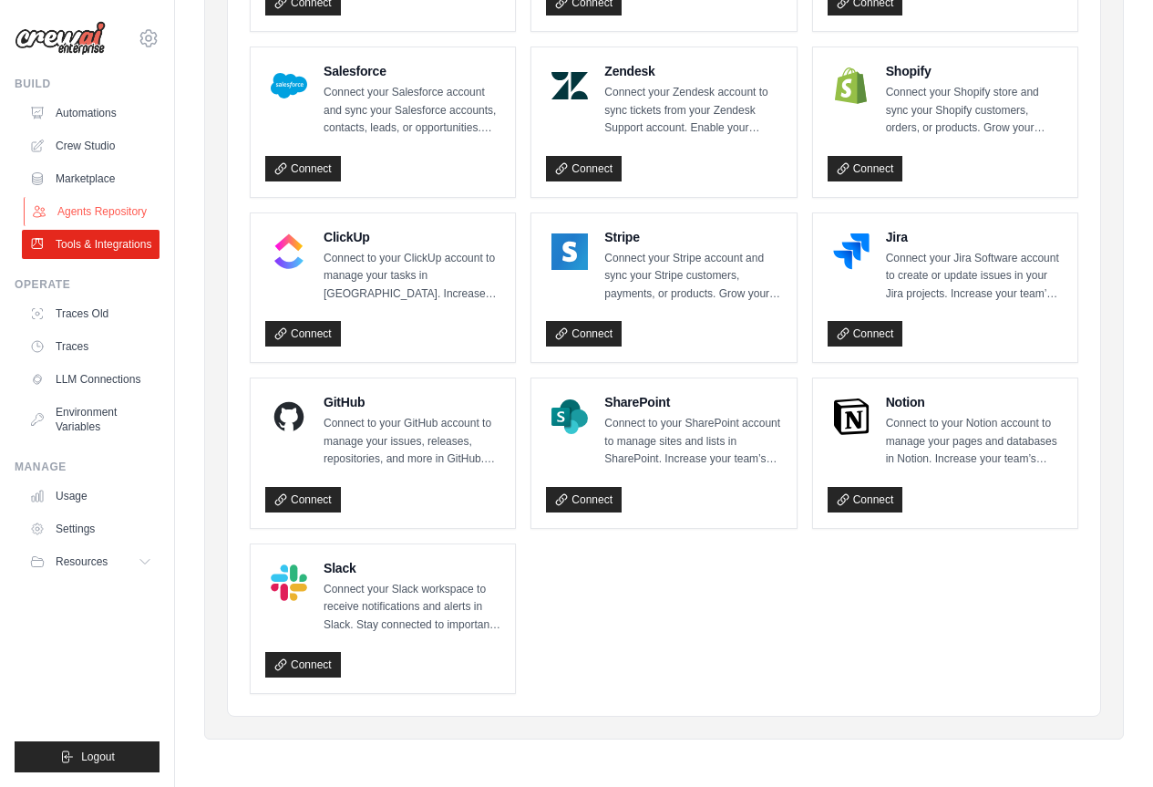
click at [79, 217] on link "Agents Repository" at bounding box center [93, 211] width 138 height 29
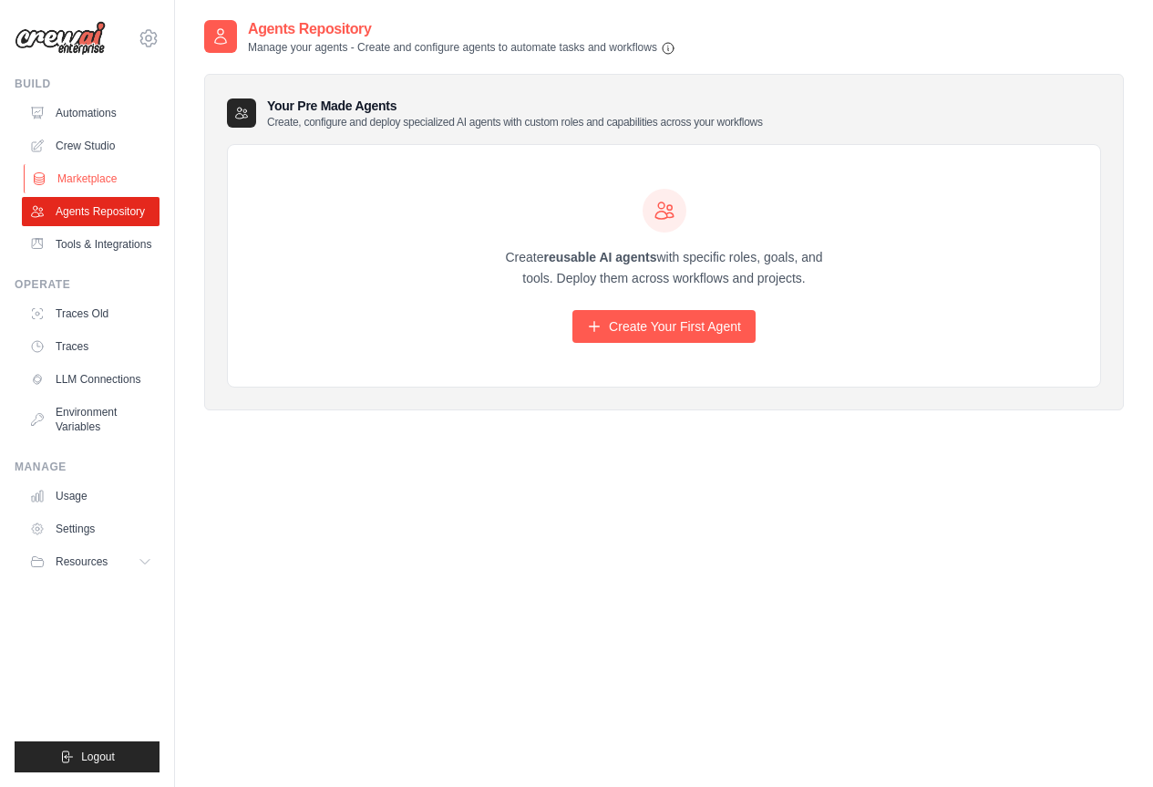
click at [90, 178] on link "Marketplace" at bounding box center [93, 178] width 138 height 29
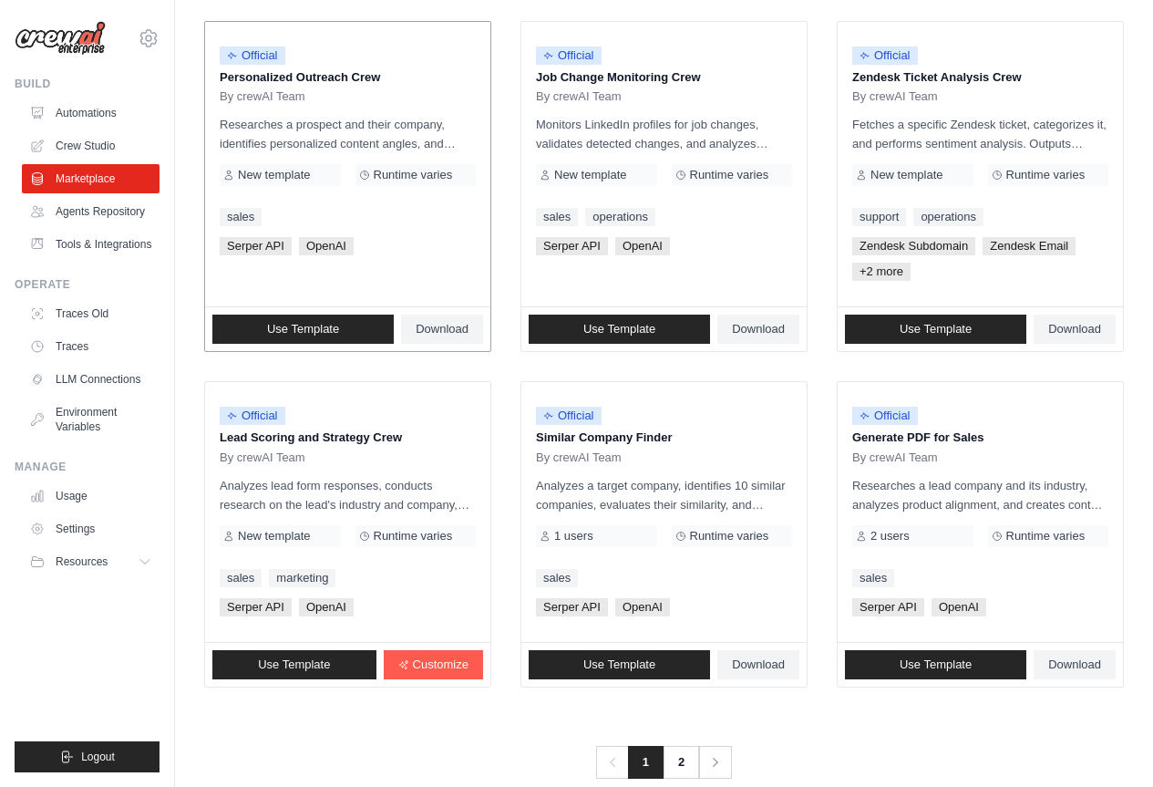
scroll to position [953, 0]
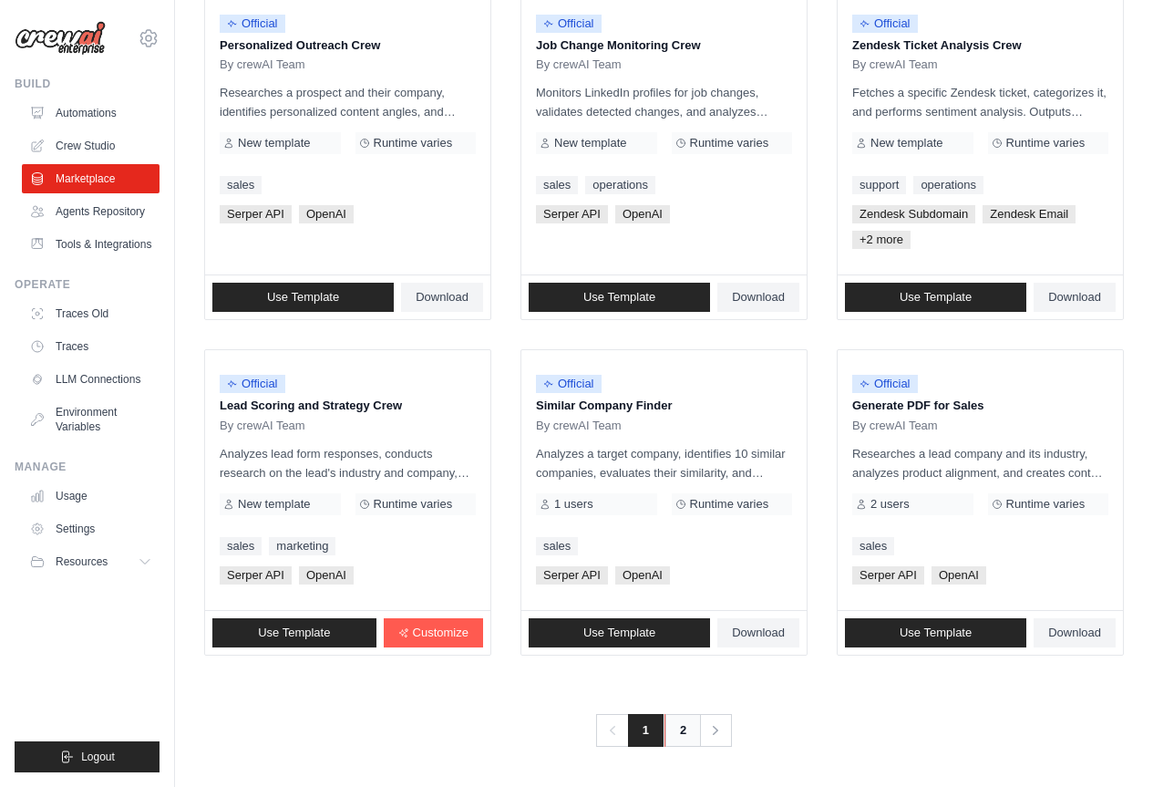
click at [694, 731] on link "2" at bounding box center [682, 730] width 36 height 33
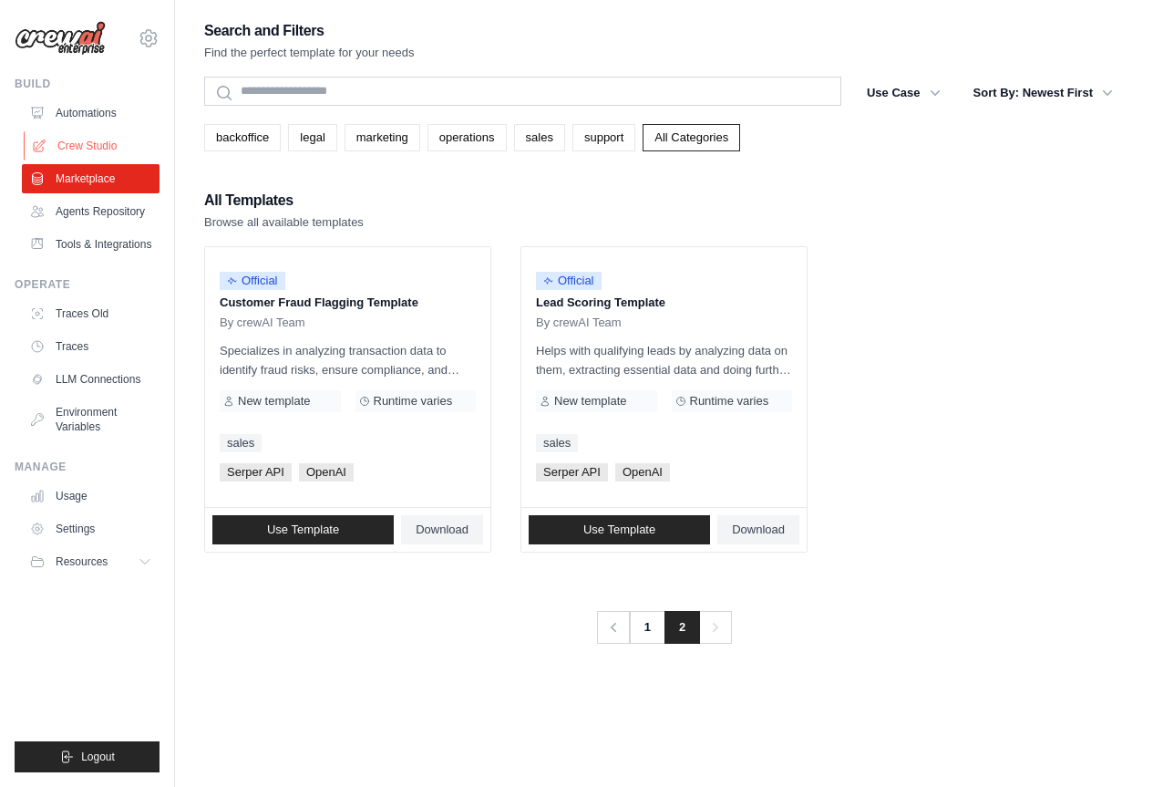
click at [81, 132] on link "Crew Studio" at bounding box center [93, 145] width 138 height 29
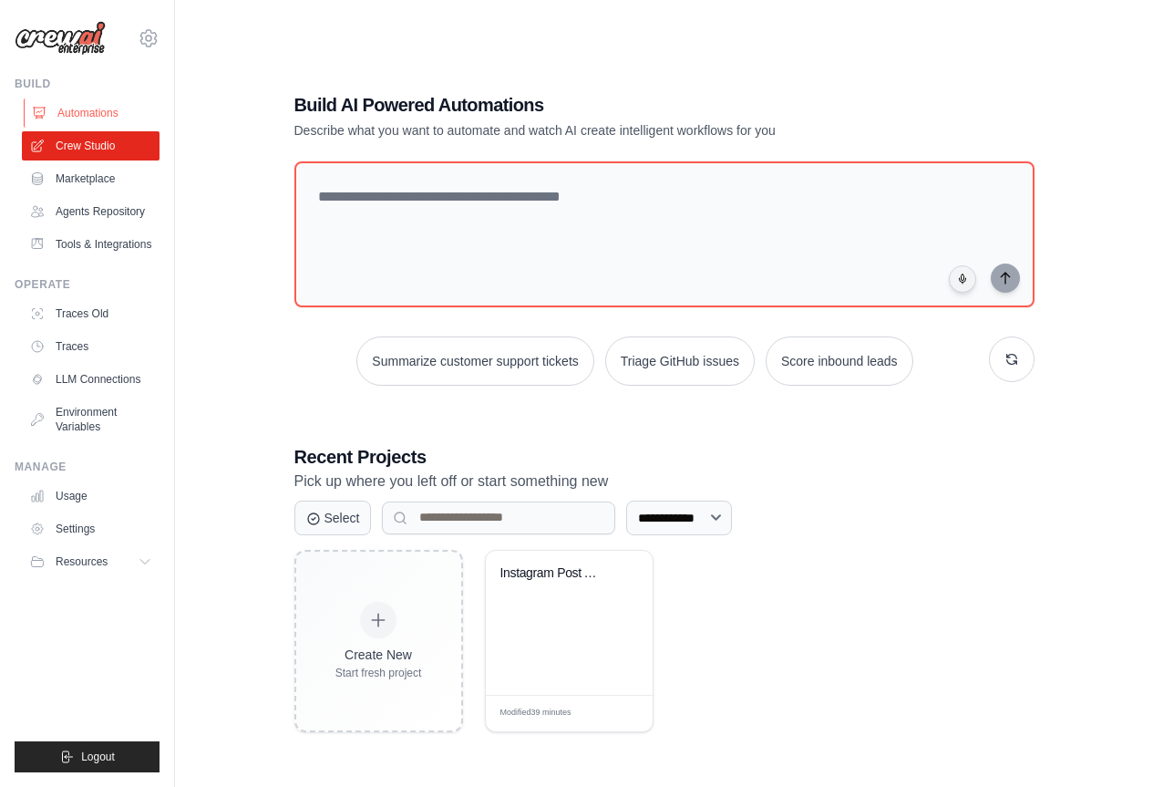
click at [90, 117] on link "Automations" at bounding box center [93, 112] width 138 height 29
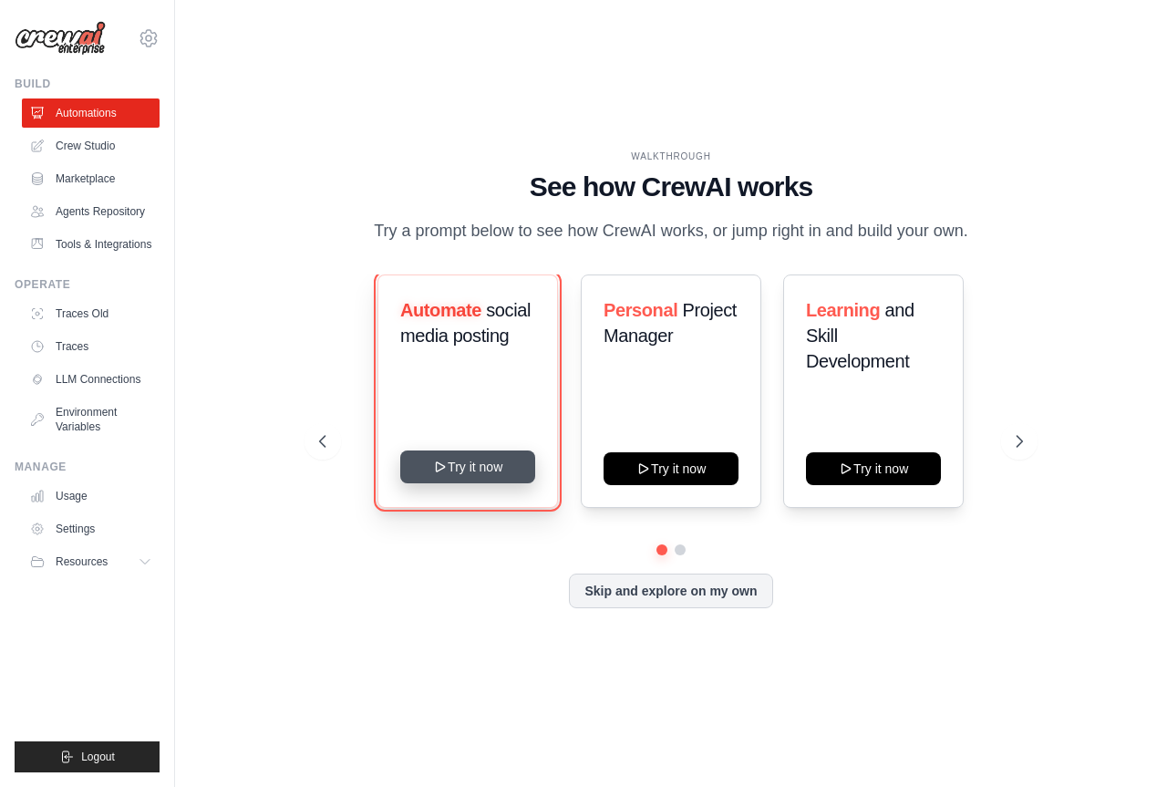
click at [498, 458] on button "Try it now" at bounding box center [467, 466] width 135 height 33
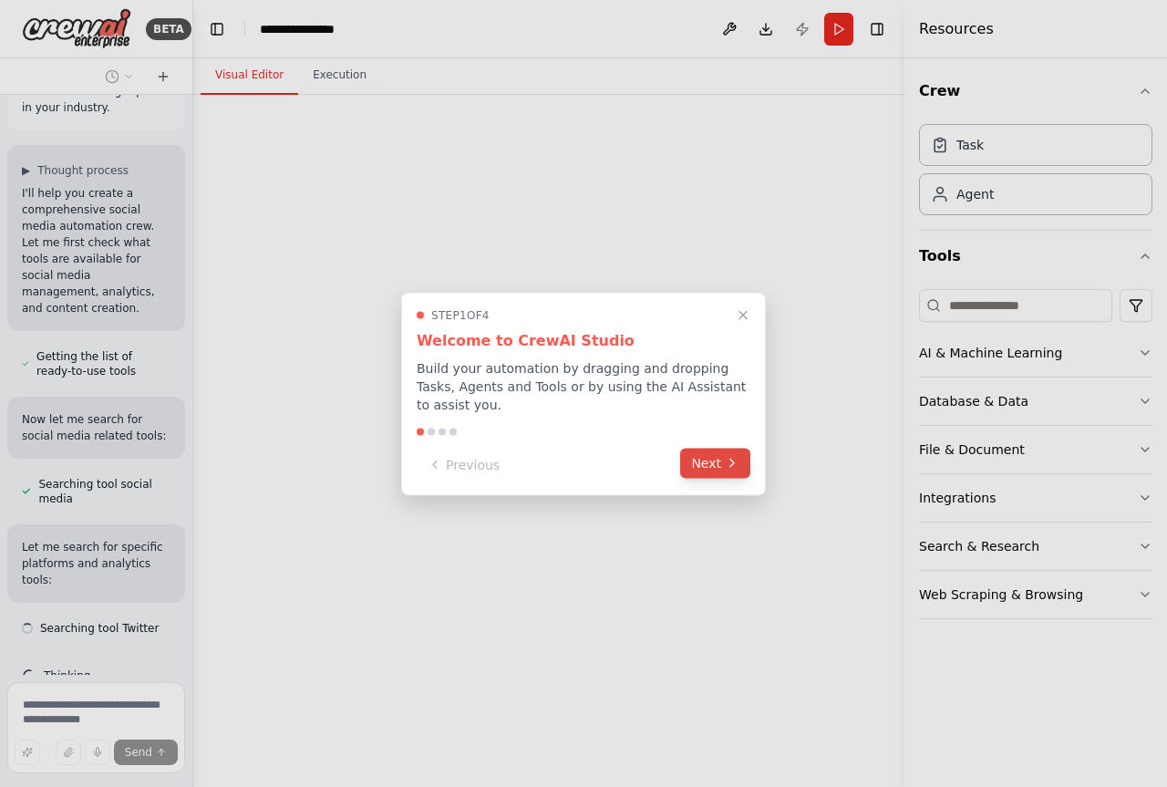
scroll to position [209, 0]
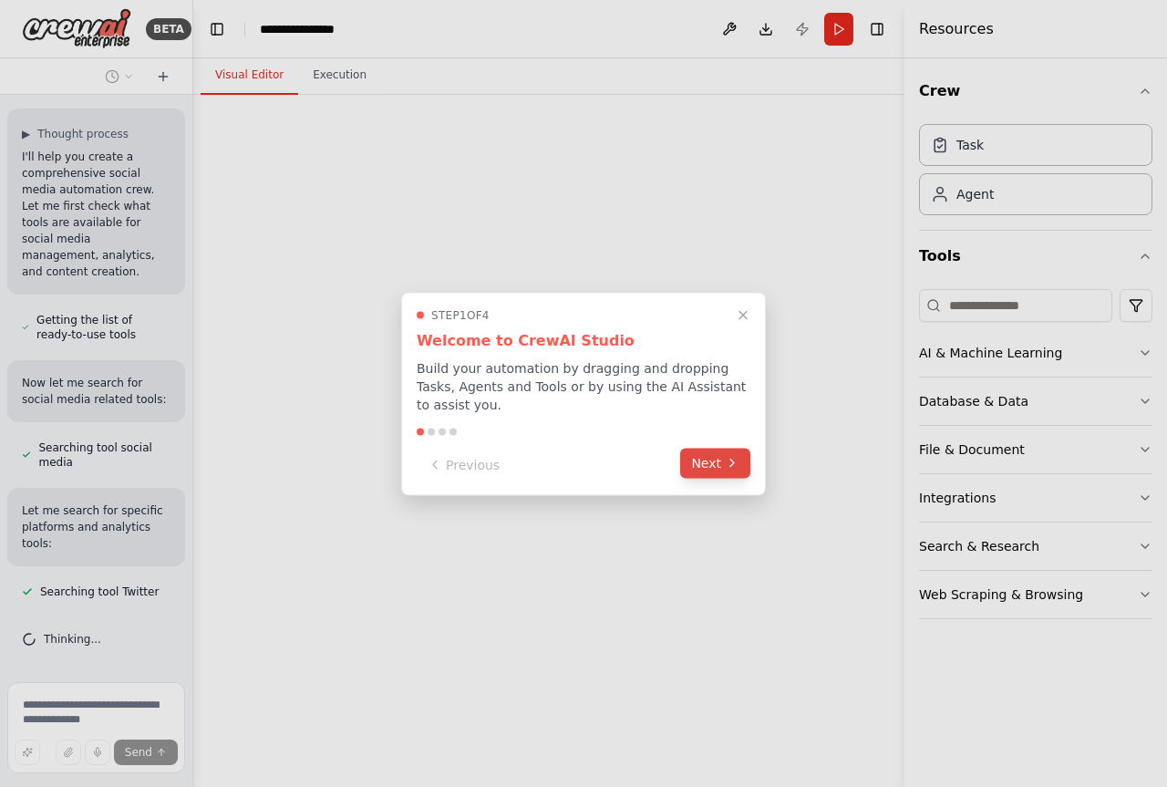
click at [727, 457] on icon at bounding box center [732, 463] width 15 height 15
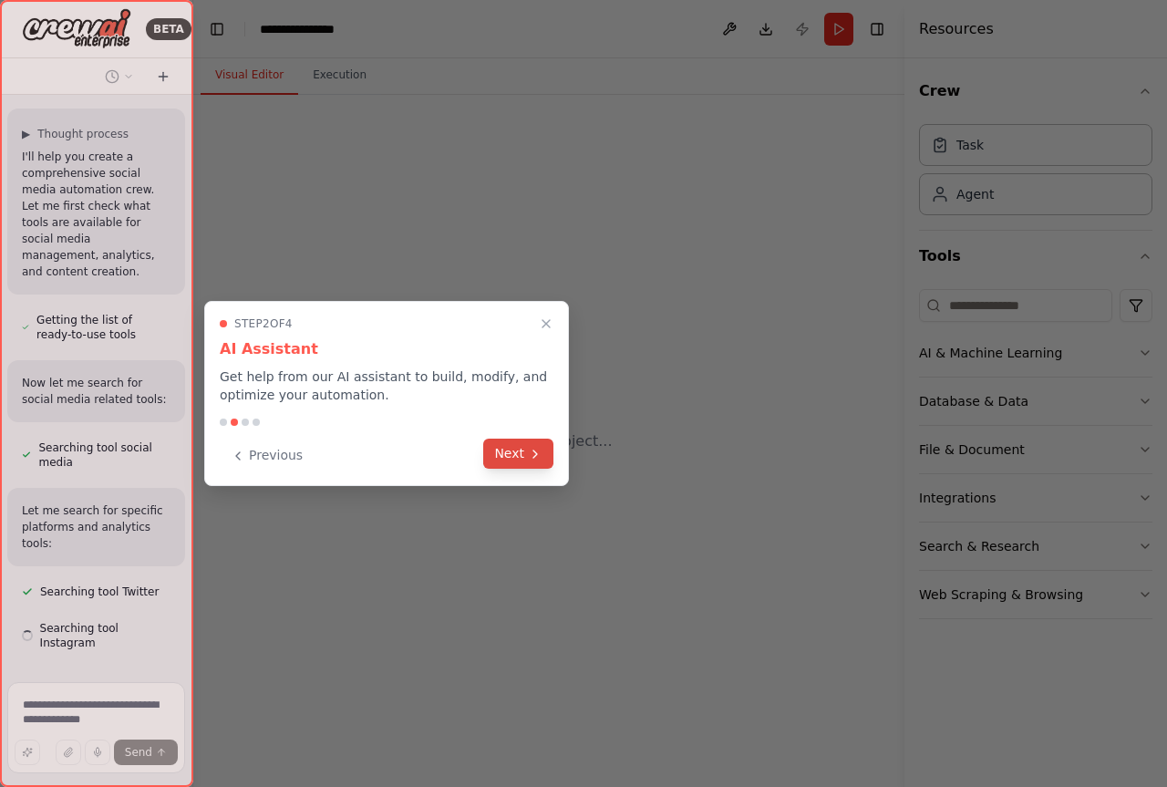
scroll to position [260, 0]
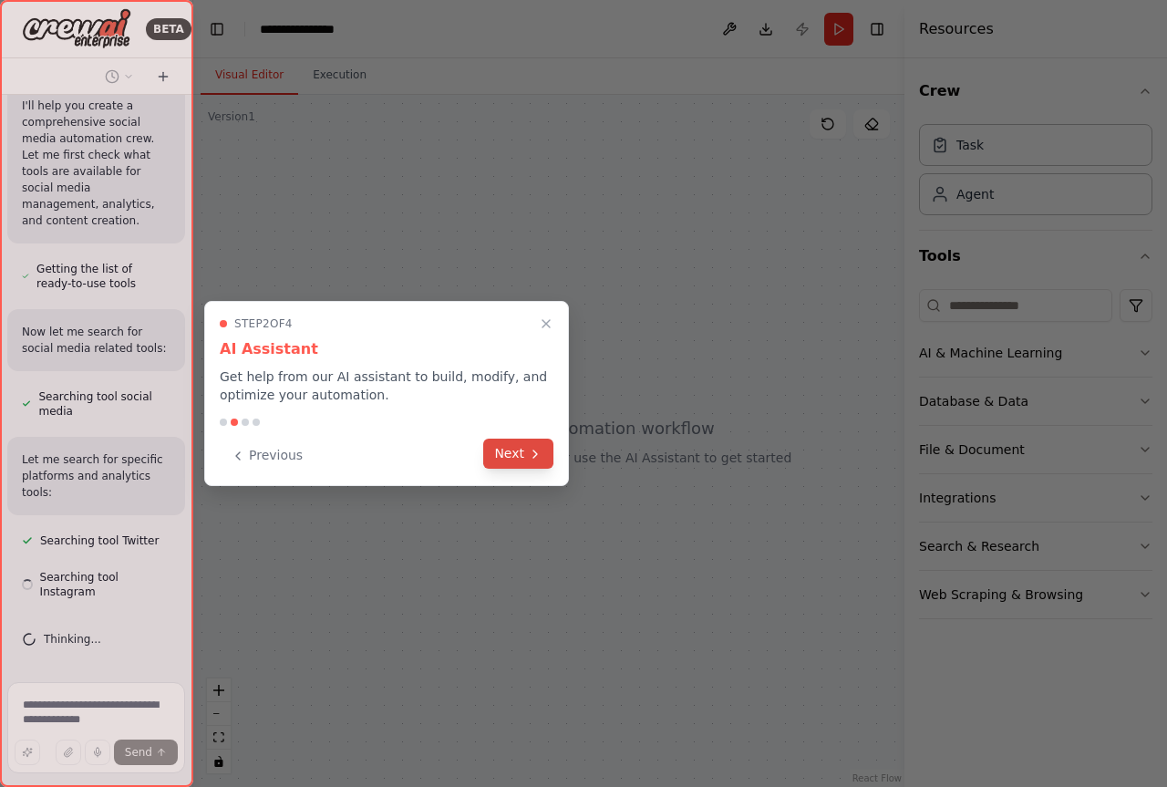
click at [522, 459] on button "Next" at bounding box center [518, 453] width 70 height 30
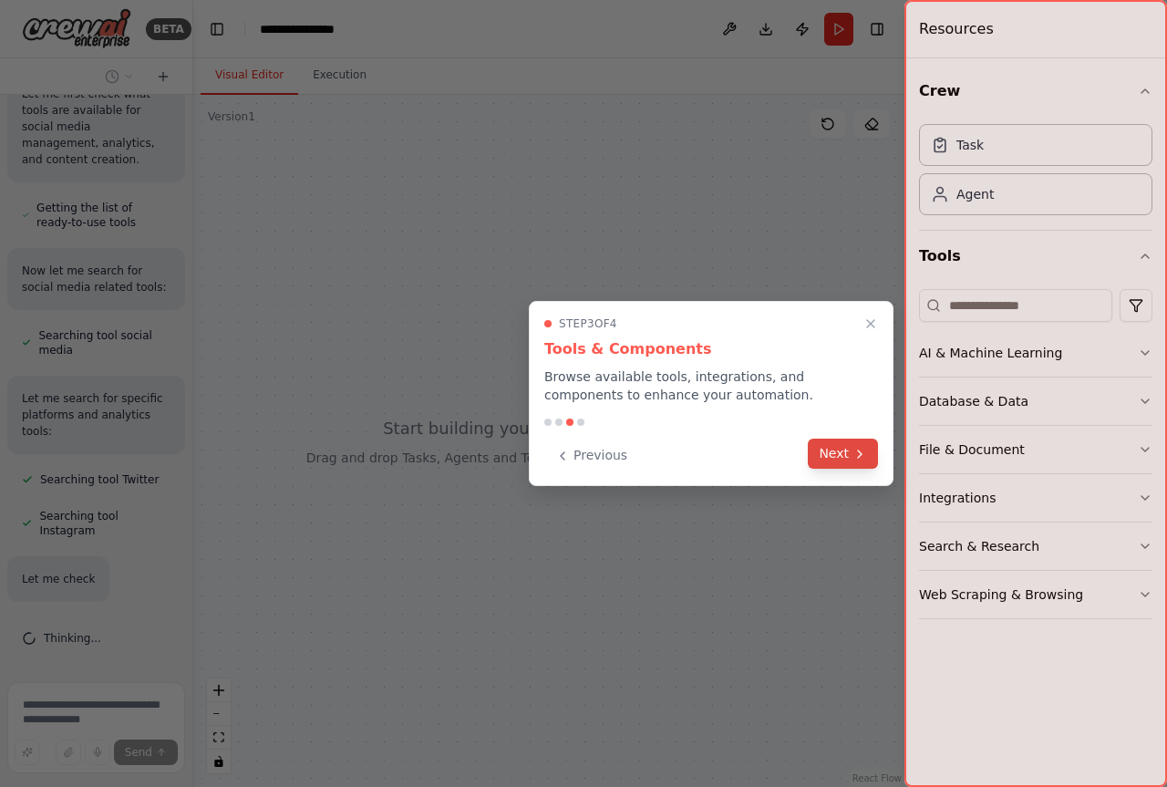
scroll to position [404, 0]
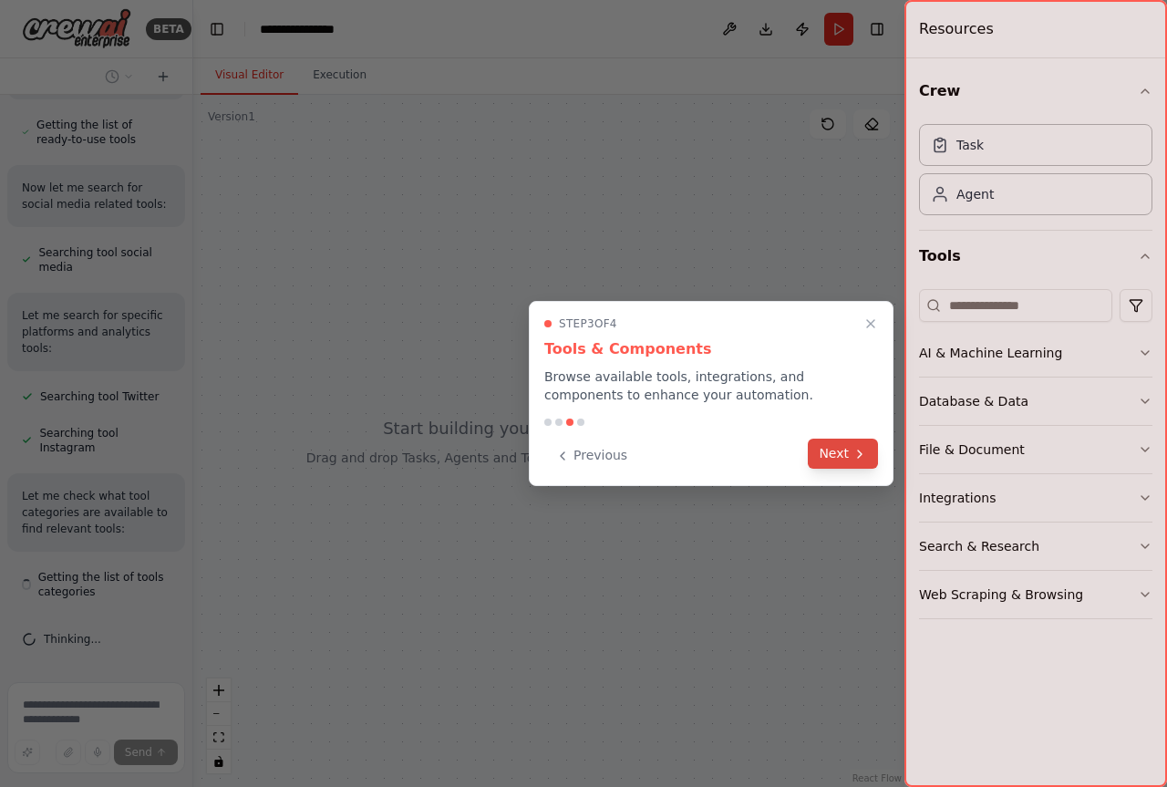
click at [854, 458] on icon at bounding box center [859, 454] width 15 height 15
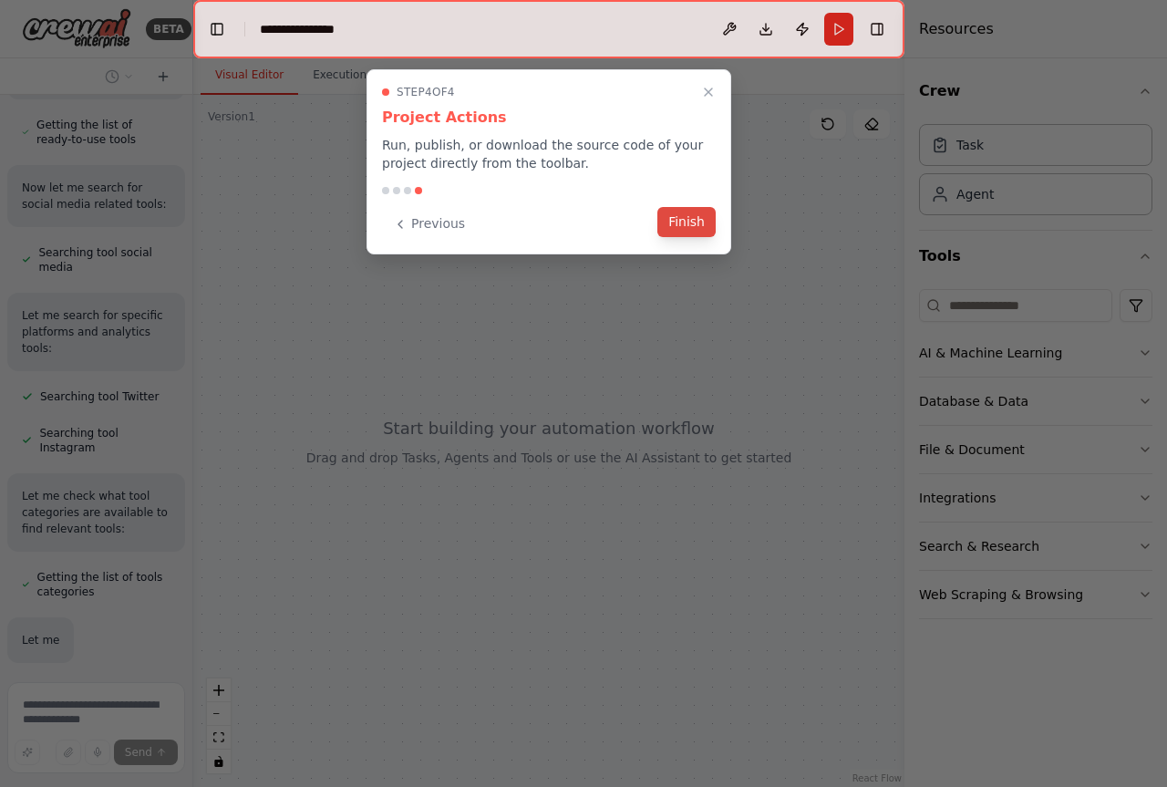
scroll to position [562, 0]
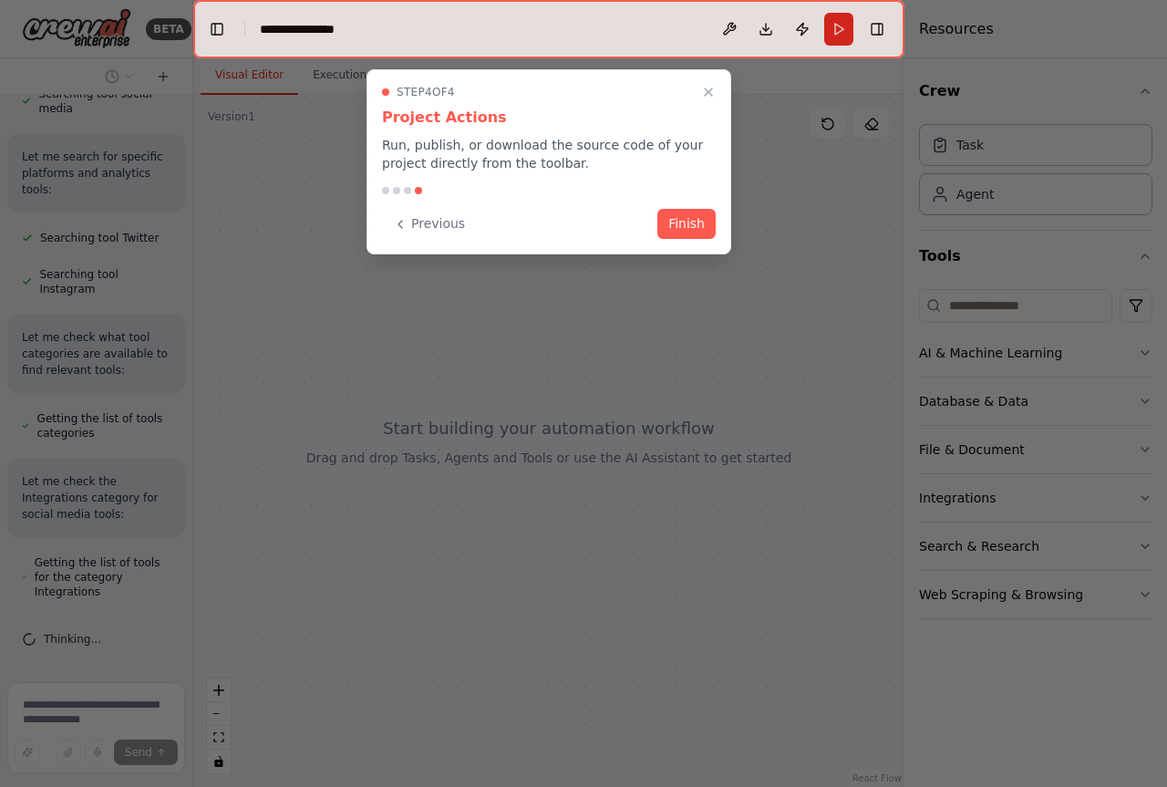
click at [365, 21] on div at bounding box center [548, 29] width 711 height 58
click at [708, 220] on button "Finish" at bounding box center [686, 222] width 58 height 30
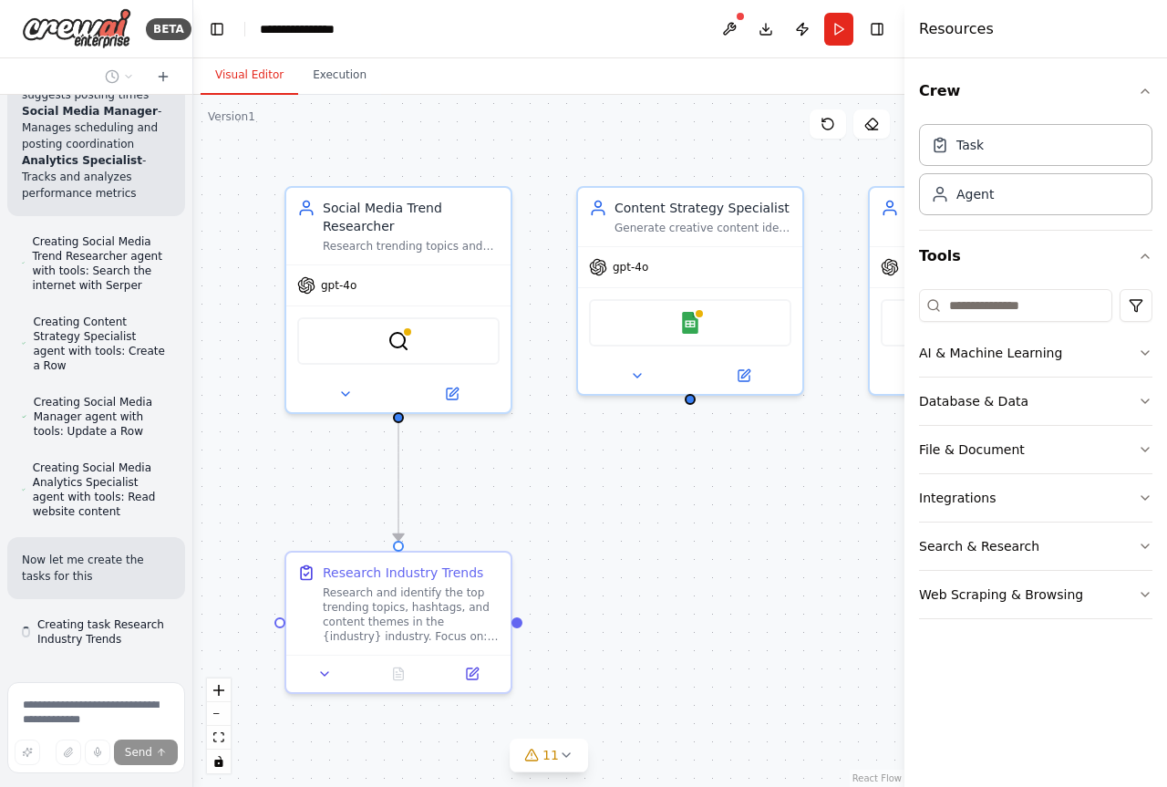
scroll to position [1959, 0]
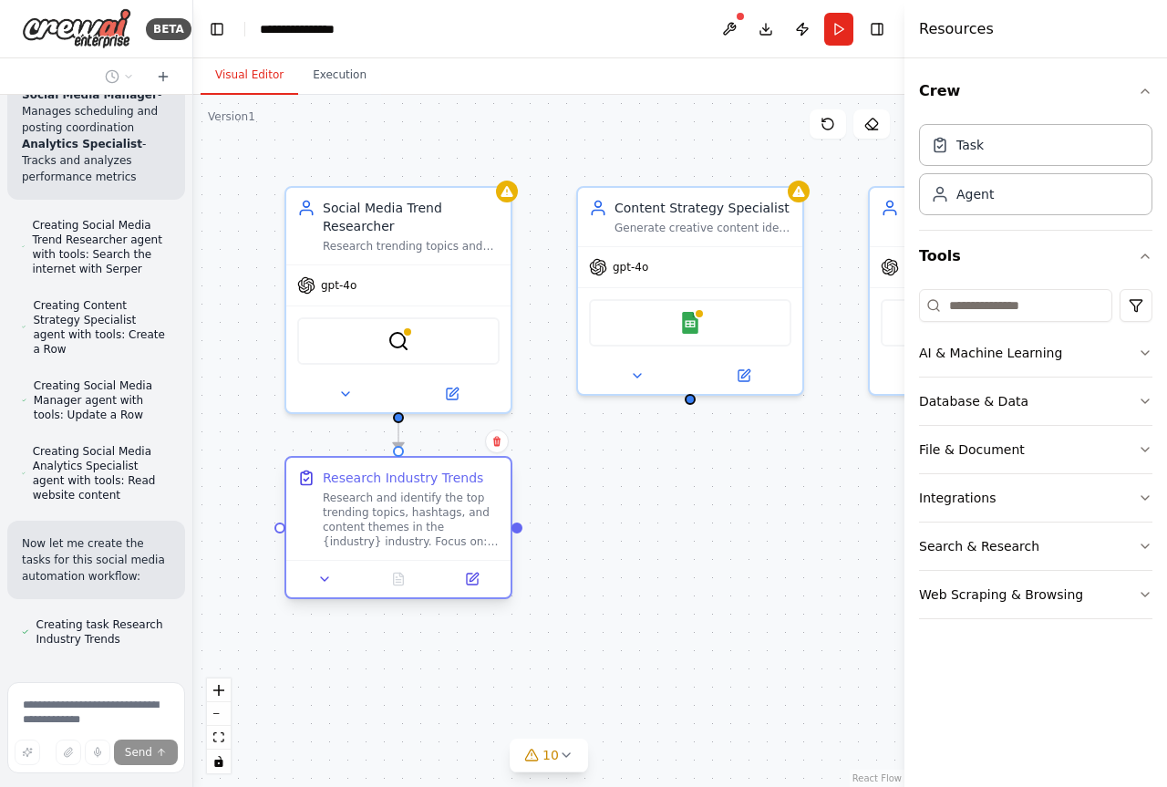
drag, startPoint x: 388, startPoint y: 610, endPoint x: 371, endPoint y: 546, distance: 66.1
click at [382, 523] on div "Research and identify the top trending topics, hashtags, and content themes in …" at bounding box center [411, 519] width 177 height 58
click at [317, 577] on icon at bounding box center [324, 578] width 15 height 15
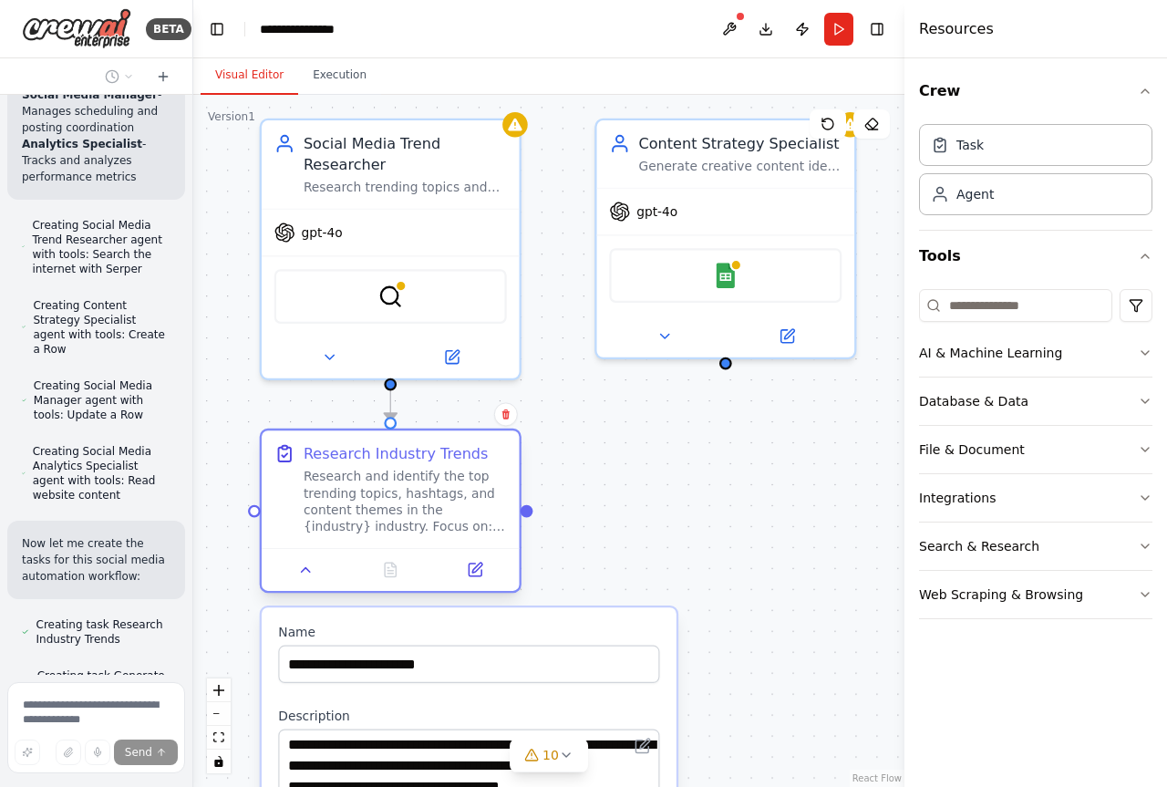
scroll to position [2010, 0]
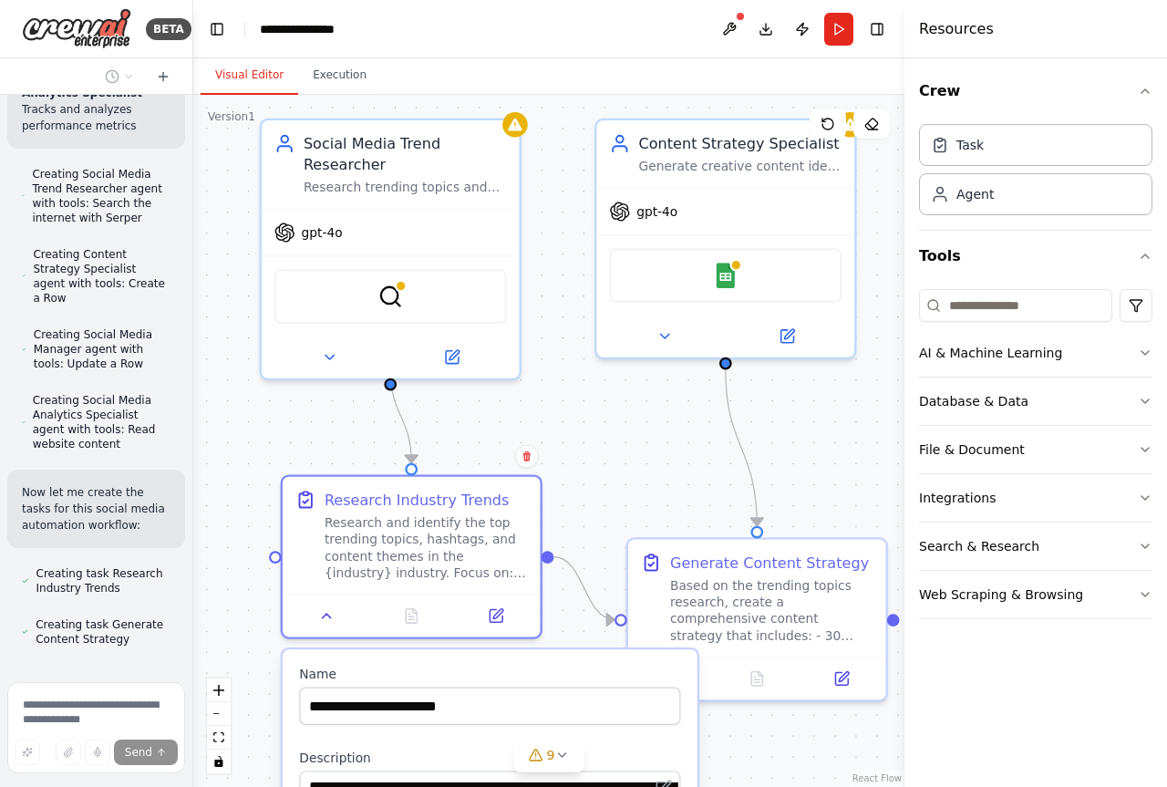
drag, startPoint x: 444, startPoint y: 634, endPoint x: 450, endPoint y: 668, distance: 34.3
click at [452, 571] on div "Research and identify the top trending topics, hashtags, and content themes in …" at bounding box center [425, 547] width 203 height 67
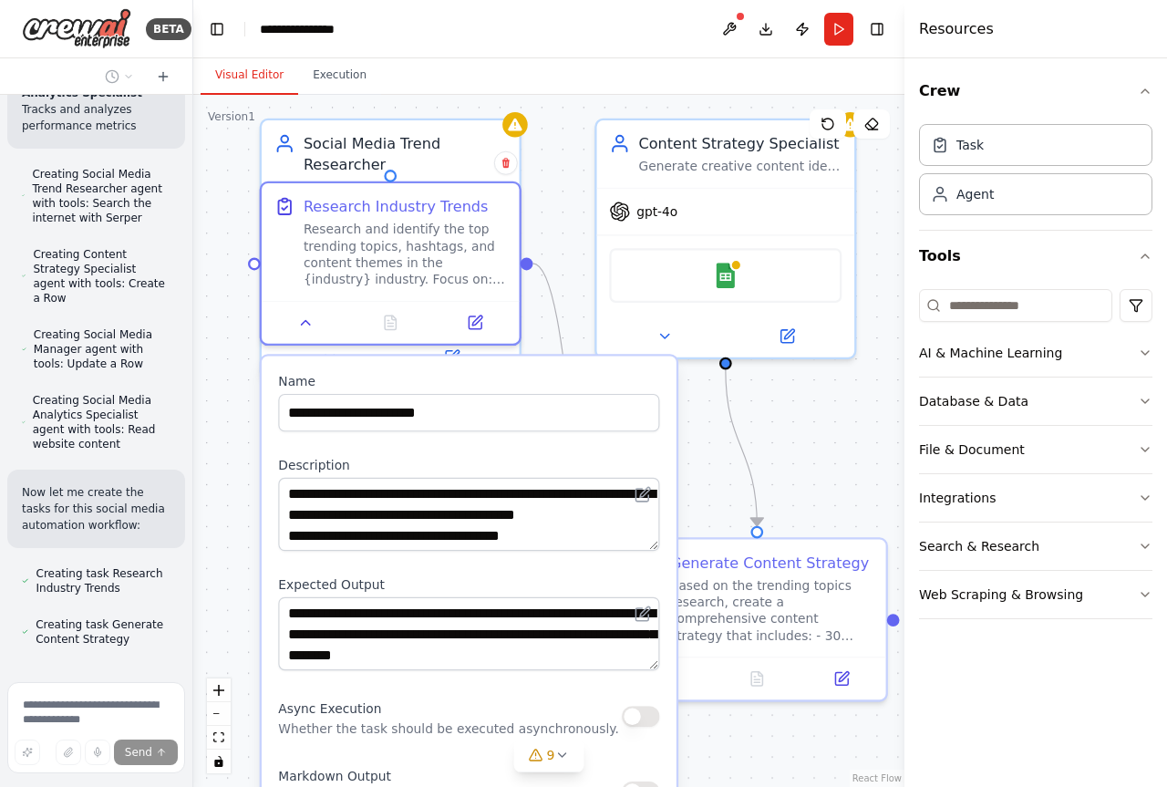
drag, startPoint x: 453, startPoint y: 684, endPoint x: 452, endPoint y: 383, distance: 301.7
click at [452, 383] on div "**********" at bounding box center [468, 402] width 381 height 58
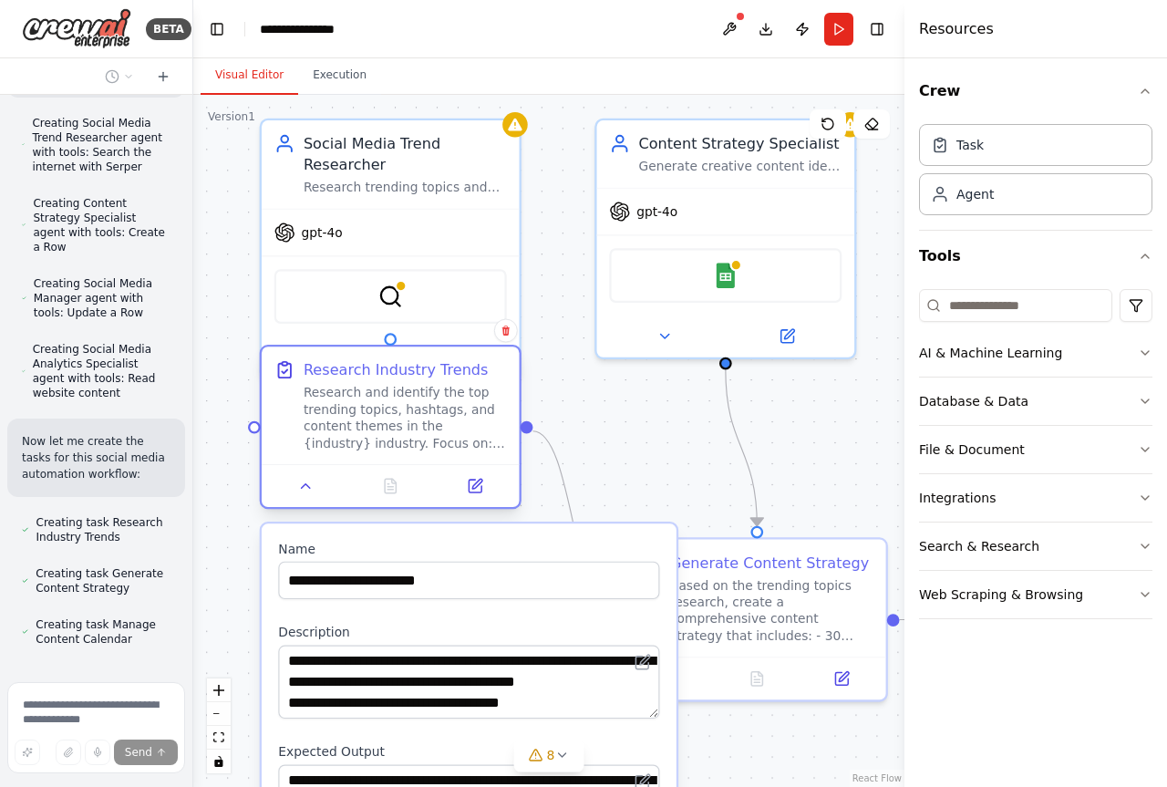
drag, startPoint x: 393, startPoint y: 611, endPoint x: 400, endPoint y: 414, distance: 197.0
click at [400, 414] on div "Research and identify the top trending topics, hashtags, and content themes in …" at bounding box center [405, 418] width 203 height 67
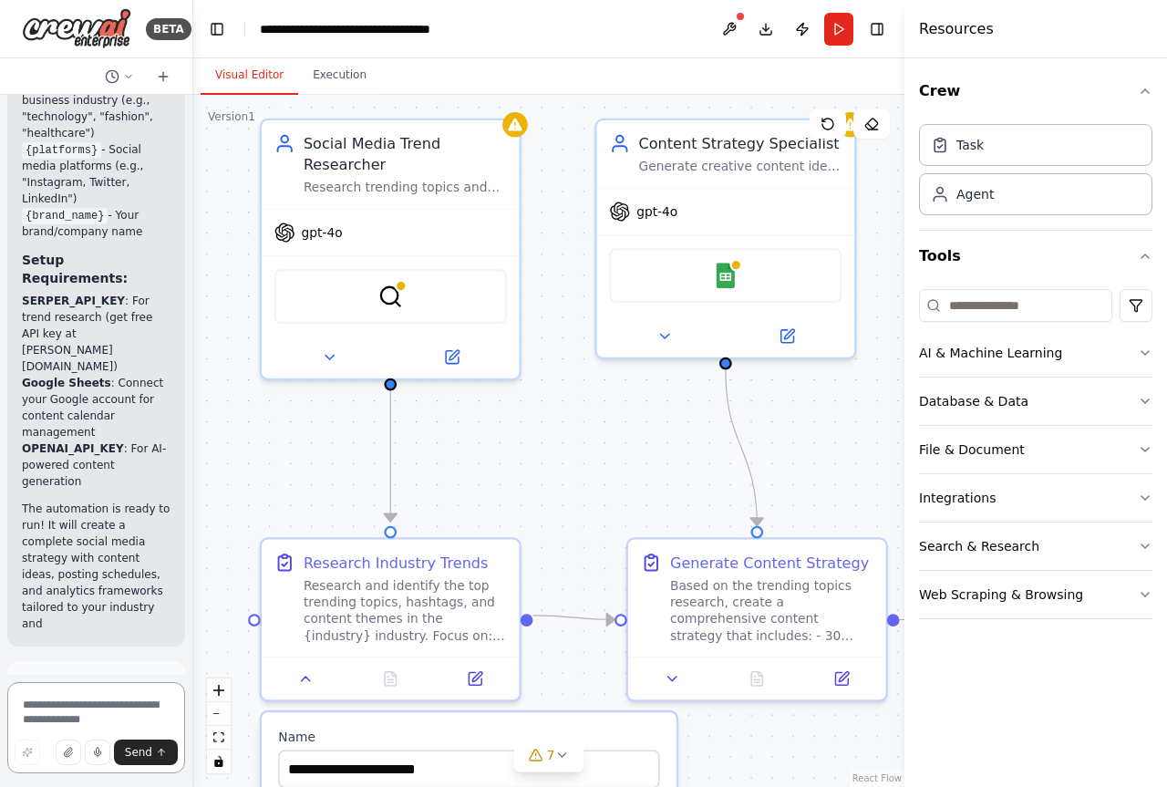
scroll to position [4487, 0]
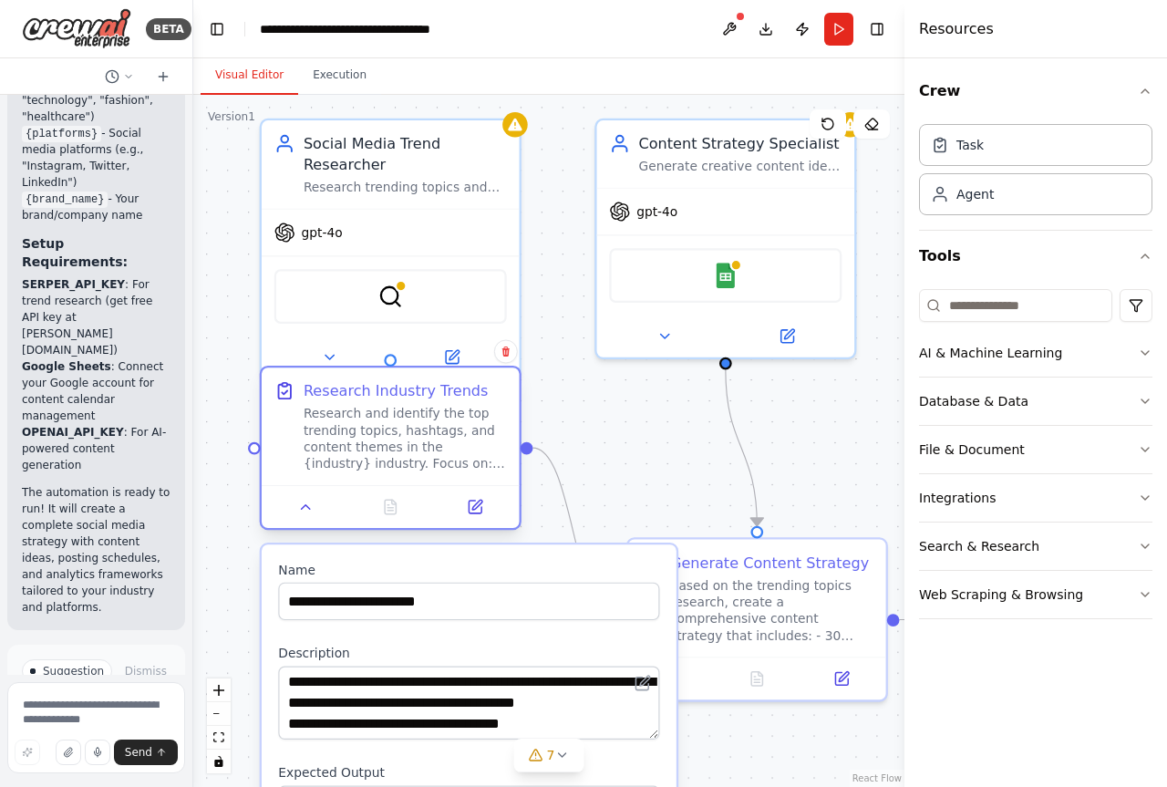
drag, startPoint x: 411, startPoint y: 602, endPoint x: 401, endPoint y: 434, distance: 168.0
click at [401, 434] on div "Research and identify the top trending topics, hashtags, and content themes in …" at bounding box center [405, 439] width 203 height 67
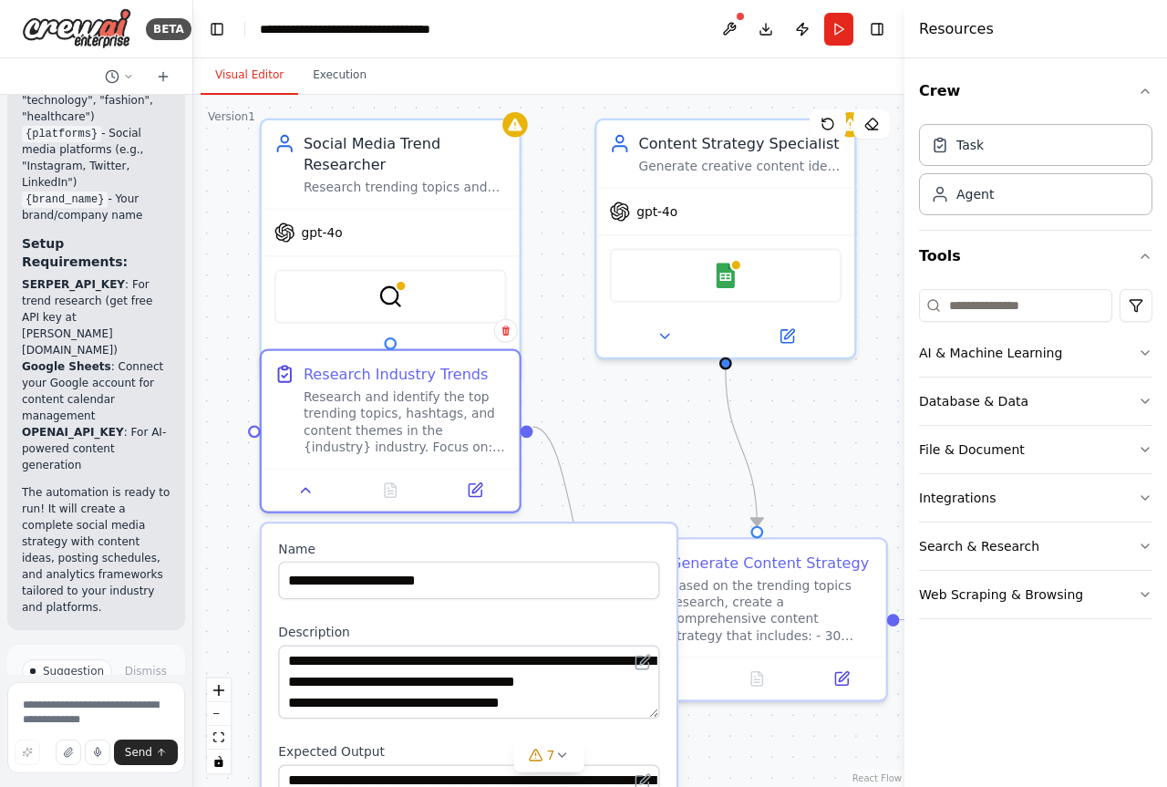
drag, startPoint x: 471, startPoint y: 570, endPoint x: 464, endPoint y: 551, distance: 20.5
click at [464, 551] on label "Name" at bounding box center [468, 548] width 381 height 16
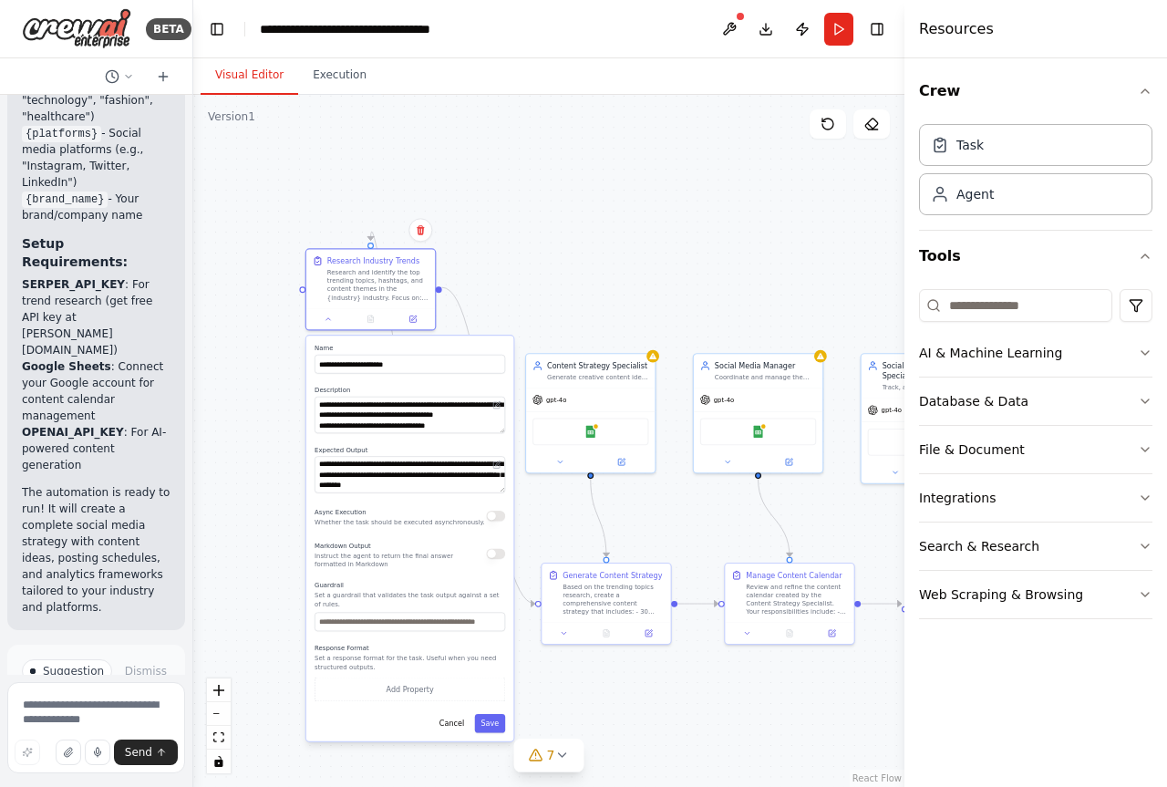
drag, startPoint x: 451, startPoint y: 615, endPoint x: 396, endPoint y: 391, distance: 230.8
click at [396, 391] on div "**********" at bounding box center [409, 409] width 190 height 47
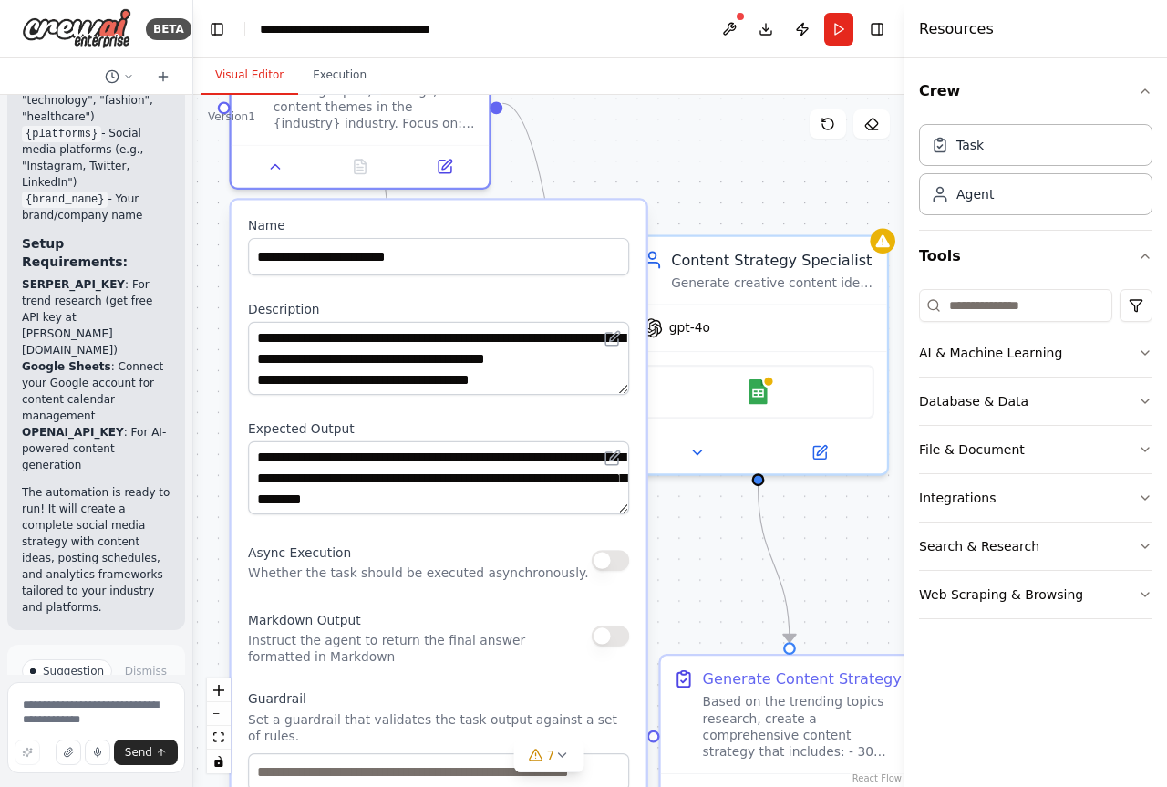
drag, startPoint x: 310, startPoint y: 418, endPoint x: 356, endPoint y: 417, distance: 46.5
click at [356, 417] on div "**********" at bounding box center [439, 606] width 415 height 810
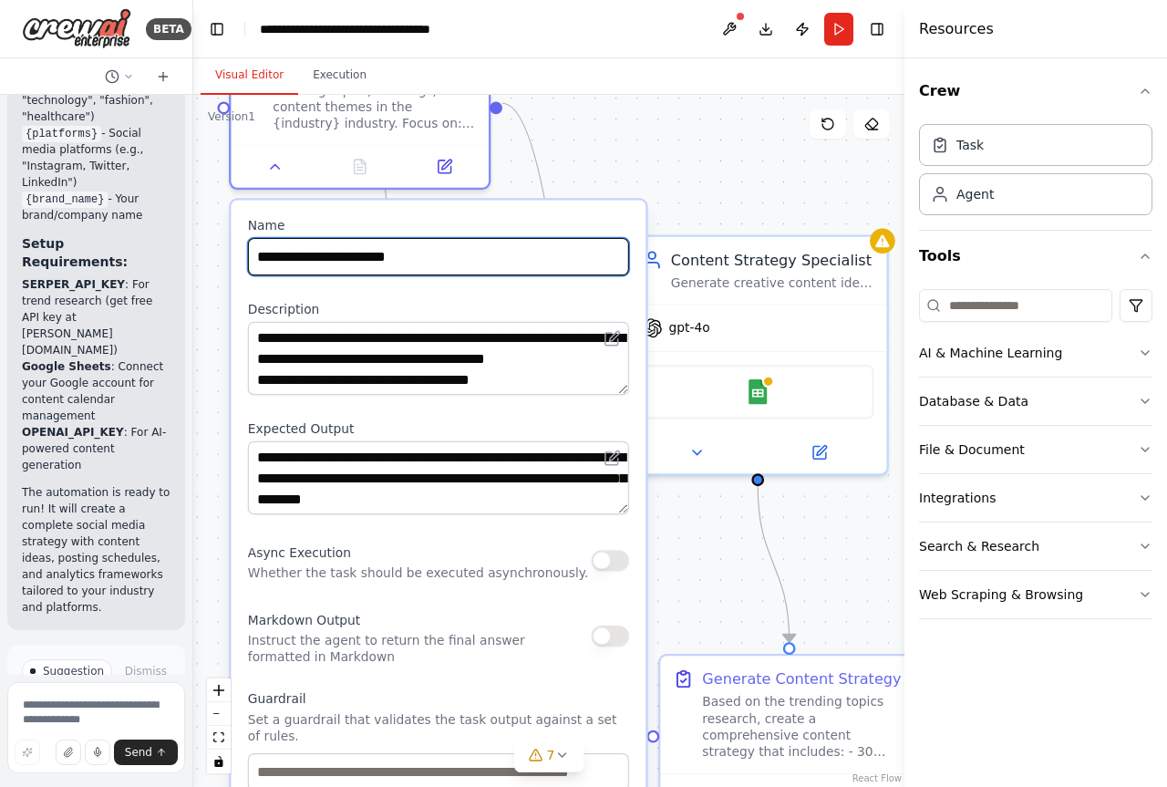
click at [315, 259] on input "**********" at bounding box center [438, 256] width 381 height 37
type input "**********"
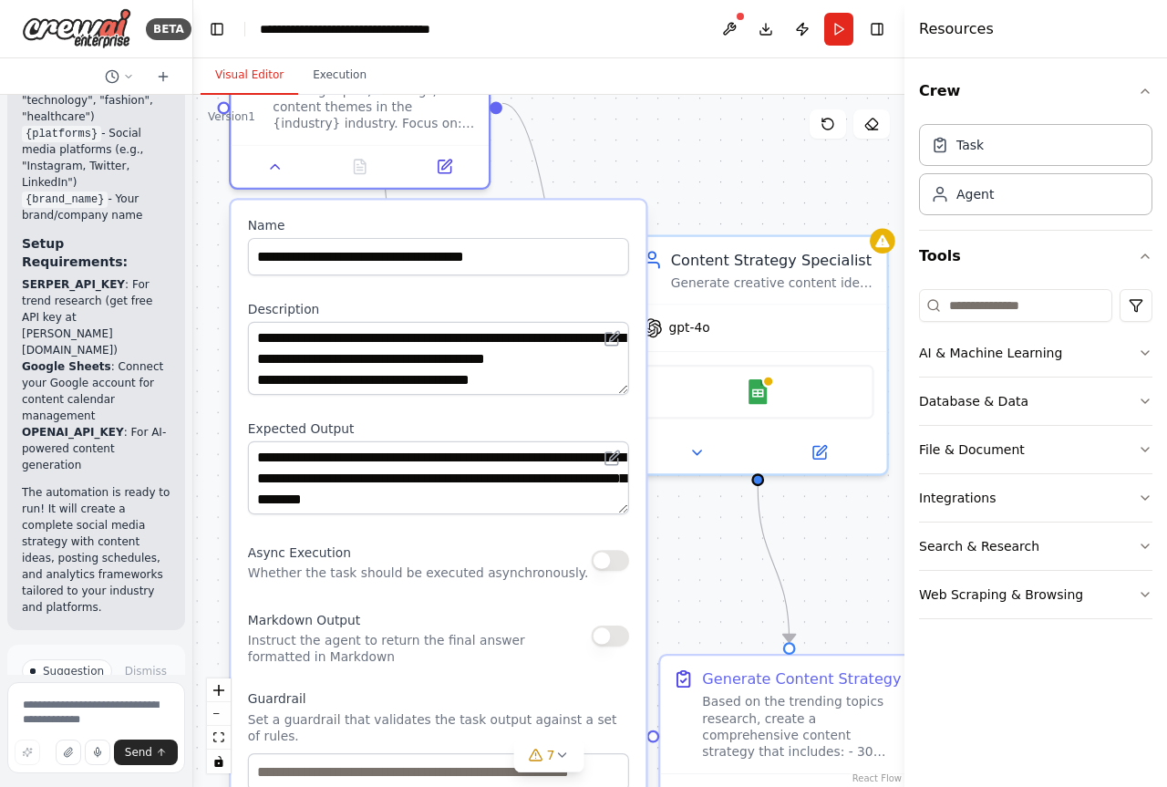
click at [430, 313] on label "Description" at bounding box center [438, 309] width 381 height 16
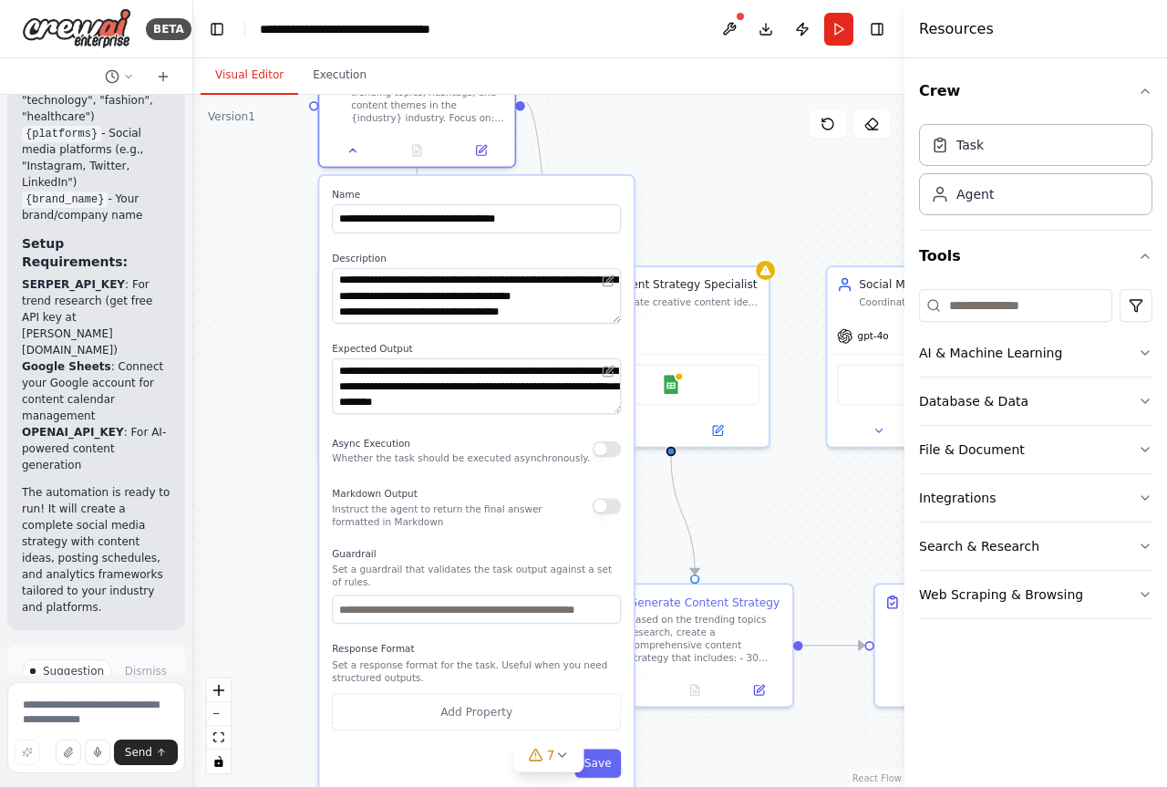
drag, startPoint x: 472, startPoint y: 251, endPoint x: 519, endPoint y: 193, distance: 73.9
click at [519, 193] on div "**********" at bounding box center [476, 483] width 314 height 614
click at [611, 759] on button "Save" at bounding box center [597, 762] width 46 height 28
click at [607, 758] on button "Save" at bounding box center [597, 762] width 46 height 28
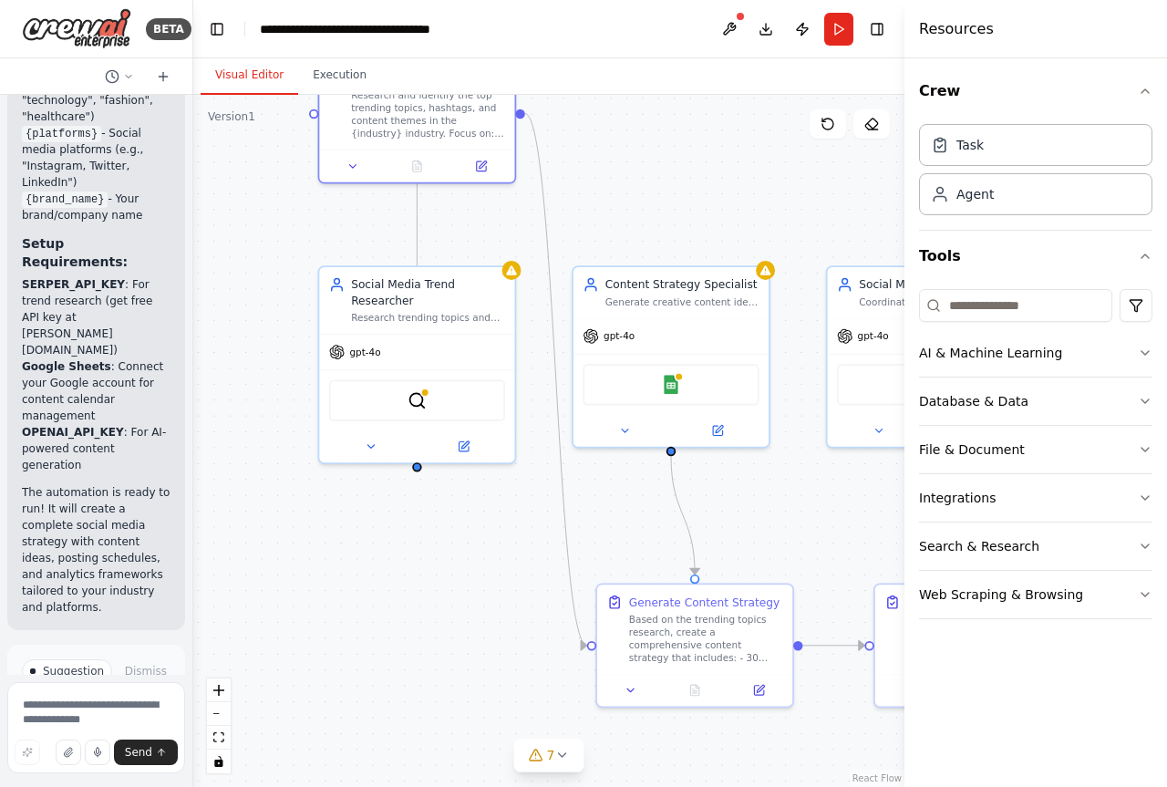
click at [480, 576] on div ".deletable-edge-delete-btn { width: 20px; height: 20px; border: 0px solid #ffff…" at bounding box center [548, 441] width 711 height 692
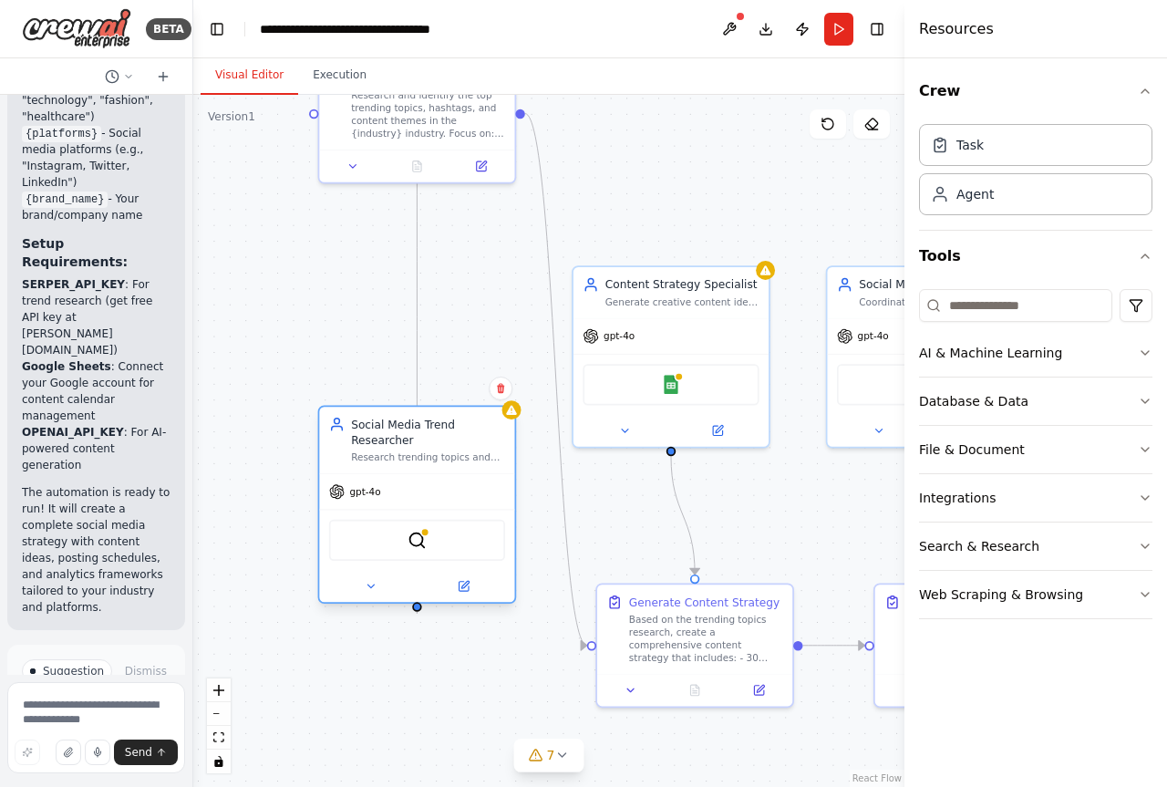
drag, startPoint x: 420, startPoint y: 318, endPoint x: 418, endPoint y: 429, distance: 111.2
click at [417, 481] on div "gpt-4o" at bounding box center [416, 491] width 195 height 35
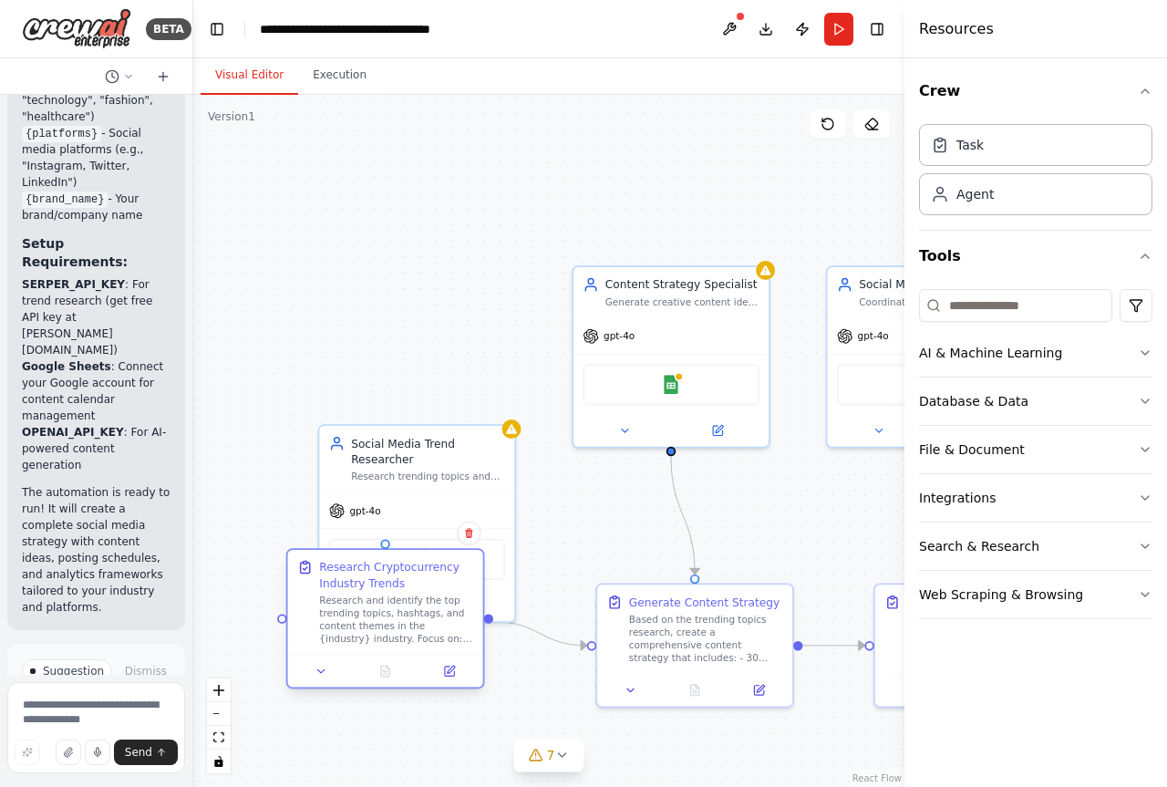
drag, startPoint x: 414, startPoint y: 130, endPoint x: 387, endPoint y: 667, distance: 537.5
click at [389, 645] on div "Research and identify the top trending topics, hashtags, and content themes in …" at bounding box center [396, 619] width 154 height 51
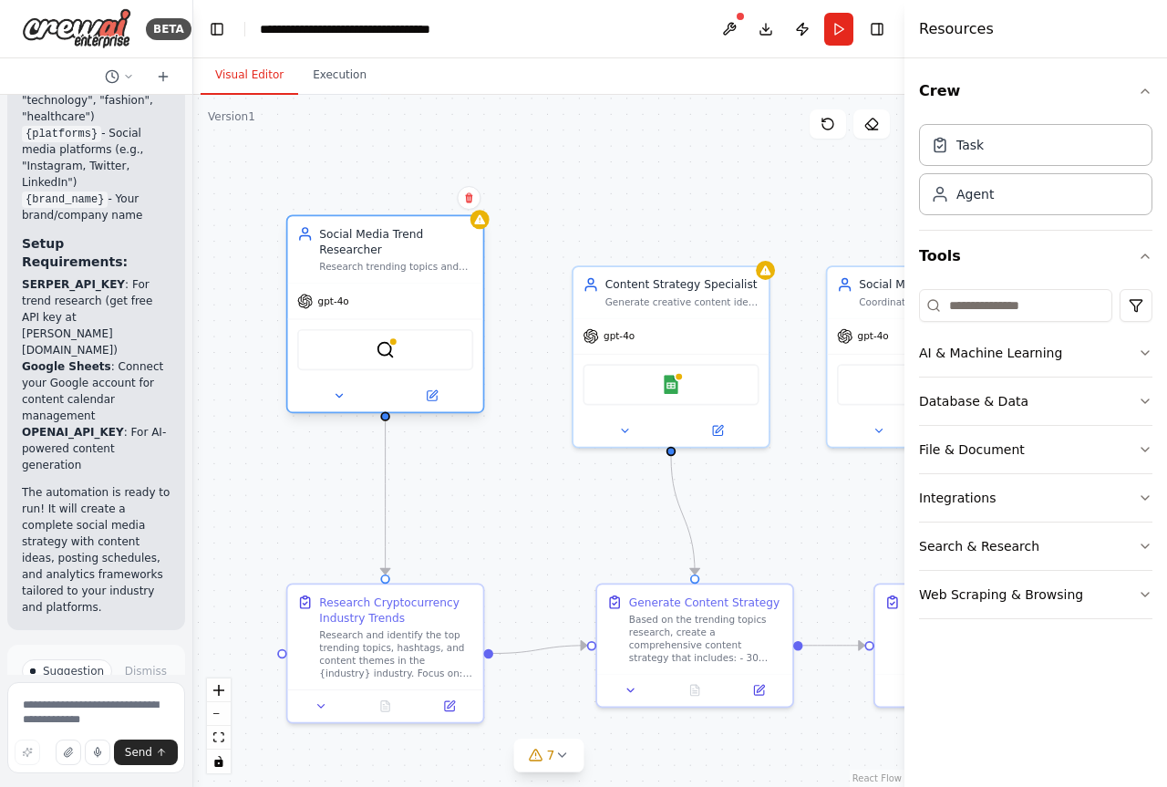
drag, startPoint x: 391, startPoint y: 475, endPoint x: 361, endPoint y: 273, distance: 203.7
click at [361, 283] on div "gpt-4o" at bounding box center [385, 300] width 195 height 35
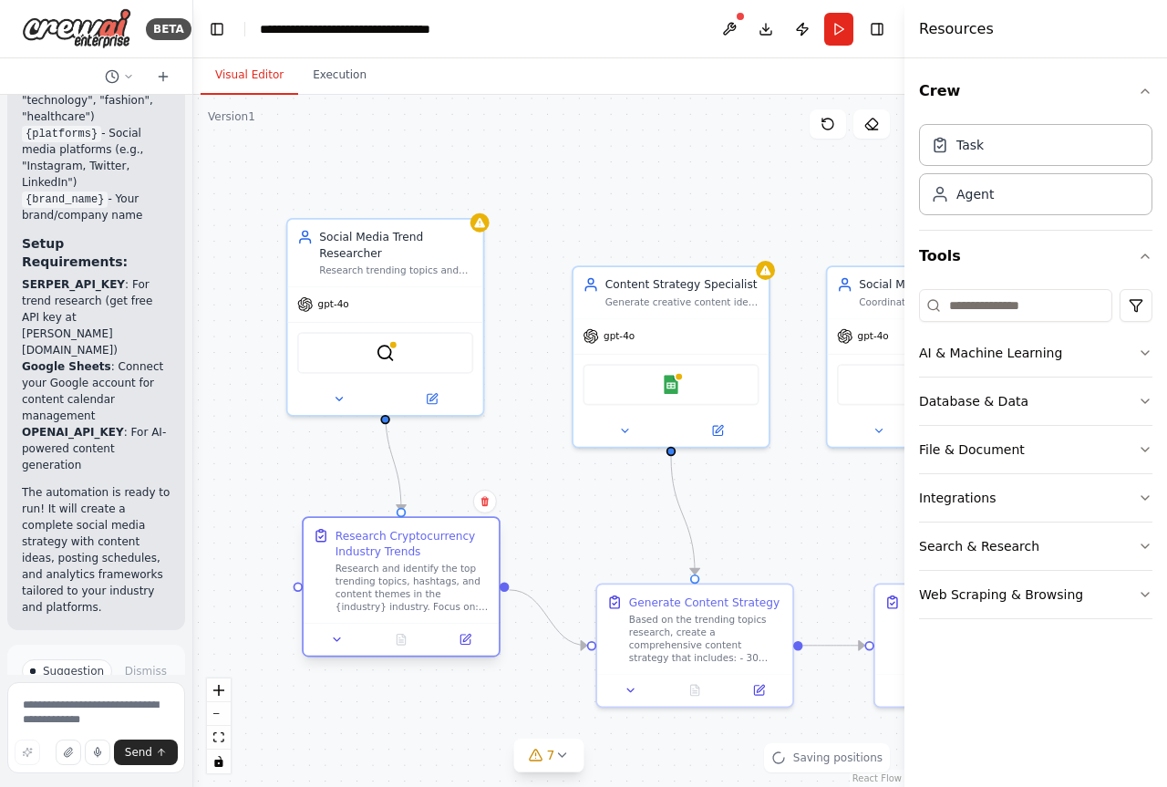
drag, startPoint x: 380, startPoint y: 644, endPoint x: 397, endPoint y: 571, distance: 75.8
click at [397, 571] on div "Research and identify the top trending topics, hashtags, and content themes in …" at bounding box center [412, 587] width 154 height 51
click at [837, 26] on button "Run" at bounding box center [838, 29] width 29 height 33
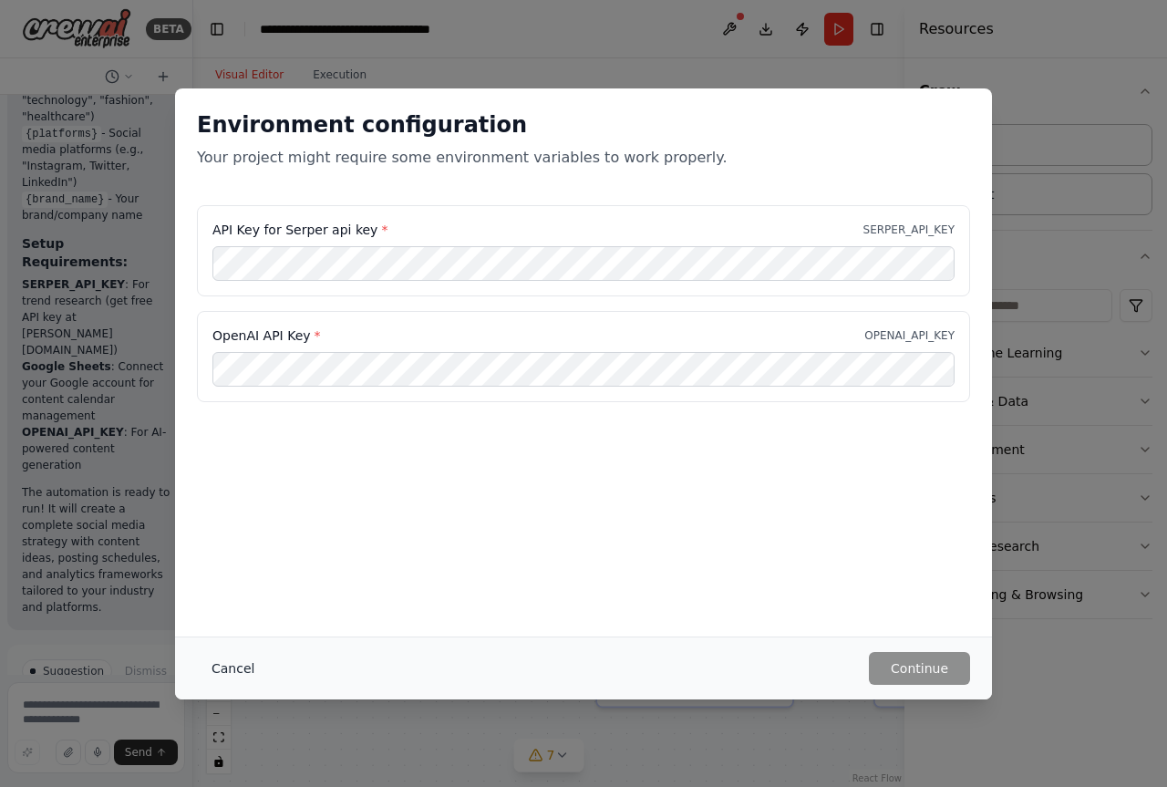
click at [221, 666] on button "Cancel" at bounding box center [233, 668] width 72 height 33
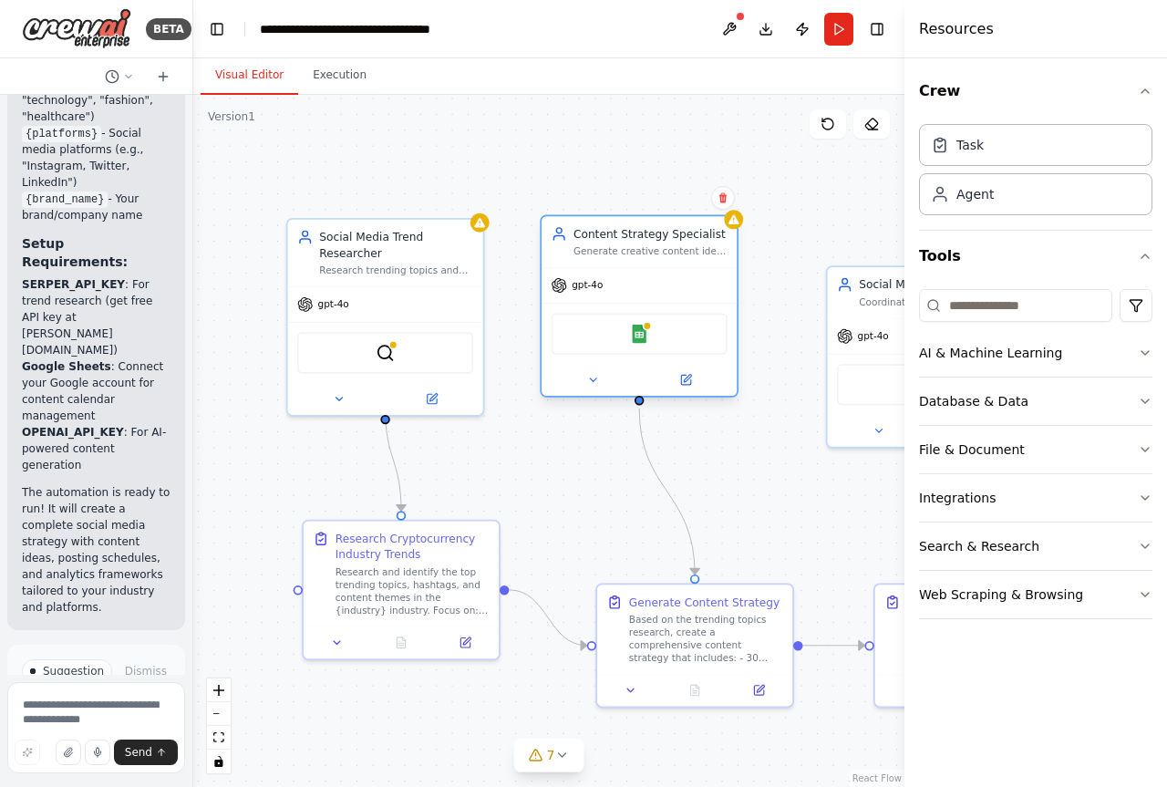
drag, startPoint x: 656, startPoint y: 314, endPoint x: 632, endPoint y: 261, distance: 58.3
click at [632, 261] on div "Content Strategy Specialist Generate creative content ideas based on trending t…" at bounding box center [638, 241] width 195 height 51
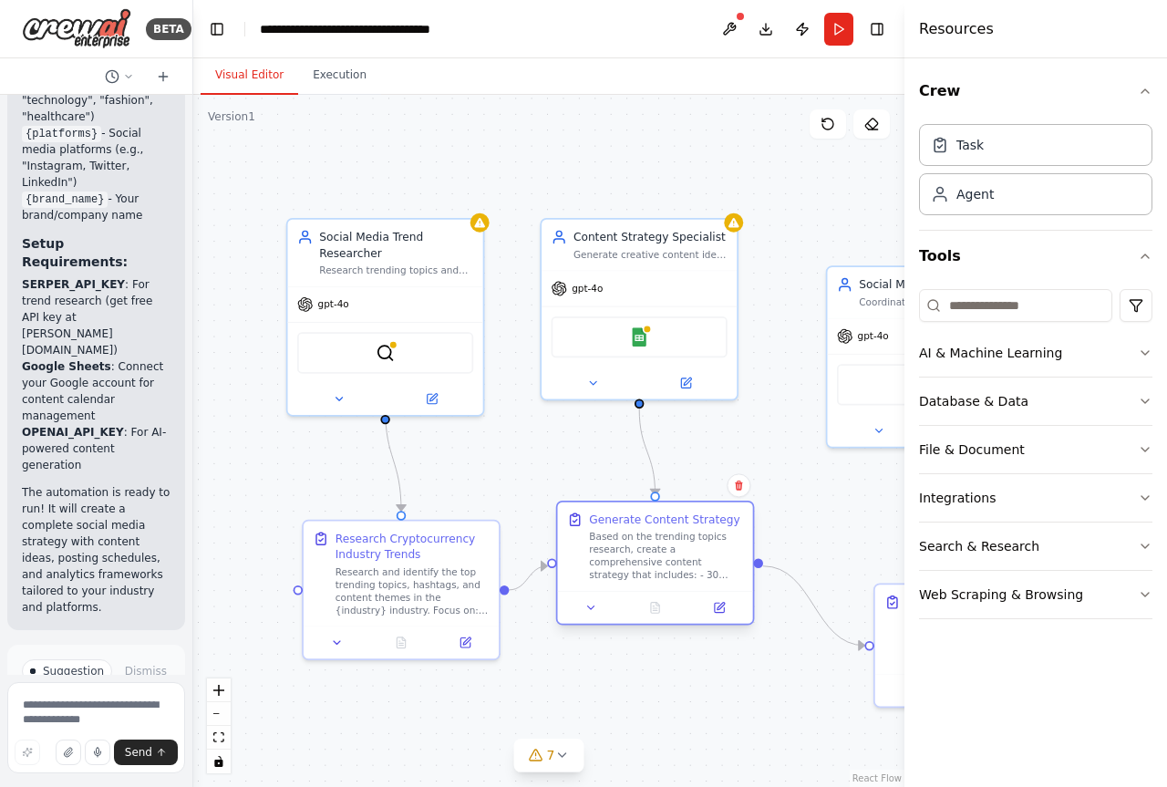
drag, startPoint x: 656, startPoint y: 602, endPoint x: 617, endPoint y: 553, distance: 62.9
click at [617, 553] on div "Based on the trending topics research, create a comprehensive content strategy …" at bounding box center [666, 555] width 154 height 51
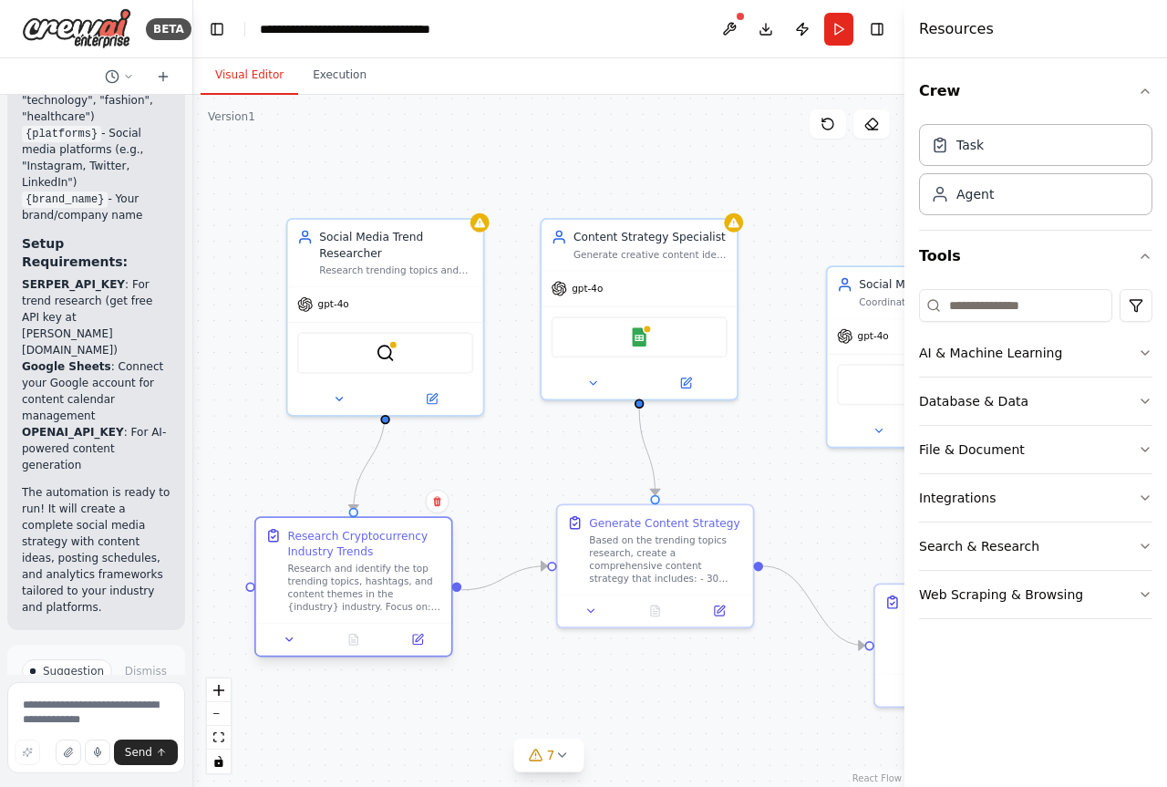
drag, startPoint x: 387, startPoint y: 573, endPoint x: 332, endPoint y: 580, distance: 56.0
click at [332, 580] on div "Research and identify the top trending topics, hashtags, and content themes in …" at bounding box center [365, 587] width 154 height 51
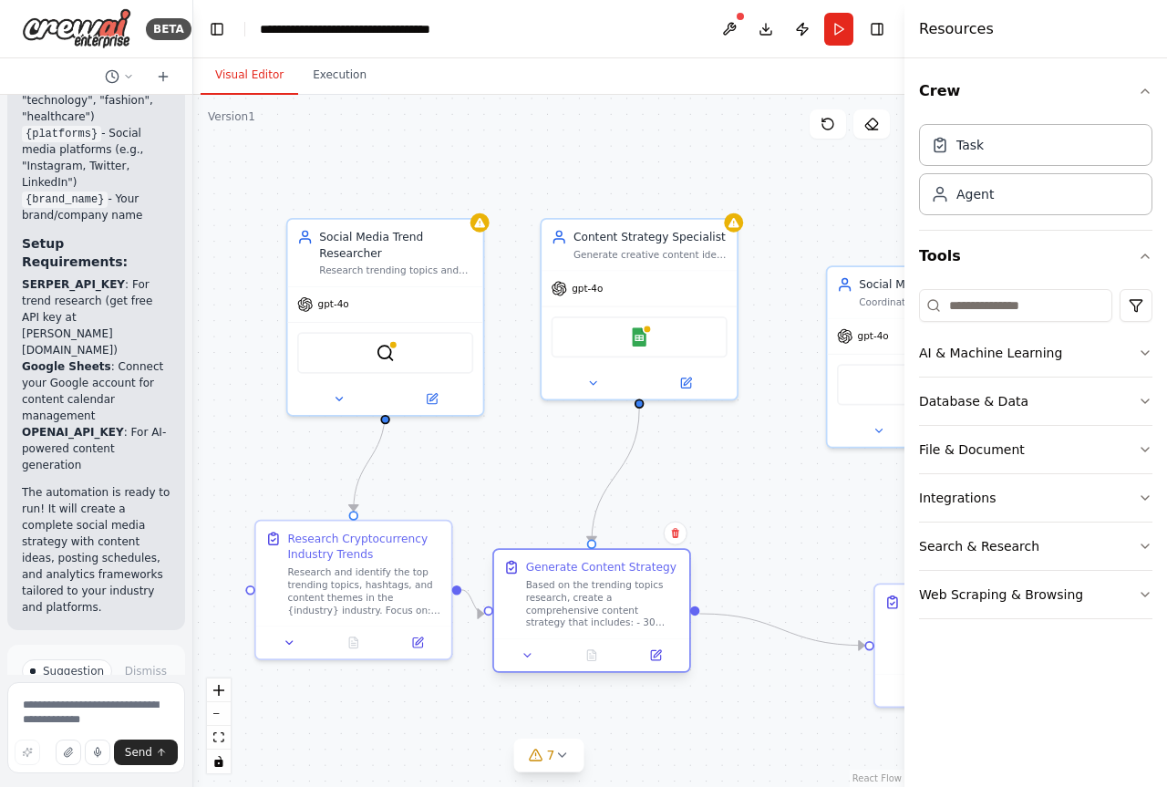
drag, startPoint x: 684, startPoint y: 543, endPoint x: 624, endPoint y: 586, distance: 73.1
click at [624, 586] on div "Based on the trending topics research, create a comprehensive content strategy …" at bounding box center [603, 603] width 154 height 51
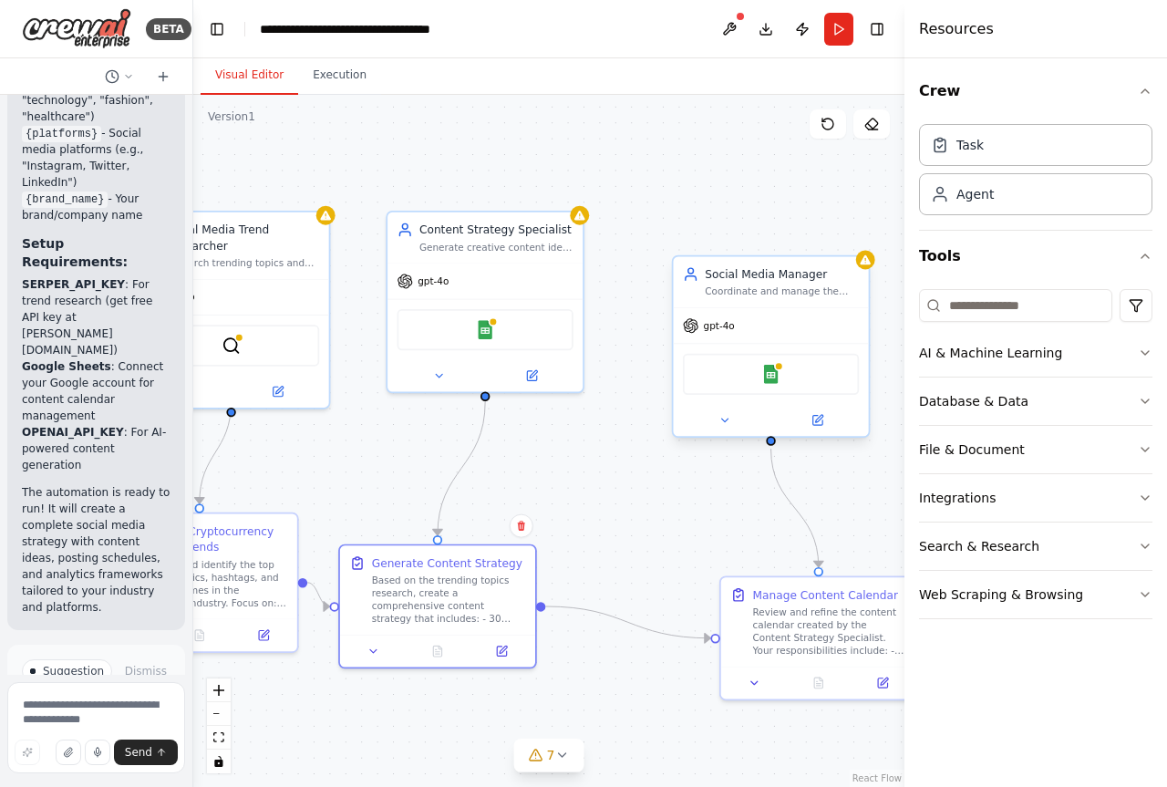
drag, startPoint x: 835, startPoint y: 219, endPoint x: 746, endPoint y: 348, distance: 156.7
click at [680, 211] on div ".deletable-edge-delete-btn { width: 20px; height: 20px; border: 0px solid #ffff…" at bounding box center [548, 441] width 711 height 692
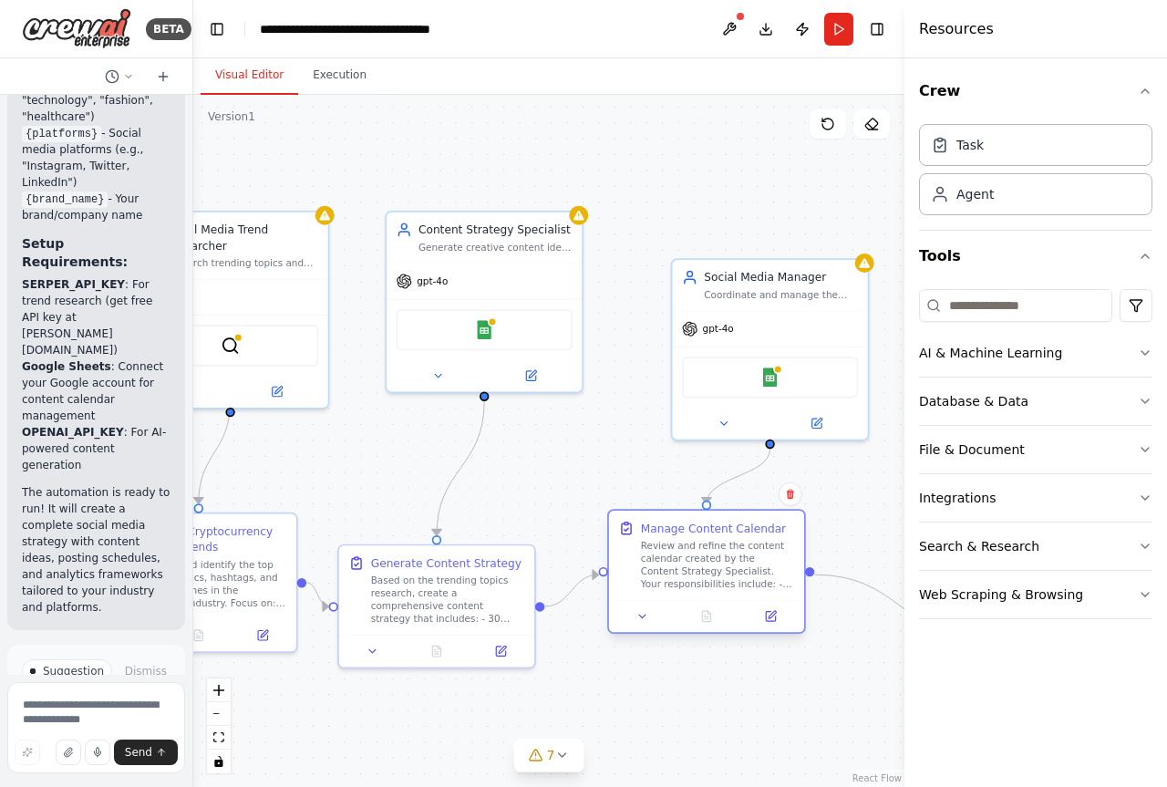
drag, startPoint x: 797, startPoint y: 636, endPoint x: 681, endPoint y: 575, distance: 130.9
click at [681, 575] on div "Review and refine the content calendar created by the Content Strategy Speciali…" at bounding box center [718, 564] width 154 height 51
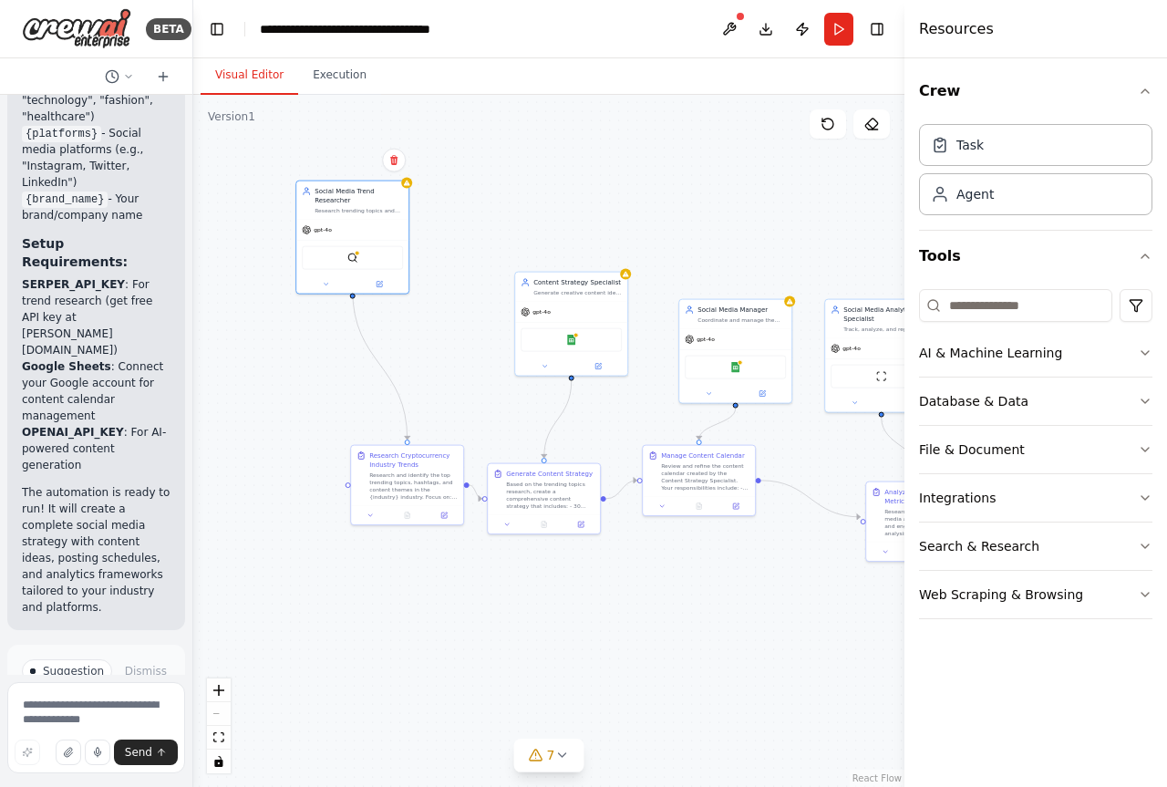
drag, startPoint x: 417, startPoint y: 307, endPoint x: 371, endPoint y: 330, distance: 51.8
click at [343, 220] on div "gpt-4o" at bounding box center [352, 230] width 112 height 20
drag, startPoint x: 411, startPoint y: 489, endPoint x: 355, endPoint y: 377, distance: 125.1
click at [327, 376] on div "Research and identify the top trending topics, hashtags, and content themes in …" at bounding box center [331, 374] width 88 height 29
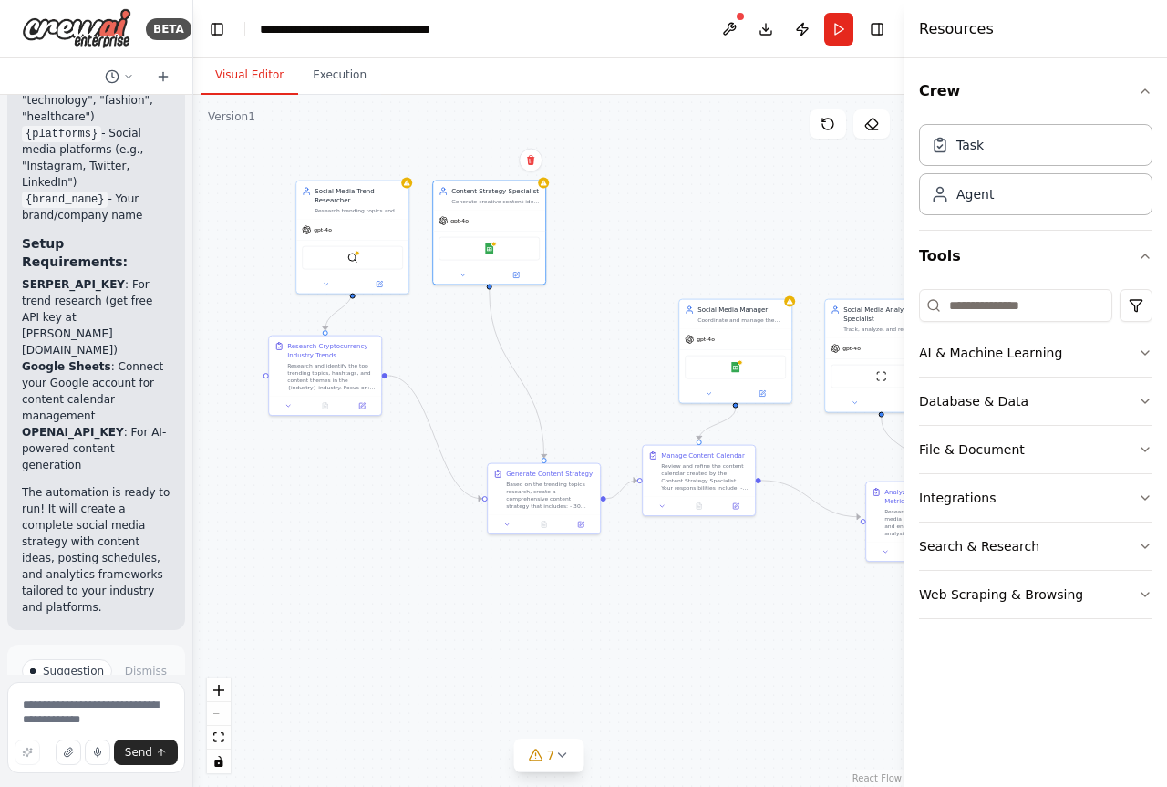
drag, startPoint x: 578, startPoint y: 309, endPoint x: 515, endPoint y: 359, distance: 80.4
click at [500, 216] on div "gpt-4o" at bounding box center [489, 221] width 112 height 20
drag, startPoint x: 544, startPoint y: 500, endPoint x: 480, endPoint y: 372, distance: 143.5
click at [480, 372] on div "Based on the trending topics research, create a comprehensive content strategy …" at bounding box center [486, 374] width 88 height 29
drag, startPoint x: 745, startPoint y: 331, endPoint x: 643, endPoint y: 208, distance: 159.9
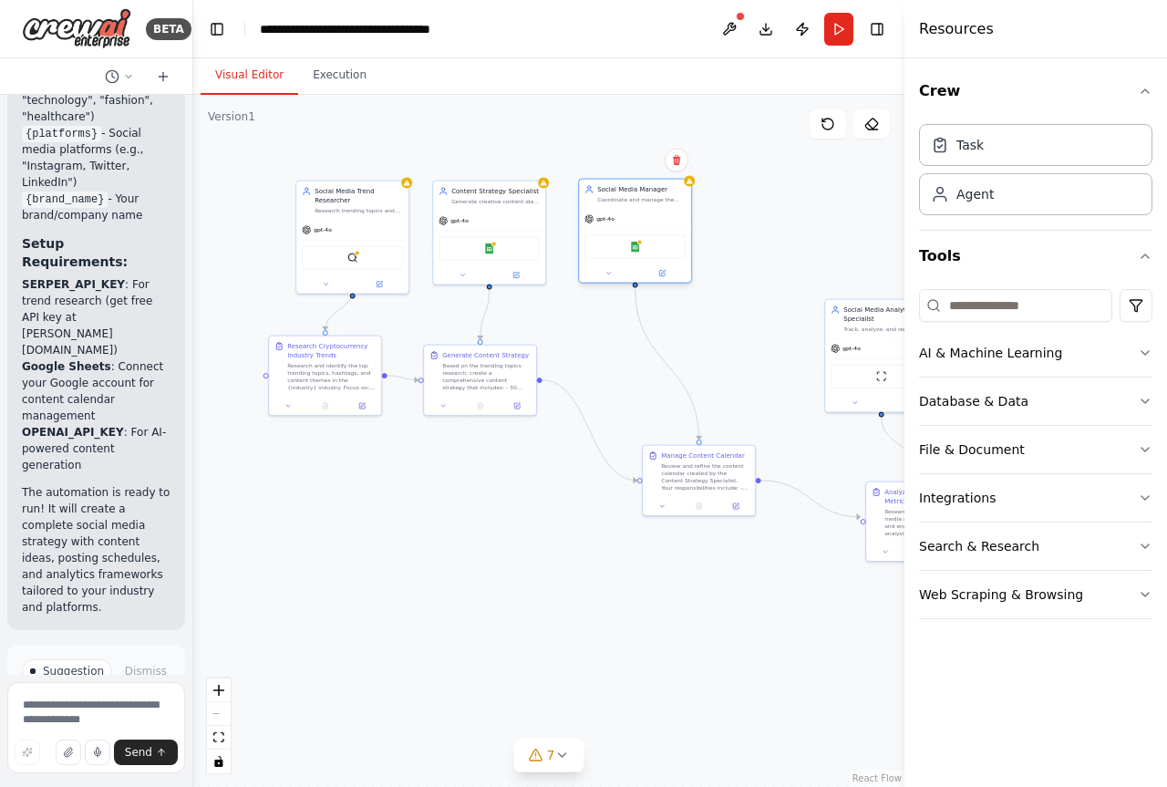
click at [643, 209] on div "gpt-4o Google Sheets" at bounding box center [635, 246] width 112 height 74
drag, startPoint x: 717, startPoint y: 473, endPoint x: 647, endPoint y: 361, distance: 132.3
click at [647, 361] on div "Review and refine the content calendar created by the Content Strategy Speciali…" at bounding box center [641, 365] width 88 height 29
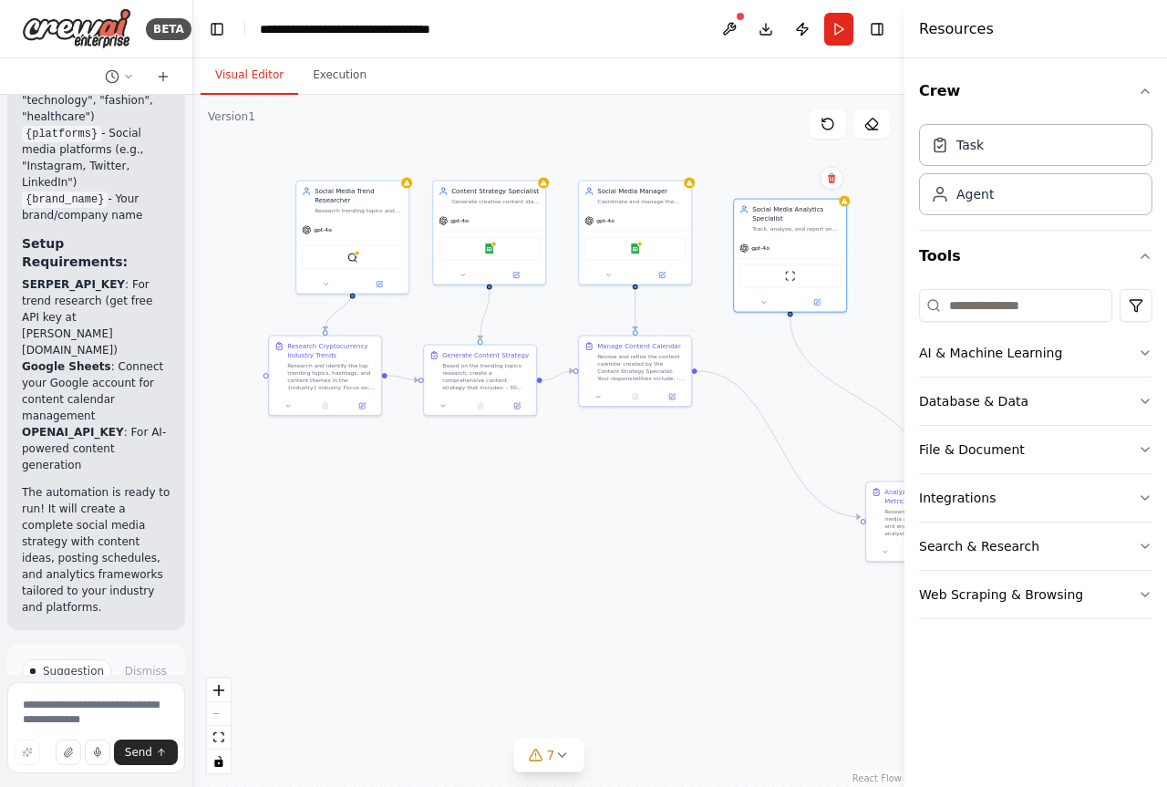
drag, startPoint x: 855, startPoint y: 332, endPoint x: 808, endPoint y: 353, distance: 51.0
click at [771, 230] on div "Social Media Analytics Specialist Track, analyze, and report on social media en…" at bounding box center [790, 219] width 112 height 38
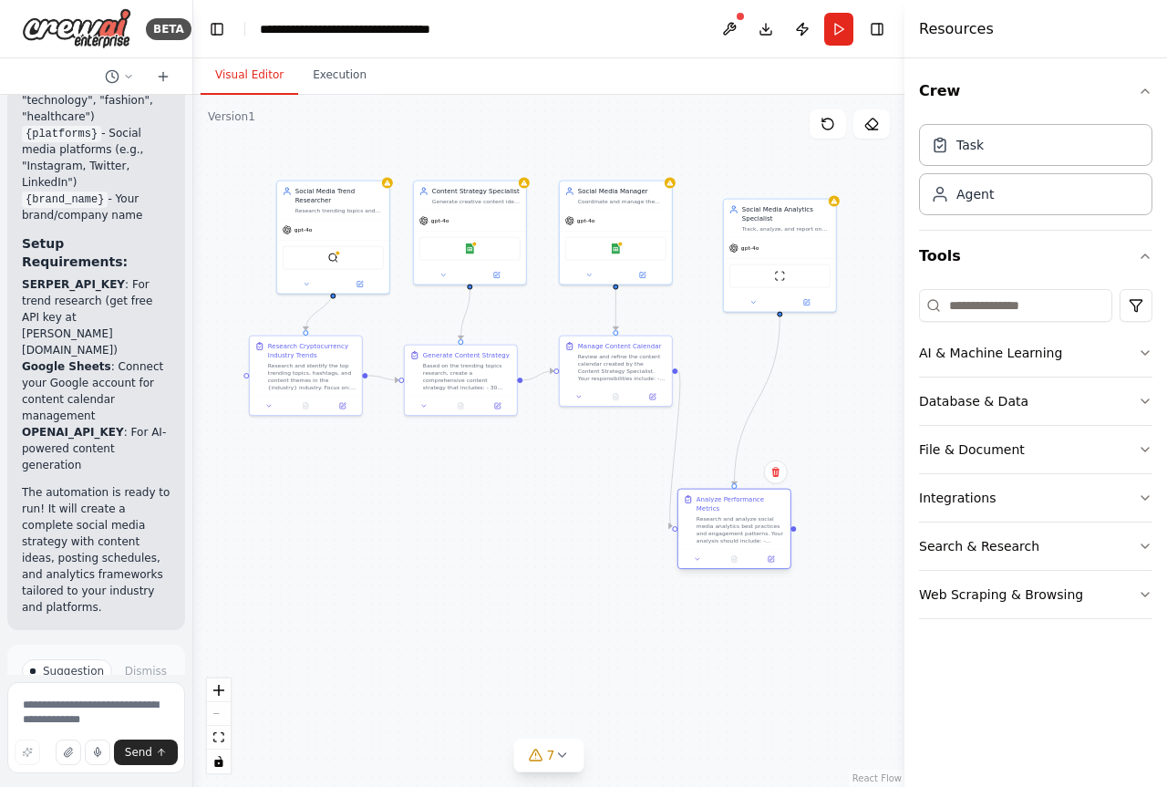
drag, startPoint x: 895, startPoint y: 521, endPoint x: 700, endPoint y: 534, distance: 195.5
click at [700, 534] on div "Research and analyze social media analytics best practices and engagement patte…" at bounding box center [740, 529] width 88 height 29
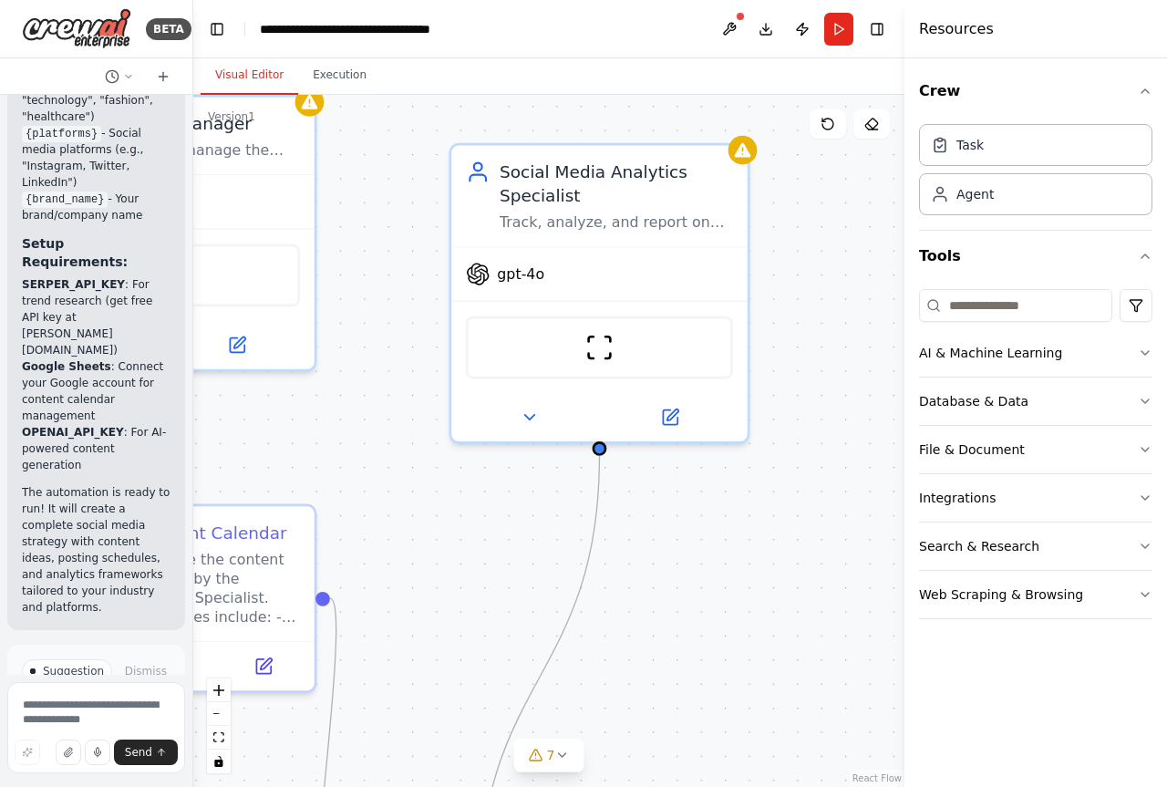
drag, startPoint x: 772, startPoint y: 319, endPoint x: 427, endPoint y: 725, distance: 532.2
click at [418, 722] on div ".deletable-edge-delete-btn { width: 20px; height: 20px; border: 0px solid #ffff…" at bounding box center [548, 441] width 711 height 692
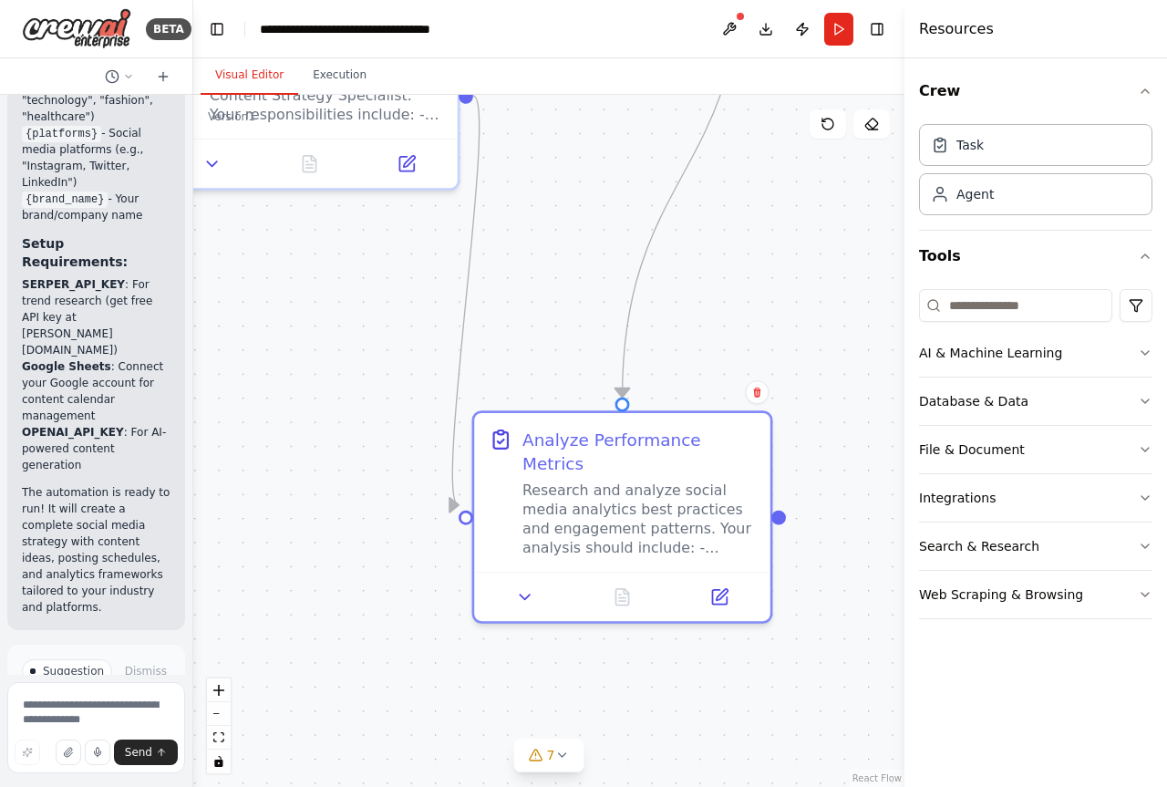
drag, startPoint x: 660, startPoint y: 628, endPoint x: 804, endPoint y: 121, distance: 526.8
click at [804, 121] on div ".deletable-edge-delete-btn { width: 20px; height: 20px; border: 0px solid #ffff…" at bounding box center [548, 441] width 711 height 692
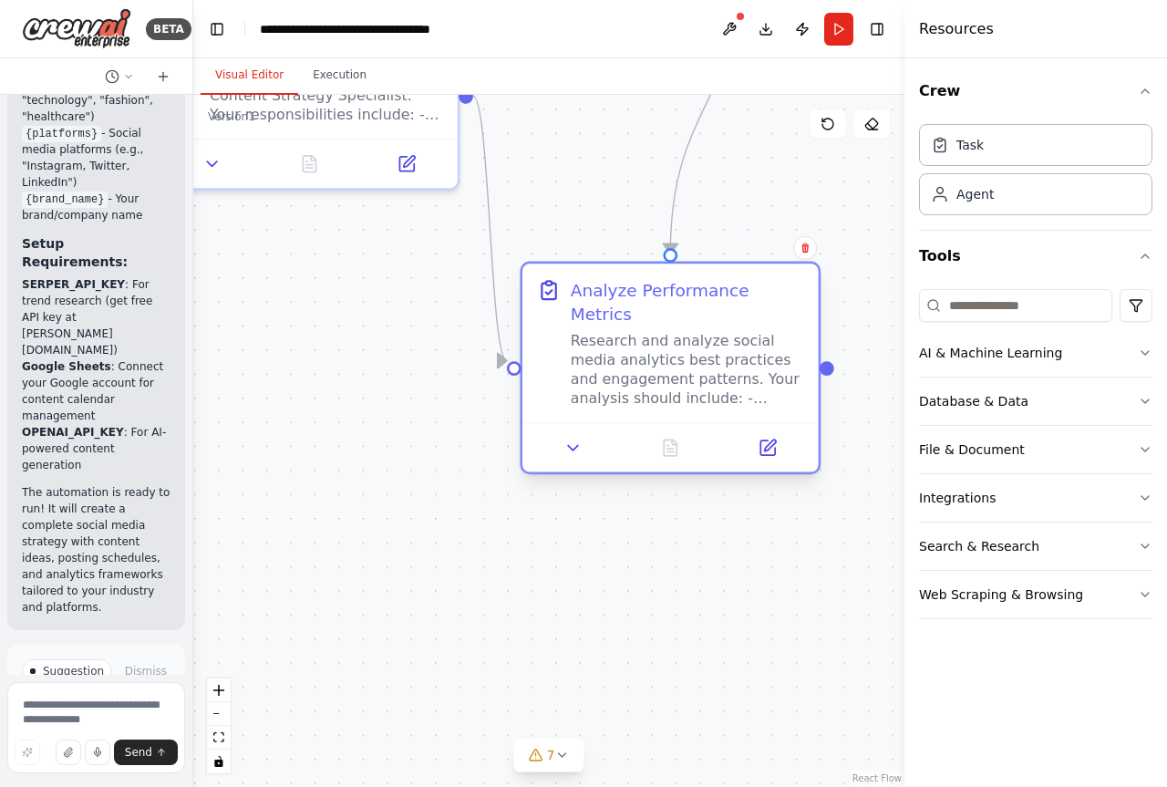
drag, startPoint x: 579, startPoint y: 510, endPoint x: 633, endPoint y: 366, distance: 154.0
click at [633, 366] on div "Research and analyze social media analytics best practices and engagement patte…" at bounding box center [687, 369] width 233 height 77
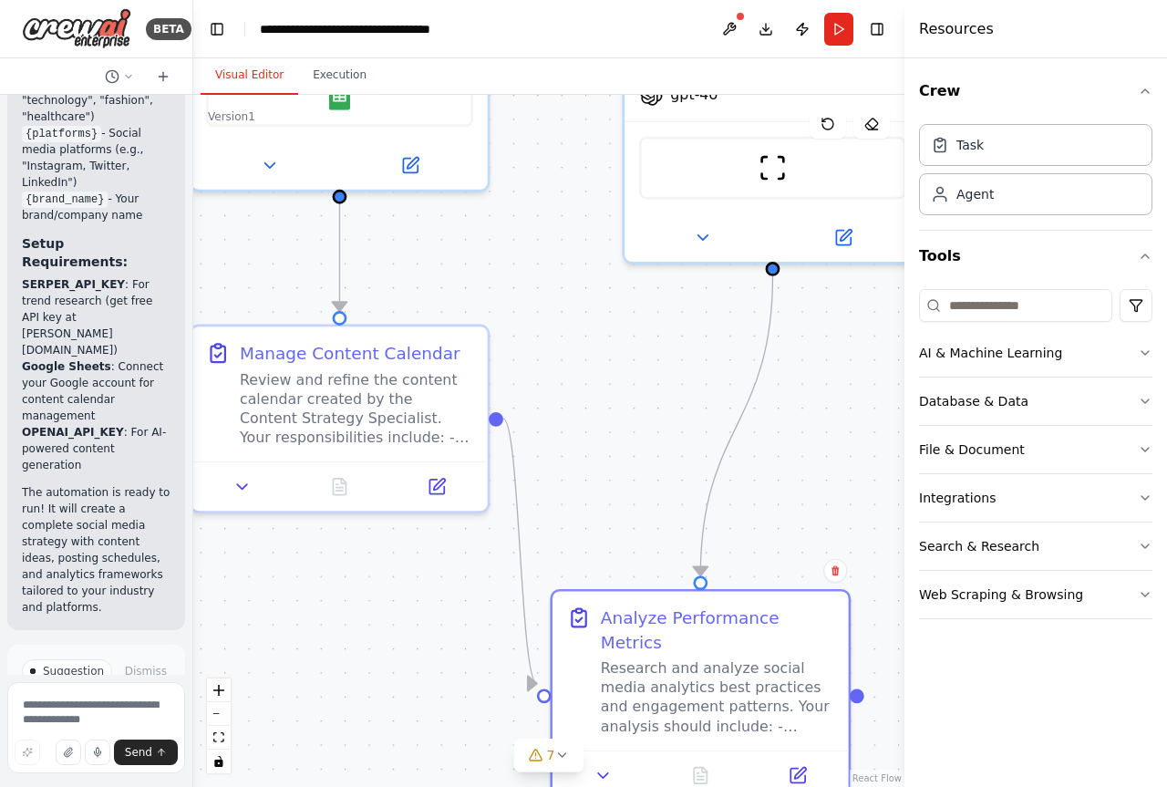
drag, startPoint x: 276, startPoint y: 411, endPoint x: 355, endPoint y: 678, distance: 278.6
click at [303, 735] on div ".deletable-edge-delete-btn { width: 20px; height: 20px; border: 0px solid #ffff…" at bounding box center [548, 441] width 711 height 692
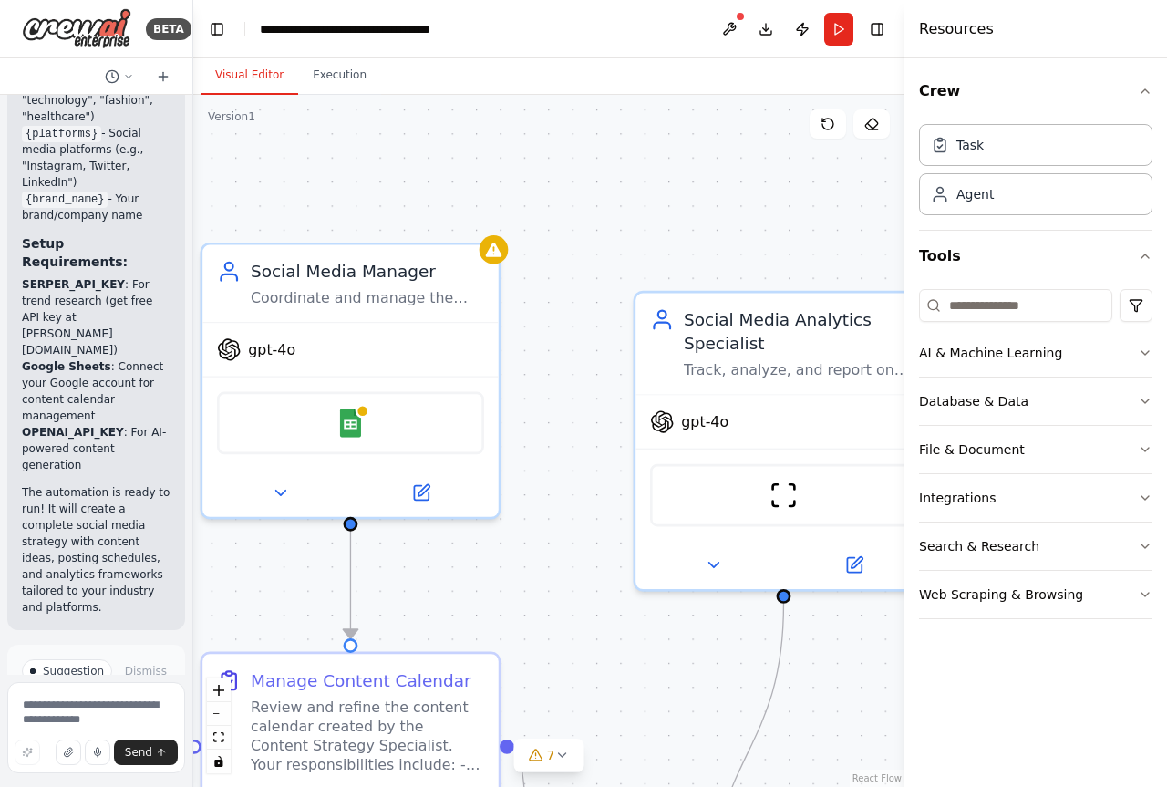
drag, startPoint x: 555, startPoint y: 241, endPoint x: 570, endPoint y: 567, distance: 326.6
click at [570, 567] on div ".deletable-edge-delete-btn { width: 20px; height: 20px; border: 0px solid #ffff…" at bounding box center [548, 441] width 711 height 692
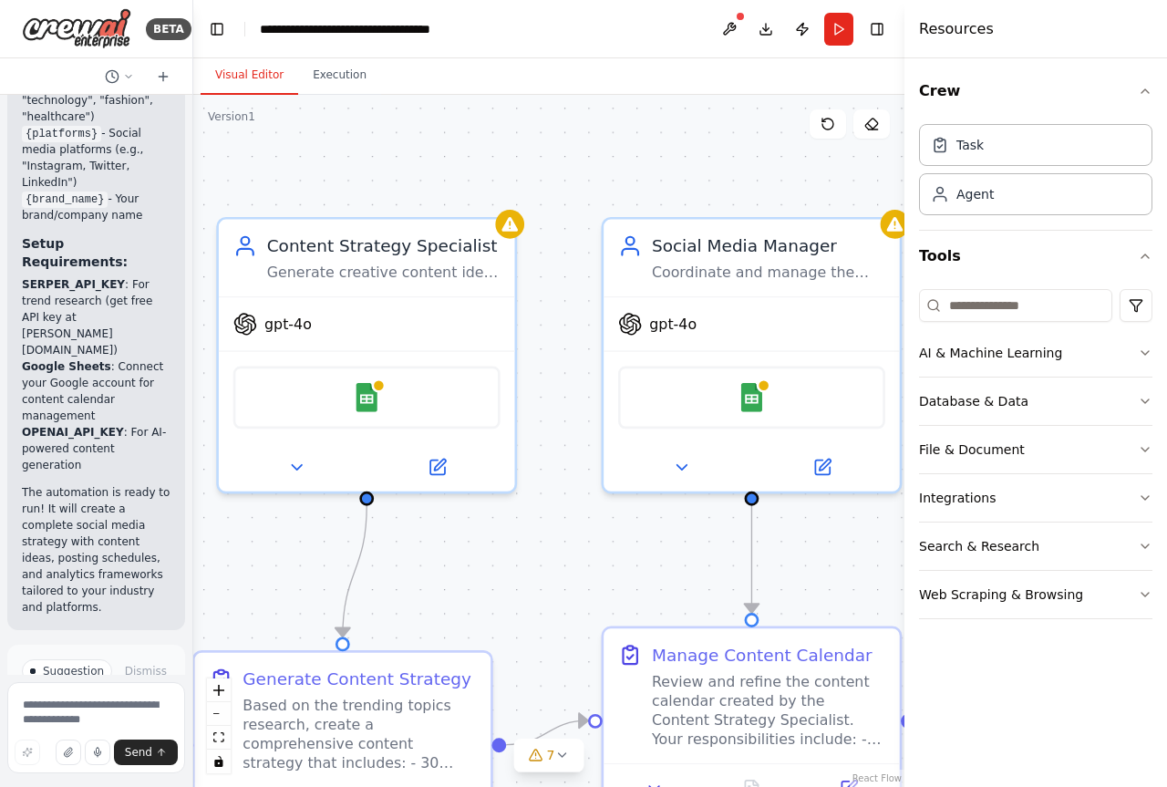
drag, startPoint x: 255, startPoint y: 602, endPoint x: 656, endPoint y: 576, distance: 401.8
click at [656, 576] on div ".deletable-edge-delete-btn { width: 20px; height: 20px; border: 0px solid #ffff…" at bounding box center [548, 441] width 711 height 692
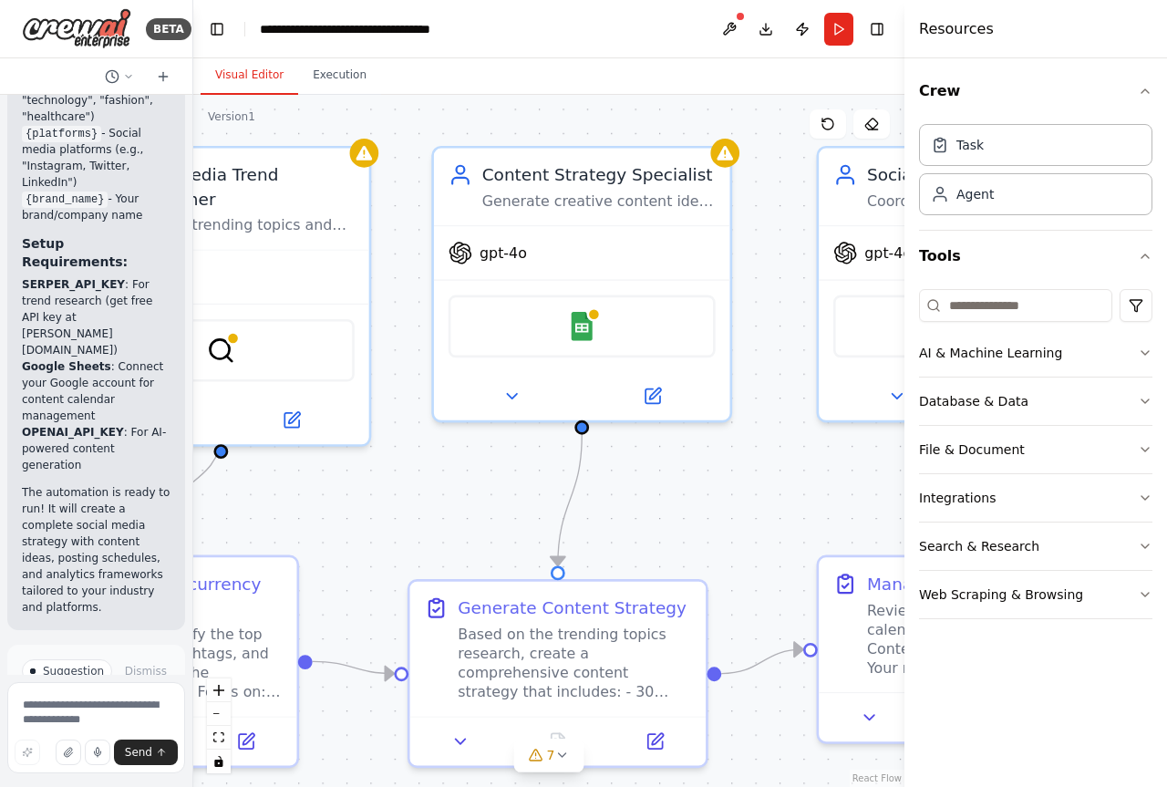
drag, startPoint x: 273, startPoint y: 554, endPoint x: 489, endPoint y: 483, distance: 226.5
click at [489, 483] on div ".deletable-edge-delete-btn { width: 20px; height: 20px; border: 0px solid #ffff…" at bounding box center [548, 441] width 711 height 692
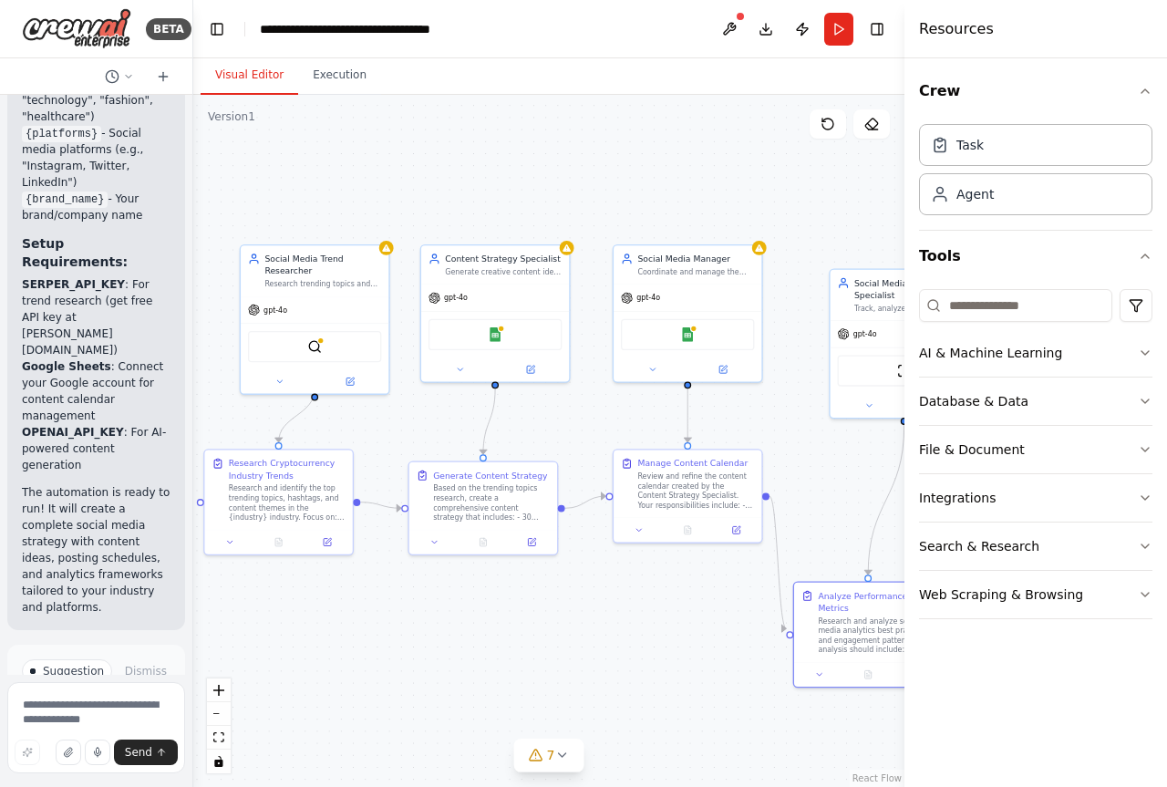
drag, startPoint x: 561, startPoint y: 677, endPoint x: 515, endPoint y: 618, distance: 75.3
click at [515, 618] on div ".deletable-edge-delete-btn { width: 20px; height: 20px; border: 0px solid #ffff…" at bounding box center [548, 441] width 711 height 692
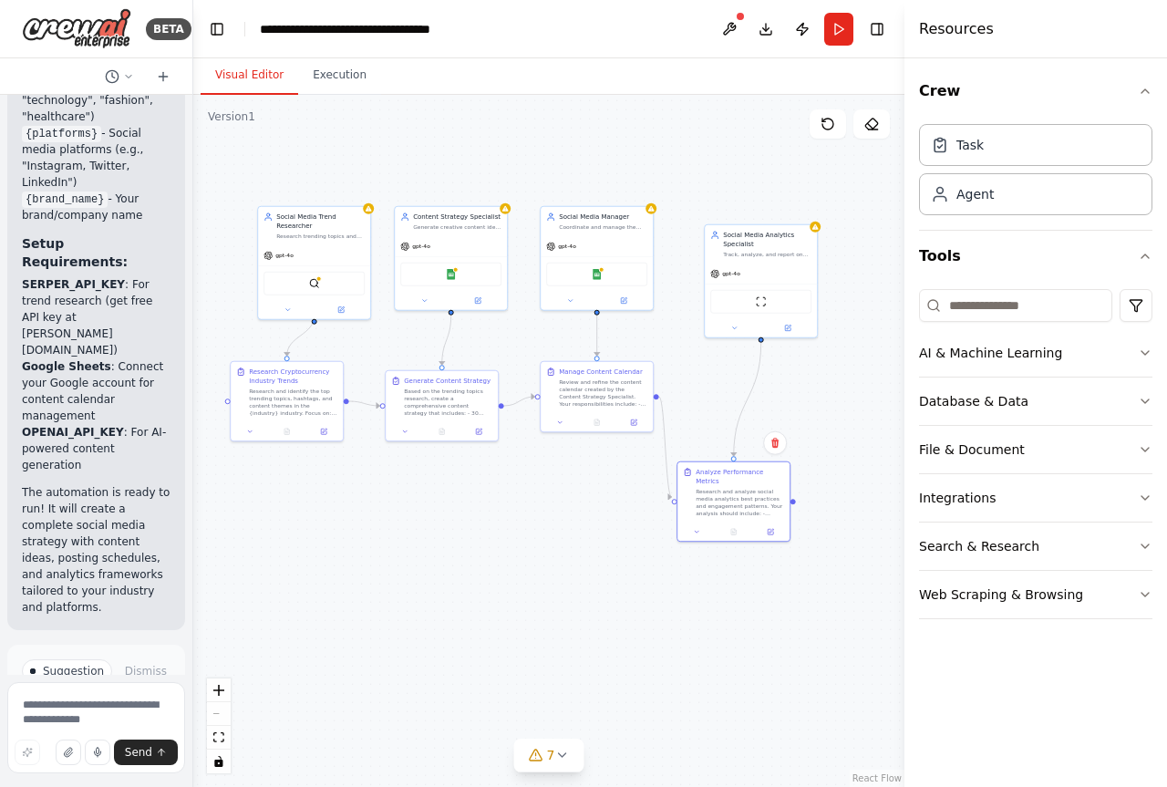
drag, startPoint x: 612, startPoint y: 626, endPoint x: 551, endPoint y: 503, distance: 137.8
click at [551, 503] on div ".deletable-edge-delete-btn { width: 20px; height: 20px; border: 0px solid #ffff…" at bounding box center [548, 441] width 711 height 692
click at [158, 25] on div "BETA" at bounding box center [169, 29] width 46 height 22
